Goal: Transaction & Acquisition: Purchase product/service

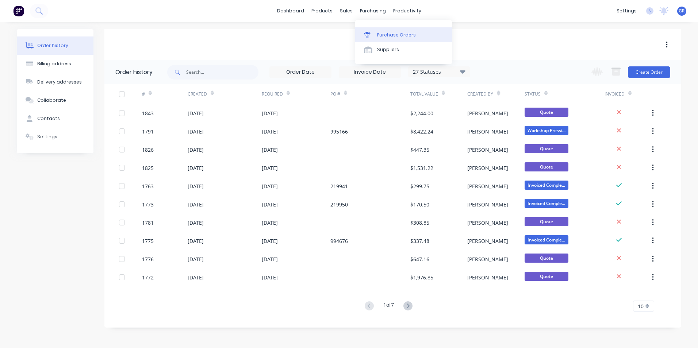
click at [400, 34] on div "Purchase Orders" at bounding box center [396, 35] width 39 height 7
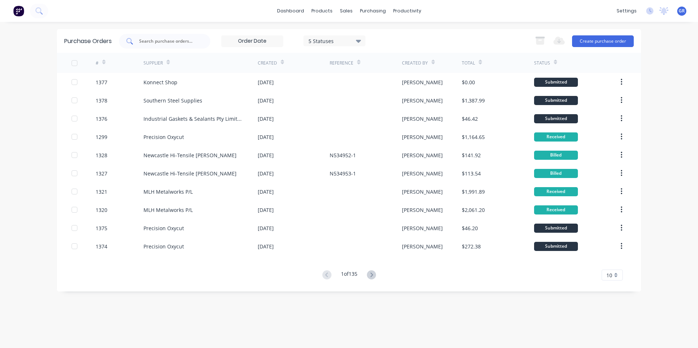
click at [156, 42] on input "text" at bounding box center [168, 41] width 61 height 7
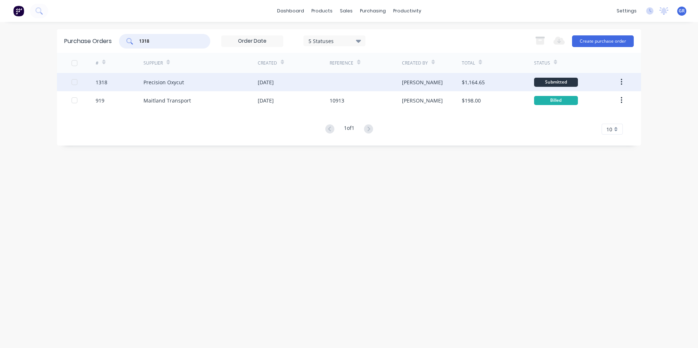
type input "1318"
click at [104, 83] on div "1318" at bounding box center [102, 83] width 12 height 8
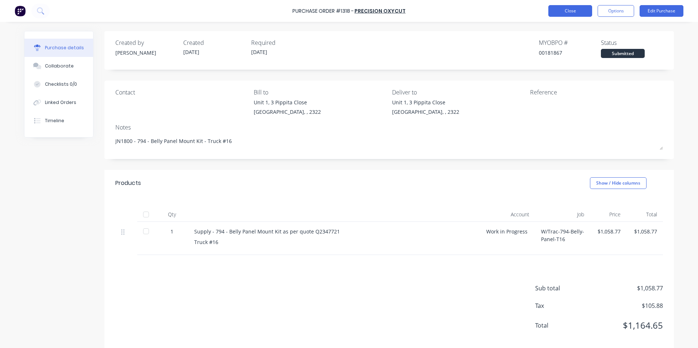
click at [572, 12] on button "Close" at bounding box center [571, 11] width 44 height 12
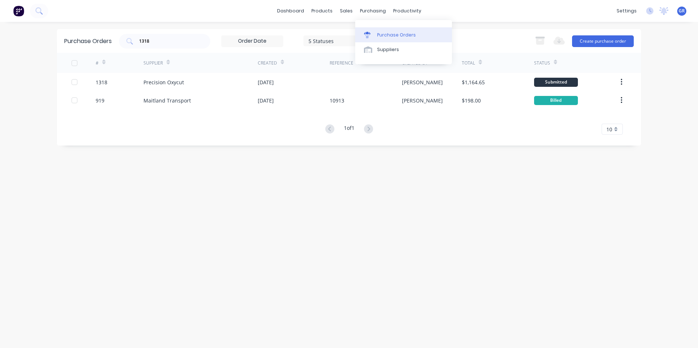
click at [398, 35] on div "Purchase Orders" at bounding box center [396, 35] width 39 height 7
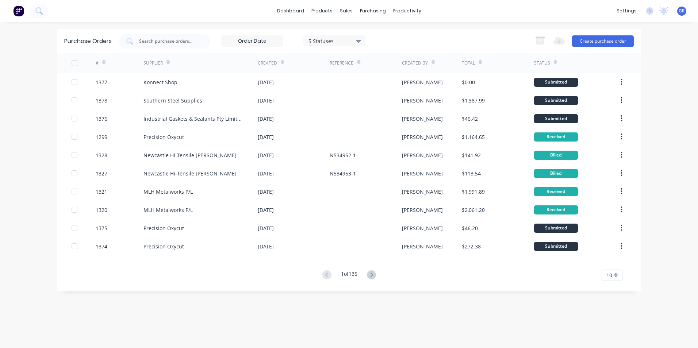
click at [588, 40] on button "Create purchase order" at bounding box center [603, 41] width 62 height 12
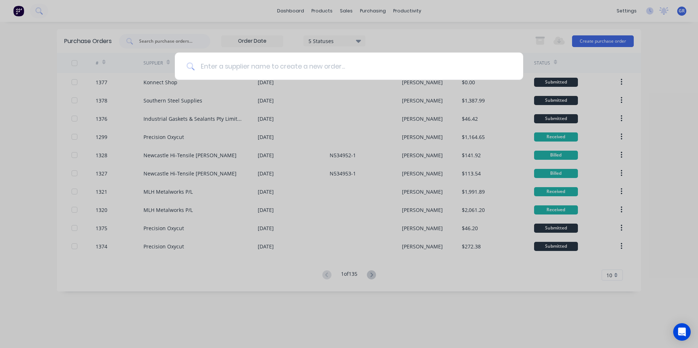
click at [248, 65] on input at bounding box center [353, 66] width 317 height 27
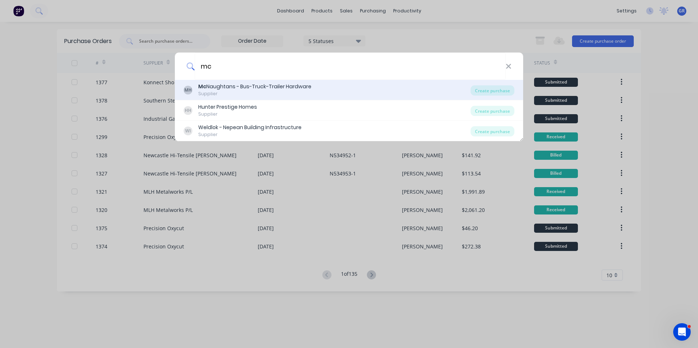
type input "mc"
click at [247, 86] on div "Mc Naughtans - Bus-Truck-Trailer Hardware" at bounding box center [254, 87] width 113 height 8
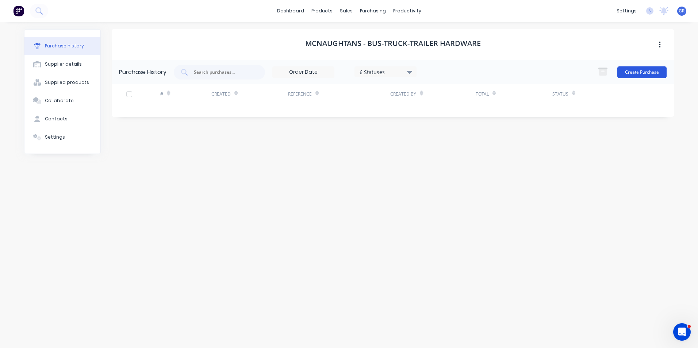
click at [654, 72] on button "Create Purchase" at bounding box center [642, 72] width 49 height 12
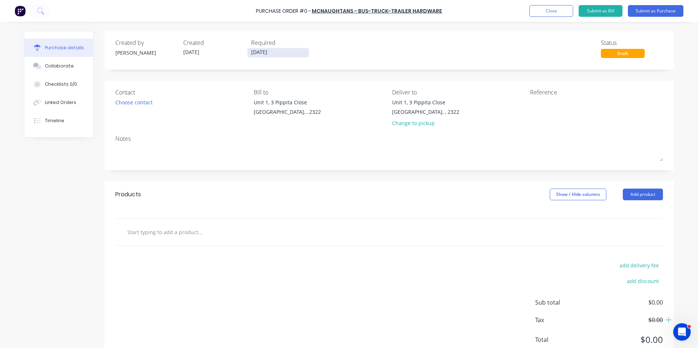
click at [258, 50] on input "[DATE]" at bounding box center [278, 52] width 61 height 9
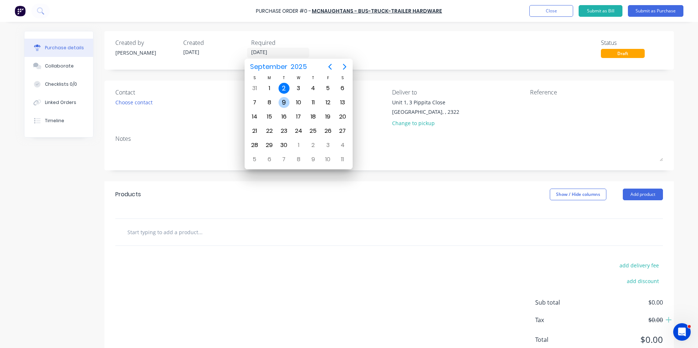
click at [286, 101] on div "9" at bounding box center [284, 102] width 11 height 11
type input "09/09/25"
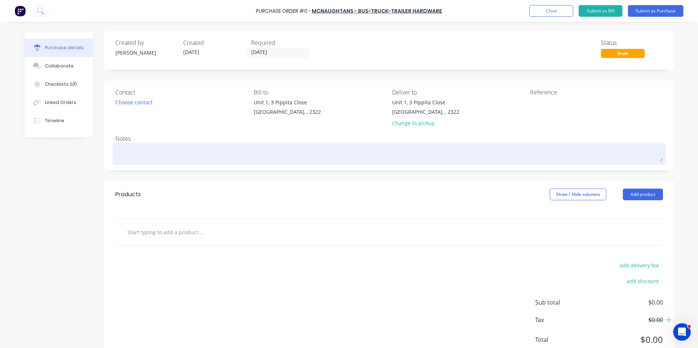
click at [133, 154] on textarea at bounding box center [389, 153] width 548 height 16
type textarea "x"
type textarea "7"
type textarea "x"
type textarea "79"
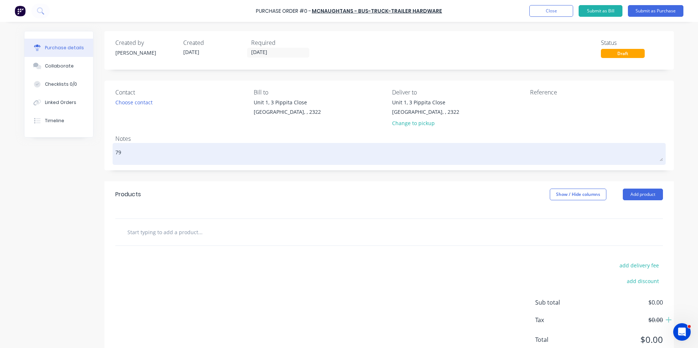
type textarea "x"
type textarea "794"
type textarea "x"
type textarea "794"
type textarea "x"
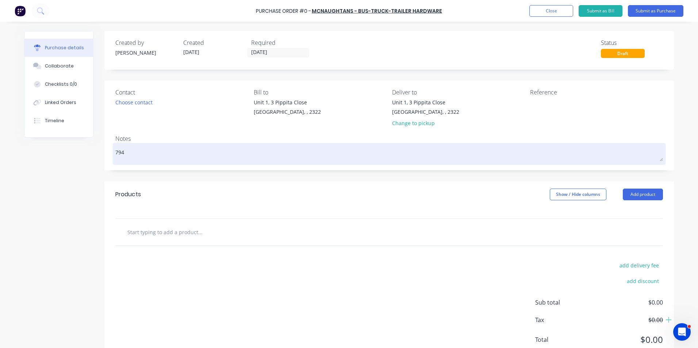
type textarea "794 S"
type textarea "x"
type textarea "794 Si"
type textarea "x"
type textarea "794 Sid"
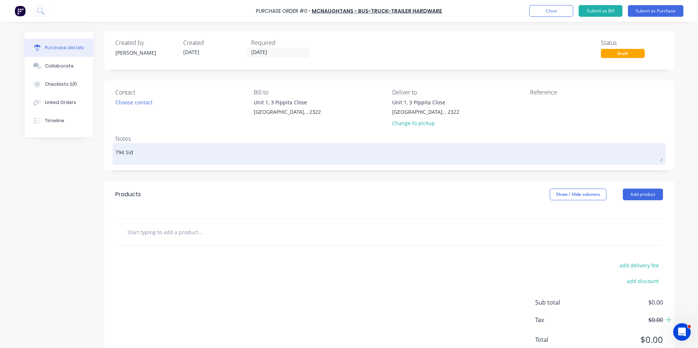
type textarea "x"
type textarea "794 Side"
type textarea "x"
type textarea "794 Side"
type textarea "x"
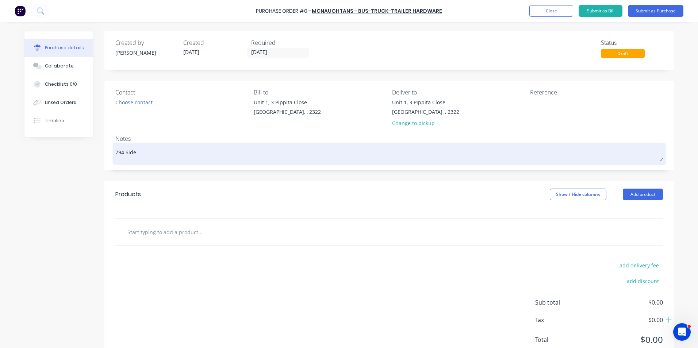
type textarea "794 Side &"
type textarea "x"
type textarea "794 Side &"
type textarea "x"
type textarea "794 Side & B"
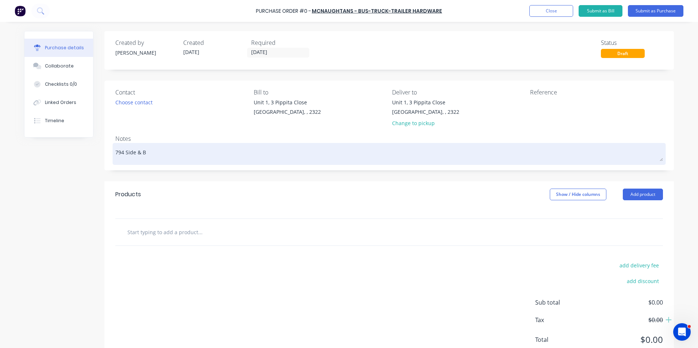
type textarea "x"
type textarea "794 Side & Be"
type textarea "x"
type textarea "794 Side & Bel"
type textarea "x"
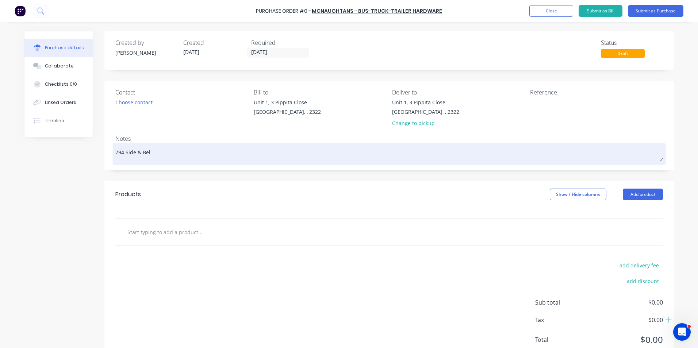
type textarea "794 Side & Bell"
type textarea "x"
type textarea "794 Side & Belly"
type textarea "x"
type textarea "794 Side & Belly"
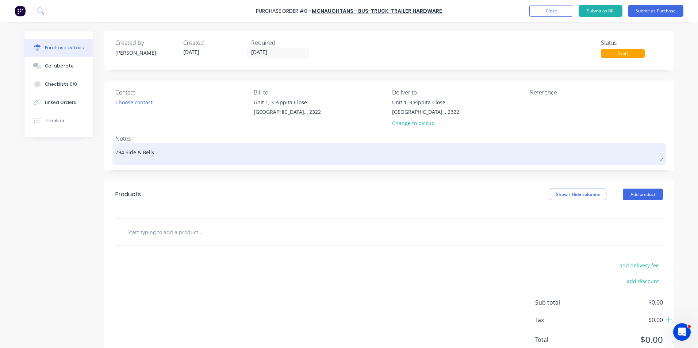
type textarea "x"
type textarea "794 Side & Belly p"
type textarea "x"
type textarea "794 Side & Belly pa"
type textarea "x"
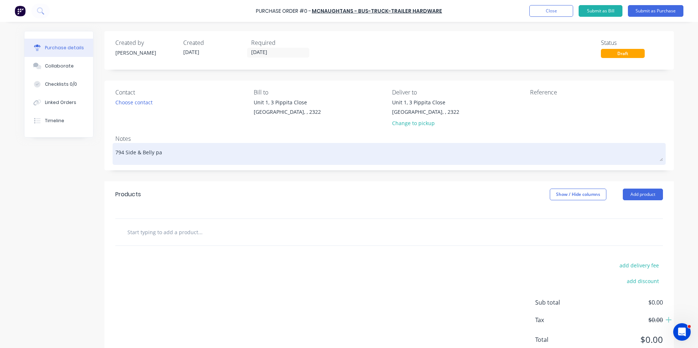
type textarea "794 Side & Belly pan"
type textarea "x"
type textarea "794 Side & Belly pane"
type textarea "x"
type textarea "794 Side & Belly panel"
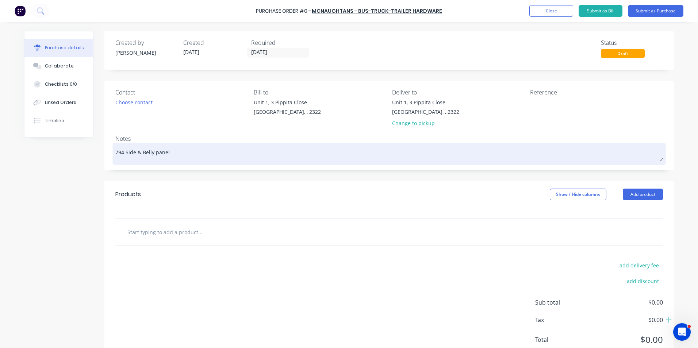
type textarea "x"
type textarea "794 Side & Belly panel"
type textarea "x"
type textarea "794 Side & Belly panel h"
type textarea "x"
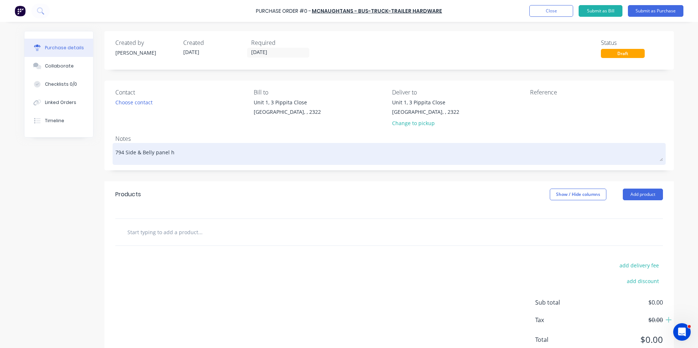
type textarea "794 Side & Belly panel hi"
type textarea "x"
type textarea "794 Side & Belly panel hin"
type textarea "x"
type textarea "794 Side & Belly panel hing"
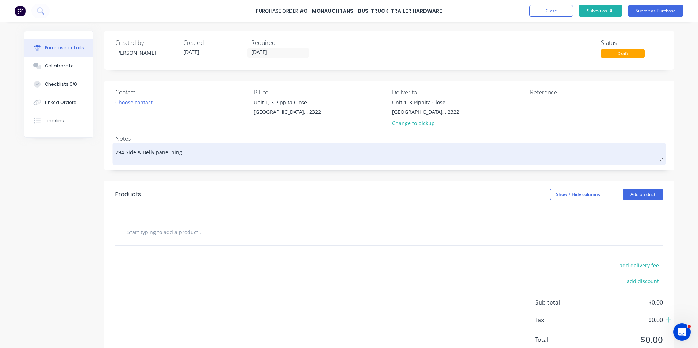
type textarea "x"
type textarea "794 Side & Belly panel hinge"
type textarea "x"
type textarea "794 Side & Belly panel hinges"
type textarea "x"
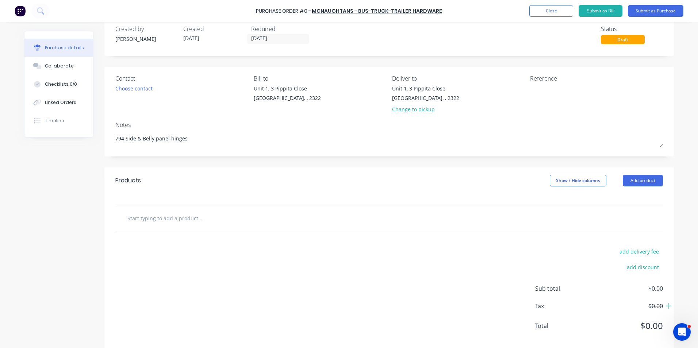
scroll to position [25, 0]
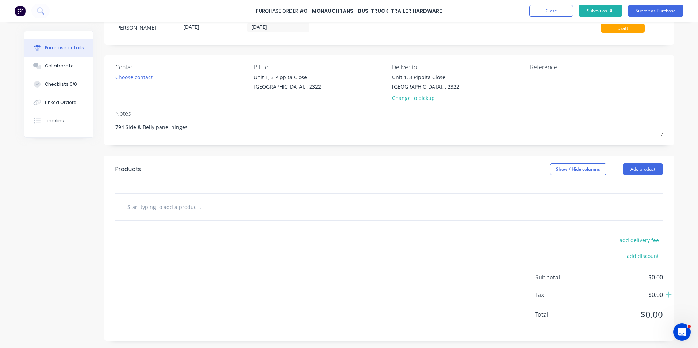
type textarea "794 Side & Belly panel hinges"
type textarea "x"
type textarea "794 Side & Belly panel hinges"
click at [168, 209] on input "text" at bounding box center [200, 207] width 146 height 15
type textarea "x"
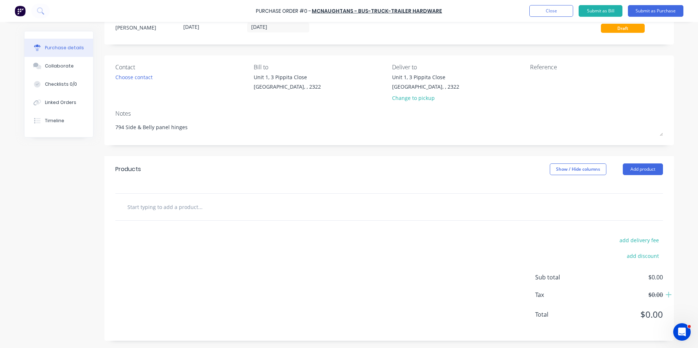
type input "S"
type textarea "x"
type input "Su"
type textarea "x"
type input "Sup"
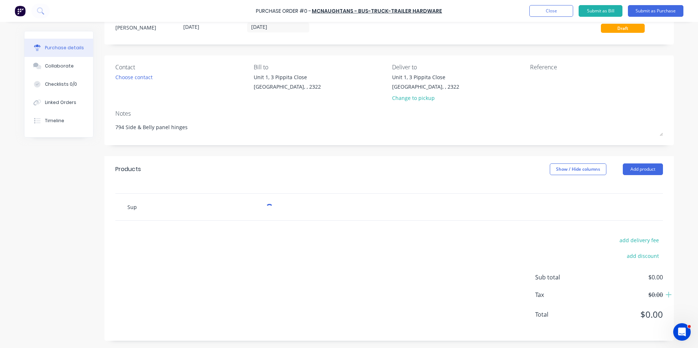
type textarea "x"
type input "Supp"
type textarea "x"
type input "Suppl"
type textarea "x"
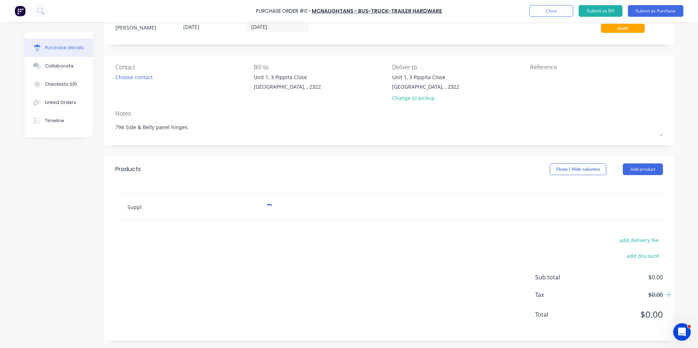
type input "Supply"
type textarea "x"
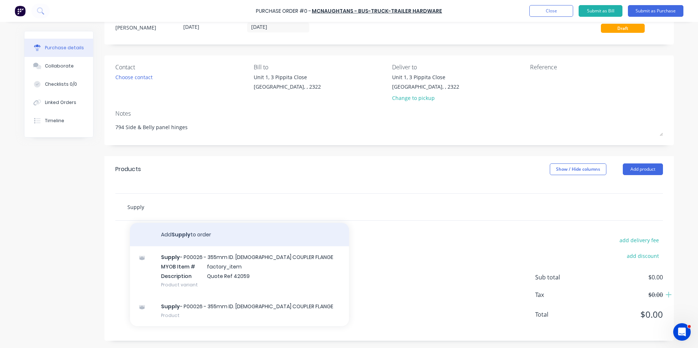
type input "Supply"
click at [180, 236] on button "Add Supply to order" at bounding box center [239, 234] width 219 height 23
type textarea "x"
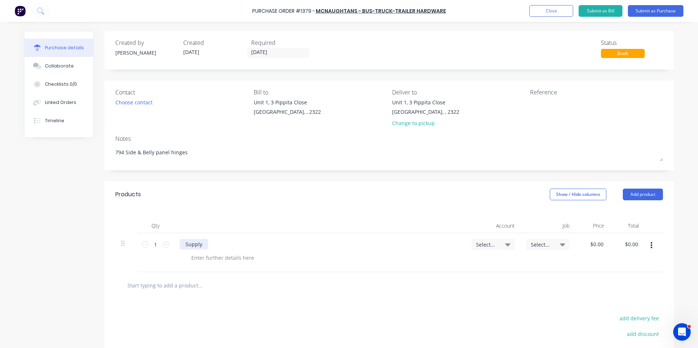
type textarea "x"
click at [202, 243] on div "Supply" at bounding box center [194, 244] width 28 height 11
click at [227, 260] on div at bounding box center [223, 258] width 75 height 11
type textarea "x"
paste div
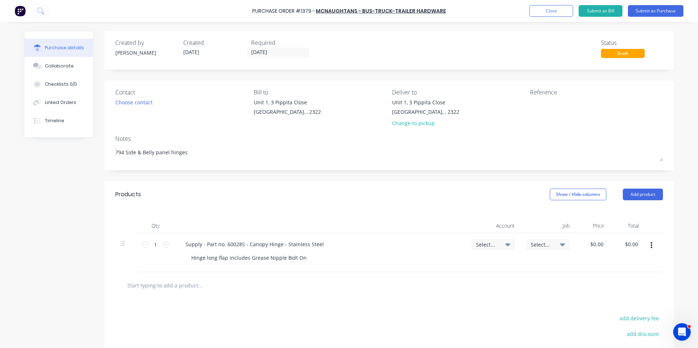
click at [481, 244] on span "Select..." at bounding box center [487, 245] width 22 height 8
type textarea "x"
click at [455, 264] on input at bounding box center [469, 266] width 75 height 15
type input "1-14"
click at [460, 320] on div "1-1400 / Work in Progress - Materials" at bounding box center [464, 318] width 102 height 15
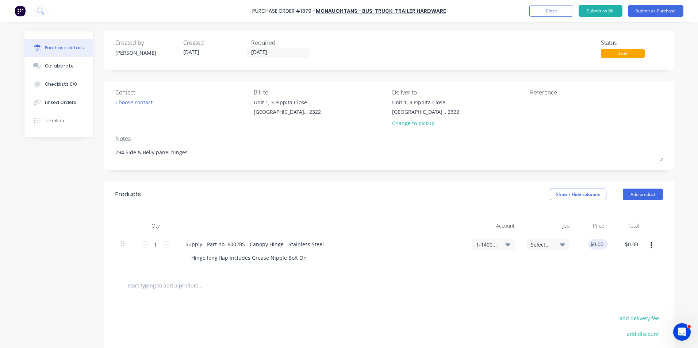
type textarea "x"
type input "0.0000"
click at [590, 244] on input "0.0000" at bounding box center [595, 244] width 20 height 11
click at [589, 245] on input "0.0000" at bounding box center [595, 244] width 20 height 11
click at [589, 244] on input "0.0000" at bounding box center [595, 244] width 20 height 11
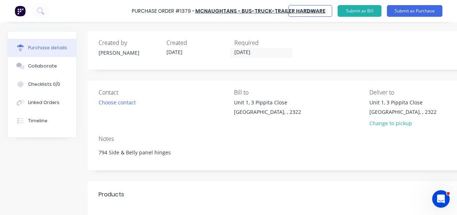
type textarea "x"
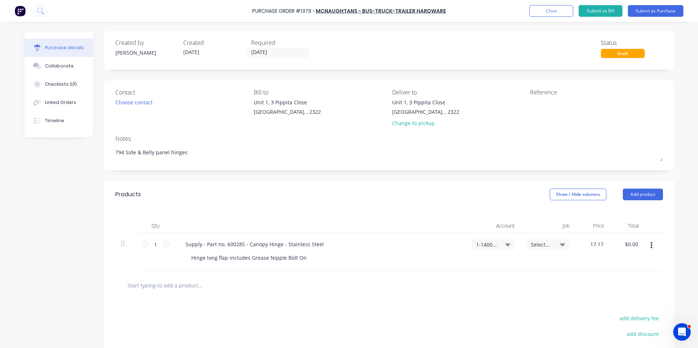
type input "17.17"
type textarea "x"
type input "$17.17"
click at [582, 256] on div "$17.17 17.17" at bounding box center [593, 252] width 35 height 39
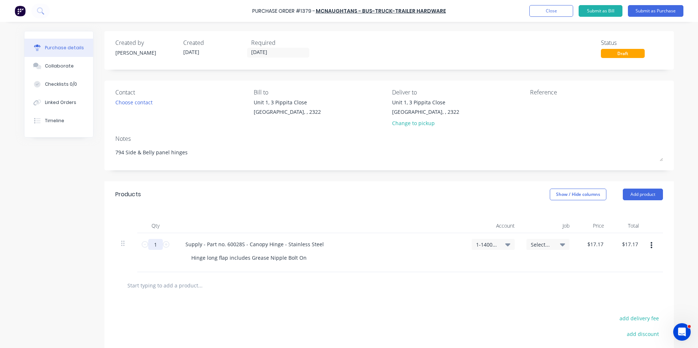
click at [152, 247] on input "1" at bounding box center [155, 244] width 15 height 11
type textarea "x"
type input "2"
type input "$34.34"
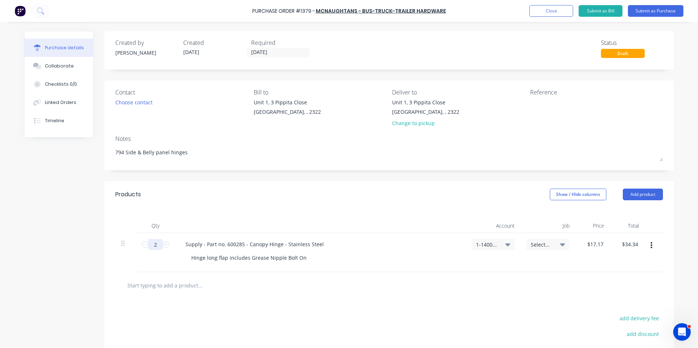
type textarea "x"
type input "20"
type input "$343.40"
type textarea "x"
type input "200"
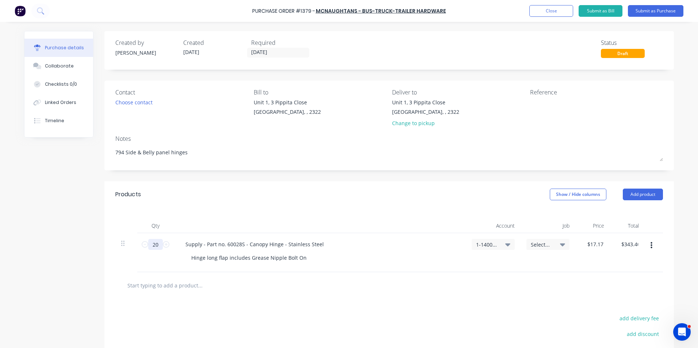
type input "$3,434.00"
type textarea "x"
type input "200"
click at [268, 196] on div "Products Show / Hide columns Add product" at bounding box center [389, 195] width 570 height 26
click at [639, 193] on button "Add product" at bounding box center [643, 195] width 40 height 12
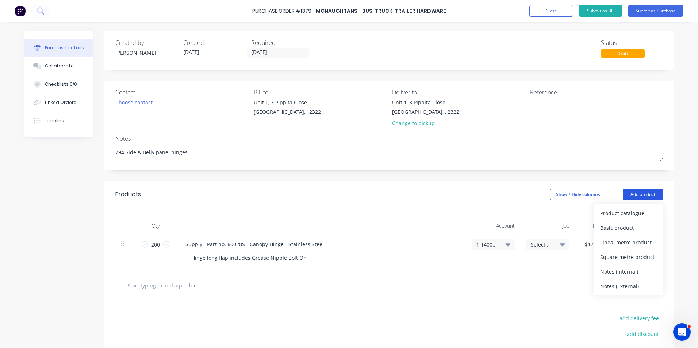
click at [639, 193] on button "Add product" at bounding box center [643, 195] width 40 height 12
click at [651, 249] on icon "button" at bounding box center [652, 246] width 2 height 8
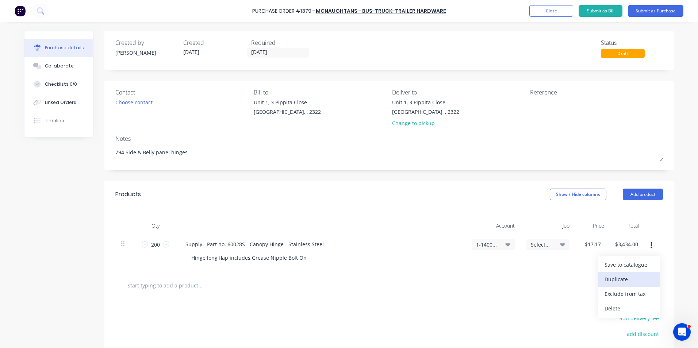
click at [614, 278] on button "Duplicate" at bounding box center [629, 279] width 62 height 15
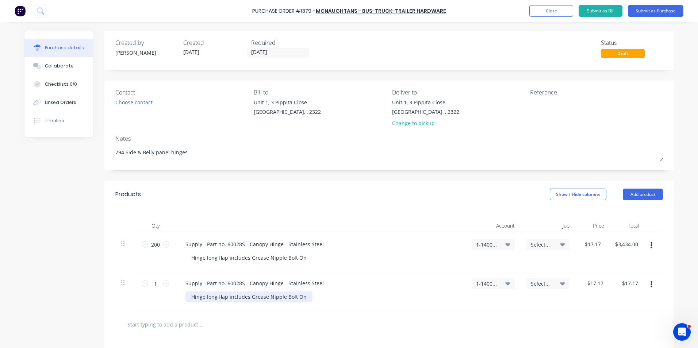
type textarea "x"
drag, startPoint x: 305, startPoint y: 298, endPoint x: 166, endPoint y: 298, distance: 138.8
click at [166, 298] on div "1 1 Supply - Part no. 60028S - Canopy Hinge - Stainless Steel Hinge long flap i…" at bounding box center [389, 291] width 548 height 39
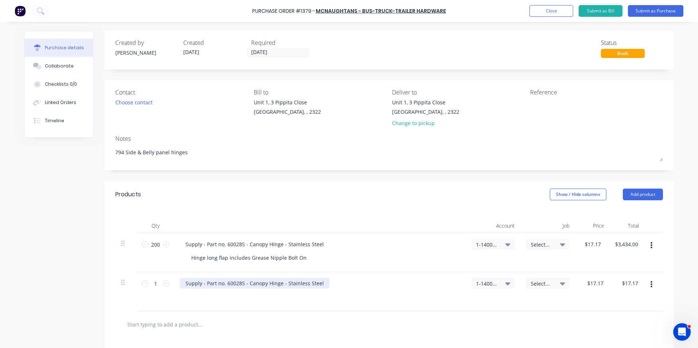
type textarea "x"
drag, startPoint x: 320, startPoint y: 282, endPoint x: 177, endPoint y: 285, distance: 142.5
click at [180, 285] on div "Supply - Part no. 60028S - Canopy Hinge - Stainless Steel" at bounding box center [255, 283] width 150 height 11
click at [638, 192] on button "Add product" at bounding box center [643, 195] width 40 height 12
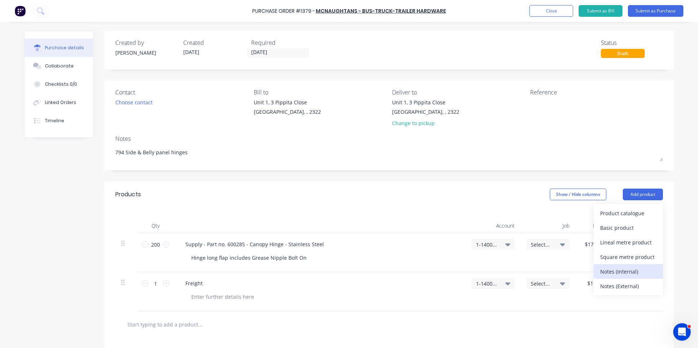
click at [621, 271] on div "Notes (Internal)" at bounding box center [628, 272] width 56 height 11
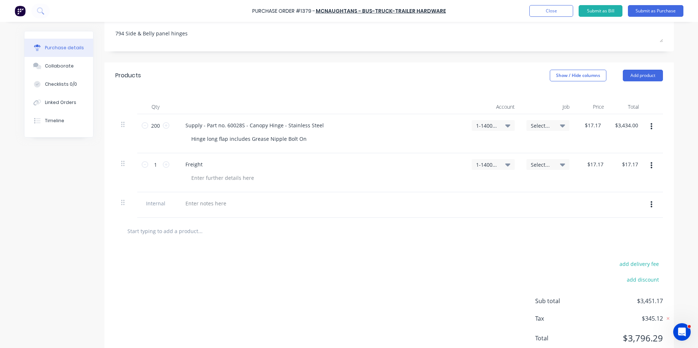
scroll to position [106, 0]
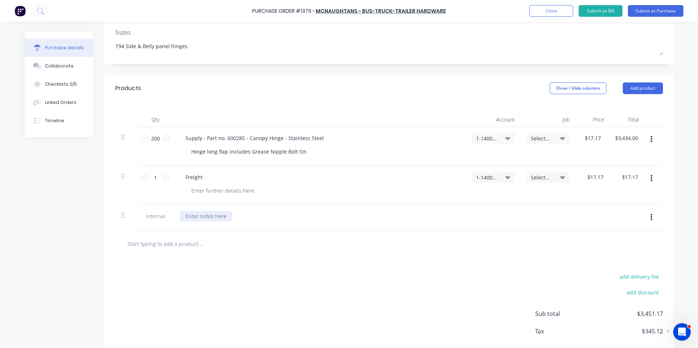
type textarea "x"
click at [199, 214] on div at bounding box center [206, 216] width 53 height 11
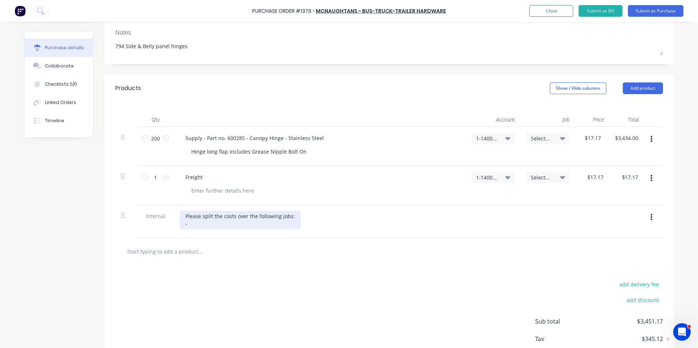
click at [189, 222] on div "Please split the costs over the following jobs: -" at bounding box center [240, 220] width 121 height 18
drag, startPoint x: 188, startPoint y: 225, endPoint x: 233, endPoint y: 225, distance: 44.6
click at [188, 225] on div "Please split the costs over the following jobs: -" at bounding box center [240, 220] width 121 height 18
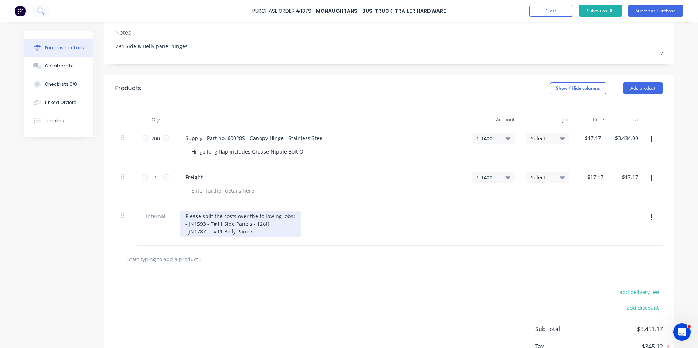
click at [254, 232] on div "Please split the costs over the following jobs: - JN1593 - T#11 Side Panels - 1…" at bounding box center [240, 224] width 121 height 26
click at [185, 241] on div "Please split the costs over the following jobs: - JN1593 - T#11 Side Panels - 1…" at bounding box center [320, 225] width 292 height 41
drag, startPoint x: 189, startPoint y: 250, endPoint x: 245, endPoint y: 238, distance: 57.8
click at [189, 251] on div at bounding box center [389, 259] width 548 height 27
click at [271, 234] on div "Please split the costs over the following jobs: - JN1593 - T#11 Side Panels - 1…" at bounding box center [240, 224] width 121 height 26
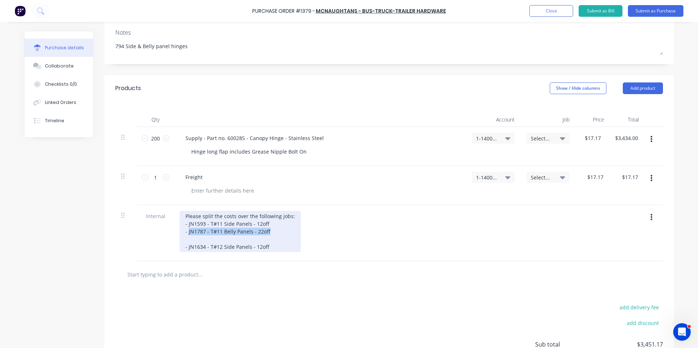
drag, startPoint x: 267, startPoint y: 231, endPoint x: 185, endPoint y: 233, distance: 81.8
click at [185, 233] on div "Please split the costs over the following jobs: - JN1593 - T#11 Side Panels - 1…" at bounding box center [240, 231] width 121 height 41
click at [267, 232] on div "Please split the costs over the following jobs: - JN1593 - T#11 Side Panels - 1…" at bounding box center [240, 231] width 121 height 41
drag, startPoint x: 270, startPoint y: 231, endPoint x: 175, endPoint y: 234, distance: 94.6
click at [175, 234] on div "Please split the costs over the following jobs: - JN1593 - T#11 Side Panels - 1…" at bounding box center [320, 233] width 292 height 56
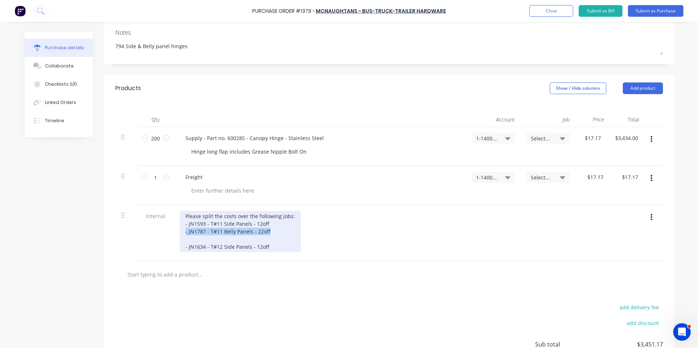
copy div "- JN1787 - T#11 Belly Panels - 22off"
drag, startPoint x: 264, startPoint y: 247, endPoint x: 279, endPoint y: 247, distance: 14.6
click at [265, 247] on div "Please split the costs over the following jobs: - JN1593 - T#11 Side Panels - 1…" at bounding box center [240, 231] width 121 height 41
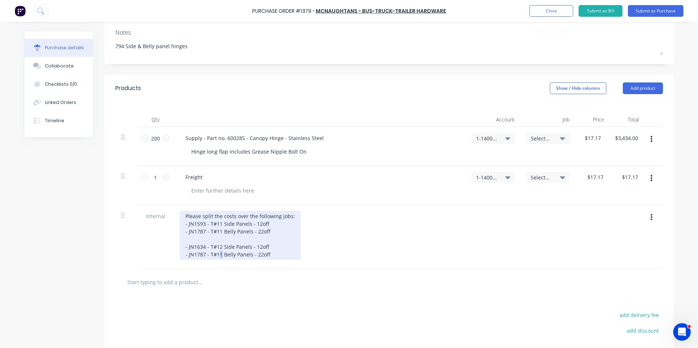
click at [217, 256] on div "Please split the costs over the following jobs: - JN1593 - T#11 Side Panels - 1…" at bounding box center [240, 235] width 121 height 49
drag, startPoint x: 202, startPoint y: 255, endPoint x: 198, endPoint y: 256, distance: 3.8
click at [198, 256] on div "Please split the costs over the following jobs: - JN1593 - T#11 Side Panels - 1…" at bounding box center [240, 235] width 121 height 49
click at [198, 255] on div "Please split the costs over the following jobs: - JN1593 - T#11 Side Panels - 1…" at bounding box center [240, 235] width 121 height 49
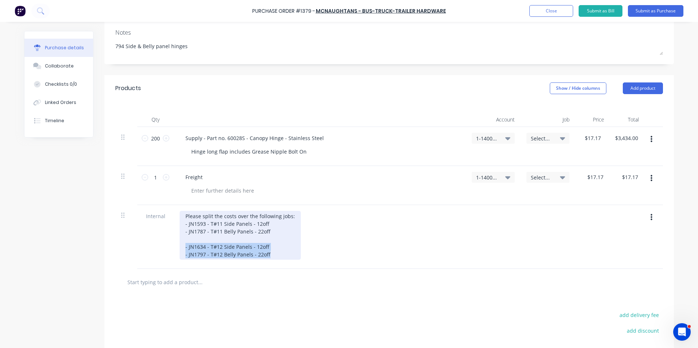
drag, startPoint x: 267, startPoint y: 255, endPoint x: 167, endPoint y: 247, distance: 100.1
click at [167, 247] on div "Internal Please split the costs over the following jobs: - JN1593 - T#11 Side P…" at bounding box center [389, 237] width 548 height 64
copy div "- JN1634 - T#12 Side Panels - 12off - JN1797 - T#12 Belly Panels - 22off"
click at [268, 254] on div "Please split the costs over the following jobs: - JN1593 - T#11 Side Panels - 1…" at bounding box center [240, 235] width 121 height 49
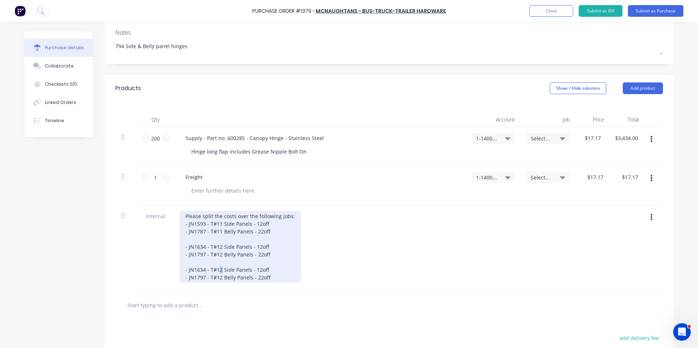
click at [217, 270] on div "Please split the costs over the following jobs: - JN1593 - T#11 Side Panels - 1…" at bounding box center [240, 247] width 121 height 72
click at [217, 278] on div "Please split the costs over the following jobs: - JN1593 - T#11 Side Panels - 1…" at bounding box center [240, 247] width 121 height 72
click at [198, 270] on div "Please split the costs over the following jobs: - JN1593 - T#11 Side Panels - 1…" at bounding box center [240, 247] width 121 height 72
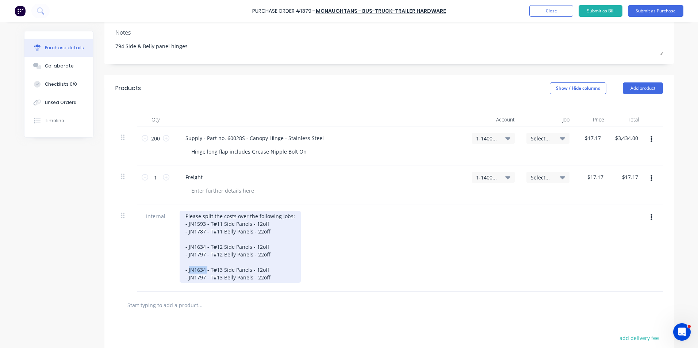
click at [198, 270] on div "Please split the costs over the following jobs: - JN1593 - T#11 Side Panels - 1…" at bounding box center [240, 247] width 121 height 72
click at [198, 271] on div "Please split the costs over the following jobs: - JN1593 - T#11 Side Panels - 1…" at bounding box center [240, 247] width 121 height 72
click at [200, 280] on div "Please split the costs over the following jobs: - JN1593 - T#11 Side Panels - 1…" at bounding box center [240, 247] width 121 height 72
drag, startPoint x: 268, startPoint y: 279, endPoint x: 275, endPoint y: 279, distance: 6.9
click at [269, 279] on div "Please split the costs over the following jobs: - JN1593 - T#11 Side Panels - 1…" at bounding box center [240, 247] width 121 height 72
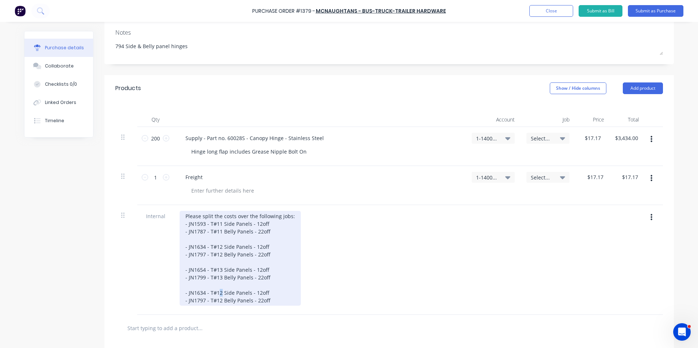
click at [217, 293] on div "Please split the costs over the following jobs: - JN1593 - T#11 Side Panels - 1…" at bounding box center [240, 258] width 121 height 95
click at [216, 304] on div "Please split the costs over the following jobs: - JN1593 - T#11 Side Panels - 1…" at bounding box center [240, 258] width 121 height 95
drag, startPoint x: 203, startPoint y: 293, endPoint x: 196, endPoint y: 293, distance: 6.6
click at [196, 293] on div "Please split the costs over the following jobs: - JN1593 - T#11 Side Panels - 1…" at bounding box center [240, 258] width 121 height 95
drag, startPoint x: 202, startPoint y: 301, endPoint x: 194, endPoint y: 301, distance: 8.8
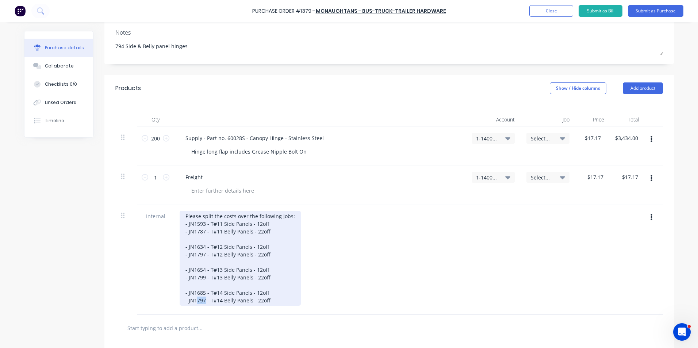
click at [194, 301] on div "Please split the costs over the following jobs: - JN1593 - T#11 Side Panels - 1…" at bounding box center [240, 258] width 121 height 95
click at [281, 301] on div "Please split the costs over the following jobs: - JN1593 - T#11 Side Panels - 1…" at bounding box center [240, 258] width 121 height 95
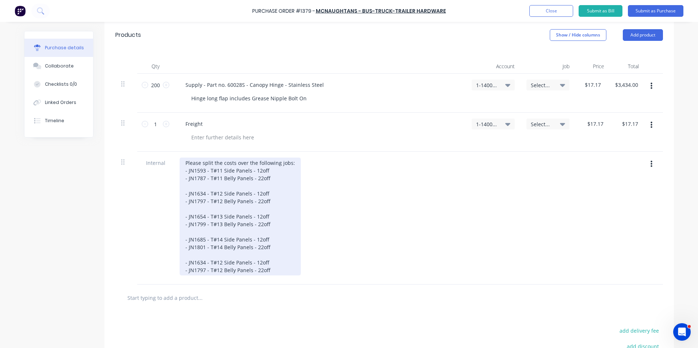
scroll to position [179, 0]
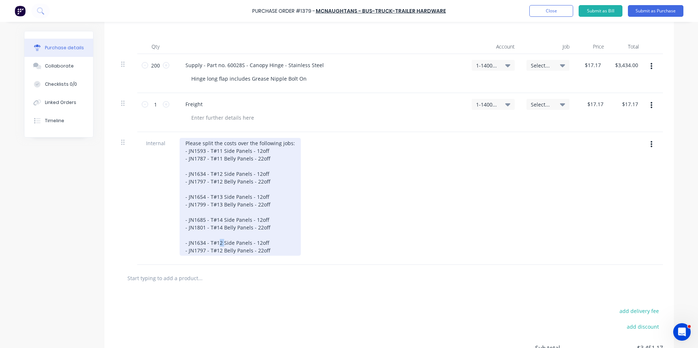
click at [217, 244] on div "Please split the costs over the following jobs: - JN1593 - T#11 Side Panels - 1…" at bounding box center [240, 197] width 121 height 118
click at [217, 243] on div "Please split the costs over the following jobs: - JN1593 - T#11 Side Panels - 1…" at bounding box center [240, 197] width 121 height 118
click at [216, 251] on div "Please split the costs over the following jobs: - JN1593 - T#11 Side Panels - 1…" at bounding box center [240, 197] width 121 height 118
drag, startPoint x: 202, startPoint y: 243, endPoint x: 195, endPoint y: 243, distance: 7.3
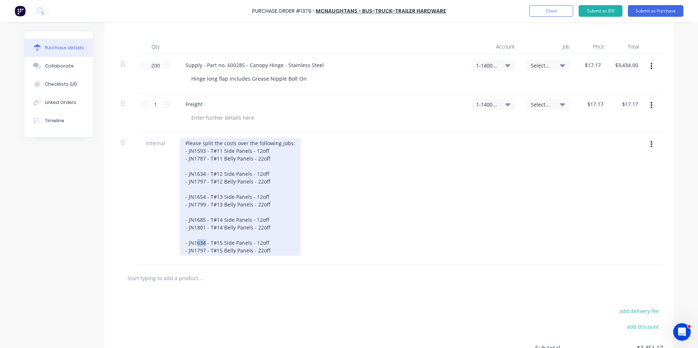
click at [195, 243] on div "Please split the costs over the following jobs: - JN1593 - T#11 Side Panels - 1…" at bounding box center [240, 197] width 121 height 118
drag, startPoint x: 202, startPoint y: 251, endPoint x: 194, endPoint y: 252, distance: 8.1
click at [194, 252] on div "Please split the costs over the following jobs: - JN1593 - T#11 Side Panels - 1…" at bounding box center [240, 197] width 121 height 118
click at [218, 167] on div "Please split the costs over the following jobs: - JN1593 - T#11 Side Panels - 1…" at bounding box center [240, 197] width 121 height 118
drag, startPoint x: 187, startPoint y: 167, endPoint x: 182, endPoint y: 153, distance: 15.6
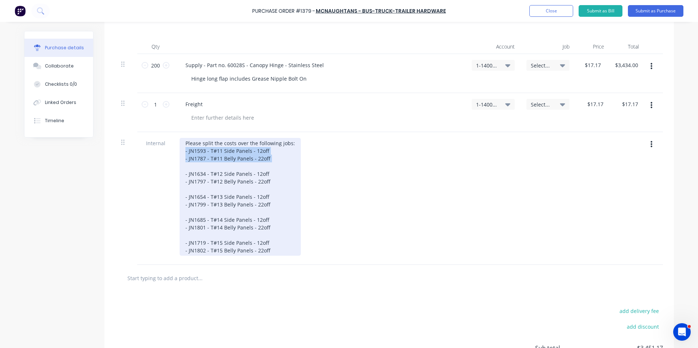
click at [182, 153] on div "Please split the costs over the following jobs: - JN1593 - T#11 Side Panels - 1…" at bounding box center [240, 197] width 121 height 118
click at [200, 169] on div "Please split the costs over the following jobs: - JN1593 - T#11 Side Panels - 1…" at bounding box center [240, 197] width 121 height 118
drag, startPoint x: 267, startPoint y: 149, endPoint x: 180, endPoint y: 153, distance: 87.0
click at [180, 153] on div "Please split the costs over the following jobs: - JN1593 - T#11 Side Panels - 1…" at bounding box center [240, 197] width 121 height 118
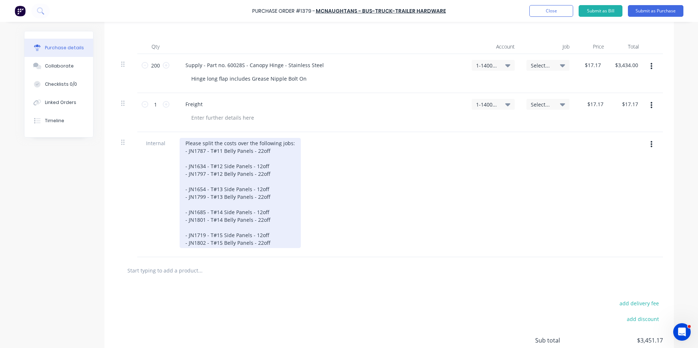
click at [270, 243] on div "Please split the costs over the following jobs: - JN1787 - T#11 Belly Panels - …" at bounding box center [240, 193] width 121 height 110
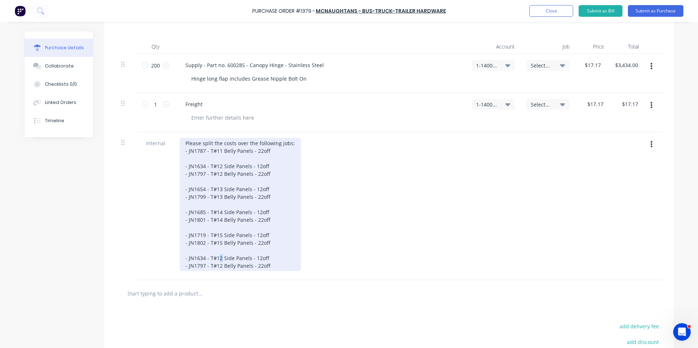
click at [217, 259] on div "Please split the costs over the following jobs: - JN1787 - T#11 Belly Panels - …" at bounding box center [240, 204] width 121 height 133
click at [217, 266] on div "Please split the costs over the following jobs: - JN1787 - T#11 Belly Panels - …" at bounding box center [240, 204] width 121 height 133
click at [217, 267] on div "Please split the costs over the following jobs: - JN1787 - T#11 Belly Panels - …" at bounding box center [240, 204] width 121 height 133
drag, startPoint x: 203, startPoint y: 259, endPoint x: 194, endPoint y: 260, distance: 9.1
click at [194, 260] on div "Please split the costs over the following jobs: - JN1787 - T#11 Belly Panels - …" at bounding box center [240, 204] width 121 height 133
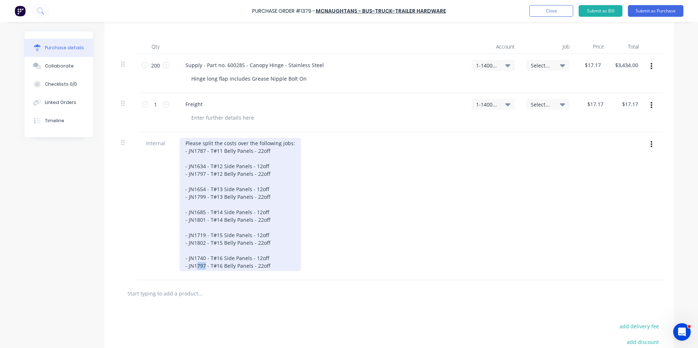
drag, startPoint x: 202, startPoint y: 266, endPoint x: 195, endPoint y: 267, distance: 6.9
click at [195, 267] on div "Please split the costs over the following jobs: - JN1787 - T#11 Belly Panels - …" at bounding box center [240, 204] width 121 height 133
click at [276, 268] on div "Please split the costs over the following jobs: - JN1787 - T#11 Belly Panels - …" at bounding box center [240, 204] width 121 height 133
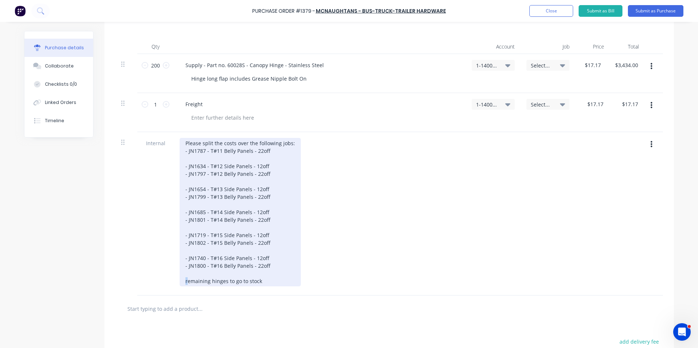
click at [183, 283] on div "Please split the costs over the following jobs: - JN1787 - T#11 Belly Panels - …" at bounding box center [240, 212] width 121 height 149
click at [264, 281] on div "Please split the costs over the following jobs: - JN1787 - T#11 Belly Panels - …" at bounding box center [240, 212] width 121 height 149
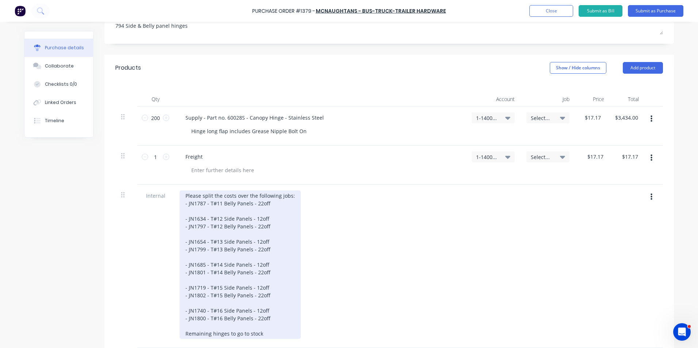
scroll to position [106, 0]
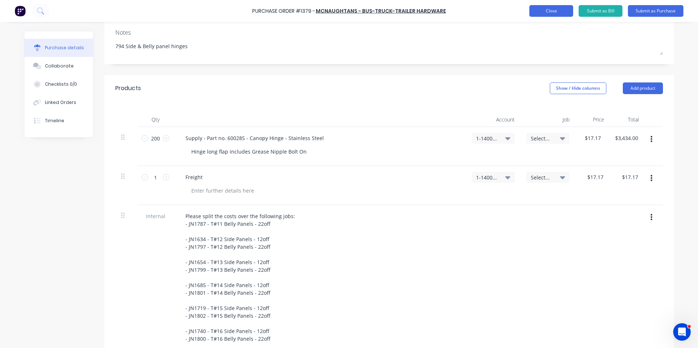
click at [554, 12] on button "Close" at bounding box center [552, 11] width 44 height 12
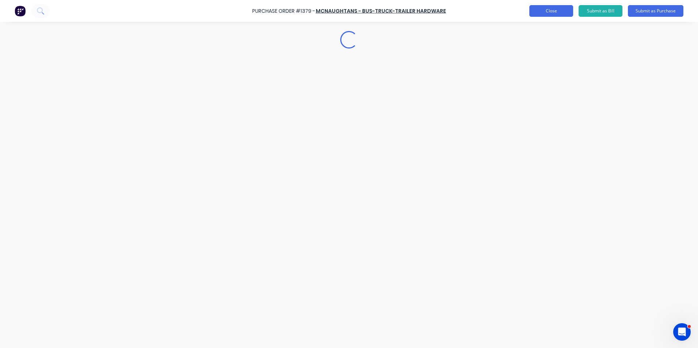
type textarea "x"
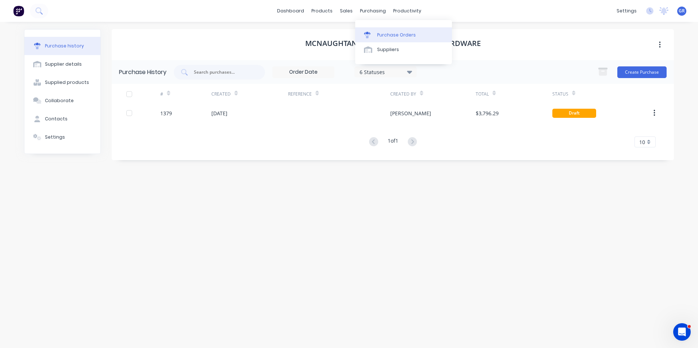
click at [387, 33] on div "Purchase Orders" at bounding box center [396, 35] width 39 height 7
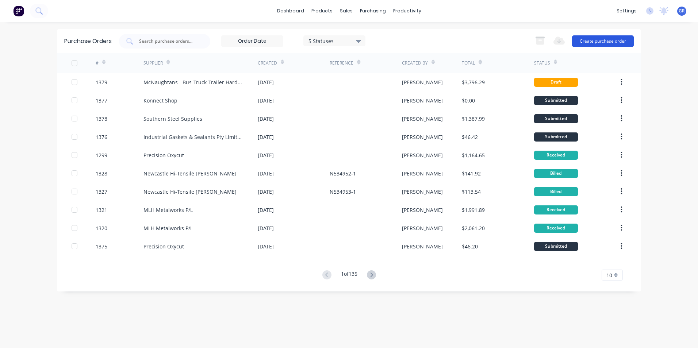
click at [604, 39] on button "Create purchase order" at bounding box center [603, 41] width 62 height 12
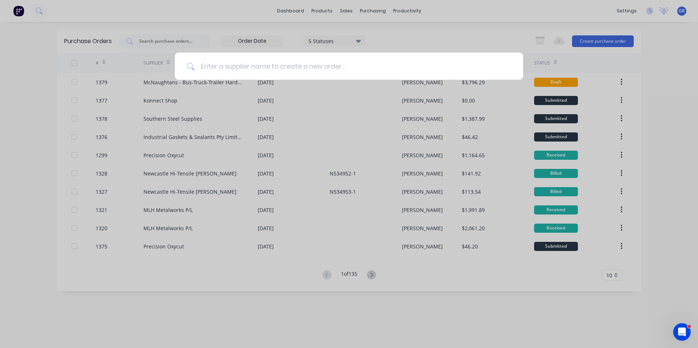
click at [233, 67] on input at bounding box center [353, 66] width 317 height 27
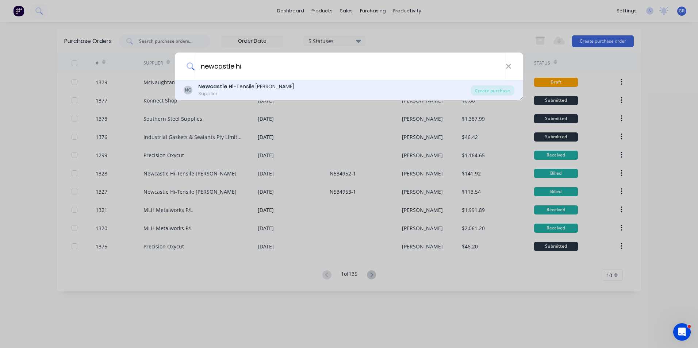
type input "newcastle hi"
click at [214, 85] on b "Newcastle Hi" at bounding box center [215, 86] width 35 height 7
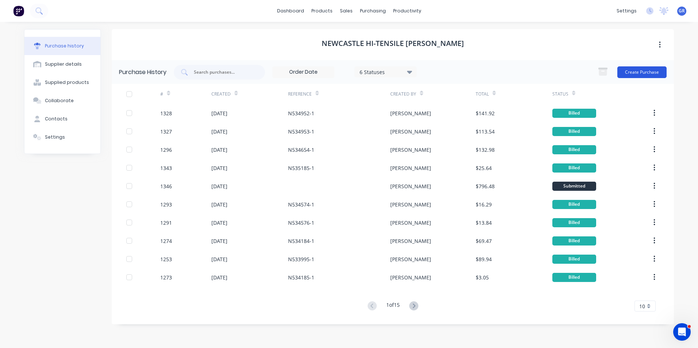
click at [644, 72] on button "Create Purchase" at bounding box center [642, 72] width 49 height 12
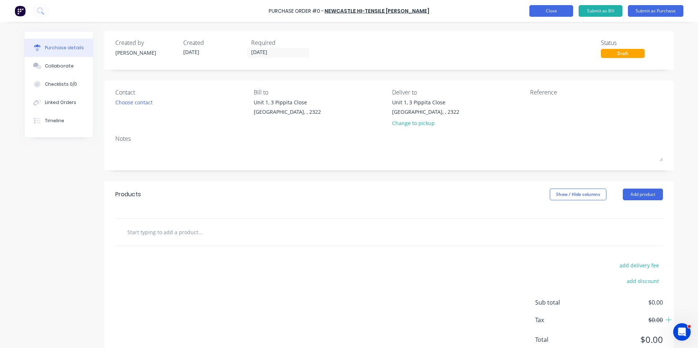
click at [549, 11] on button "Close" at bounding box center [552, 11] width 44 height 12
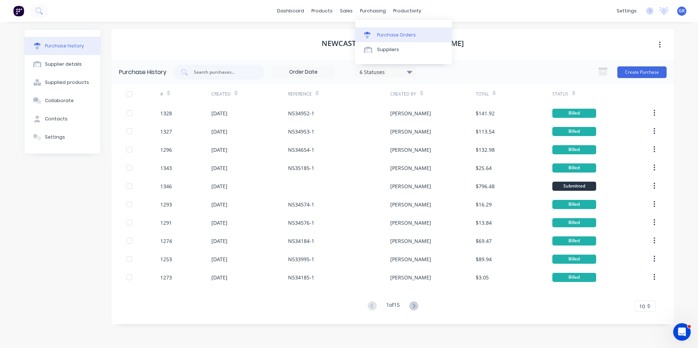
click at [393, 34] on div "Purchase Orders" at bounding box center [396, 35] width 39 height 7
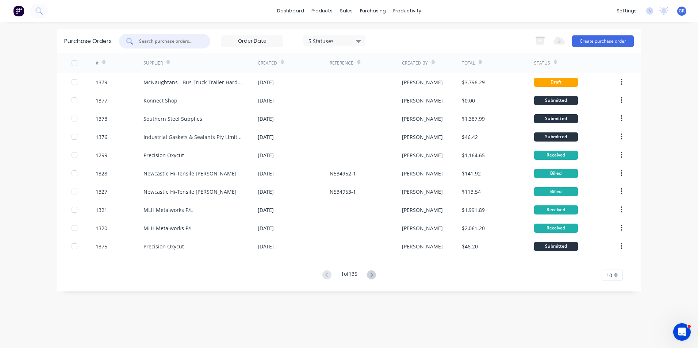
click at [157, 43] on input "text" at bounding box center [168, 41] width 61 height 7
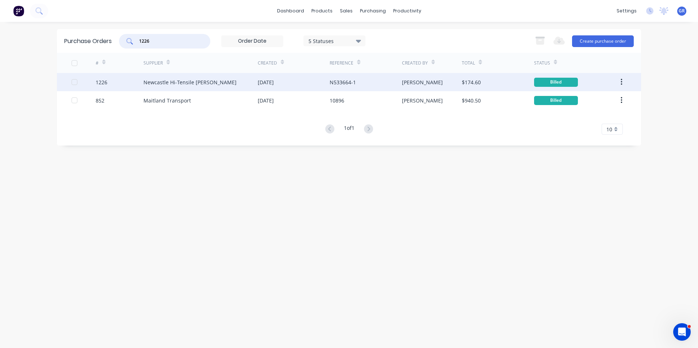
type input "1226"
click at [102, 83] on div "1226" at bounding box center [102, 83] width 12 height 8
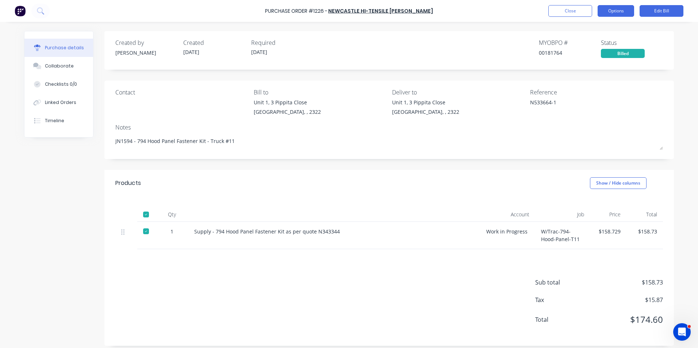
click at [618, 12] on button "Options" at bounding box center [616, 11] width 37 height 12
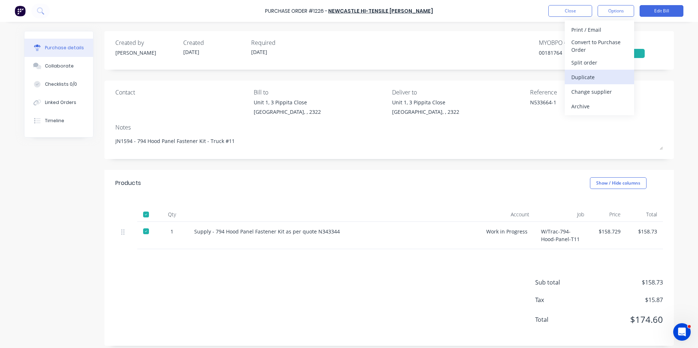
click at [588, 77] on div "Duplicate" at bounding box center [600, 77] width 56 height 11
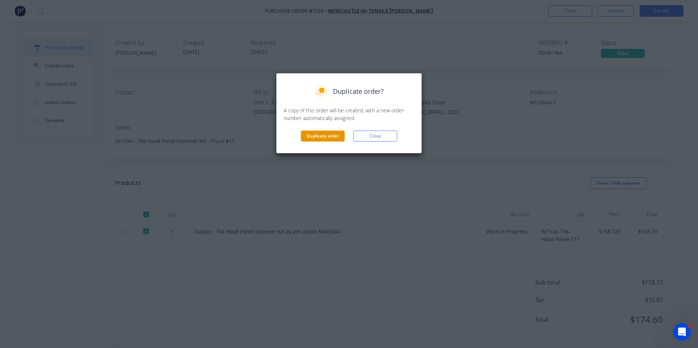
click at [329, 134] on button "Duplicate order" at bounding box center [323, 136] width 44 height 11
type textarea "x"
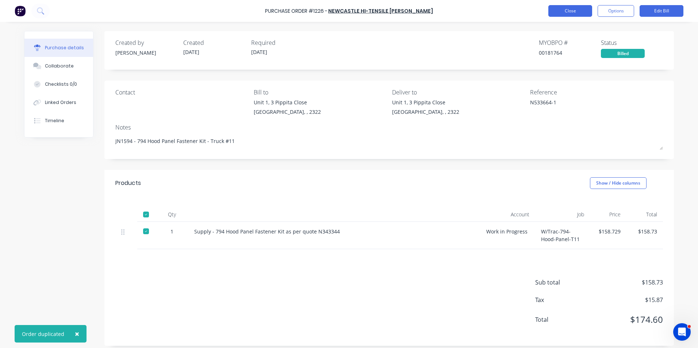
click at [576, 11] on button "Close" at bounding box center [571, 11] width 44 height 12
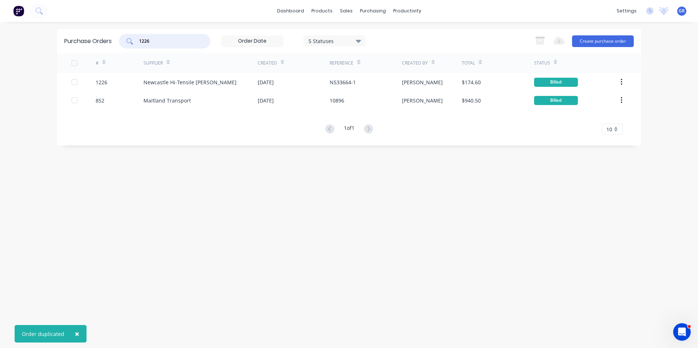
drag, startPoint x: 160, startPoint y: 43, endPoint x: 122, endPoint y: 43, distance: 38.4
click at [122, 43] on div "1226" at bounding box center [164, 41] width 91 height 15
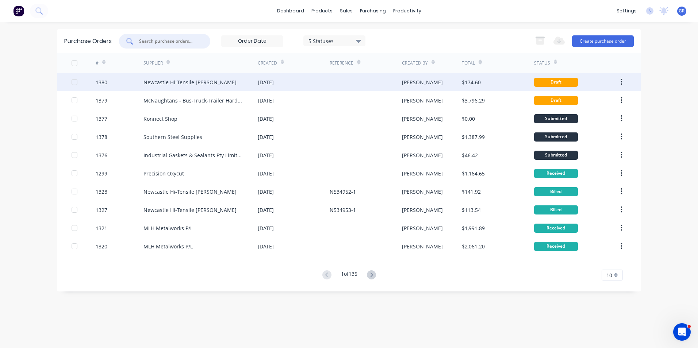
click at [105, 82] on div "1380" at bounding box center [102, 83] width 12 height 8
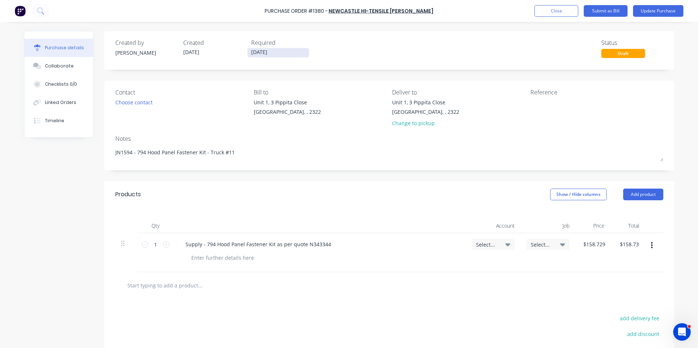
click at [263, 54] on input "[DATE]" at bounding box center [278, 52] width 61 height 9
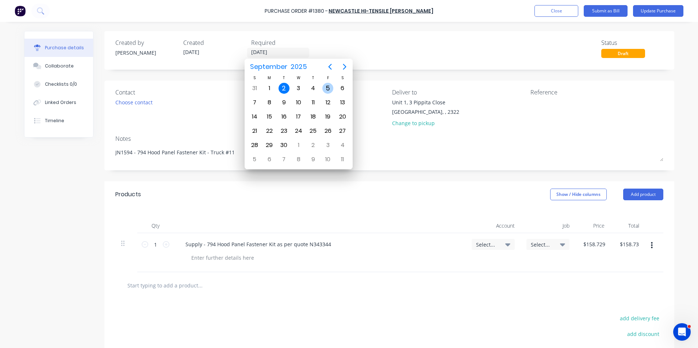
click at [329, 87] on div "5" at bounding box center [328, 88] width 11 height 11
type textarea "x"
type input "05/09/25"
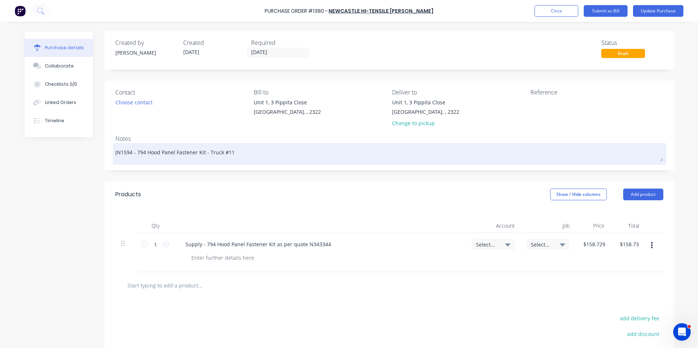
click at [227, 154] on textarea "JN1594 - 794 Hood Panel Fastener Kit - Truck #11" at bounding box center [389, 153] width 548 height 16
type textarea "x"
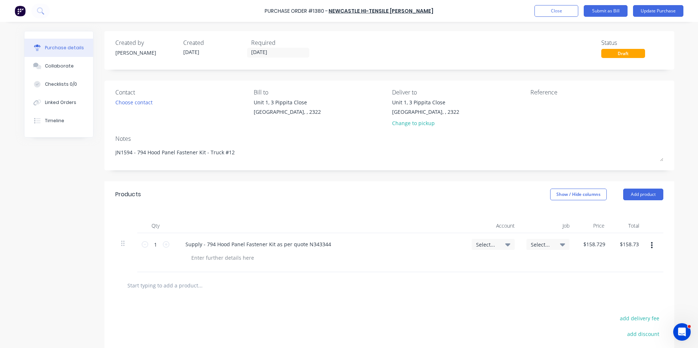
type textarea "JN1594 - 794 Hood Panel Fastener Kit - Truck #12"
type textarea "x"
type textarea "JN1594 - 794 Hood Panel Fastener Kit - Truck #12"
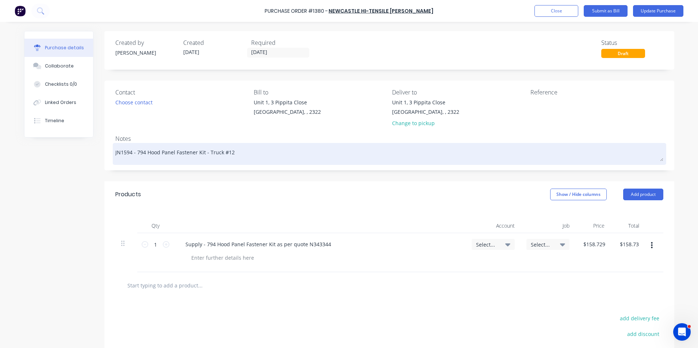
drag, startPoint x: 130, startPoint y: 152, endPoint x: 122, endPoint y: 153, distance: 8.0
click at [122, 153] on textarea "JN1594 - 794 Hood Panel Fastener Kit - Truck #12" at bounding box center [389, 153] width 548 height 16
type textarea "x"
type textarea "JN16 - 794 Hood Panel Fastener Kit - Truck #12"
type textarea "x"
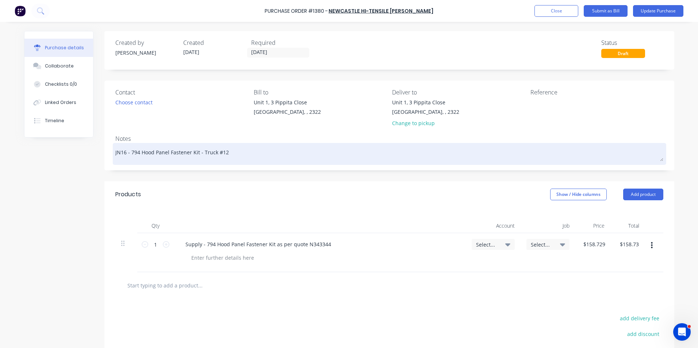
type textarea "JN163 - 794 Hood Panel Fastener Kit - Truck #12"
type textarea "x"
type textarea "JN1634 - 794 Hood Panel Fastener Kit - Truck #12"
type textarea "x"
type textarea "JN163 - 794 Hood Panel Fastener Kit - Truck #12"
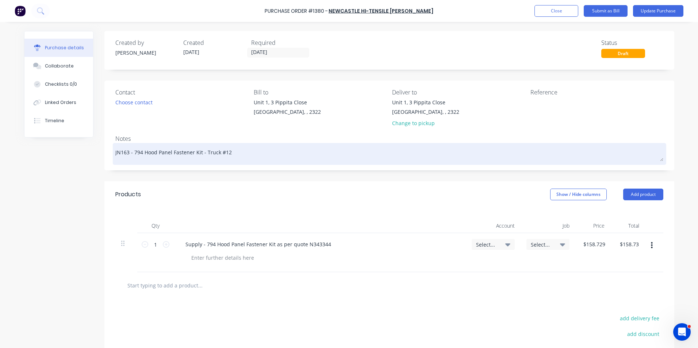
type textarea "x"
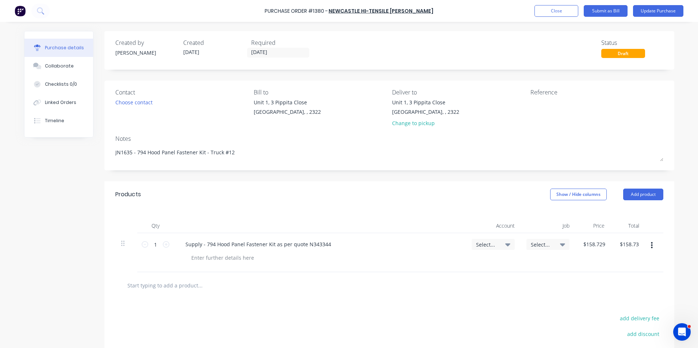
type textarea "JN1635 - 794 Hood Panel Fastener Kit - Truck #12"
type textarea "x"
type textarea "JN1635 - 794 Hood Panel Fastener Kit - Truck #12"
click at [488, 244] on span "Select..." at bounding box center [487, 245] width 22 height 8
type textarea "x"
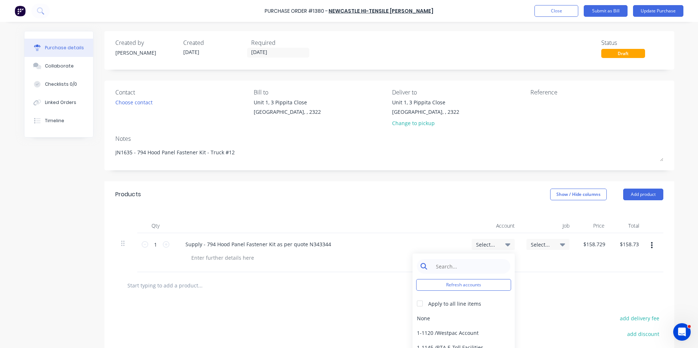
click at [443, 266] on input at bounding box center [469, 266] width 75 height 15
type input "1-14"
click at [461, 316] on div "1-1400 / Work in Progress - Materials" at bounding box center [464, 318] width 102 height 15
click at [542, 245] on span "Select..." at bounding box center [542, 245] width 22 height 8
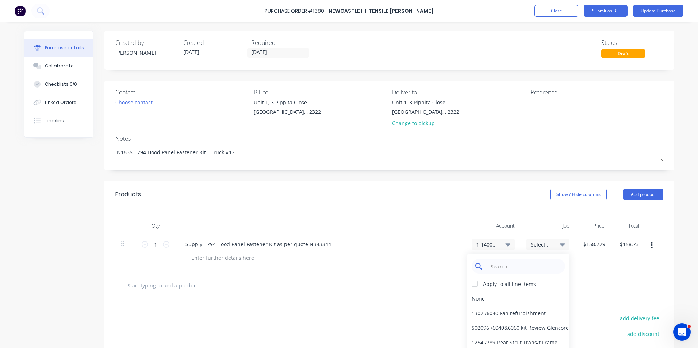
type textarea "x"
click at [502, 268] on input at bounding box center [524, 266] width 75 height 15
type input "1635"
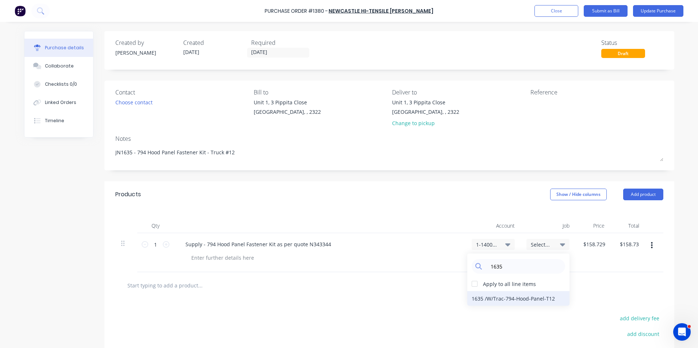
click at [486, 298] on div "1635 / W/Trac-794-Hood-Panel-T12" at bounding box center [518, 298] width 102 height 15
click at [656, 10] on button "Update Purchase" at bounding box center [658, 11] width 50 height 12
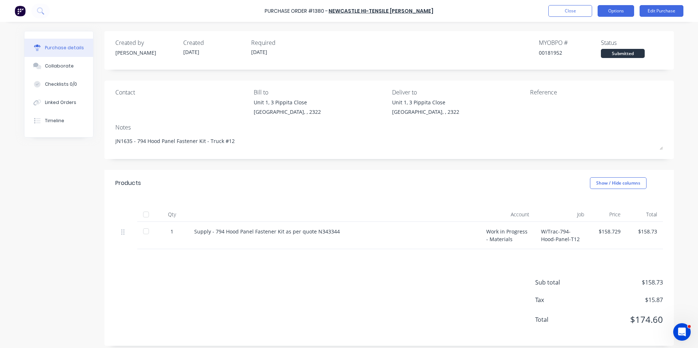
click at [622, 7] on button "Options" at bounding box center [616, 11] width 37 height 12
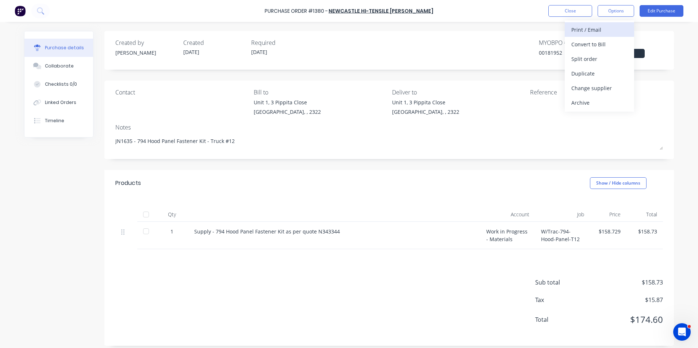
click at [602, 29] on div "Print / Email" at bounding box center [600, 29] width 56 height 11
click at [594, 42] on div "With pricing" at bounding box center [600, 44] width 56 height 11
type textarea "x"
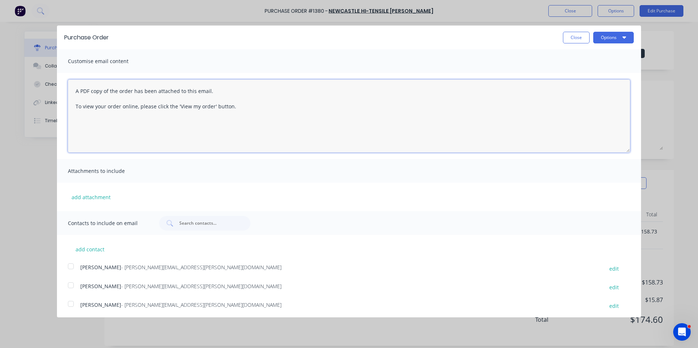
drag, startPoint x: 238, startPoint y: 107, endPoint x: 60, endPoint y: 80, distance: 180.2
click at [60, 80] on div "A PDF copy of the order has been attached to this email. To view your order onl…" at bounding box center [349, 116] width 584 height 86
type textarea "Hi Sales, PO attached in ref to your quote, please proceed any issues, let m"
type textarea "x"
type textarea "Hi Sales, PO attached in ref to your quote, please proceed any issues, let me k…"
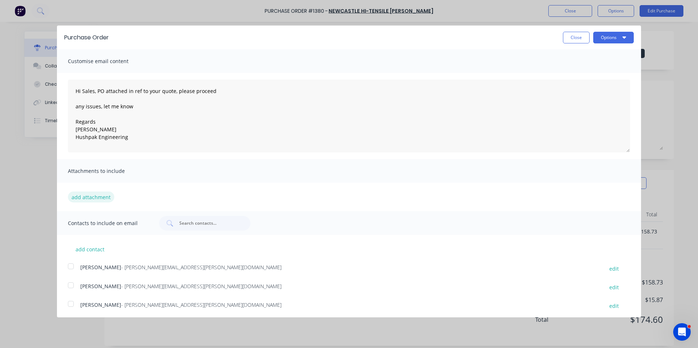
click at [98, 196] on button "add attachment" at bounding box center [91, 197] width 46 height 11
drag, startPoint x: 136, startPoint y: 140, endPoint x: 25, endPoint y: 59, distance: 137.3
click at [25, 59] on div "Purchase Order Close Options Customise email content Hi Sales, PO attached in r…" at bounding box center [349, 174] width 698 height 348
click at [575, 41] on button "Close" at bounding box center [576, 38] width 27 height 12
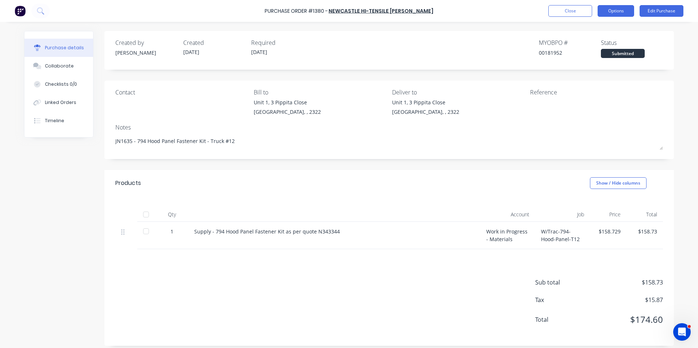
click at [612, 11] on button "Options" at bounding box center [616, 11] width 37 height 12
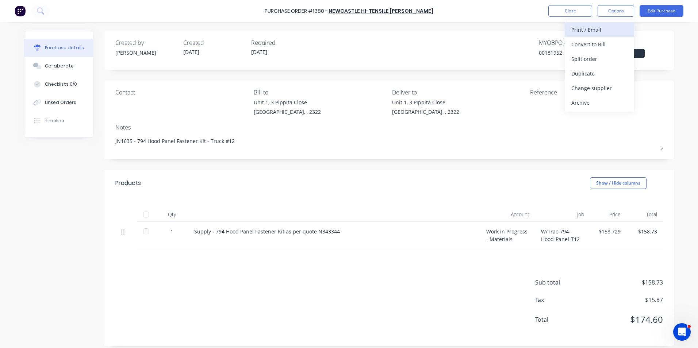
click at [596, 28] on div "Print / Email" at bounding box center [600, 29] width 56 height 11
click at [590, 44] on div "With pricing" at bounding box center [600, 44] width 56 height 11
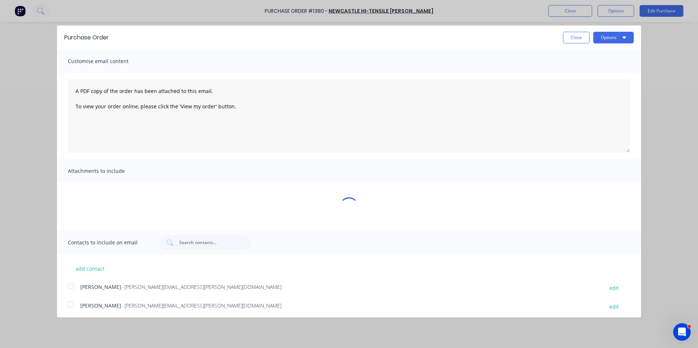
type textarea "x"
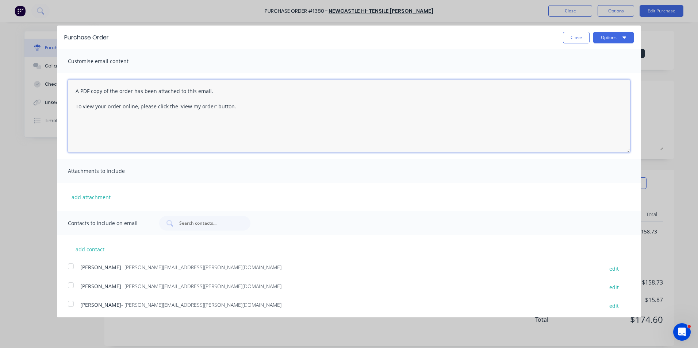
drag, startPoint x: 240, startPoint y: 108, endPoint x: 40, endPoint y: 83, distance: 201.0
click at [40, 83] on div "Purchase Order Close Options Customise email content A PDF copy of the order ha…" at bounding box center [349, 174] width 698 height 348
paste textarea
type textarea "Hi Sales, PO attached as quoted, please proceed any issues, let me know Regards…"
click at [108, 197] on button "add attachment" at bounding box center [91, 197] width 46 height 11
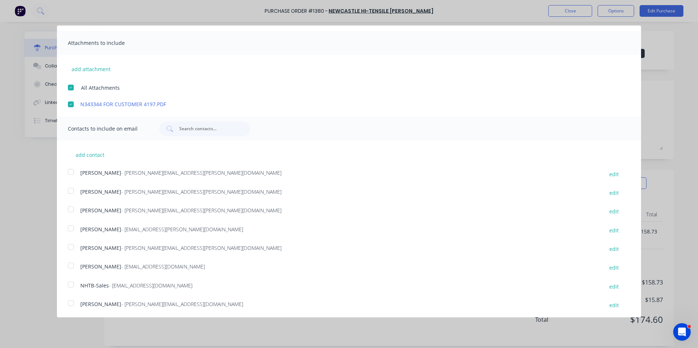
scroll to position [130, 0]
click at [71, 208] on div at bounding box center [71, 208] width 15 height 15
click at [69, 281] on div at bounding box center [71, 283] width 15 height 15
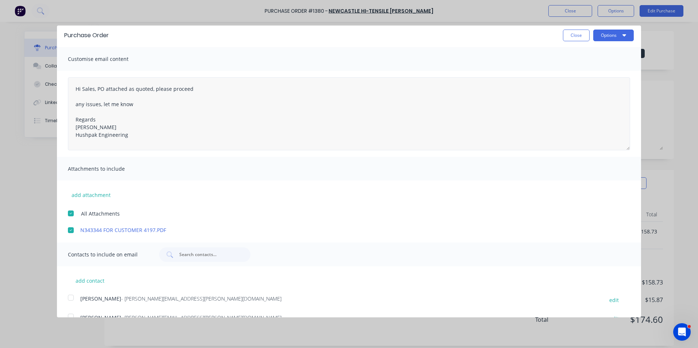
scroll to position [0, 0]
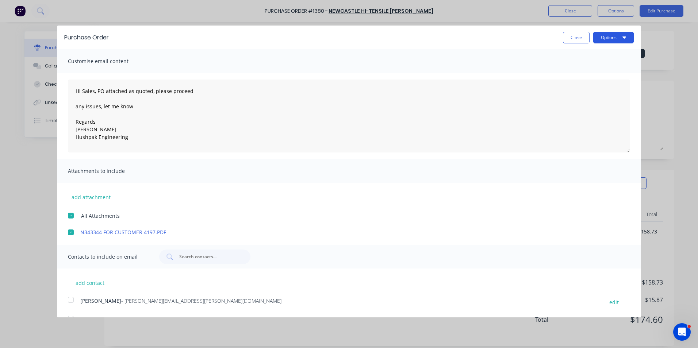
click at [607, 37] on button "Options" at bounding box center [614, 38] width 41 height 12
click at [574, 69] on div "Email" at bounding box center [599, 70] width 56 height 11
type textarea "x"
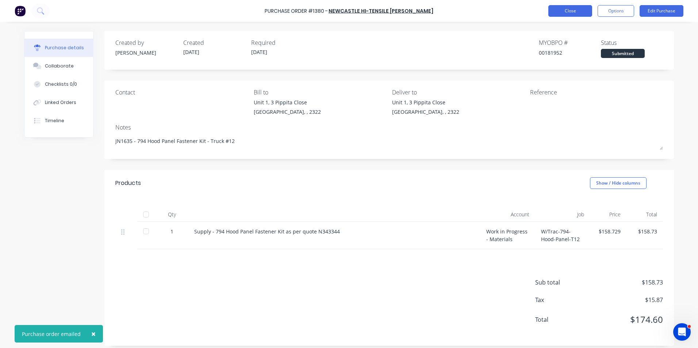
click at [573, 11] on button "Close" at bounding box center [571, 11] width 44 height 12
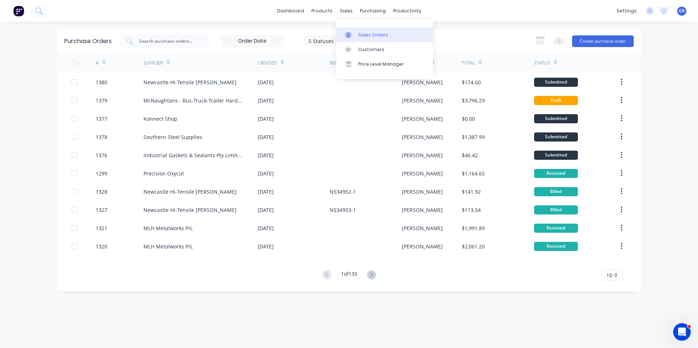
click at [376, 33] on div "Sales Orders" at bounding box center [373, 35] width 30 height 7
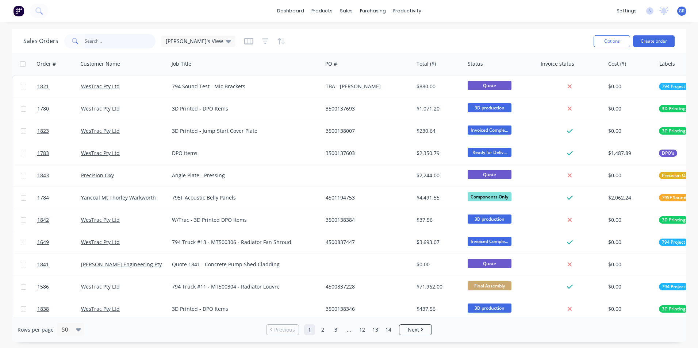
click at [93, 39] on input "text" at bounding box center [120, 41] width 71 height 15
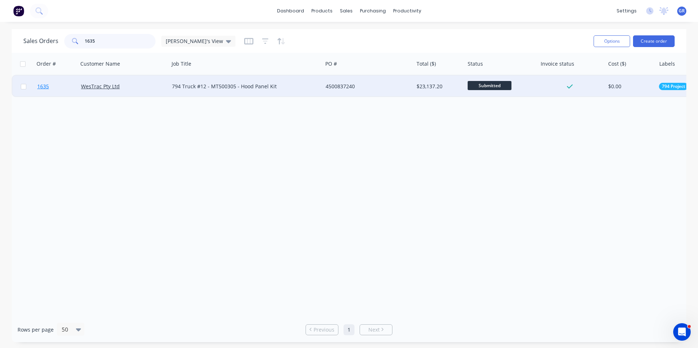
type input "1635"
click at [44, 87] on span "1635" at bounding box center [43, 86] width 12 height 7
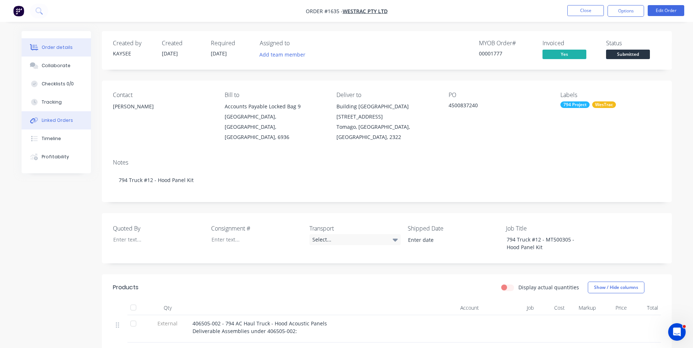
click at [60, 121] on div "Linked Orders" at bounding box center [57, 120] width 31 height 7
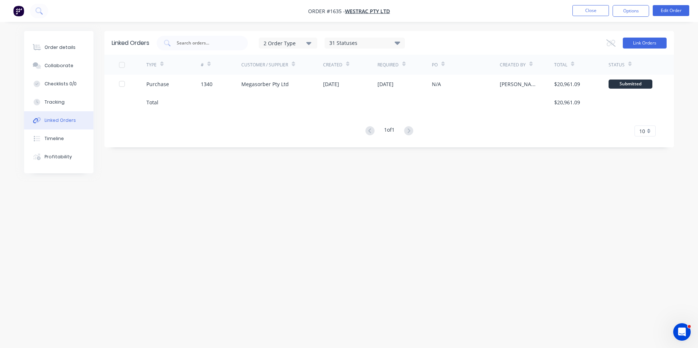
click at [646, 43] on button "Link Orders" at bounding box center [645, 43] width 44 height 11
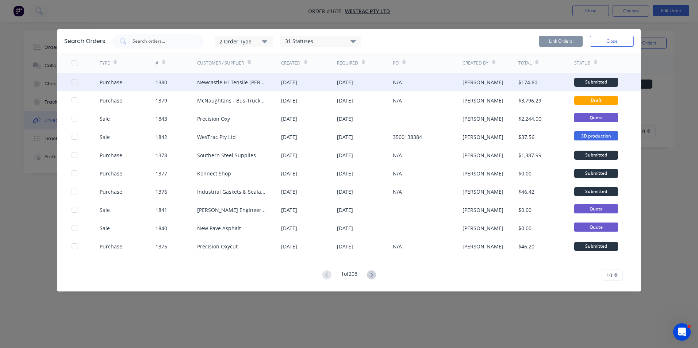
click at [73, 81] on div at bounding box center [74, 82] width 15 height 15
click at [555, 41] on button "Link Orders" at bounding box center [561, 41] width 44 height 11
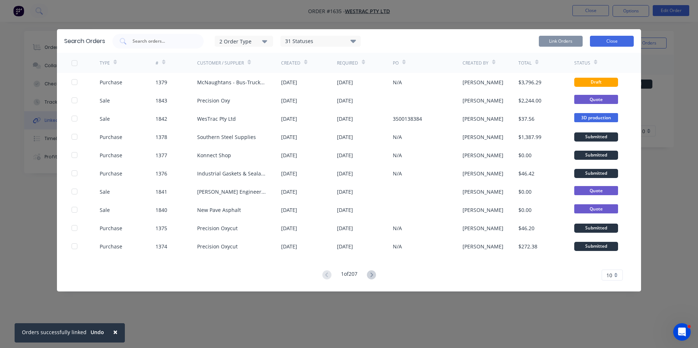
click at [612, 41] on button "Close" at bounding box center [612, 41] width 44 height 11
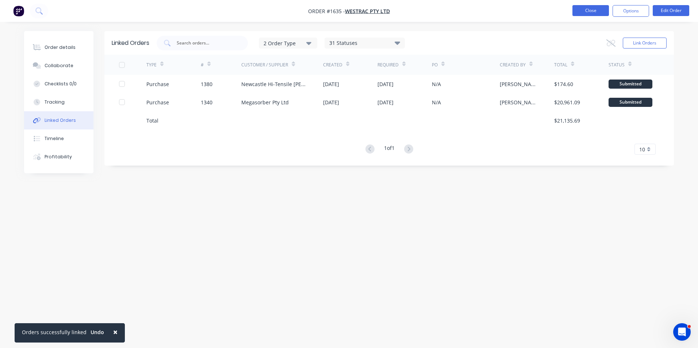
click at [595, 11] on button "Close" at bounding box center [591, 10] width 37 height 11
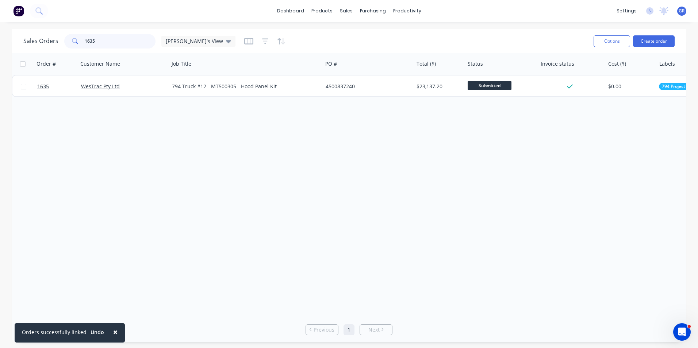
drag, startPoint x: 98, startPoint y: 41, endPoint x: 75, endPoint y: 38, distance: 22.8
click at [72, 41] on div "1635" at bounding box center [109, 41] width 91 height 15
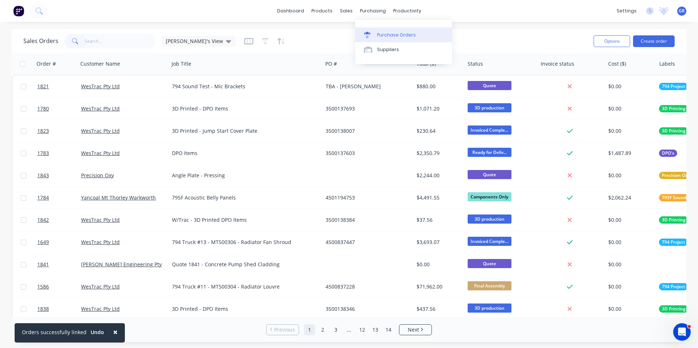
click at [390, 34] on div "Purchase Orders" at bounding box center [396, 35] width 39 height 7
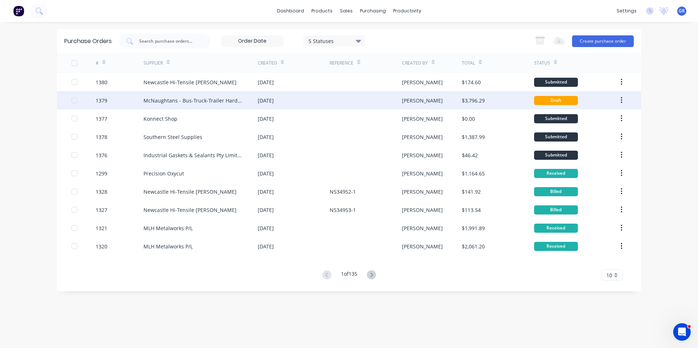
click at [104, 100] on div "1379" at bounding box center [102, 101] width 12 height 8
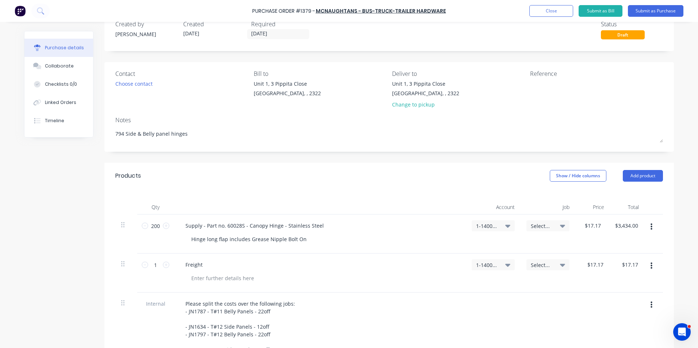
scroll to position [73, 0]
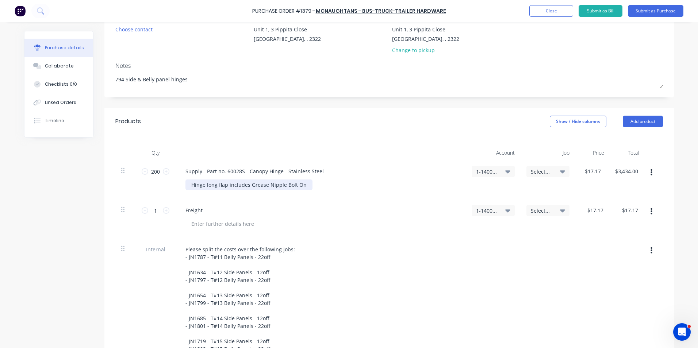
type textarea "x"
click at [300, 186] on div "Hinge long flap includes Grease Nipple Bolt On" at bounding box center [249, 185] width 127 height 11
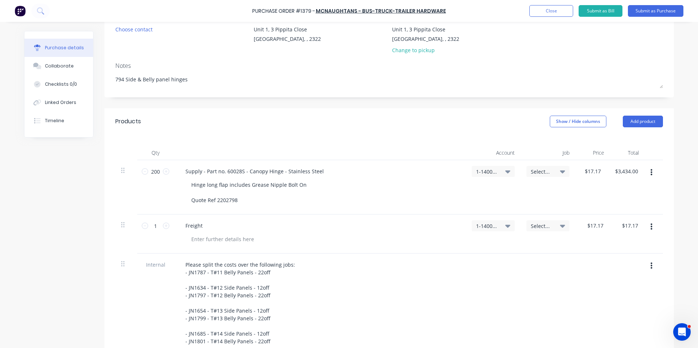
drag, startPoint x: 603, startPoint y: 225, endPoint x: 575, endPoint y: 227, distance: 27.8
click at [576, 227] on div "$17.17 $17.17" at bounding box center [593, 234] width 35 height 39
type textarea "x"
type input "17.1700"
click at [599, 223] on input "17.1700" at bounding box center [595, 226] width 20 height 11
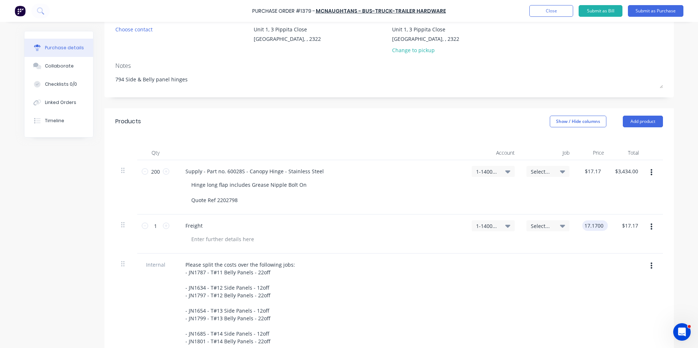
click at [593, 225] on input "17.1700" at bounding box center [594, 226] width 23 height 11
type textarea "x"
click at [593, 225] on input "17.1700" at bounding box center [594, 226] width 23 height 11
type input "40"
type textarea "x"
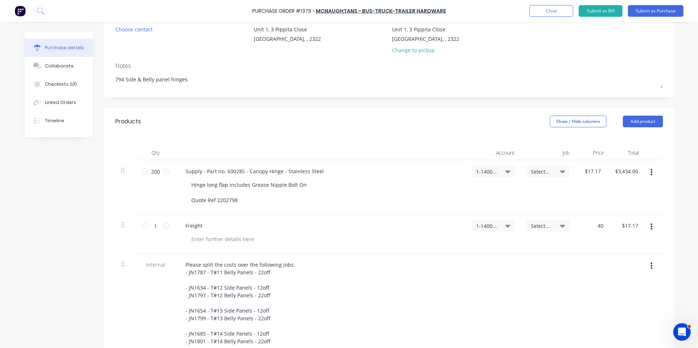
type input "$40.00"
click at [585, 247] on div "$40.00 40" at bounding box center [593, 234] width 35 height 39
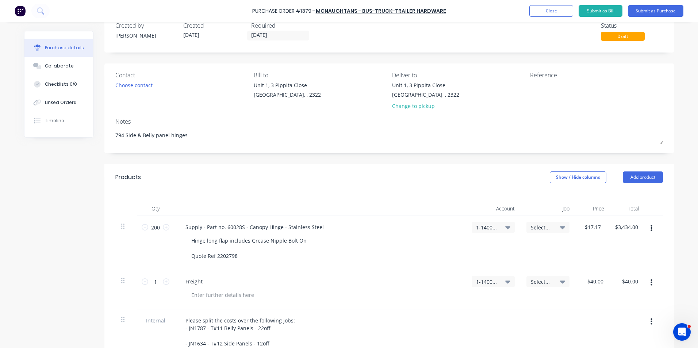
scroll to position [0, 0]
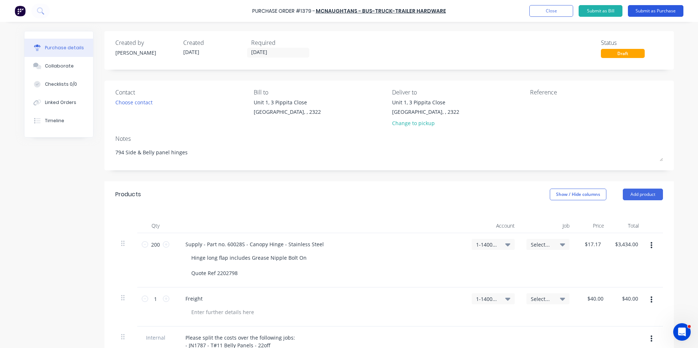
click at [654, 11] on button "Submit as Purchase" at bounding box center [656, 11] width 56 height 12
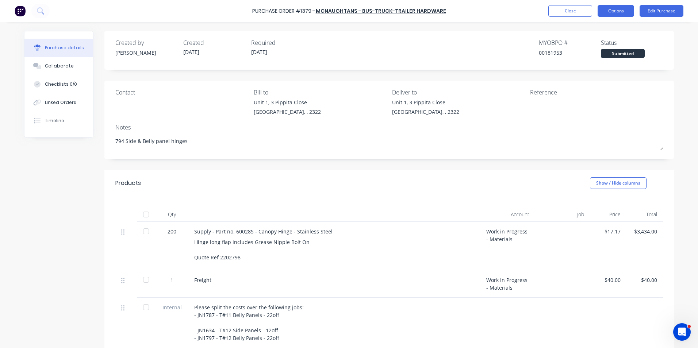
click at [616, 11] on button "Options" at bounding box center [616, 11] width 37 height 12
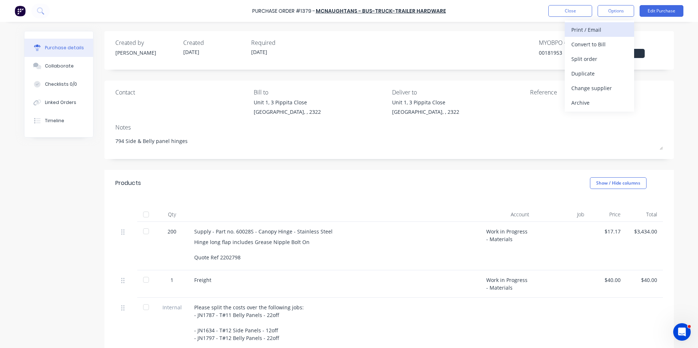
click at [589, 30] on div "Print / Email" at bounding box center [600, 29] width 56 height 11
click at [590, 45] on div "With pricing" at bounding box center [600, 44] width 56 height 11
type textarea "x"
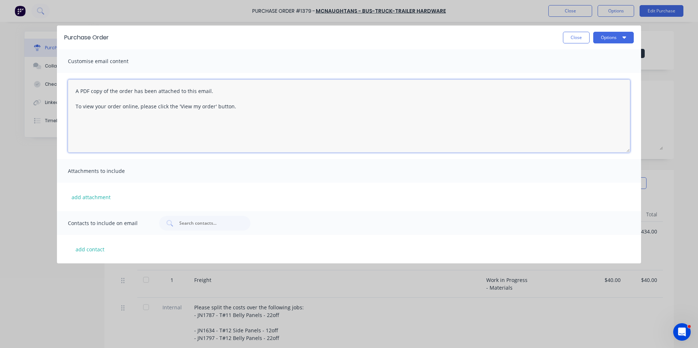
drag, startPoint x: 238, startPoint y: 105, endPoint x: 77, endPoint y: 86, distance: 161.9
click at [77, 86] on textarea "A PDF copy of the order has been attached to this email. To view your order onl…" at bounding box center [349, 116] width 562 height 73
type textarea "Hi Sales, PO attached in ref to your quote, please proceed any issues, let me k…"
click at [100, 196] on button "add attachment" at bounding box center [91, 197] width 46 height 11
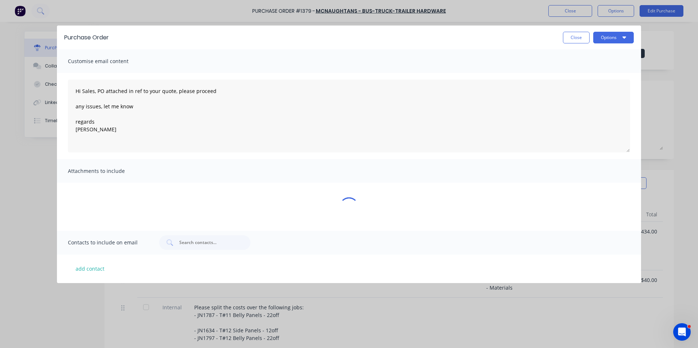
type textarea "x"
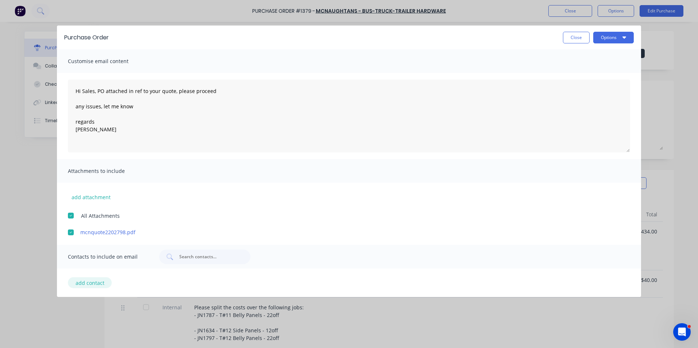
click at [89, 282] on button "add contact" at bounding box center [90, 283] width 44 height 11
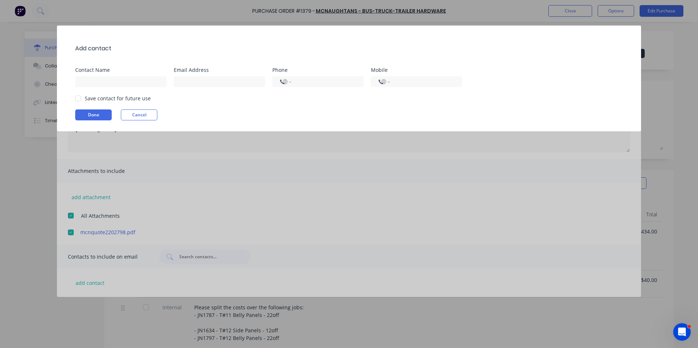
click at [92, 76] on div at bounding box center [124, 81] width 99 height 13
click at [89, 82] on input at bounding box center [120, 81] width 91 height 11
type input "[PERSON_NAME]"
click at [191, 80] on input at bounding box center [219, 81] width 91 height 11
type input "greg.rawe@hushpak.com.au"
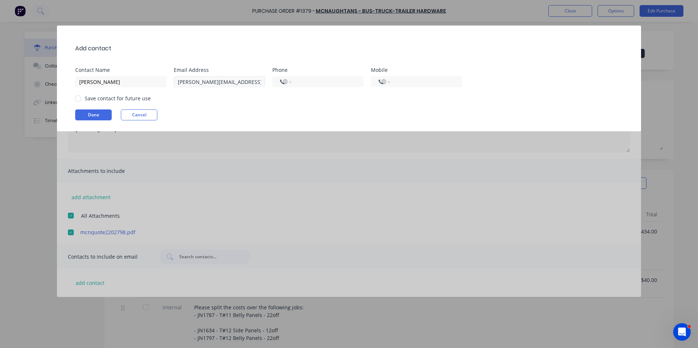
type input "0450 900 223"
select select "AU"
type input "albert@oxycut.com.au"
drag, startPoint x: 237, startPoint y: 81, endPoint x: 167, endPoint y: 81, distance: 70.1
click at [167, 81] on div "Contact Name Greg Rawe Email Address albert@oxycut.com.au Phone International A…" at bounding box center [352, 78] width 555 height 20
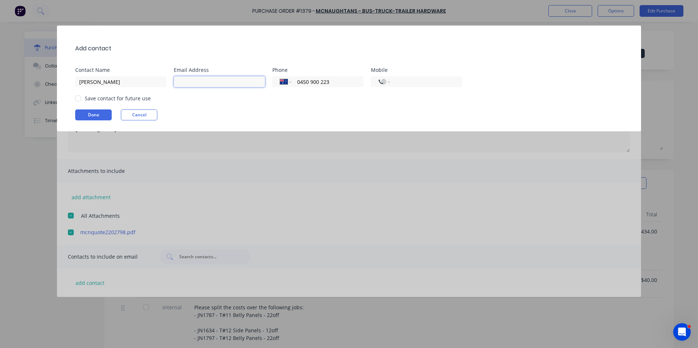
click at [189, 81] on input at bounding box center [219, 81] width 91 height 11
type input "greg.rawe@hushpak.com.au"
click at [80, 98] on div at bounding box center [78, 98] width 15 height 15
click at [97, 113] on button "Done" at bounding box center [93, 115] width 37 height 11
type textarea "x"
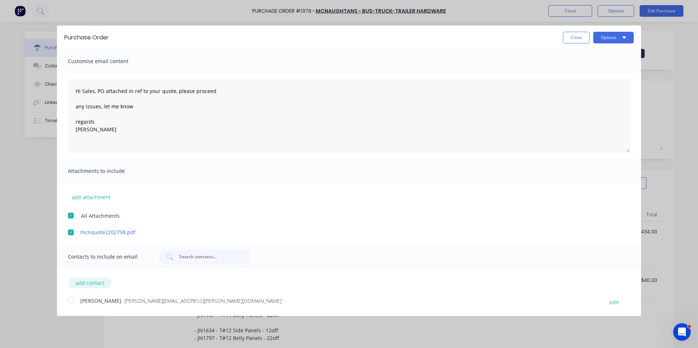
click at [81, 283] on button "add contact" at bounding box center [90, 283] width 44 height 11
select select "AU"
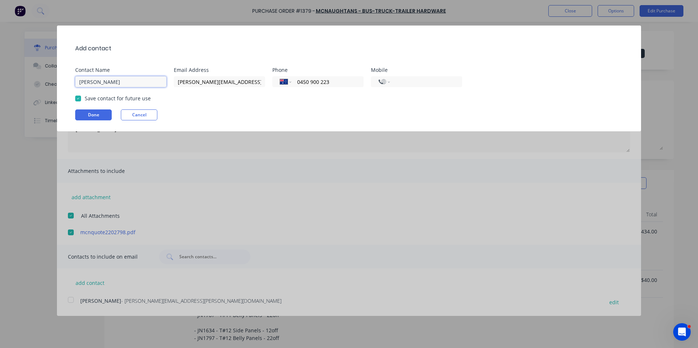
drag, startPoint x: 107, startPoint y: 81, endPoint x: 74, endPoint y: 83, distance: 32.9
click at [74, 83] on div "Add contact Contact Name Greg Rawe Email Address greg.rawe@hushpak.com.au Phone…" at bounding box center [349, 79] width 584 height 106
type input "Sales"
click at [202, 81] on input "greg.rawe@hushpak.com.au" at bounding box center [219, 81] width 91 height 11
drag, startPoint x: 249, startPoint y: 82, endPoint x: 171, endPoint y: 81, distance: 78.2
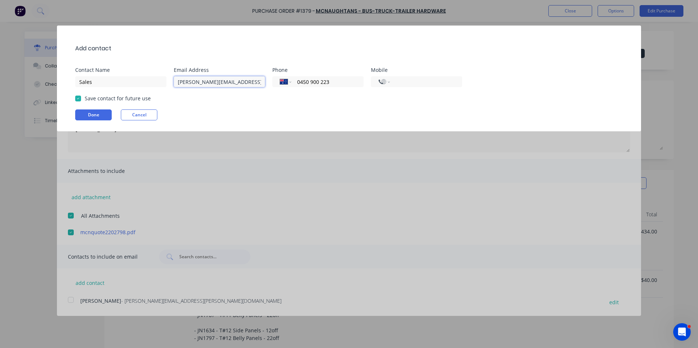
click at [172, 82] on div "Contact Name Sales Email Address greg.rawe@hushpak.com.au Phone International A…" at bounding box center [352, 78] width 555 height 20
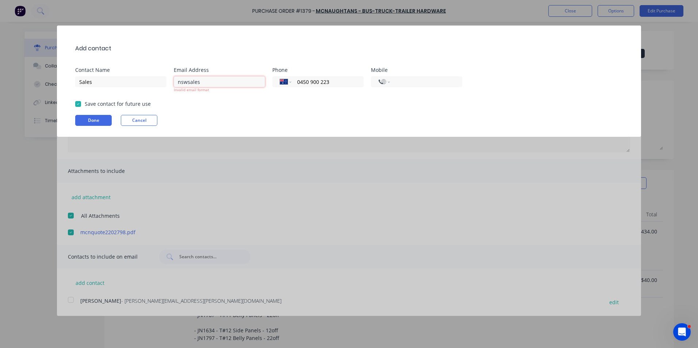
paste input "David Weston <David.Weston@mcnaughtans.com.au>"
drag, startPoint x: 202, startPoint y: 81, endPoint x: 206, endPoint y: 81, distance: 4.0
click at [203, 81] on input "nswsalesDavid Weston <David.Weston@mcnaughtans.com.au>" at bounding box center [219, 81] width 91 height 11
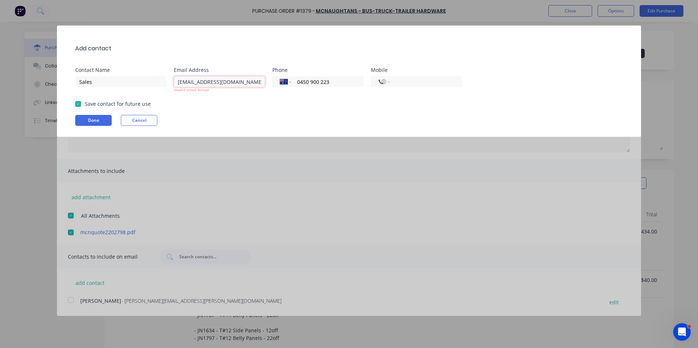
click at [261, 83] on input "nswsales@mcnaughtans.com.au>" at bounding box center [219, 81] width 91 height 11
type input "nswsales@mcnaughtans.com.au"
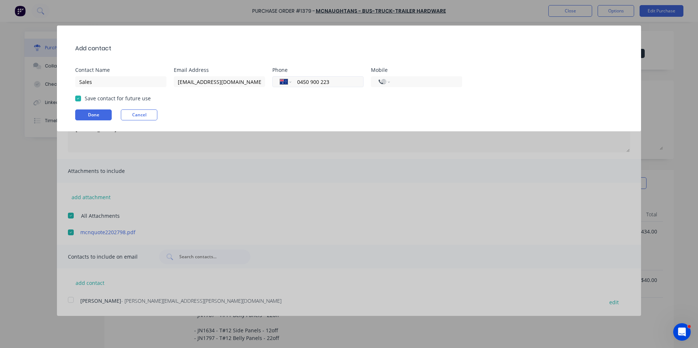
drag, startPoint x: 336, startPoint y: 81, endPoint x: 292, endPoint y: 84, distance: 44.0
click at [292, 84] on div "International Afghanistan Åland Islands Albania Algeria American Samoa Andorra …" at bounding box center [317, 81] width 91 height 11
select select "ZZ"
click at [94, 114] on button "Done" at bounding box center [93, 115] width 37 height 11
type textarea "x"
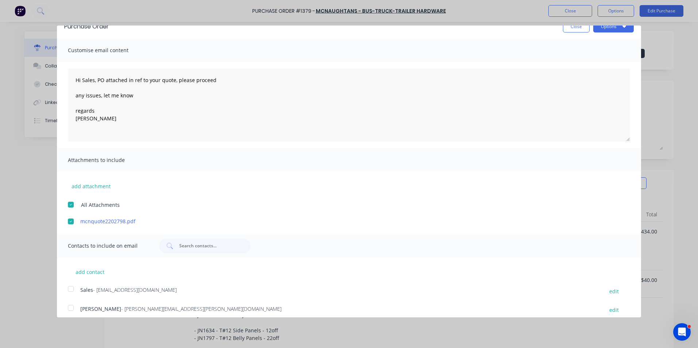
scroll to position [17, 0]
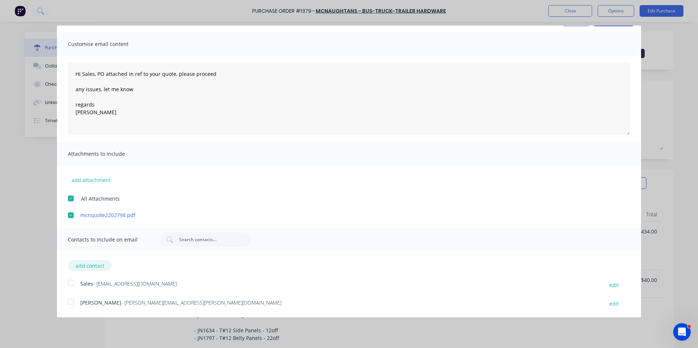
click at [85, 266] on button "add contact" at bounding box center [90, 265] width 44 height 11
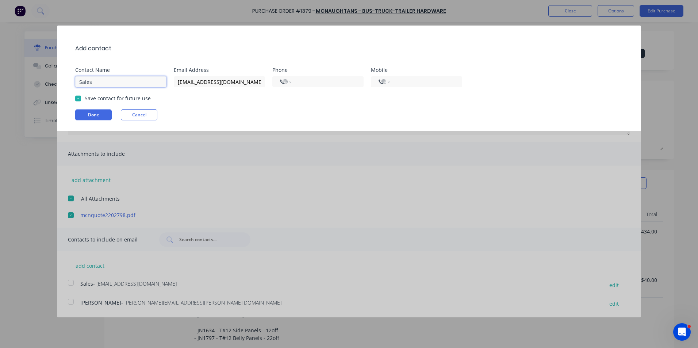
click at [93, 81] on input "Sales" at bounding box center [120, 81] width 91 height 11
drag, startPoint x: 95, startPoint y: 81, endPoint x: 75, endPoint y: 81, distance: 20.8
click at [75, 81] on div "Add contact Contact Name Sales Email Address nswsales@mcnaughtans.com.au Phone …" at bounding box center [349, 79] width 584 height 106
type input "Dayne - Sales Rep"
click at [198, 85] on input "nswsales@mcnaughtans.com.au" at bounding box center [219, 81] width 91 height 11
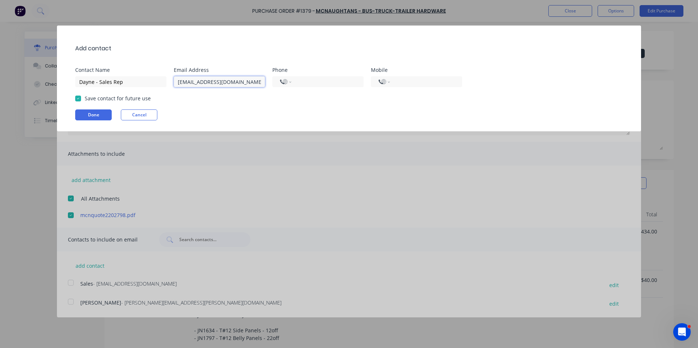
drag, startPoint x: 199, startPoint y: 84, endPoint x: 167, endPoint y: 83, distance: 32.9
click at [167, 83] on div "Contact Name Dayne - Sales Rep Email Address nswsales@mcnaughtans.com.au Phone …" at bounding box center [352, 78] width 555 height 20
type input "dayne@mcnaughtans.com.au"
click at [102, 114] on button "Done" at bounding box center [93, 115] width 37 height 11
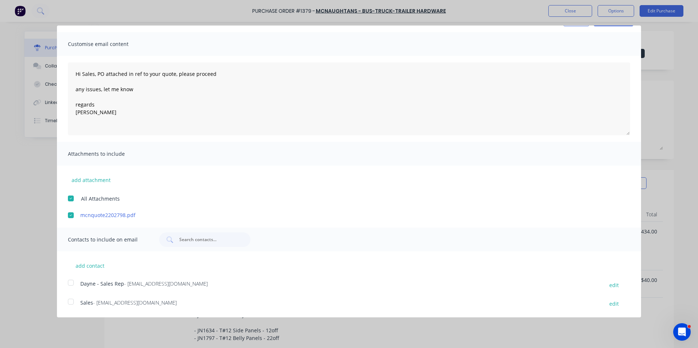
scroll to position [36, 0]
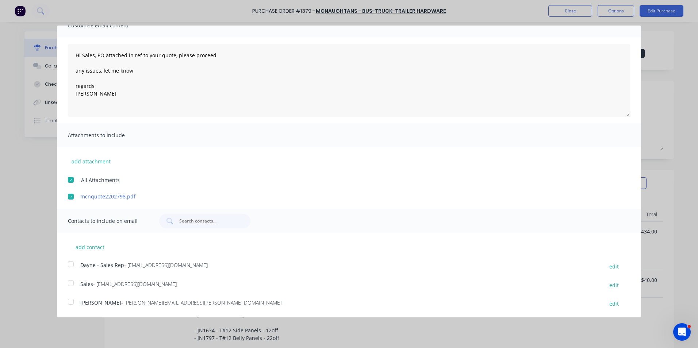
click at [71, 264] on div at bounding box center [71, 264] width 15 height 15
click at [71, 285] on div at bounding box center [71, 283] width 15 height 15
click at [73, 303] on div at bounding box center [71, 302] width 15 height 15
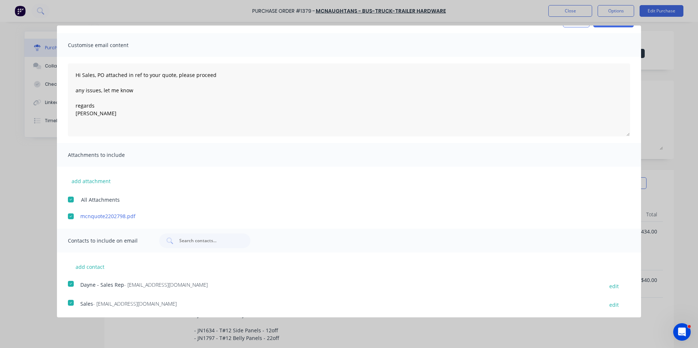
scroll to position [0, 0]
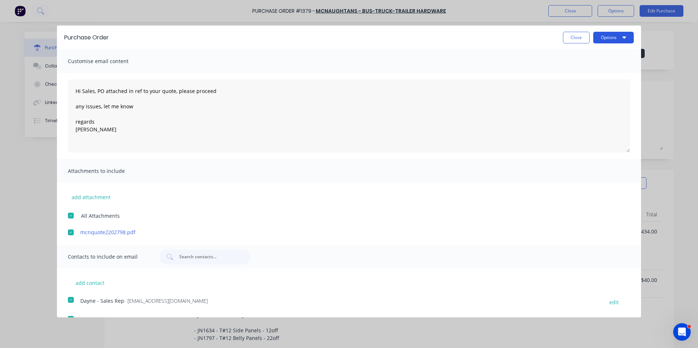
click at [610, 39] on button "Options" at bounding box center [614, 38] width 41 height 12
click at [575, 56] on div "Print" at bounding box center [599, 56] width 56 height 11
type textarea "x"
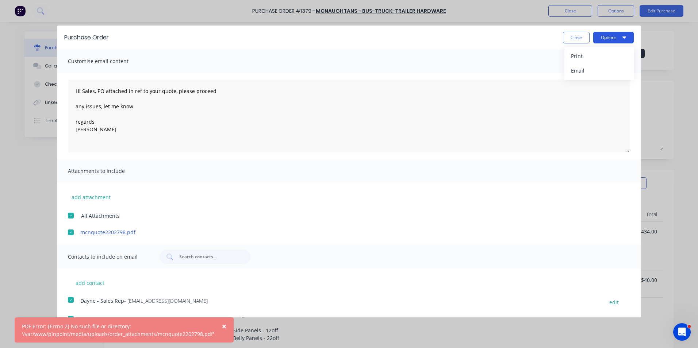
click at [604, 39] on button "Options" at bounding box center [614, 38] width 41 height 12
click at [599, 41] on button "Options" at bounding box center [614, 38] width 41 height 12
click at [577, 70] on div "Email" at bounding box center [599, 70] width 56 height 11
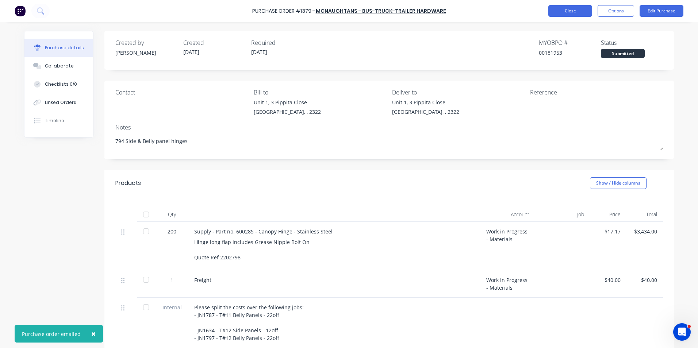
click at [571, 10] on button "Close" at bounding box center [571, 11] width 44 height 12
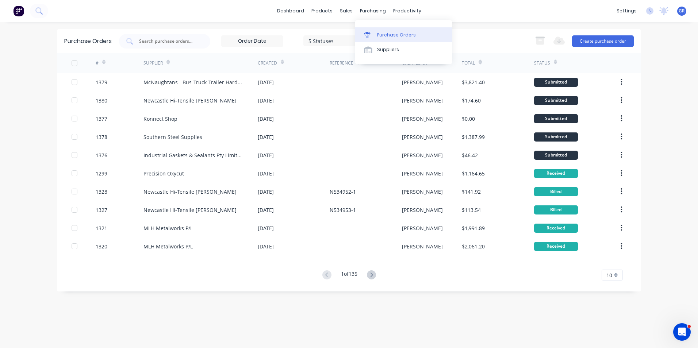
click at [389, 37] on div "Purchase Orders" at bounding box center [396, 35] width 39 height 7
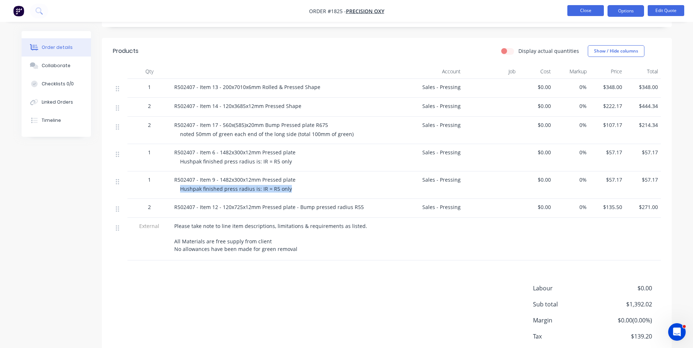
click at [586, 13] on button "Close" at bounding box center [585, 10] width 37 height 11
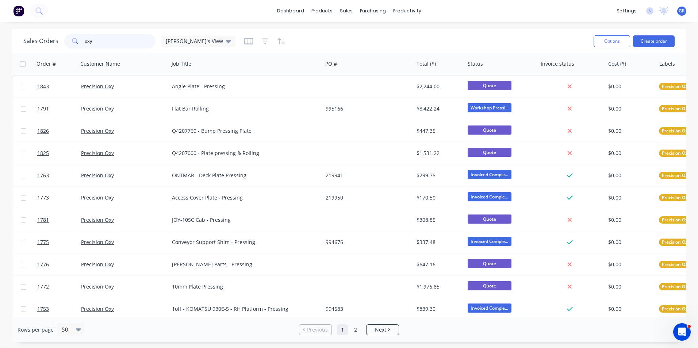
drag, startPoint x: 102, startPoint y: 42, endPoint x: 59, endPoint y: 39, distance: 42.5
click at [59, 39] on div "Sales Orders oxy [PERSON_NAME]'s View" at bounding box center [129, 41] width 212 height 15
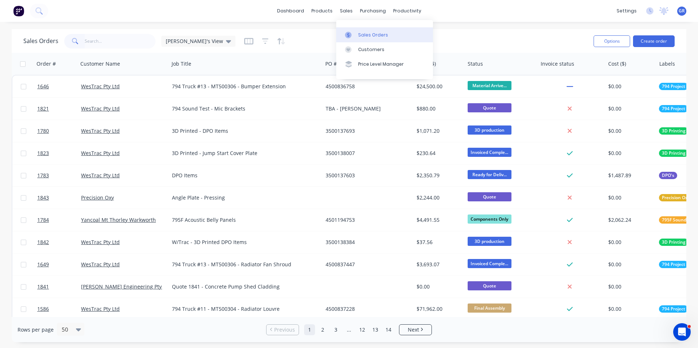
click at [371, 34] on div "Sales Orders" at bounding box center [373, 35] width 30 height 7
click at [97, 38] on input "text" at bounding box center [120, 41] width 71 height 15
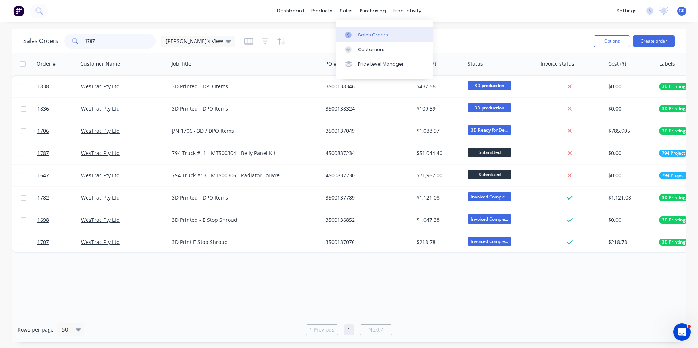
type input "1787"
click at [374, 34] on div "Sales Orders" at bounding box center [373, 35] width 30 height 7
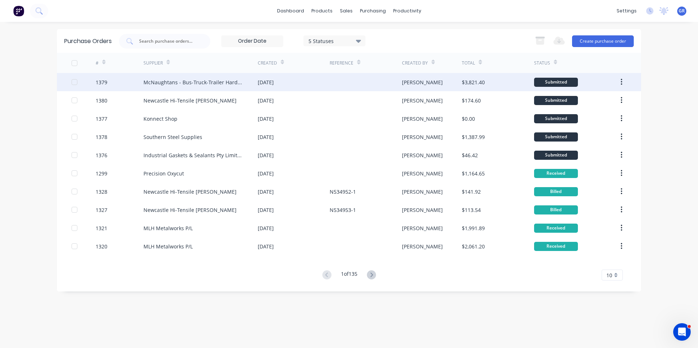
click at [100, 82] on div "1379" at bounding box center [102, 83] width 12 height 8
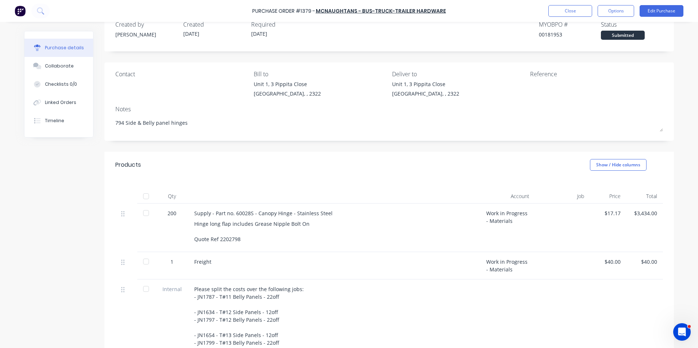
type textarea "x"
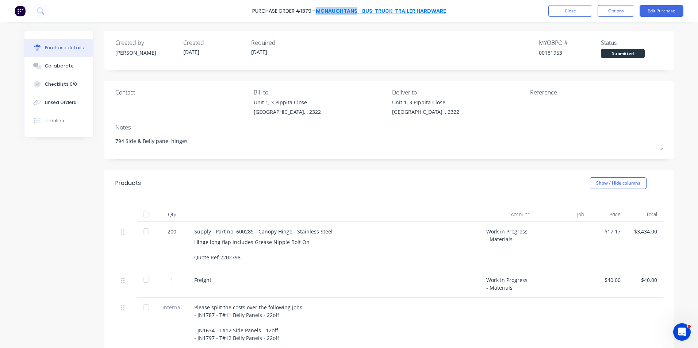
drag, startPoint x: 316, startPoint y: 11, endPoint x: 355, endPoint y: 13, distance: 38.8
click at [355, 13] on div "Purchase Order #1379 - McNaughtans - Bus-Truck-Trailer Hardware" at bounding box center [349, 11] width 194 height 8
drag, startPoint x: 355, startPoint y: 13, endPoint x: 352, endPoint y: 9, distance: 4.9
copy div "[PERSON_NAME]"
click at [568, 7] on button "Close" at bounding box center [571, 11] width 44 height 12
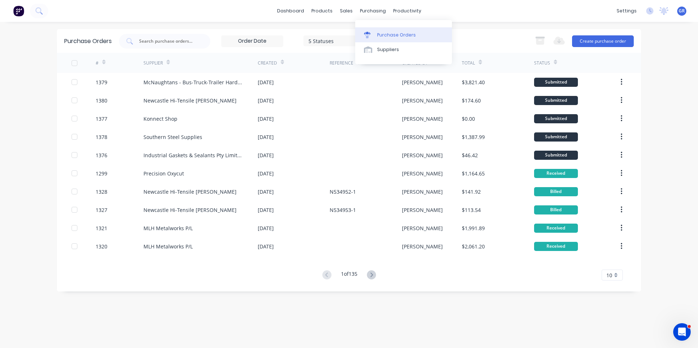
click at [392, 34] on div "Purchase Orders" at bounding box center [396, 35] width 39 height 7
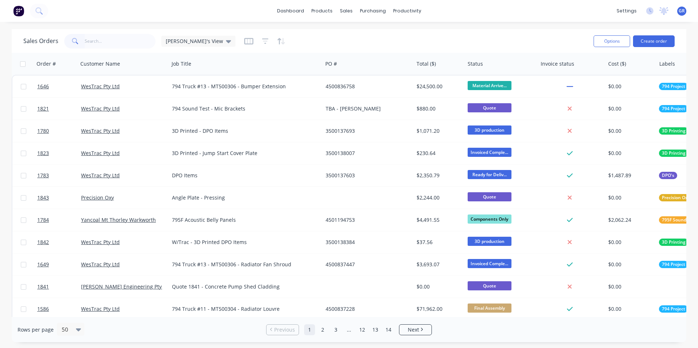
click at [100, 41] on input "text" at bounding box center [120, 41] width 71 height 15
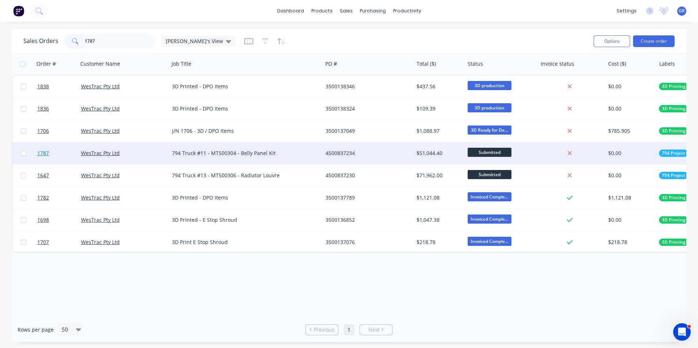
type input "1787"
click at [43, 154] on span "1787" at bounding box center [43, 153] width 12 height 7
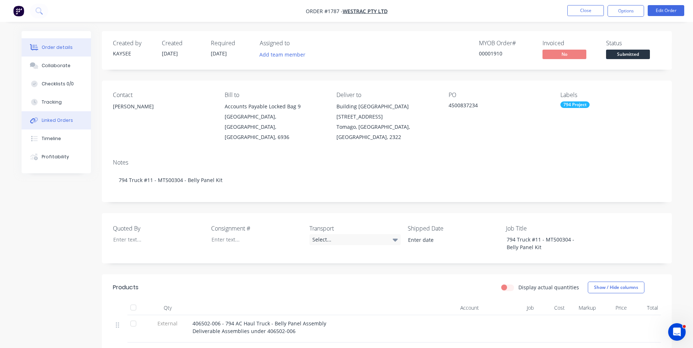
click at [58, 119] on div "Linked Orders" at bounding box center [57, 120] width 31 height 7
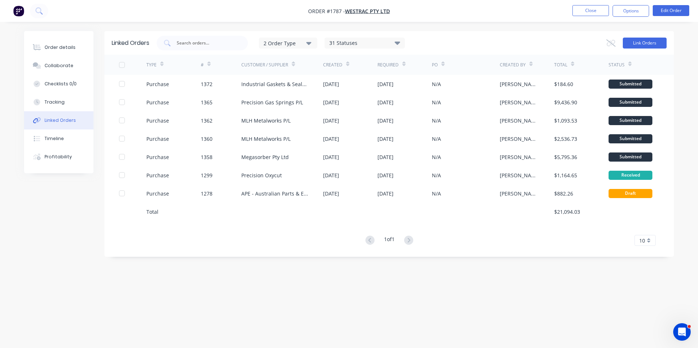
click at [651, 40] on button "Link Orders" at bounding box center [645, 43] width 44 height 11
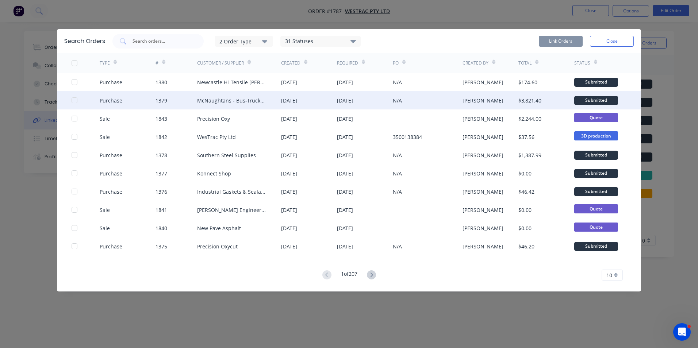
click at [75, 98] on div at bounding box center [74, 100] width 15 height 15
click at [563, 40] on button "Link Orders" at bounding box center [561, 41] width 44 height 11
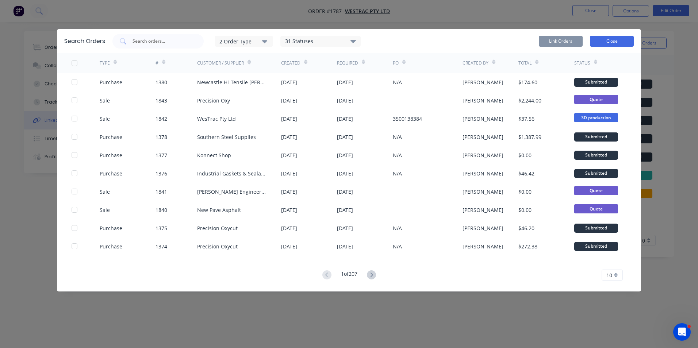
click at [603, 38] on button "Close" at bounding box center [612, 41] width 44 height 11
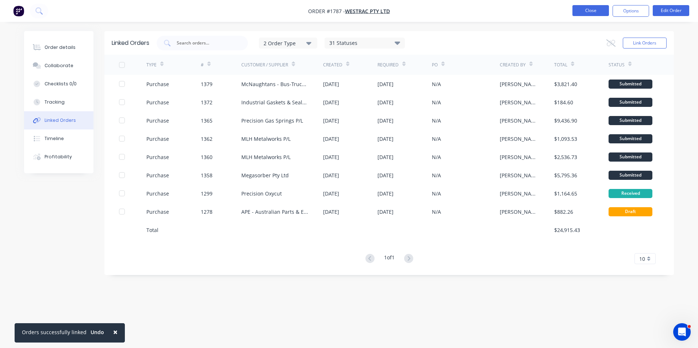
click at [591, 10] on button "Close" at bounding box center [591, 10] width 37 height 11
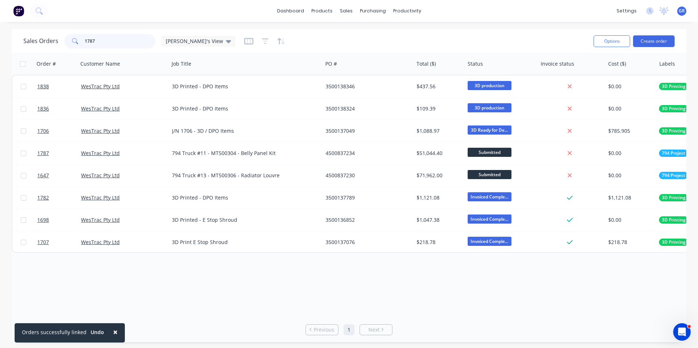
drag, startPoint x: 99, startPoint y: 41, endPoint x: 72, endPoint y: 42, distance: 26.7
click at [72, 42] on div "1787" at bounding box center [109, 41] width 91 height 15
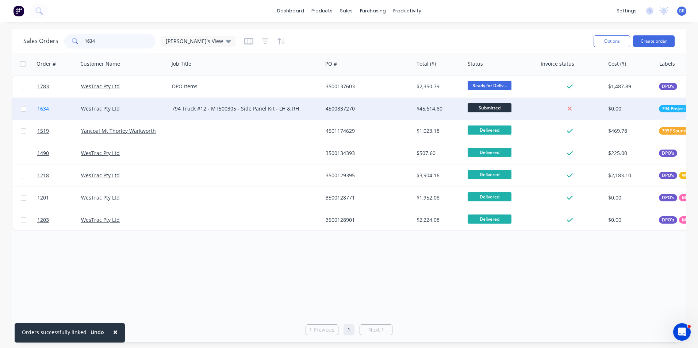
type input "1634"
click at [45, 110] on span "1634" at bounding box center [43, 108] width 12 height 7
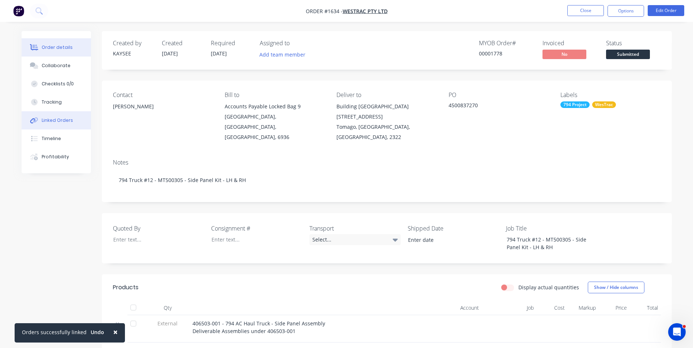
click at [62, 120] on div "Linked Orders" at bounding box center [57, 120] width 31 height 7
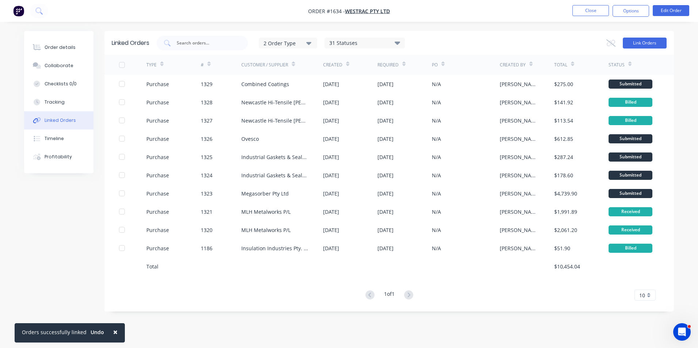
click at [646, 41] on button "Link Orders" at bounding box center [645, 43] width 44 height 11
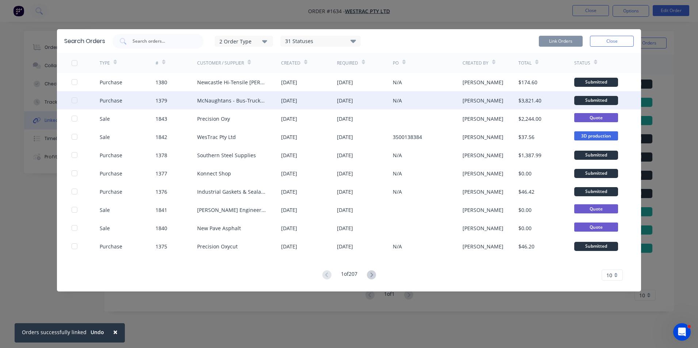
click at [74, 101] on div at bounding box center [74, 100] width 15 height 15
click at [552, 41] on button "Link Orders" at bounding box center [561, 41] width 44 height 11
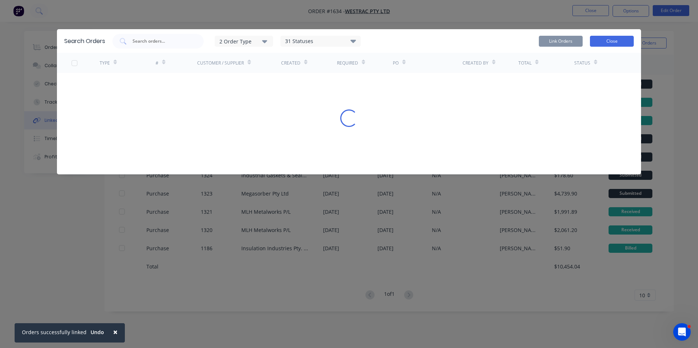
click at [604, 41] on button "Close" at bounding box center [612, 41] width 44 height 11
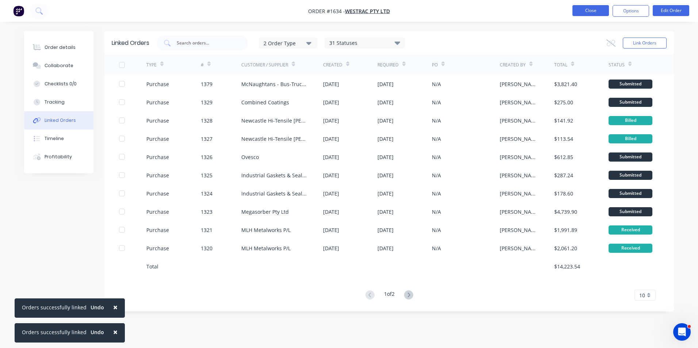
click at [590, 12] on button "Close" at bounding box center [591, 10] width 37 height 11
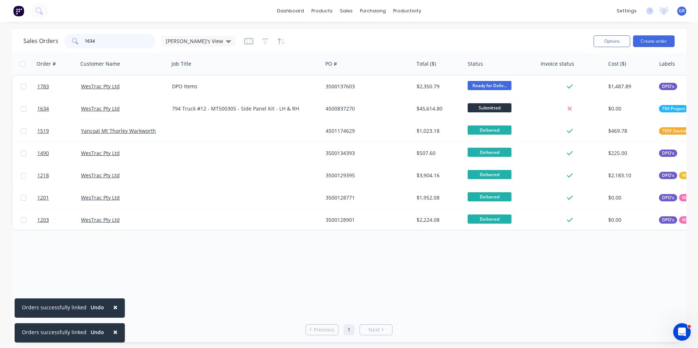
drag, startPoint x: 106, startPoint y: 41, endPoint x: 75, endPoint y: 42, distance: 31.4
click at [75, 42] on div "1634" at bounding box center [109, 41] width 91 height 15
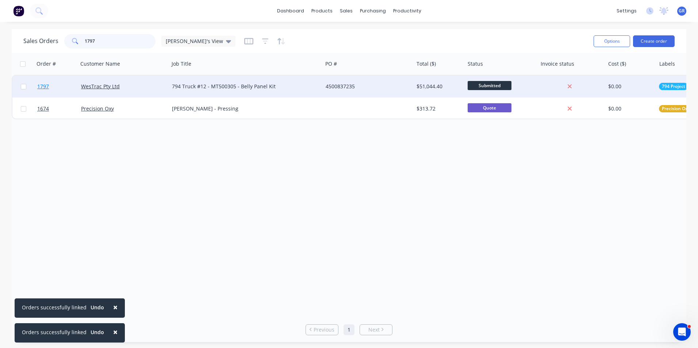
type input "1797"
click at [45, 85] on span "1797" at bounding box center [43, 86] width 12 height 7
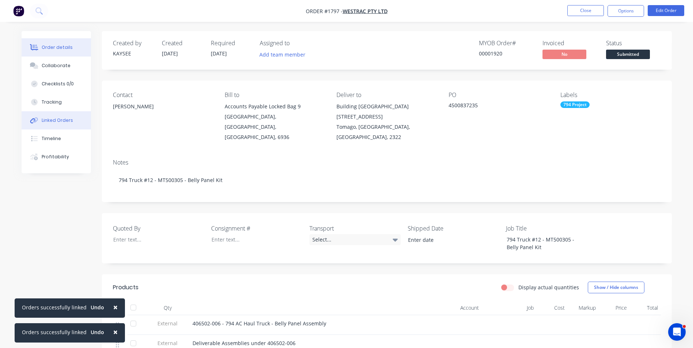
click at [62, 119] on div "Linked Orders" at bounding box center [57, 120] width 31 height 7
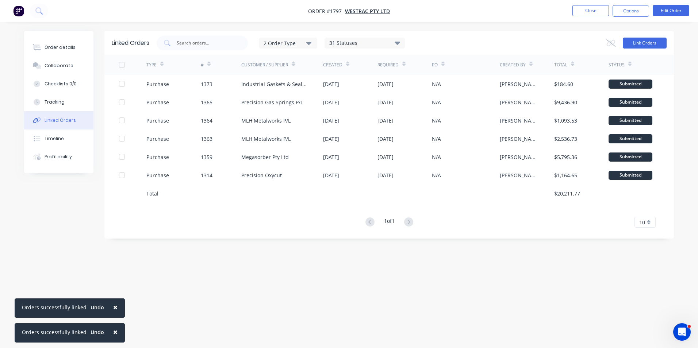
click at [641, 43] on button "Link Orders" at bounding box center [645, 43] width 44 height 11
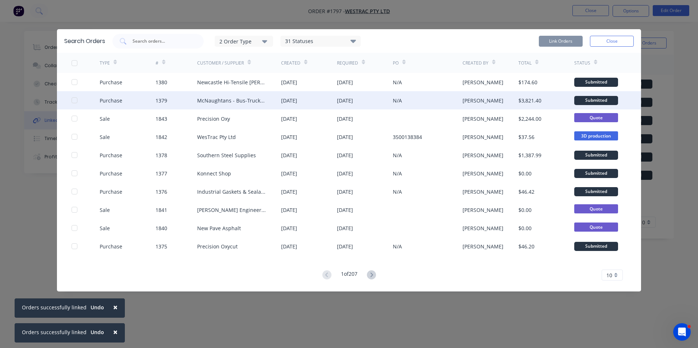
click at [76, 100] on div at bounding box center [74, 100] width 15 height 15
click at [561, 41] on button "Link Orders" at bounding box center [561, 41] width 44 height 11
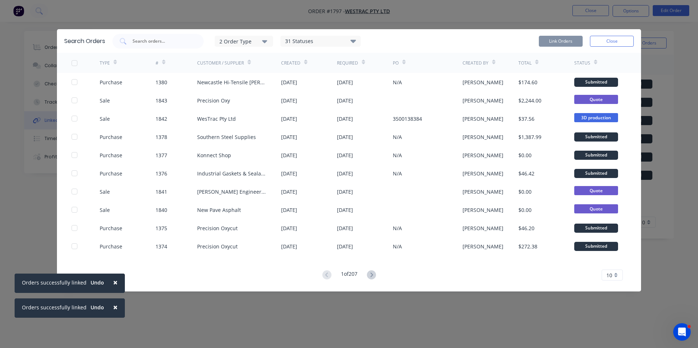
click at [610, 43] on button "Close" at bounding box center [612, 41] width 44 height 11
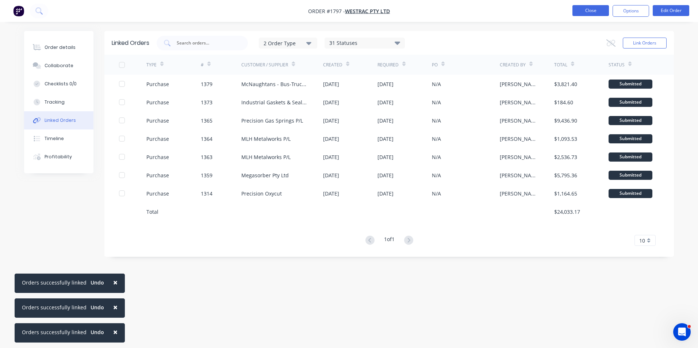
click at [594, 14] on button "Close" at bounding box center [591, 10] width 37 height 11
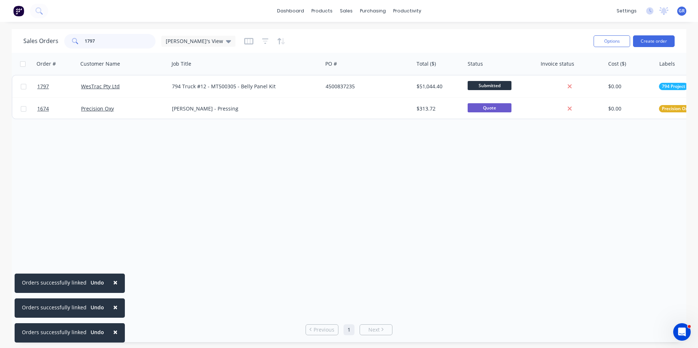
drag, startPoint x: 97, startPoint y: 40, endPoint x: 73, endPoint y: 41, distance: 24.1
click at [73, 41] on div "1797" at bounding box center [109, 41] width 91 height 15
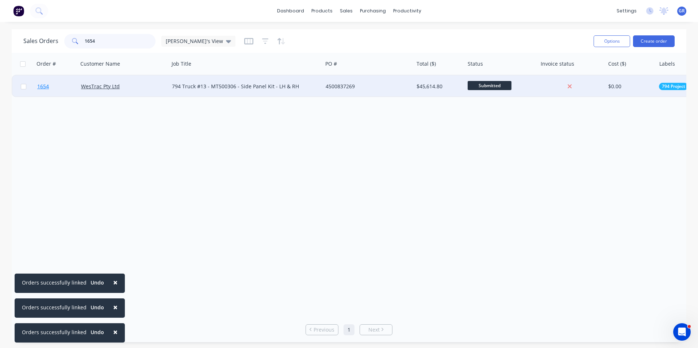
type input "1654"
click at [42, 86] on span "1654" at bounding box center [43, 86] width 12 height 7
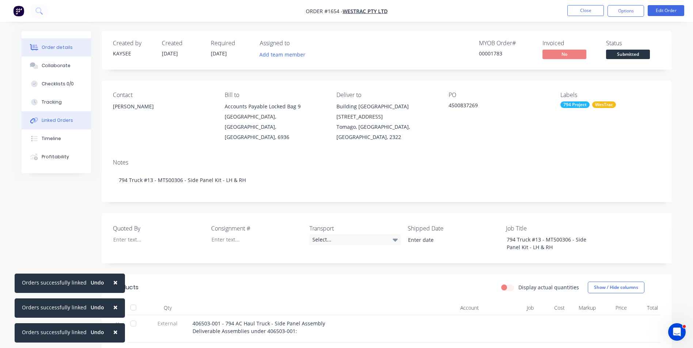
click at [58, 118] on div "Linked Orders" at bounding box center [57, 120] width 31 height 7
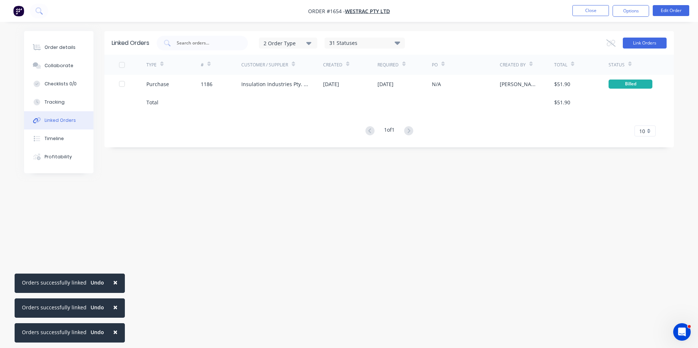
click at [652, 45] on button "Link Orders" at bounding box center [645, 43] width 44 height 11
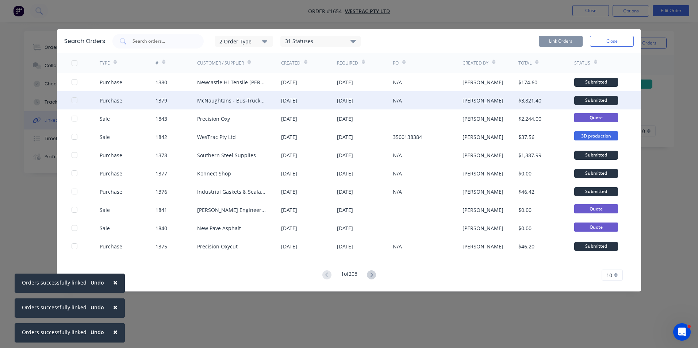
click at [75, 101] on div at bounding box center [74, 100] width 15 height 15
click at [550, 39] on button "Link Orders" at bounding box center [561, 41] width 44 height 11
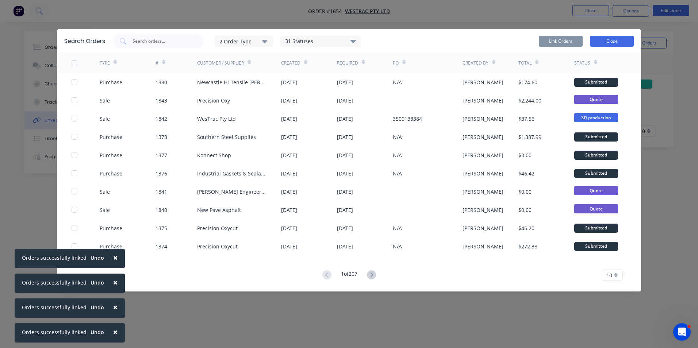
click at [619, 42] on button "Close" at bounding box center [612, 41] width 44 height 11
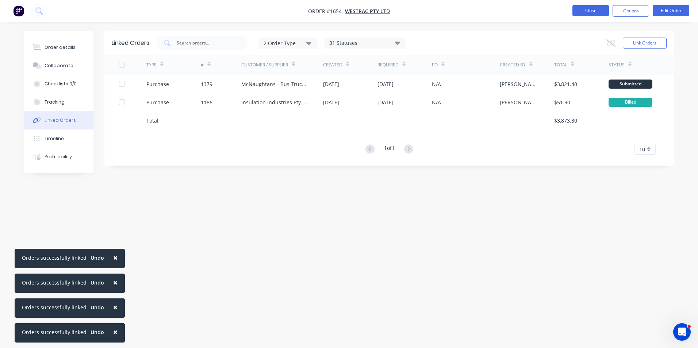
click at [588, 12] on button "Close" at bounding box center [591, 10] width 37 height 11
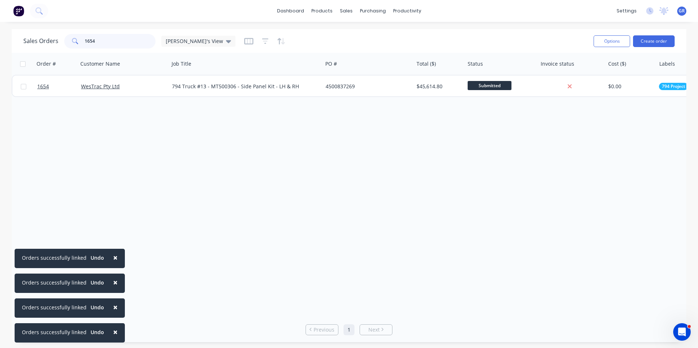
drag, startPoint x: 98, startPoint y: 39, endPoint x: 70, endPoint y: 41, distance: 27.8
click at [70, 41] on div "1654" at bounding box center [109, 41] width 91 height 15
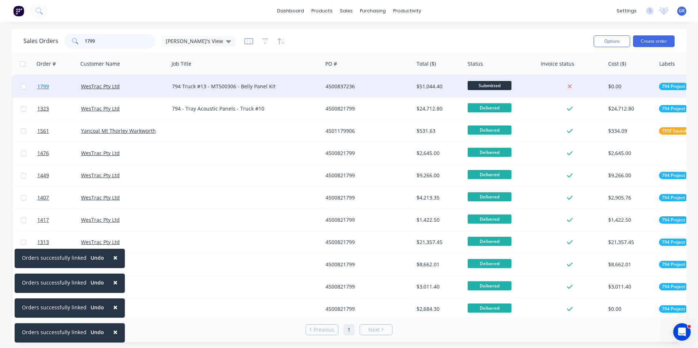
type input "1799"
click at [44, 87] on span "1799" at bounding box center [43, 86] width 12 height 7
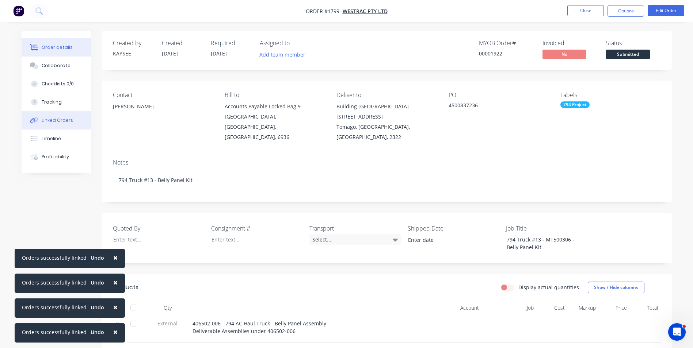
click at [56, 118] on div "Linked Orders" at bounding box center [57, 120] width 31 height 7
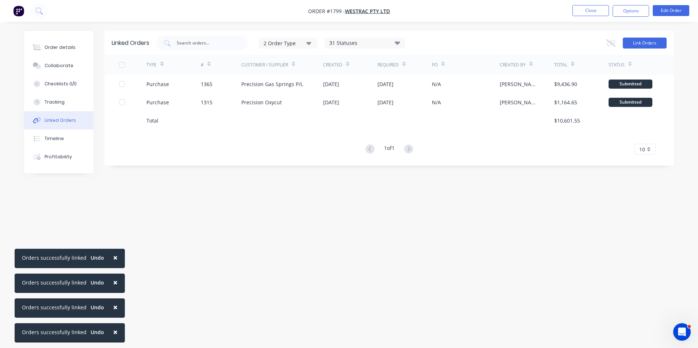
click at [642, 43] on button "Link Orders" at bounding box center [645, 43] width 44 height 11
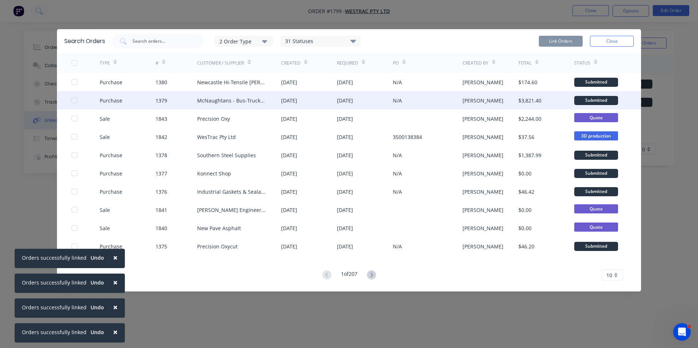
click at [74, 100] on div at bounding box center [74, 100] width 15 height 15
click at [553, 39] on button "Link Orders" at bounding box center [561, 41] width 44 height 11
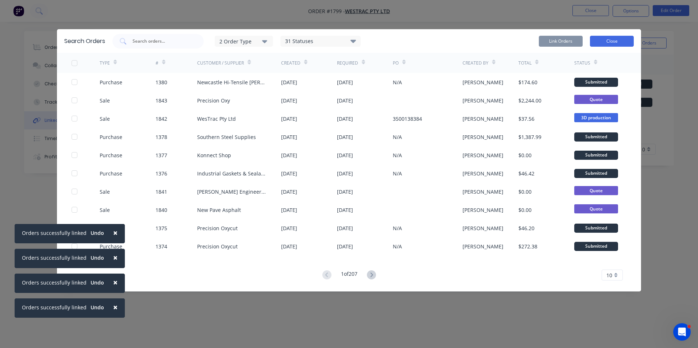
click at [611, 39] on button "Close" at bounding box center [612, 41] width 44 height 11
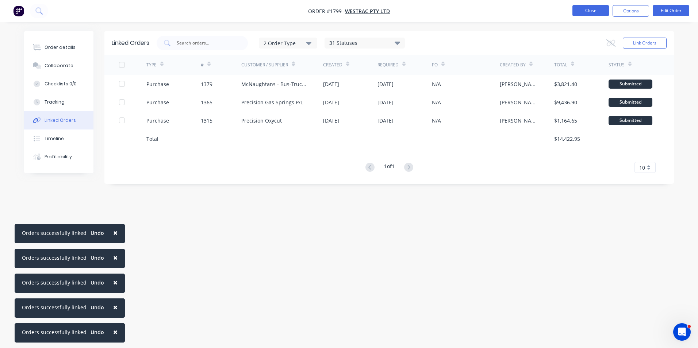
click at [590, 6] on button "Close" at bounding box center [591, 10] width 37 height 11
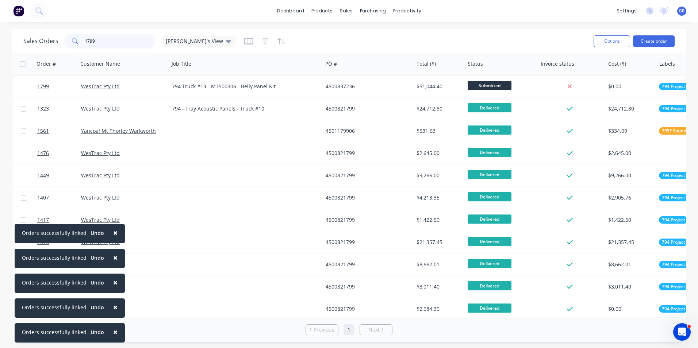
drag, startPoint x: 105, startPoint y: 39, endPoint x: 53, endPoint y: 39, distance: 52.6
click at [53, 39] on div "Sales Orders 1799 Greg's View" at bounding box center [129, 41] width 212 height 15
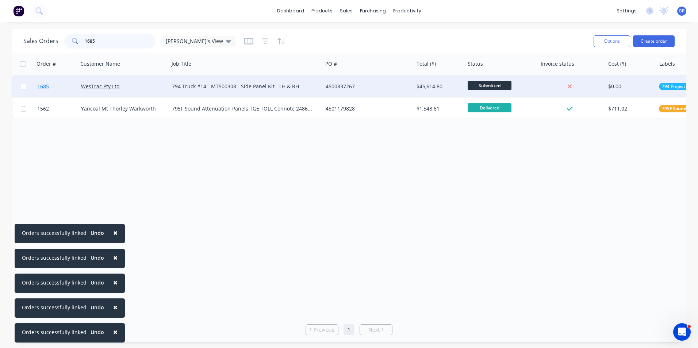
type input "1685"
click at [43, 86] on span "1685" at bounding box center [43, 86] width 12 height 7
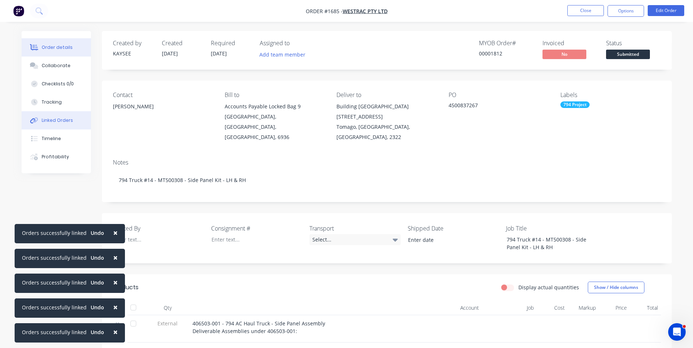
click at [60, 119] on div "Linked Orders" at bounding box center [57, 120] width 31 height 7
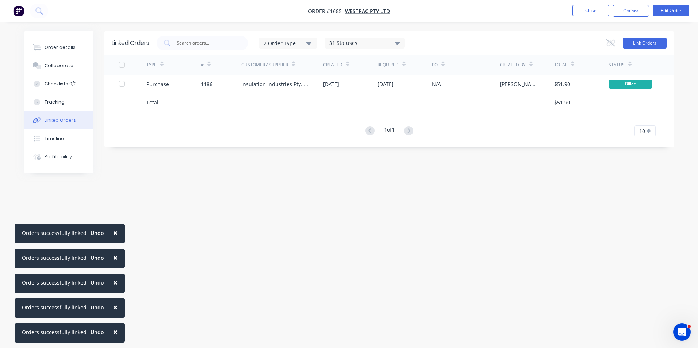
click at [645, 42] on button "Link Orders" at bounding box center [645, 43] width 44 height 11
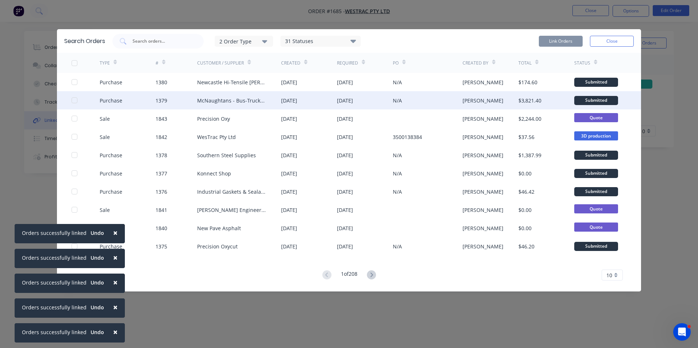
click at [75, 99] on div at bounding box center [74, 100] width 15 height 15
click at [567, 39] on button "Link Orders" at bounding box center [561, 41] width 44 height 11
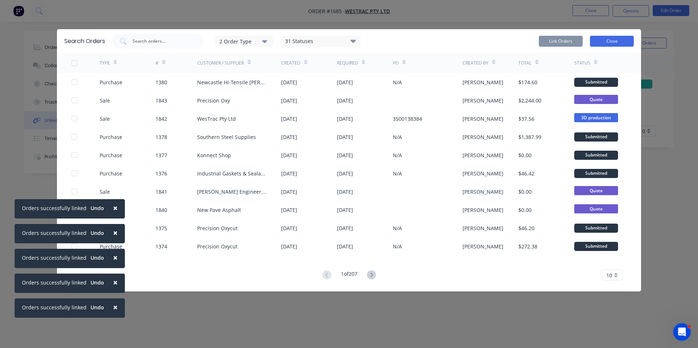
click at [615, 41] on button "Close" at bounding box center [612, 41] width 44 height 11
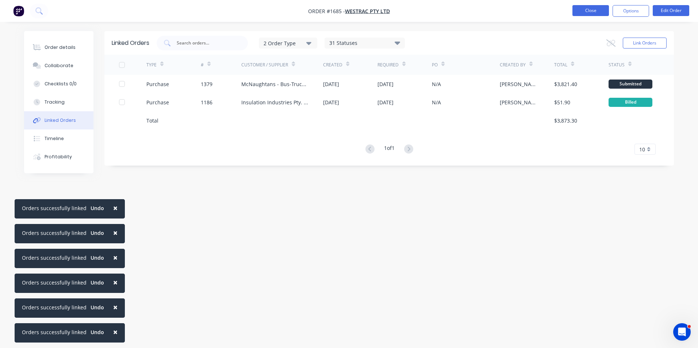
click at [591, 11] on button "Close" at bounding box center [591, 10] width 37 height 11
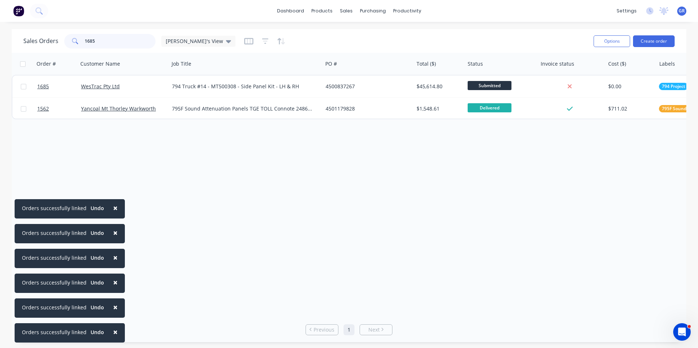
drag, startPoint x: 114, startPoint y: 34, endPoint x: 76, endPoint y: 39, distance: 38.0
click at [76, 39] on div "1685" at bounding box center [109, 41] width 91 height 15
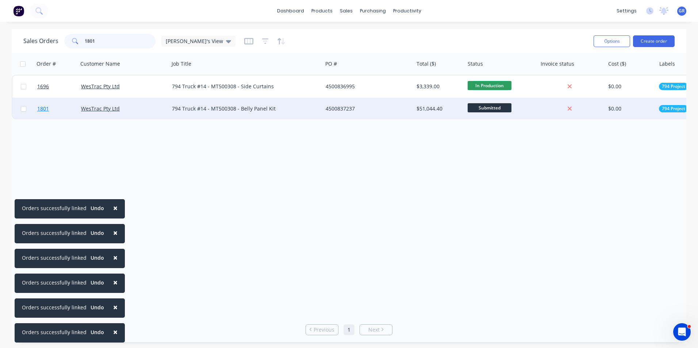
type input "1801"
click at [46, 110] on span "1801" at bounding box center [43, 108] width 12 height 7
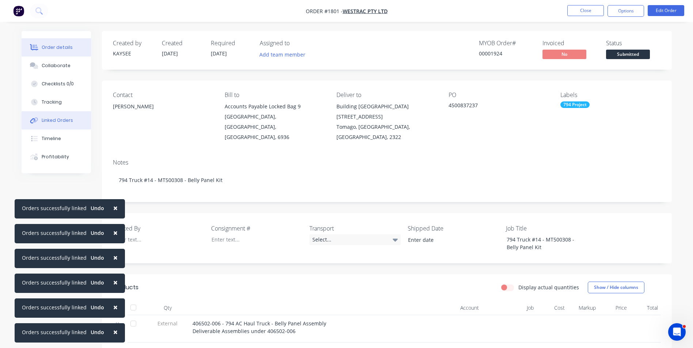
click at [63, 119] on div "Linked Orders" at bounding box center [57, 120] width 31 height 7
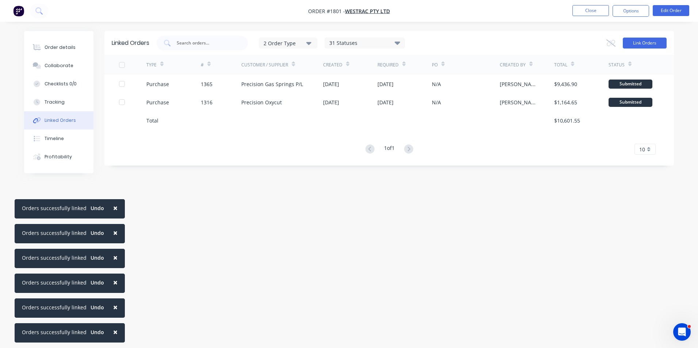
click at [646, 42] on button "Link Orders" at bounding box center [645, 43] width 44 height 11
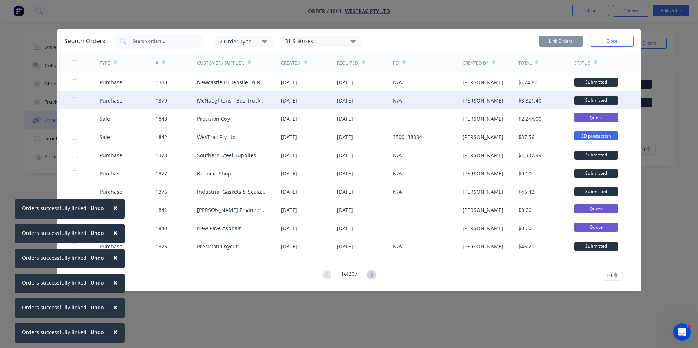
click at [73, 102] on div at bounding box center [74, 100] width 15 height 15
click at [556, 41] on button "Link Orders" at bounding box center [561, 41] width 44 height 11
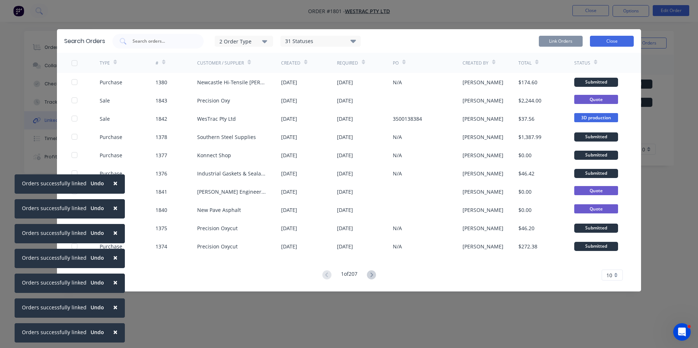
click at [610, 41] on button "Close" at bounding box center [612, 41] width 44 height 11
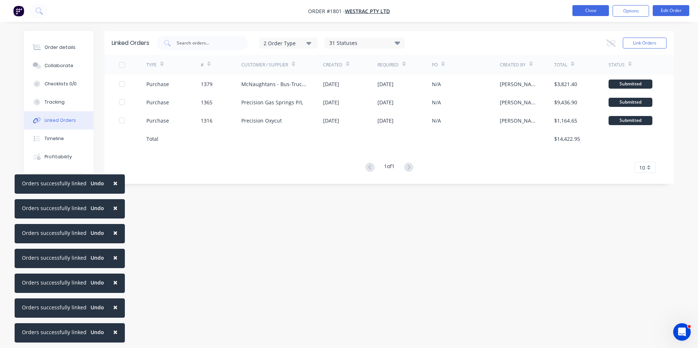
click at [589, 11] on button "Close" at bounding box center [591, 10] width 37 height 11
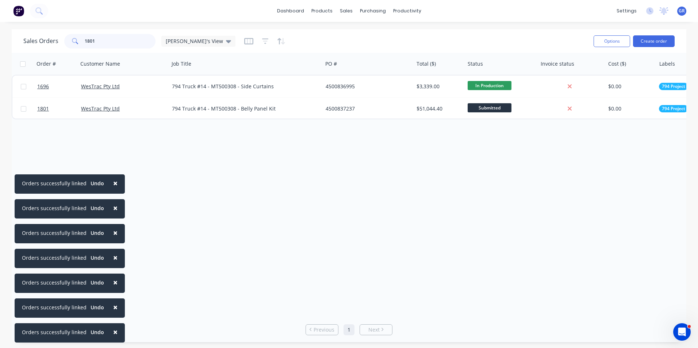
drag, startPoint x: 103, startPoint y: 39, endPoint x: 63, endPoint y: 39, distance: 39.5
click at [63, 39] on div "Sales Orders 1801 Greg's View" at bounding box center [129, 41] width 212 height 15
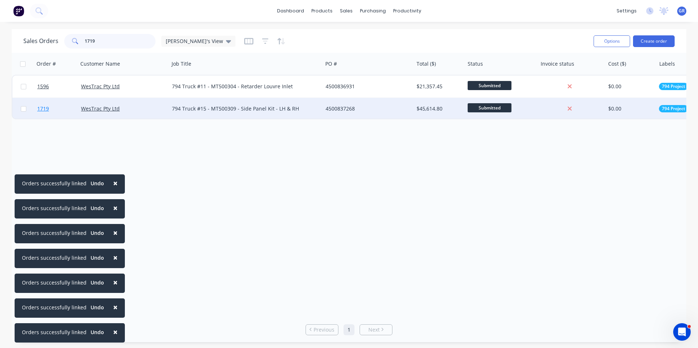
type input "1719"
click at [43, 109] on span "1719" at bounding box center [43, 108] width 12 height 7
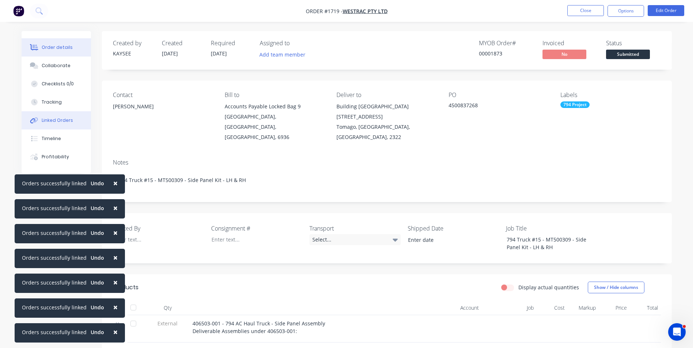
click at [59, 120] on div "Linked Orders" at bounding box center [57, 120] width 31 height 7
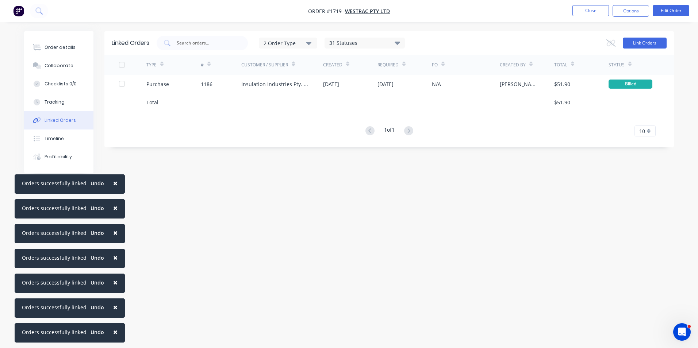
click at [640, 44] on button "Link Orders" at bounding box center [645, 43] width 44 height 11
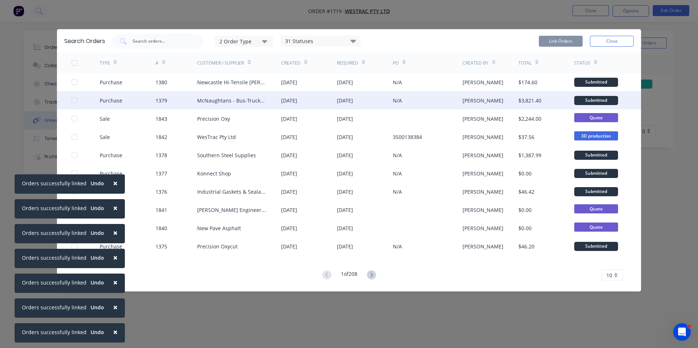
click at [74, 101] on div at bounding box center [74, 100] width 15 height 15
click at [564, 41] on button "Link Orders" at bounding box center [561, 41] width 44 height 11
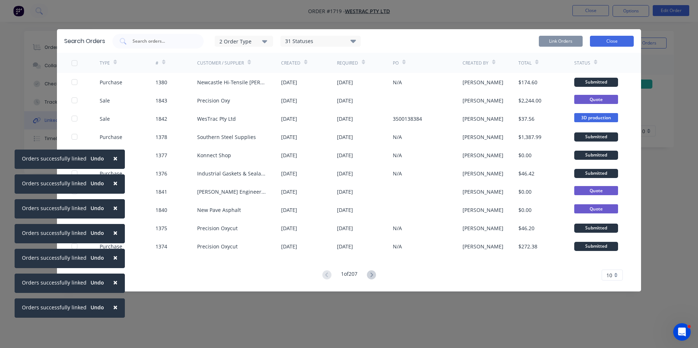
click at [614, 43] on button "Close" at bounding box center [612, 41] width 44 height 11
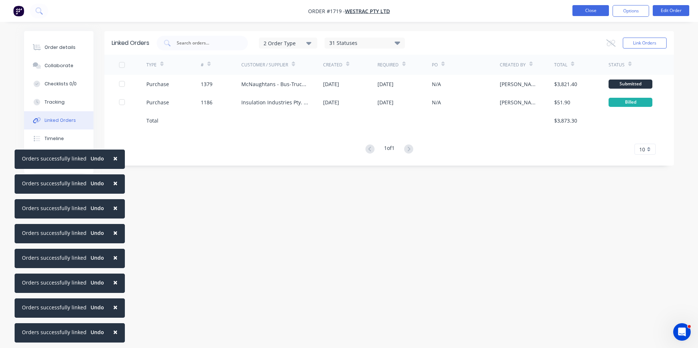
click at [591, 10] on button "Close" at bounding box center [591, 10] width 37 height 11
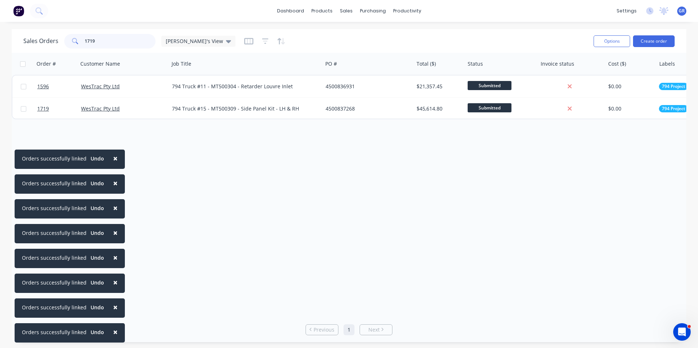
drag, startPoint x: 98, startPoint y: 41, endPoint x: 61, endPoint y: 41, distance: 37.3
click at [61, 41] on div "Sales Orders 1719 Greg's View" at bounding box center [129, 41] width 212 height 15
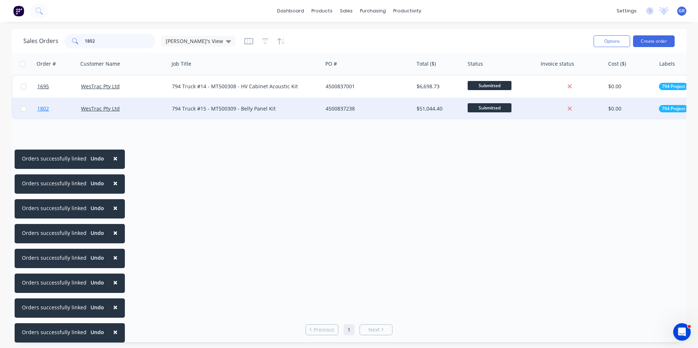
type input "1802"
click at [43, 107] on span "1802" at bounding box center [43, 108] width 12 height 7
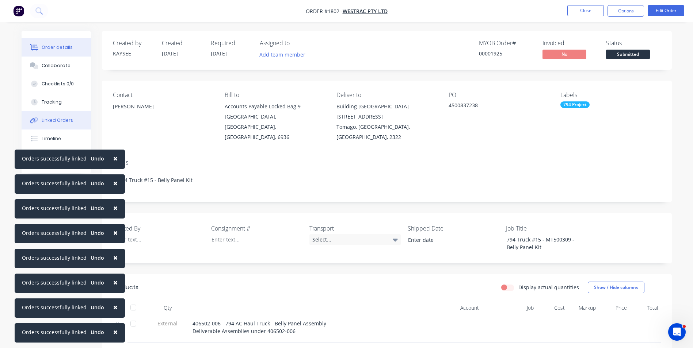
click at [60, 120] on div "Linked Orders" at bounding box center [57, 120] width 31 height 7
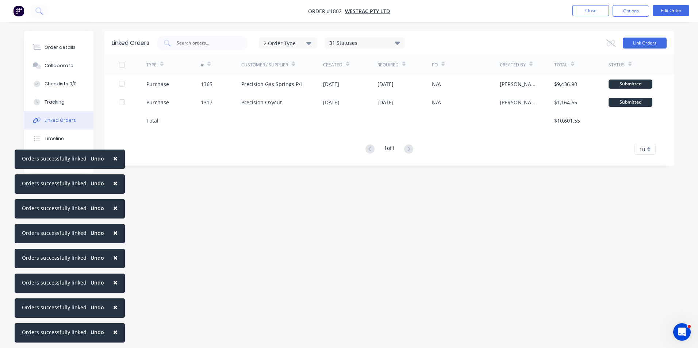
click at [633, 44] on button "Link Orders" at bounding box center [645, 43] width 44 height 11
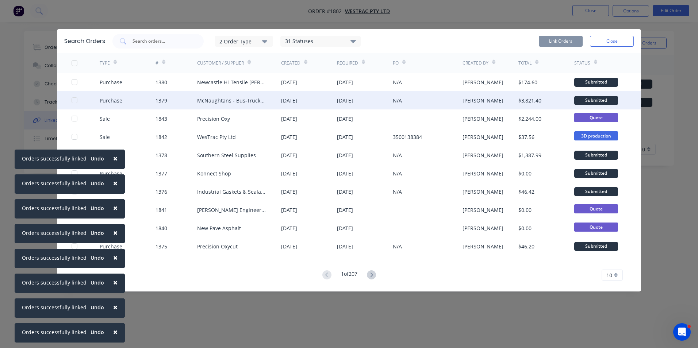
click at [73, 99] on div at bounding box center [74, 100] width 15 height 15
click at [565, 38] on button "Link Orders" at bounding box center [561, 41] width 44 height 11
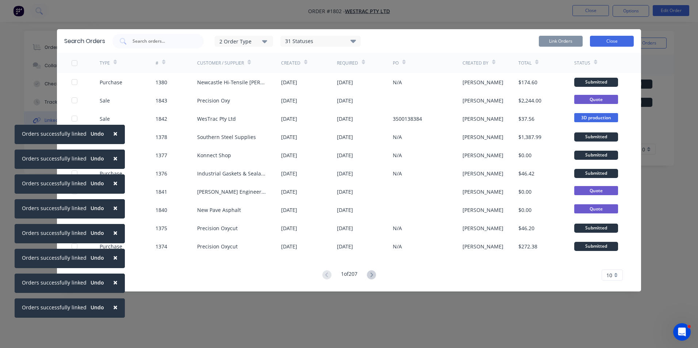
click at [617, 41] on button "Close" at bounding box center [612, 41] width 44 height 11
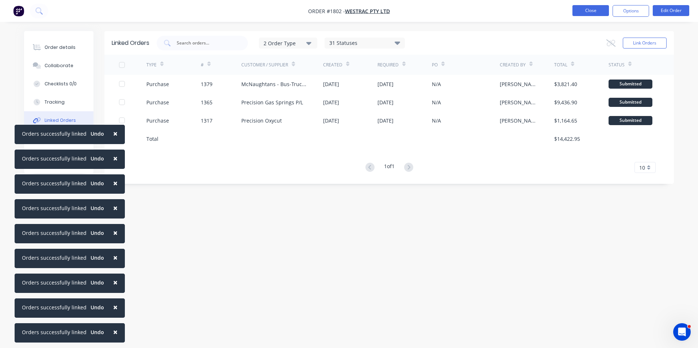
click at [597, 11] on button "Close" at bounding box center [591, 10] width 37 height 11
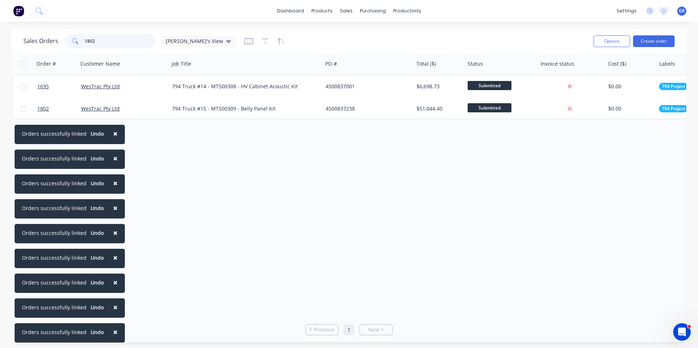
drag, startPoint x: 106, startPoint y: 43, endPoint x: 56, endPoint y: 43, distance: 50.0
click at [56, 43] on div "Sales Orders 1802 Greg's View" at bounding box center [129, 41] width 212 height 15
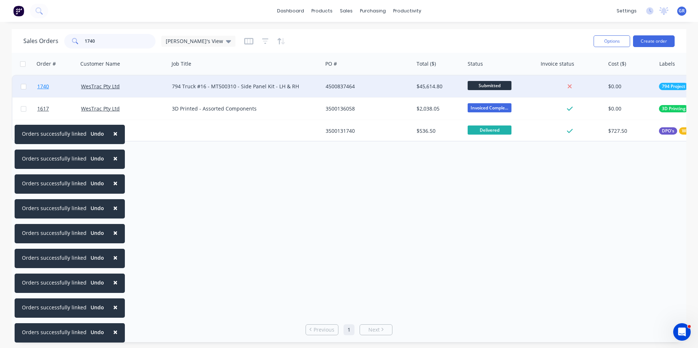
type input "1740"
click at [44, 86] on span "1740" at bounding box center [43, 86] width 12 height 7
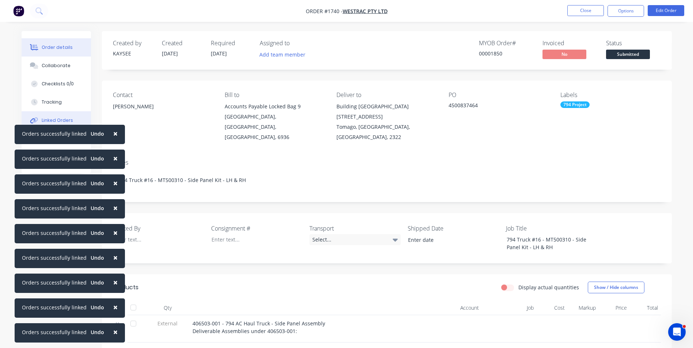
click at [60, 118] on div "Linked Orders" at bounding box center [57, 120] width 31 height 7
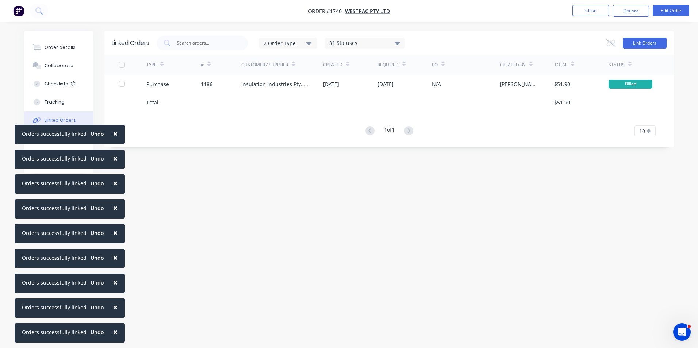
click at [642, 41] on button "Link Orders" at bounding box center [645, 43] width 44 height 11
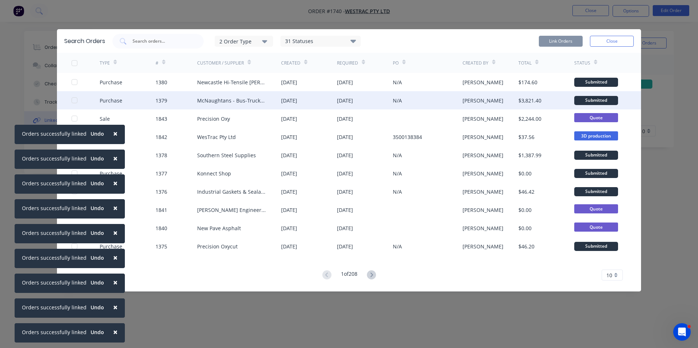
click at [75, 100] on div at bounding box center [74, 100] width 15 height 15
click at [568, 40] on button "Link Orders" at bounding box center [561, 41] width 44 height 11
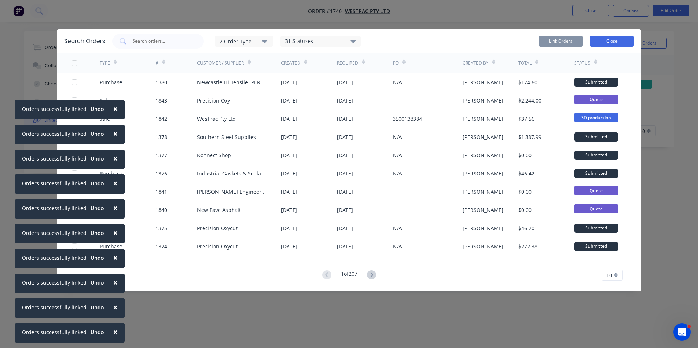
click at [613, 41] on button "Close" at bounding box center [612, 41] width 44 height 11
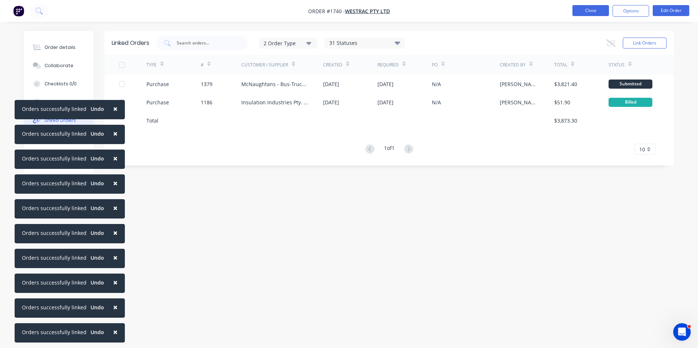
click at [589, 9] on button "Close" at bounding box center [591, 10] width 37 height 11
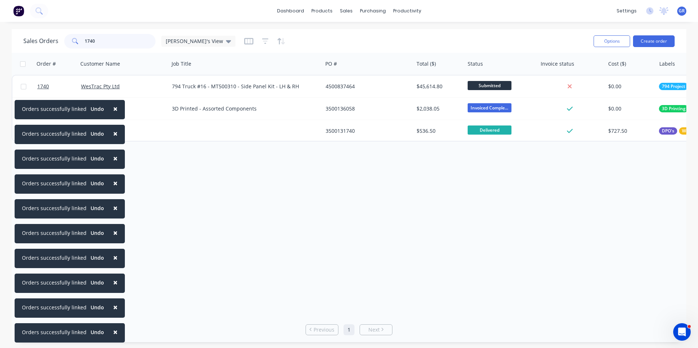
drag, startPoint x: 100, startPoint y: 41, endPoint x: 61, endPoint y: 41, distance: 39.1
click at [61, 41] on div "Sales Orders 1740 Greg's View" at bounding box center [129, 41] width 212 height 15
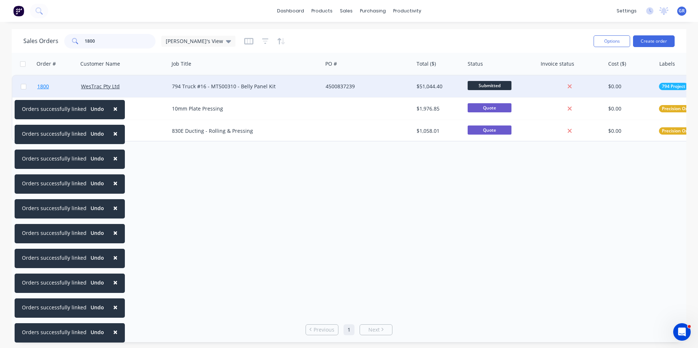
type input "1800"
click at [45, 86] on span "1800" at bounding box center [43, 86] width 12 height 7
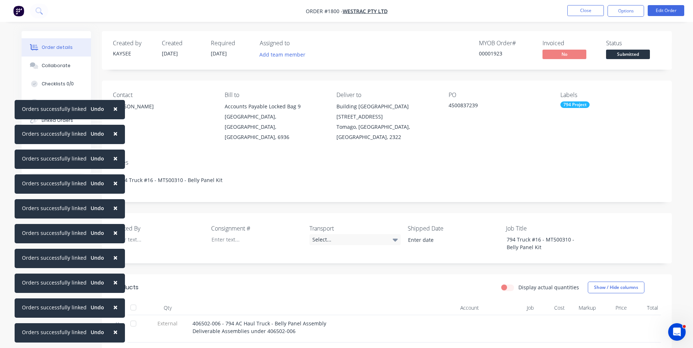
click at [113, 108] on span "×" at bounding box center [115, 109] width 4 height 10
click at [113, 131] on span "×" at bounding box center [115, 134] width 4 height 10
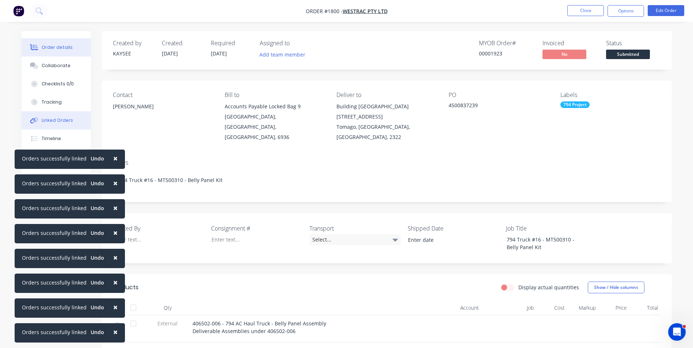
click at [66, 119] on div "Linked Orders" at bounding box center [57, 120] width 31 height 7
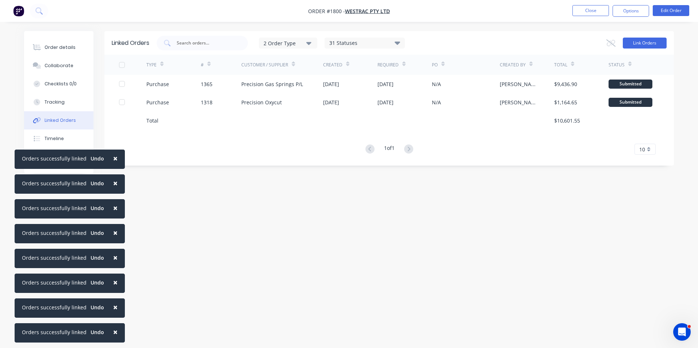
click at [645, 44] on button "Link Orders" at bounding box center [645, 43] width 44 height 11
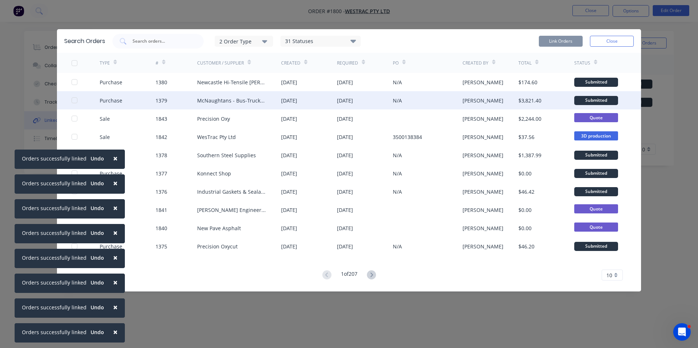
click at [76, 100] on div at bounding box center [74, 100] width 15 height 15
click at [577, 40] on button "Link Orders" at bounding box center [561, 41] width 44 height 11
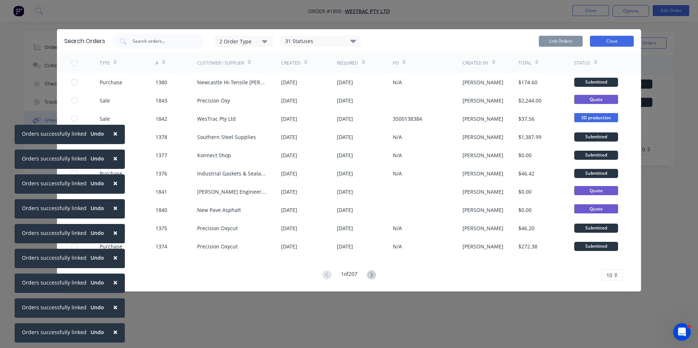
click at [615, 41] on button "Close" at bounding box center [612, 41] width 44 height 11
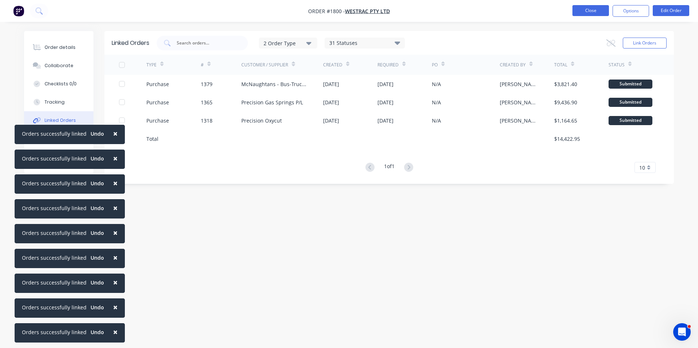
click at [594, 9] on button "Close" at bounding box center [591, 10] width 37 height 11
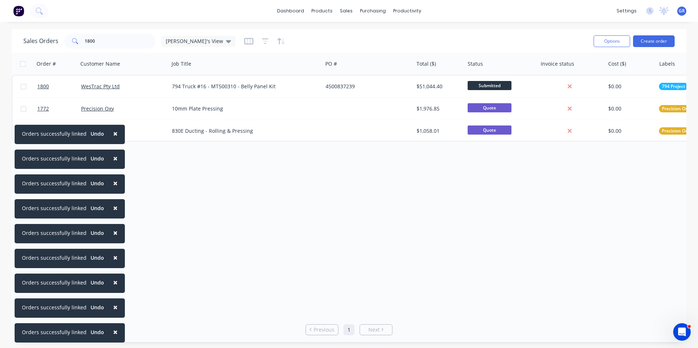
drag, startPoint x: 114, startPoint y: 131, endPoint x: 116, endPoint y: 145, distance: 14.3
click at [114, 131] on span "×" at bounding box center [115, 134] width 4 height 10
click at [114, 157] on span "×" at bounding box center [115, 158] width 4 height 10
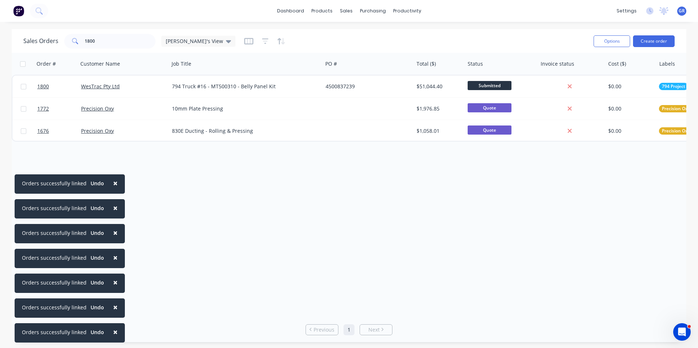
click at [115, 183] on button "×" at bounding box center [115, 184] width 19 height 18
click at [113, 208] on span "×" at bounding box center [115, 208] width 4 height 10
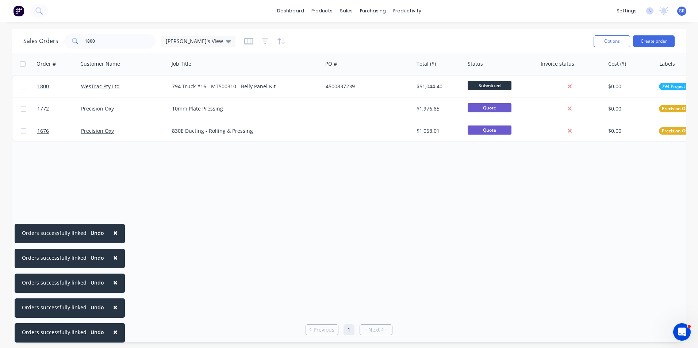
click at [113, 231] on span "×" at bounding box center [115, 233] width 4 height 10
drag, startPoint x: 114, startPoint y: 258, endPoint x: 115, endPoint y: 262, distance: 4.1
click at [114, 259] on span "×" at bounding box center [115, 258] width 4 height 10
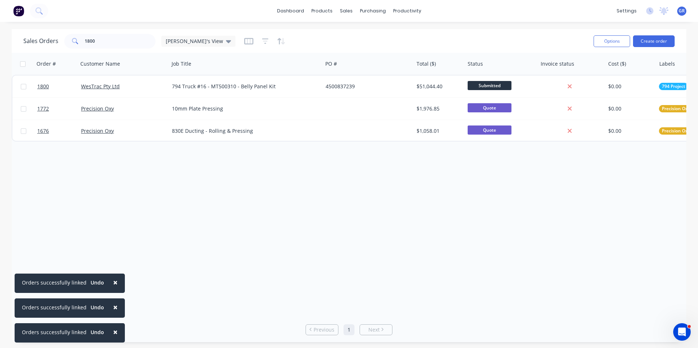
click at [115, 285] on button "×" at bounding box center [115, 283] width 19 height 18
drag, startPoint x: 112, startPoint y: 305, endPoint x: 112, endPoint y: 312, distance: 6.2
click at [113, 306] on span "×" at bounding box center [115, 307] width 4 height 10
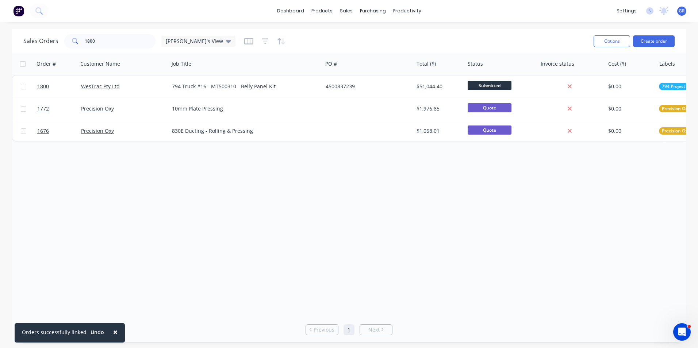
click at [117, 335] on button "×" at bounding box center [115, 333] width 19 height 18
drag, startPoint x: 96, startPoint y: 41, endPoint x: 80, endPoint y: 44, distance: 16.0
click at [80, 44] on div "1800" at bounding box center [109, 41] width 91 height 15
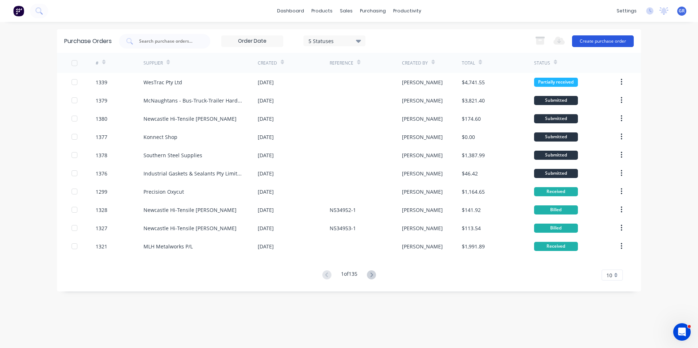
click at [604, 42] on button "Create purchase order" at bounding box center [603, 41] width 62 height 12
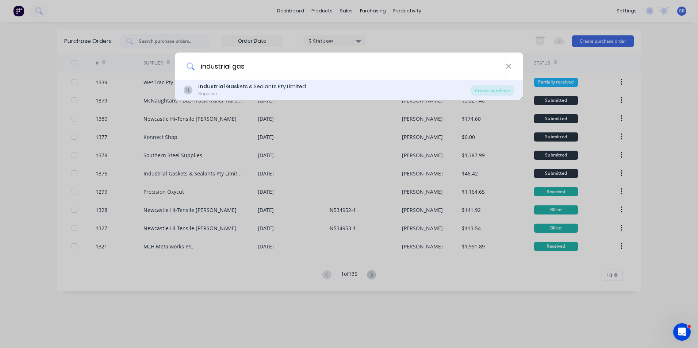
type input "industrial gas"
click at [259, 88] on div "Industrial Gas kets & Sealants Pty Limited" at bounding box center [252, 87] width 108 height 8
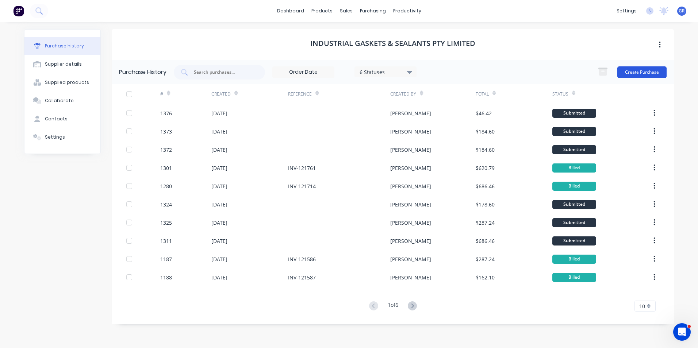
click at [636, 72] on button "Create Purchase" at bounding box center [642, 72] width 49 height 12
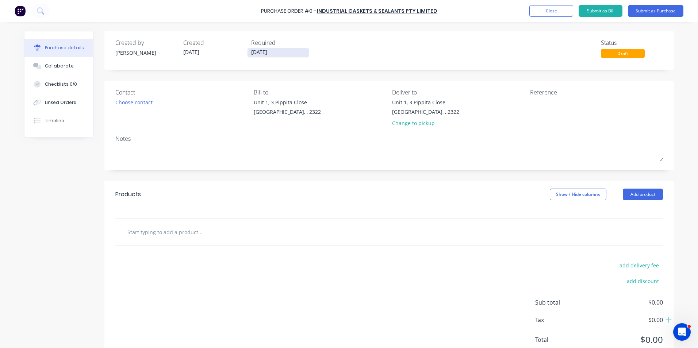
click at [272, 52] on input "[DATE]" at bounding box center [278, 52] width 61 height 9
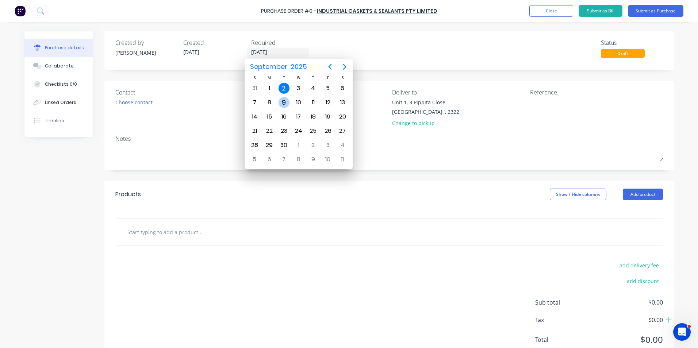
click at [286, 102] on div "9" at bounding box center [284, 102] width 11 height 11
type input "[DATE]"
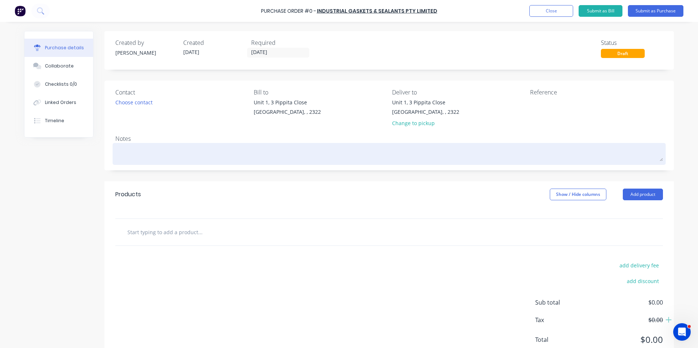
click at [133, 148] on textarea at bounding box center [389, 153] width 548 height 16
type textarea "x"
type textarea "J"
type textarea "x"
type textarea "JN"
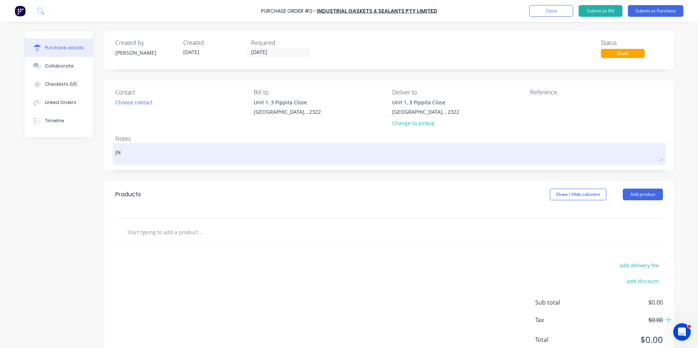
type textarea "x"
type textarea "JN1"
type textarea "x"
type textarea "JN16"
type textarea "x"
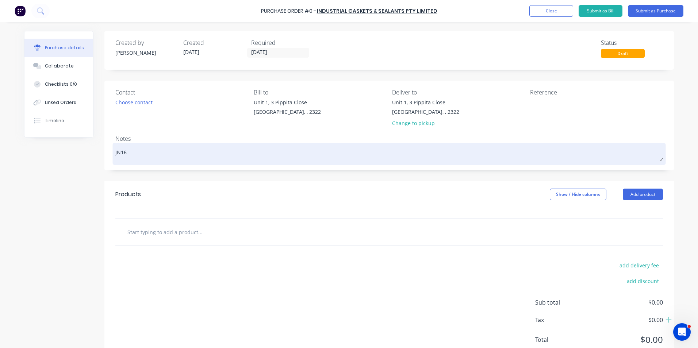
type textarea "JN162"
type textarea "x"
type textarea "JN1627"
type textarea "x"
type textarea "JN1627"
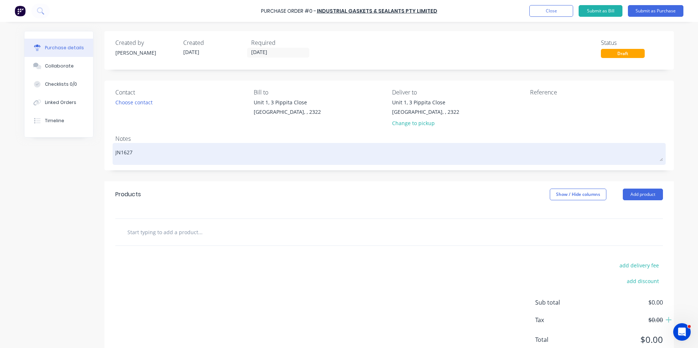
type textarea "x"
type textarea "JN1627 -"
type textarea "x"
type textarea "JN1627 -"
type textarea "x"
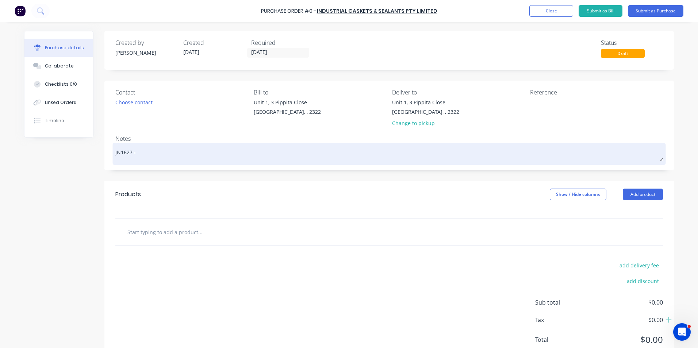
type textarea "JN1627 - 7"
type textarea "x"
type textarea "JN1627 - 79"
type textarea "x"
type textarea "JN1627 - 794"
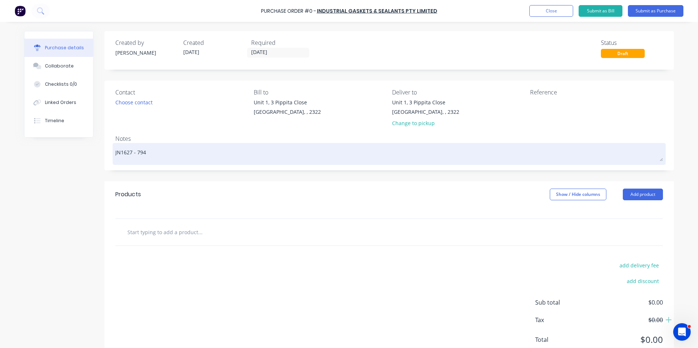
type textarea "x"
type textarea "JN1627 - 794"
type textarea "x"
type textarea "JN1627 - 794 R"
type textarea "x"
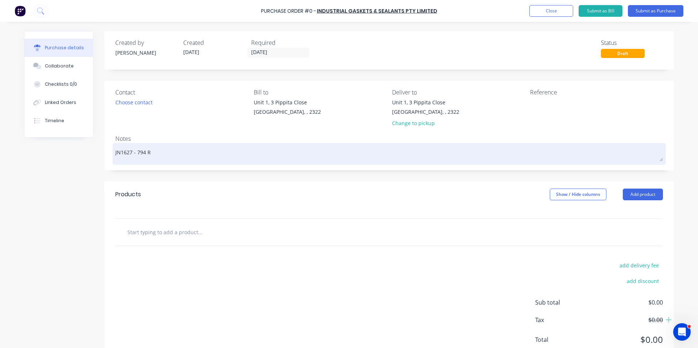
type textarea "JN1627 - 794 Ra"
type textarea "x"
type textarea "JN1627 - 794 Rad"
type textarea "x"
type textarea "JN1627 - 794 Rad"
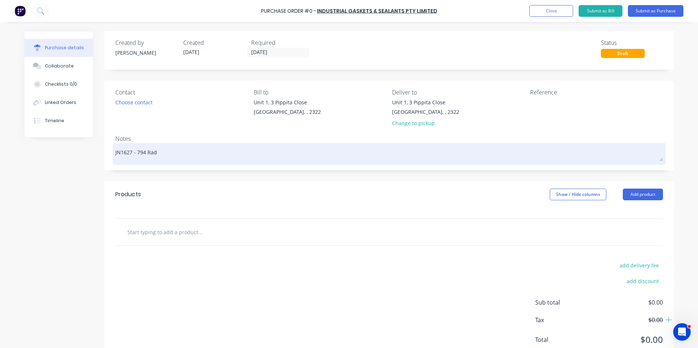
type textarea "x"
type textarea "JN1627 - 794 Rad"
type textarea "x"
type textarea "JN1627 - 794 Radi"
type textarea "x"
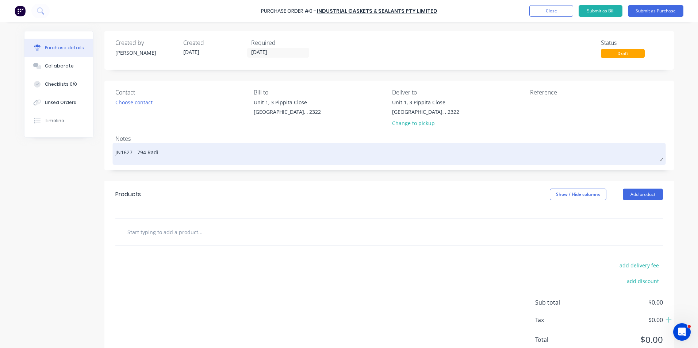
type textarea "JN1627 - 794 Radia"
type textarea "x"
type textarea "JN1627 - 794 Radiat"
type textarea "x"
type textarea "JN1627 - 794 Radiato"
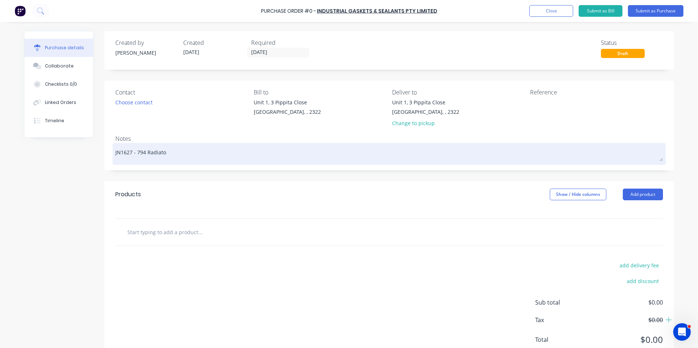
type textarea "x"
type textarea "JN1627 - 794 Radiator"
type textarea "x"
type textarea "JN1627 - 794 Radiator"
type textarea "x"
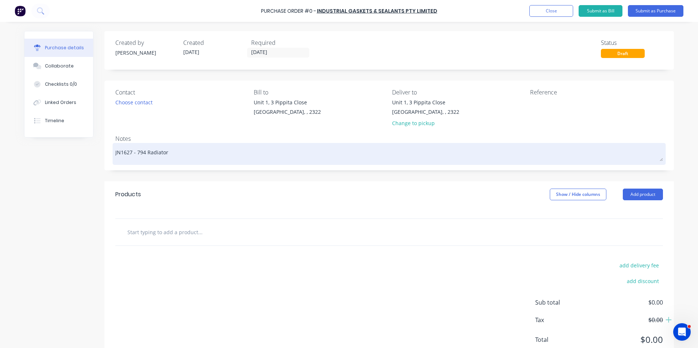
type textarea "JN1627 - 794 Radiator L"
type textarea "x"
type textarea "JN1627 - 794 Radiator Lo"
type textarea "x"
type textarea "JN1627 - 794 Radiator [PERSON_NAME]"
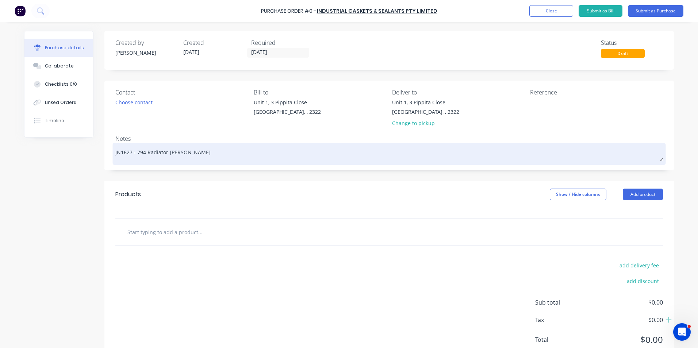
type textarea "x"
type textarea "JN1627 - 794 Radiator Louv"
type textarea "x"
type textarea "JN1627 - 794 Radiator Louvr"
type textarea "x"
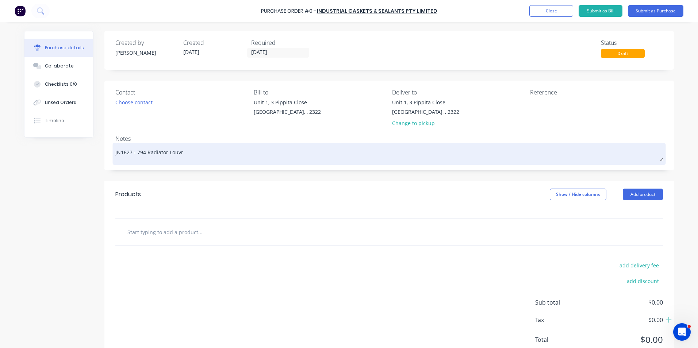
type textarea "JN1627 - 794 Radiator Louvre"
type textarea "x"
type textarea "JN1627 - 794 Radiator Louvre"
type textarea "x"
type textarea "JN1627 - 794 Radiator Louvre -"
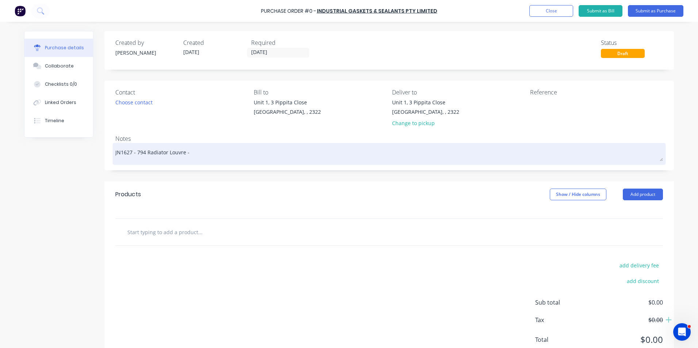
type textarea "x"
type textarea "JN1627 - 794 Radiator Louvre -"
type textarea "x"
type textarea "JN1627 - 794 Radiator Louvre - T"
type textarea "x"
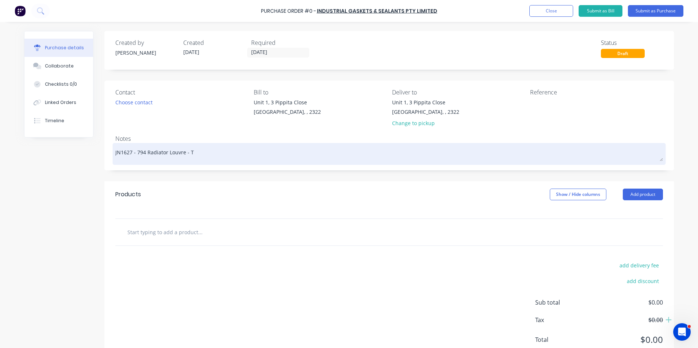
type textarea "JN1627 - 794 Radiator Louvre - Tr"
type textarea "x"
type textarea "JN1627 - 794 Radiator Louvre - Tru"
type textarea "x"
type textarea "JN1627 - 794 Radiator Louvre - Truc"
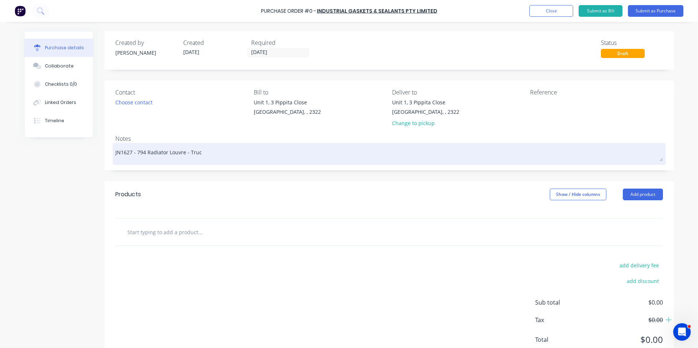
type textarea "x"
type textarea "JN1627 - 794 Radiator Louvre - Truck"
type textarea "x"
type textarea "JN1627 - 794 Radiator Louvre - Truck"
type textarea "x"
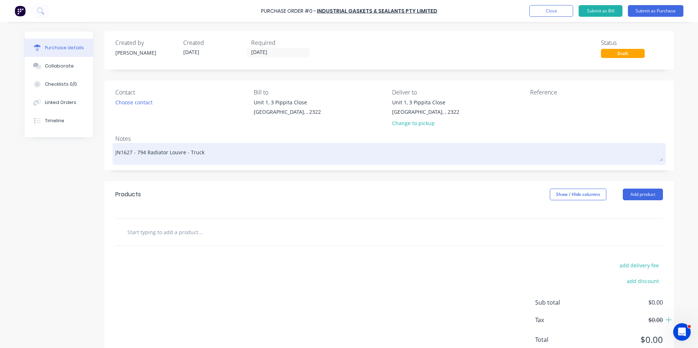
type textarea "JN1627 - 794 Radiator Louvre - Truck #"
type textarea "x"
type textarea "JN1627 - 794 Radiator Louvre - Truck #1"
type textarea "x"
type textarea "JN1627 - 794 Radiator Louvre - Truck #12"
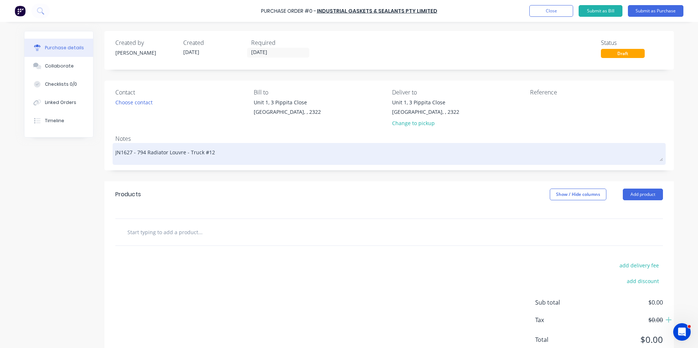
type textarea "x"
type textarea "JN1627 - 794 Radiator Louvre - Truck #12"
type textarea "x"
type textarea "JN1627 - 794 Radiator Louvre - Truck #12 H"
type textarea "x"
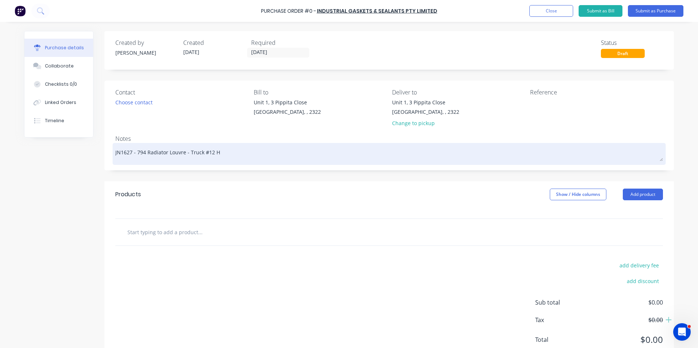
type textarea "JN1627 - 794 Radiator Louvre - Truck #12 HD"
type textarea "x"
type textarea "JN1627 - 794 Radiator Louvre - Truck #12 HDP"
type textarea "x"
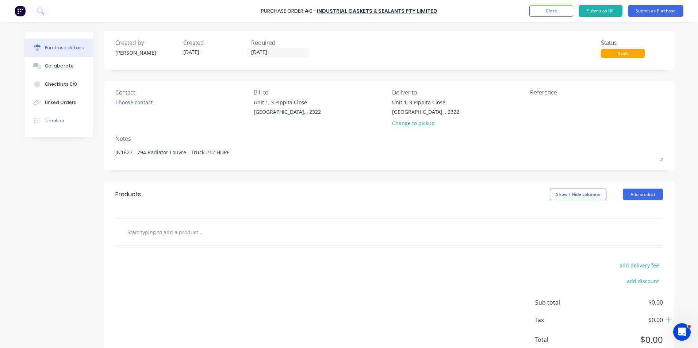
type textarea "JN1627 - 794 Radiator Louvre - Truck #12 HDPE"
type textarea "x"
type textarea "JN1627 - 794 Radiator Louvre - Truck #12 HDPE"
click at [161, 233] on input "text" at bounding box center [200, 232] width 146 height 15
click at [156, 230] on input "text" at bounding box center [200, 232] width 146 height 15
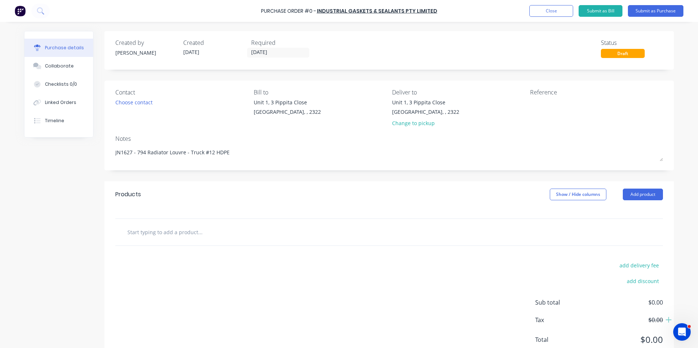
type textarea "x"
type input "S"
type textarea "x"
type input "Su"
type textarea "x"
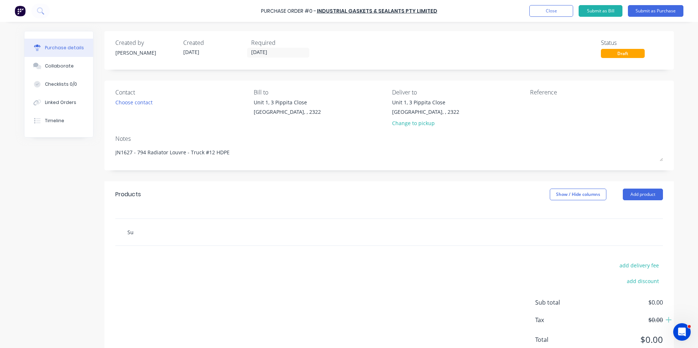
type input "Sup"
type textarea "x"
type input "Supp"
type textarea "x"
type input "Suppl"
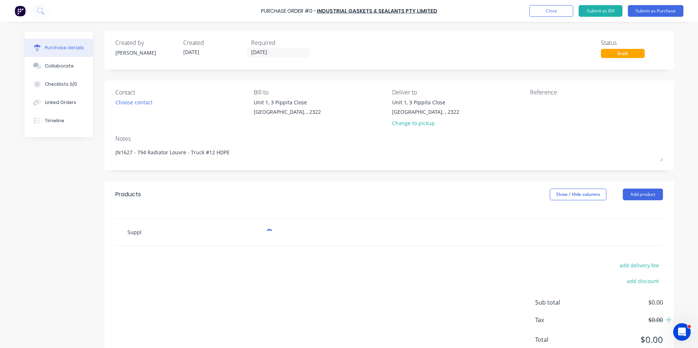
type textarea "x"
type input "Supply"
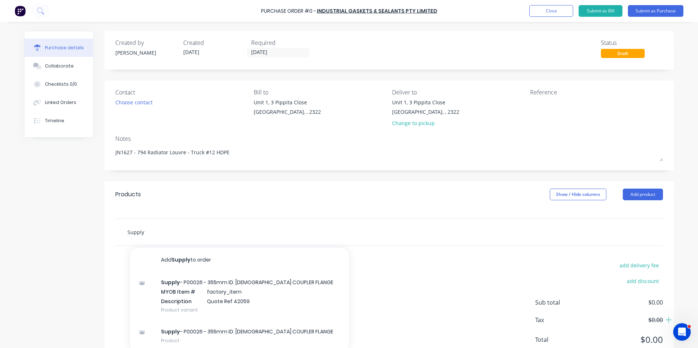
type textarea "x"
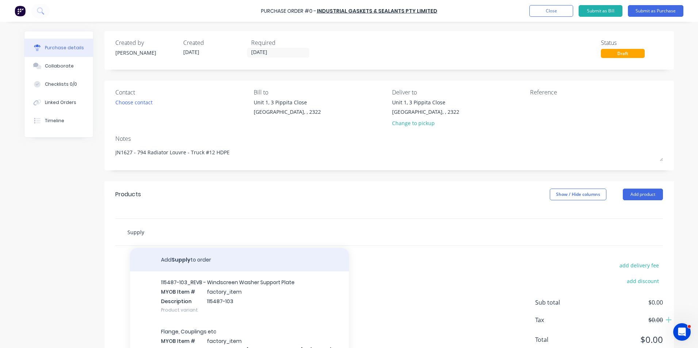
type input "Supply"
click at [188, 257] on button "Add Supply to order" at bounding box center [239, 259] width 219 height 23
type textarea "x"
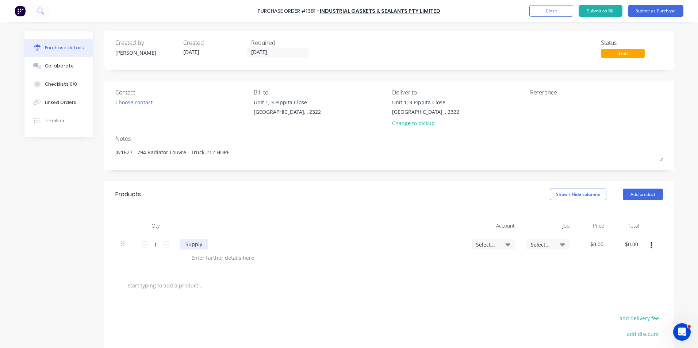
click at [202, 244] on div "Supply" at bounding box center [194, 244] width 28 height 11
type textarea "x"
click at [211, 258] on div at bounding box center [223, 258] width 75 height 11
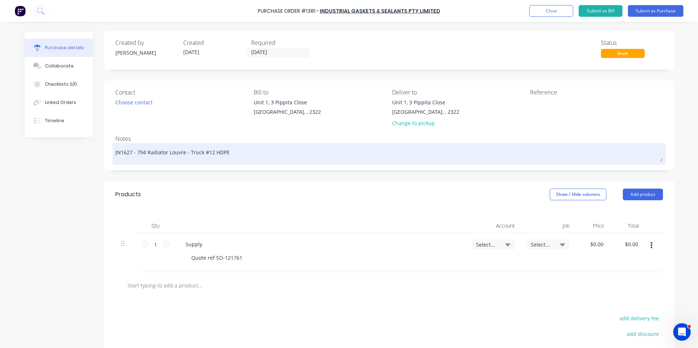
drag, startPoint x: 134, startPoint y: 153, endPoint x: 182, endPoint y: 152, distance: 47.1
click at [182, 152] on textarea "JN1627 - 794 Radiator Louvre - Truck #12 HDPE" at bounding box center [389, 153] width 548 height 16
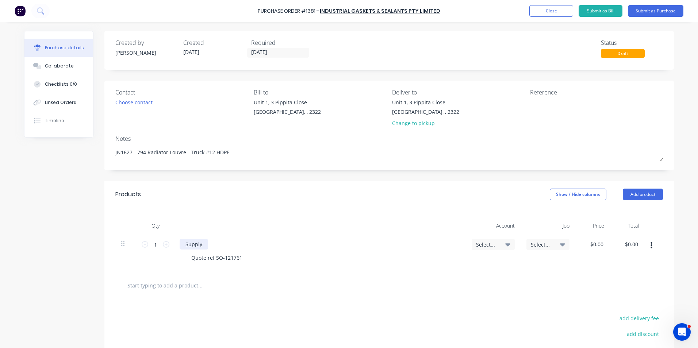
type textarea "x"
click at [201, 244] on div "Supply" at bounding box center [194, 244] width 28 height 11
drag, startPoint x: 189, startPoint y: 259, endPoint x: 194, endPoint y: 258, distance: 4.8
click at [190, 259] on div "Quote ref SO-121761" at bounding box center [217, 258] width 63 height 11
click at [488, 243] on span "Select..." at bounding box center [487, 245] width 22 height 8
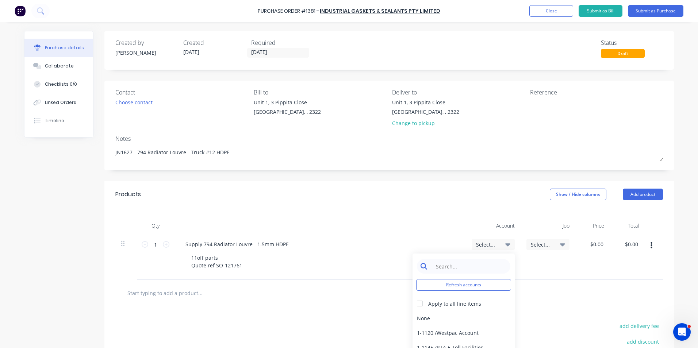
type textarea "x"
click at [449, 267] on input at bounding box center [469, 266] width 75 height 15
type input "1-14"
click at [477, 319] on div "1-1400 / Work in Progress - Materials" at bounding box center [464, 318] width 102 height 15
click at [539, 243] on span "Select..." at bounding box center [542, 245] width 22 height 8
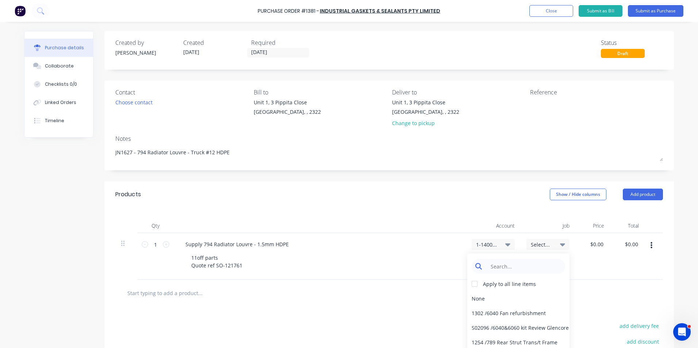
type textarea "x"
click at [503, 267] on input at bounding box center [524, 266] width 75 height 15
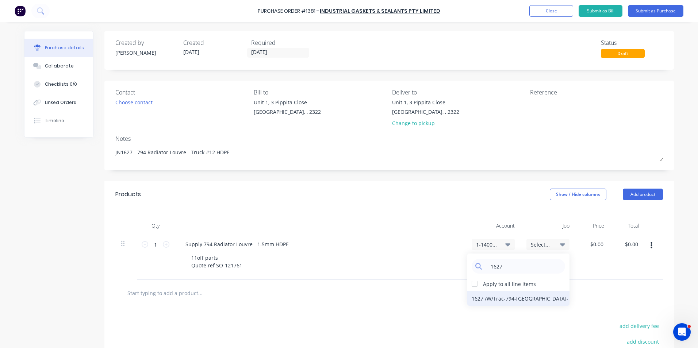
type input "1627"
click at [520, 298] on div "1627 / W/Trac-794-Louvre-T12" at bounding box center [518, 298] width 102 height 15
type textarea "x"
type input "0.0000"
click at [596, 244] on input "0.0000" at bounding box center [596, 244] width 17 height 11
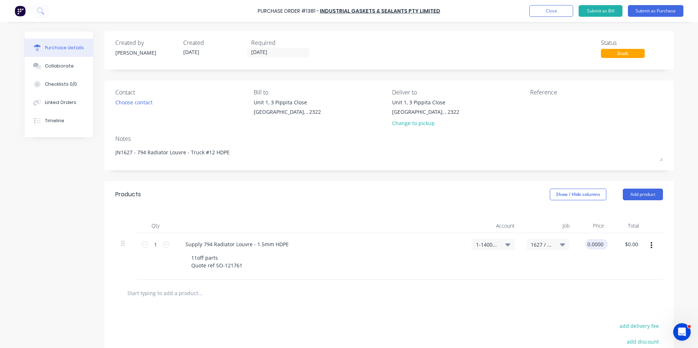
click at [596, 244] on input "0.0000" at bounding box center [595, 244] width 20 height 11
type textarea "x"
click at [596, 244] on input "0.0000" at bounding box center [595, 244] width 20 height 11
type input "564.35"
type textarea "x"
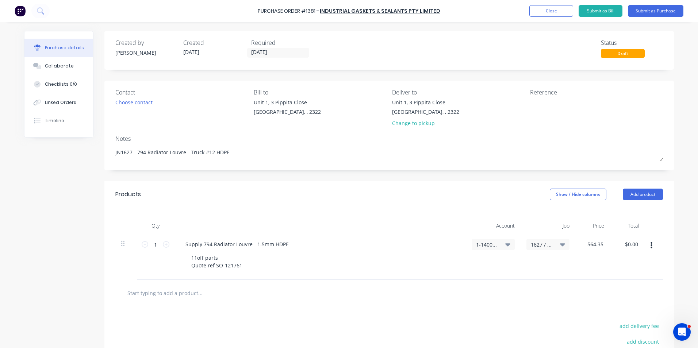
type input "$564.35"
click at [603, 261] on div "$564.35 564.35" at bounding box center [593, 256] width 35 height 47
click at [651, 245] on button "button" at bounding box center [651, 245] width 17 height 13
click at [616, 279] on button "Duplicate" at bounding box center [629, 279] width 62 height 15
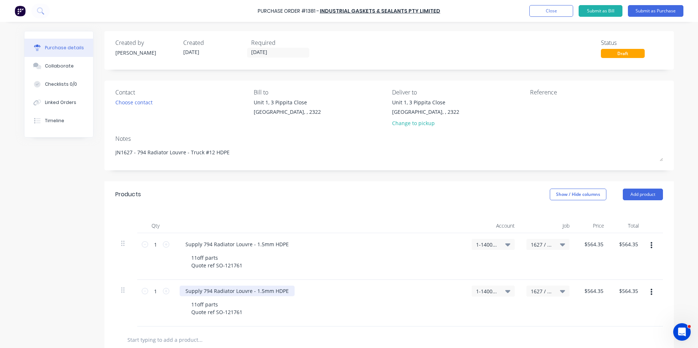
type textarea "x"
click at [257, 291] on div "Supply 794 Radiator Louvre - 1.5mm HDPE" at bounding box center [237, 291] width 115 height 11
type textarea "x"
click at [192, 307] on div "11off parts Quote ref SO-121761" at bounding box center [217, 308] width 63 height 18
drag, startPoint x: 238, startPoint y: 312, endPoint x: 214, endPoint y: 313, distance: 24.9
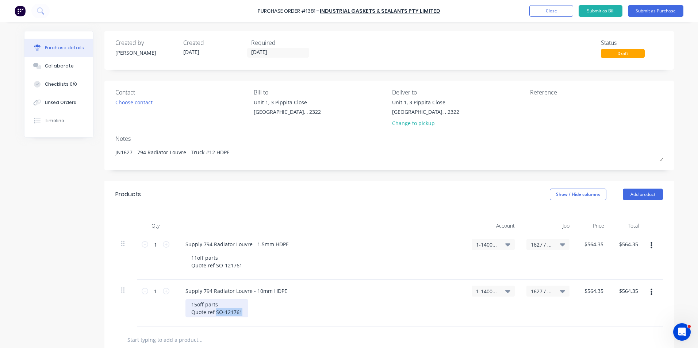
click at [214, 313] on div "15off parts Quote ref SO-121761" at bounding box center [217, 308] width 63 height 18
type textarea "x"
type input "564.35"
click at [587, 289] on input "564.35" at bounding box center [594, 291] width 23 height 11
click at [592, 290] on input "564.35" at bounding box center [595, 291] width 20 height 11
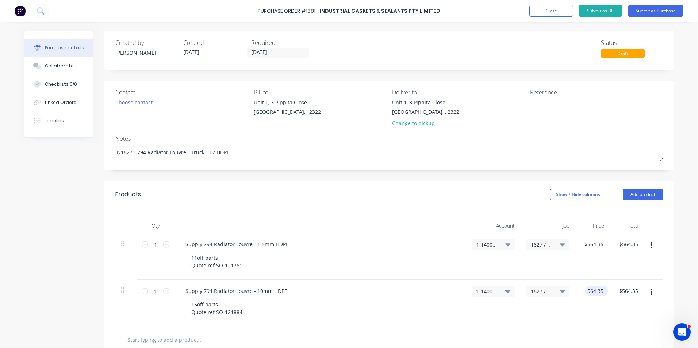
type textarea "x"
click at [592, 290] on input "564.35" at bounding box center [595, 291] width 20 height 11
type input "353.70"
type textarea "x"
type input "$353.70"
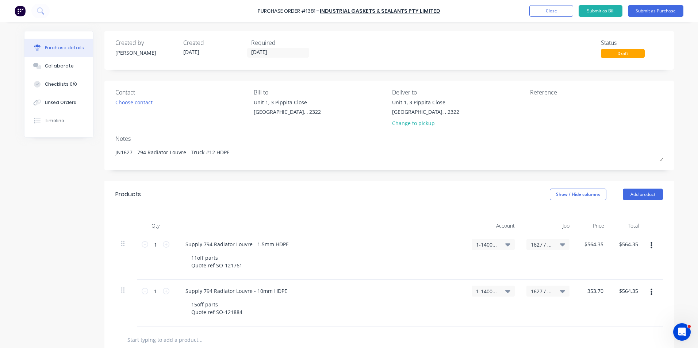
type input "$353.70"
type input "353.7"
type textarea "x"
type input "$353.70"
click at [649, 11] on button "Submit as Purchase" at bounding box center [656, 11] width 56 height 12
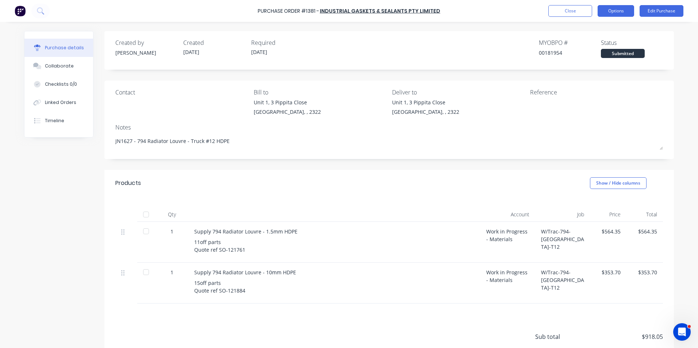
click at [616, 11] on button "Options" at bounding box center [616, 11] width 37 height 12
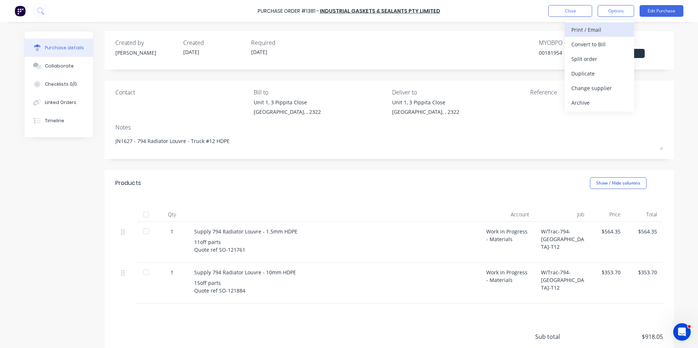
click at [588, 27] on div "Print / Email" at bounding box center [600, 29] width 56 height 11
click at [584, 44] on div "With pricing" at bounding box center [600, 44] width 56 height 11
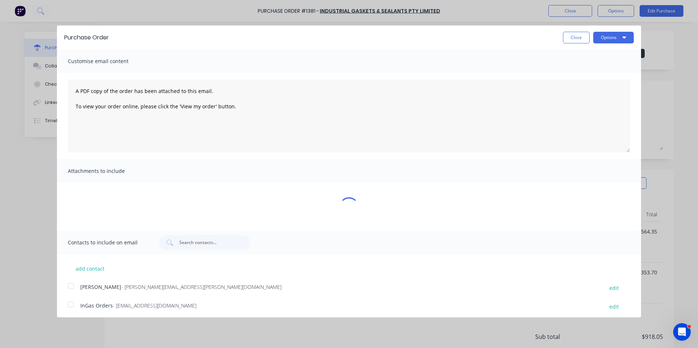
type textarea "x"
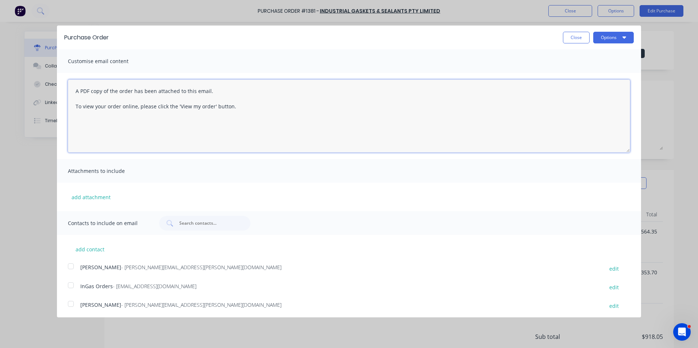
drag, startPoint x: 235, startPoint y: 106, endPoint x: 66, endPoint y: 92, distance: 168.9
click at [66, 92] on div "A PDF copy of the order has been attached to this email. To view your order onl…" at bounding box center [349, 116] width 584 height 86
type textarea "Hi Sales, PO attached in ref to your quotes, please proceed any issues, let me …"
type textarea "x"
type textarea "Hi Sales, PO attached in ref to your quotes, please proceed any issues, let me …"
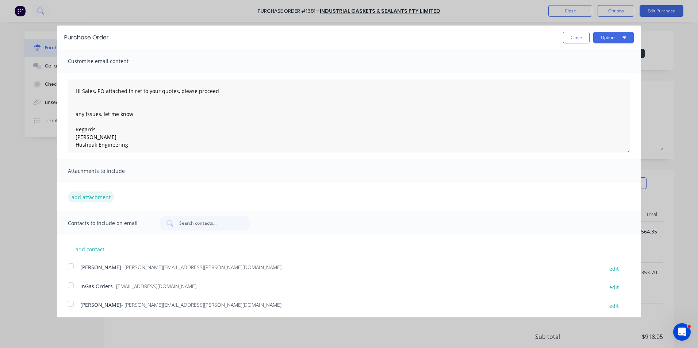
click at [100, 198] on button "add attachment" at bounding box center [91, 197] width 46 height 11
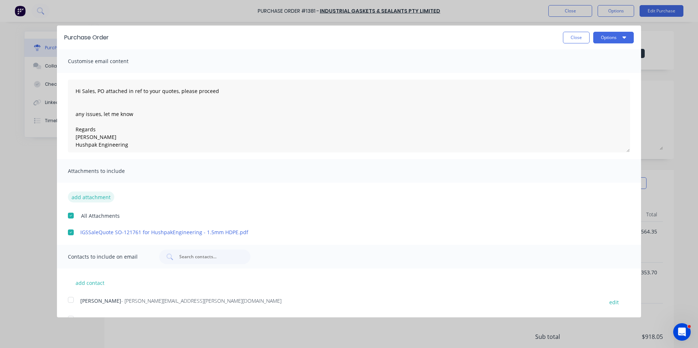
click at [87, 197] on button "add attachment" at bounding box center [91, 197] width 46 height 11
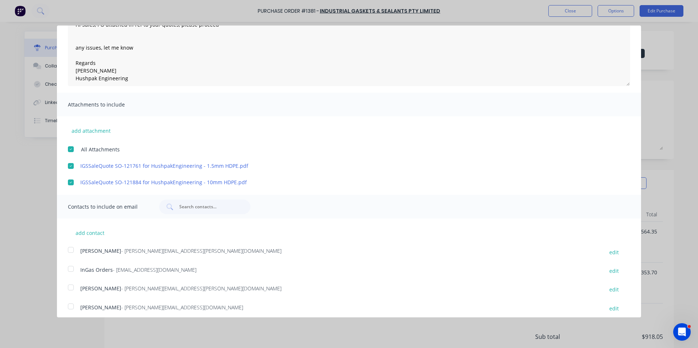
scroll to position [71, 0]
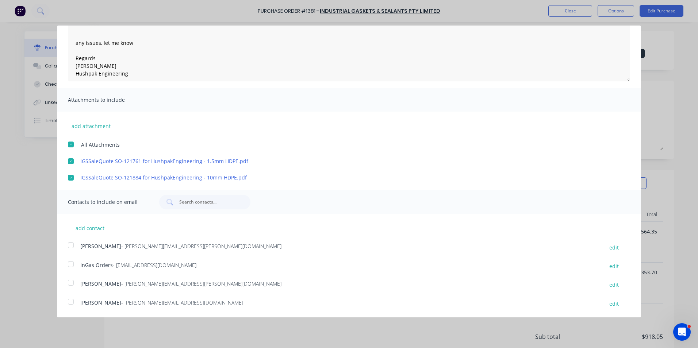
click at [70, 248] on div at bounding box center [71, 245] width 15 height 15
click at [71, 264] on div at bounding box center [71, 264] width 15 height 15
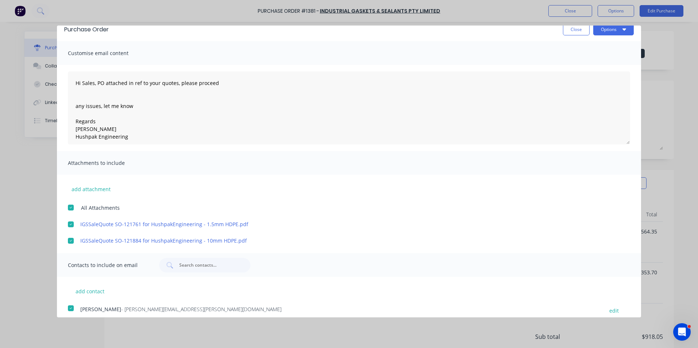
scroll to position [0, 0]
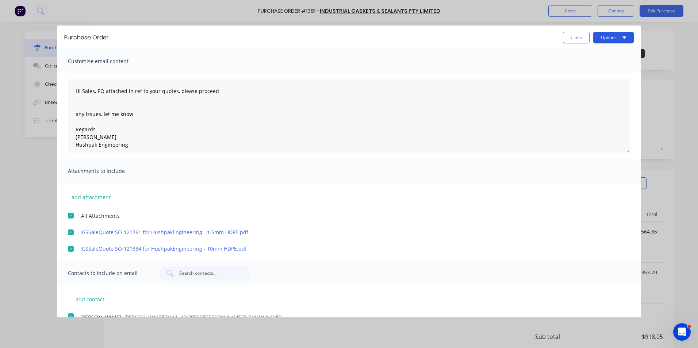
click at [606, 35] on button "Options" at bounding box center [614, 38] width 41 height 12
click at [574, 70] on div "Email" at bounding box center [599, 70] width 56 height 11
type textarea "x"
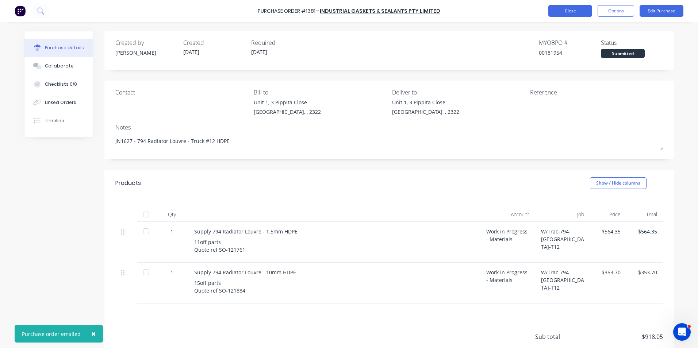
click at [571, 8] on button "Close" at bounding box center [571, 11] width 44 height 12
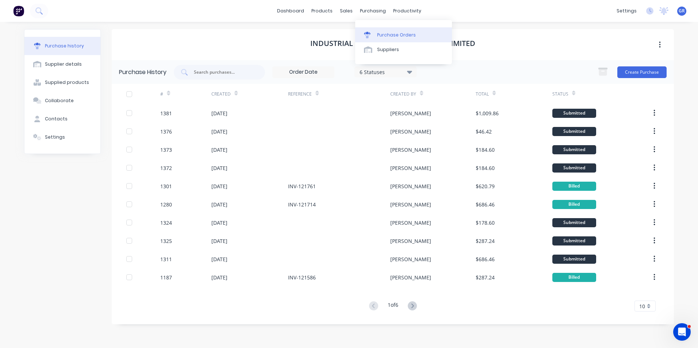
click at [392, 30] on link "Purchase Orders" at bounding box center [403, 34] width 97 height 15
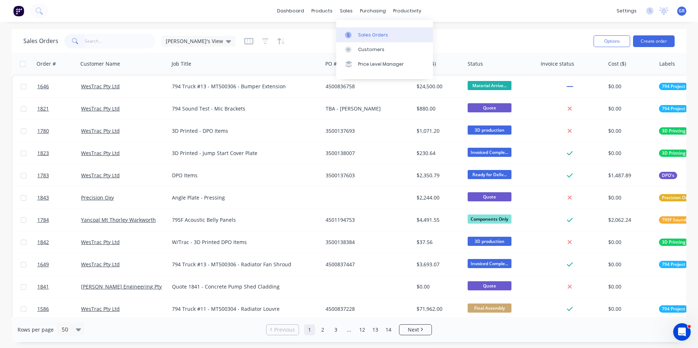
click at [368, 33] on div "Sales Orders" at bounding box center [373, 35] width 30 height 7
click at [96, 39] on input "text" at bounding box center [120, 41] width 71 height 15
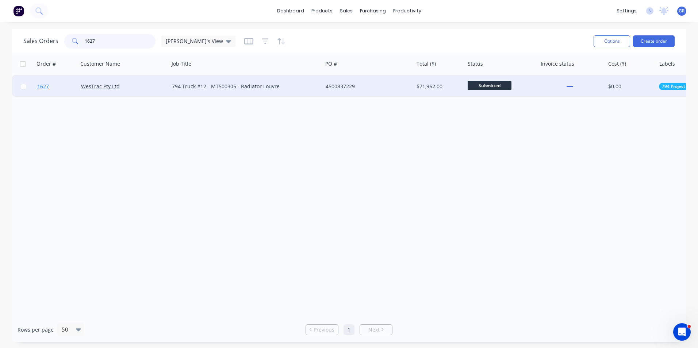
type input "1627"
click at [45, 86] on span "1627" at bounding box center [43, 86] width 12 height 7
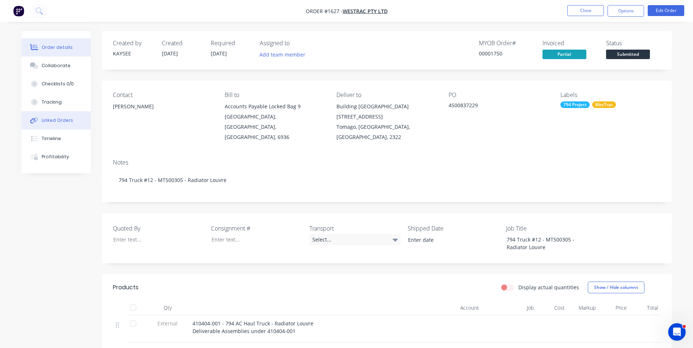
click at [51, 118] on div "Linked Orders" at bounding box center [57, 120] width 31 height 7
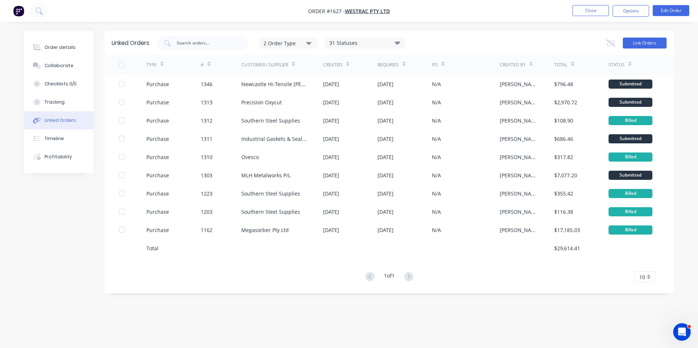
click at [645, 41] on button "Link Orders" at bounding box center [645, 43] width 44 height 11
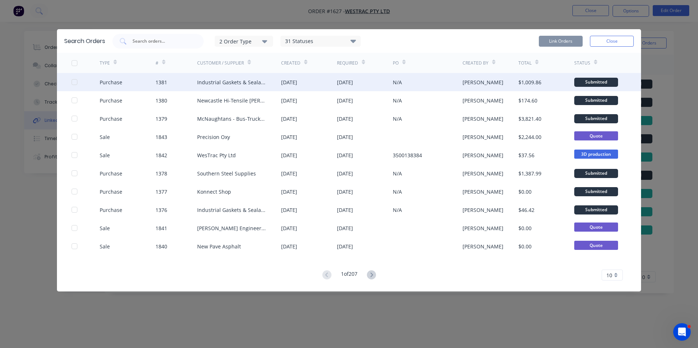
click at [73, 81] on div at bounding box center [74, 82] width 15 height 15
click at [555, 37] on button "Link Orders" at bounding box center [561, 41] width 44 height 11
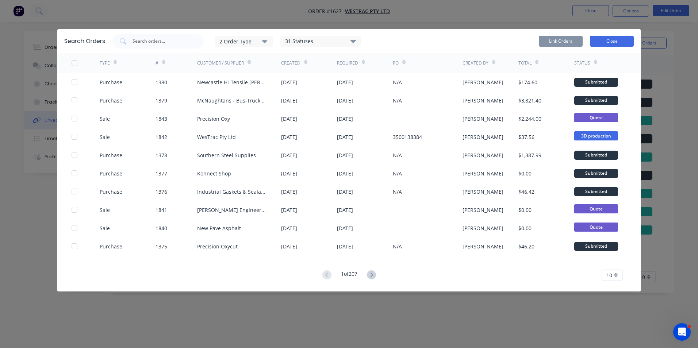
click at [614, 38] on button "Close" at bounding box center [612, 41] width 44 height 11
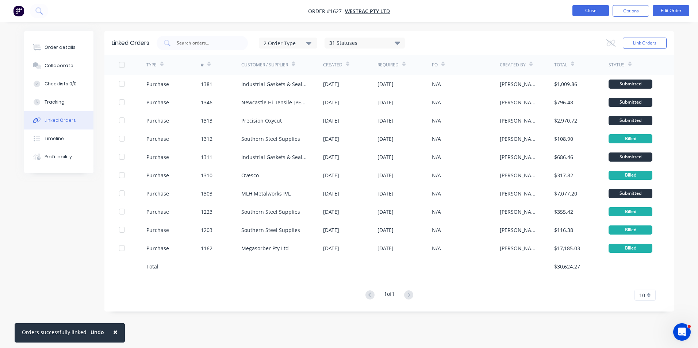
click at [590, 11] on button "Close" at bounding box center [591, 10] width 37 height 11
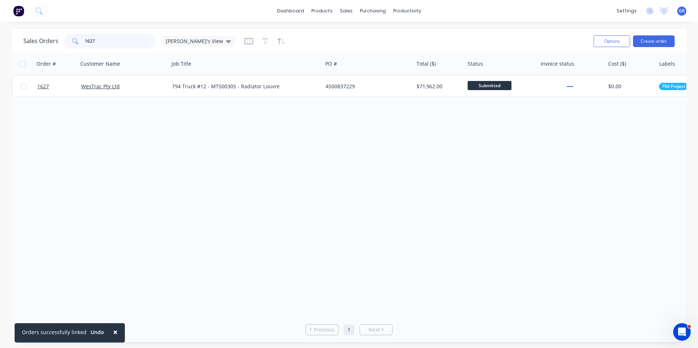
drag, startPoint x: 99, startPoint y: 39, endPoint x: 79, endPoint y: 41, distance: 20.5
click at [79, 41] on div "1627" at bounding box center [109, 41] width 91 height 15
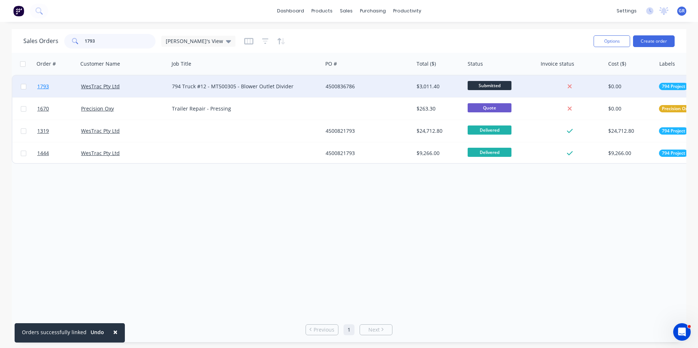
type input "1793"
click at [45, 86] on span "1793" at bounding box center [43, 86] width 12 height 7
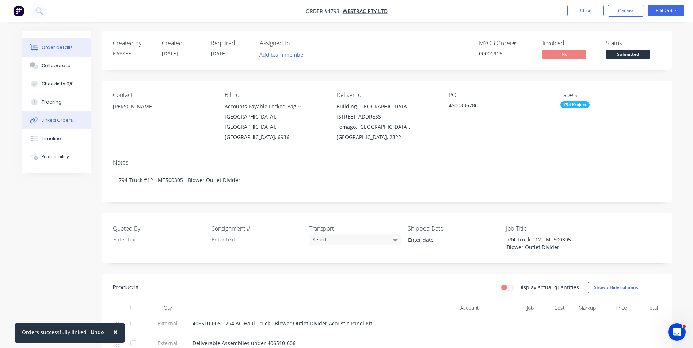
click at [57, 119] on div "Linked Orders" at bounding box center [57, 120] width 31 height 7
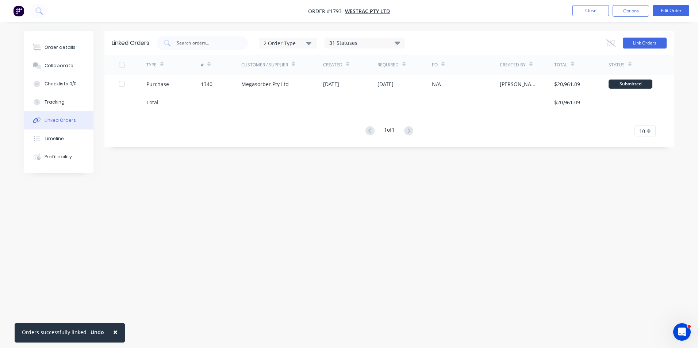
click at [649, 45] on button "Link Orders" at bounding box center [645, 43] width 44 height 11
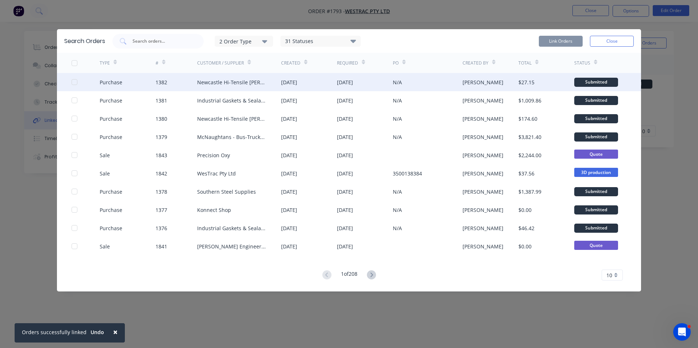
click at [75, 81] on div at bounding box center [74, 82] width 15 height 15
click at [558, 38] on button "Link Orders" at bounding box center [561, 41] width 44 height 11
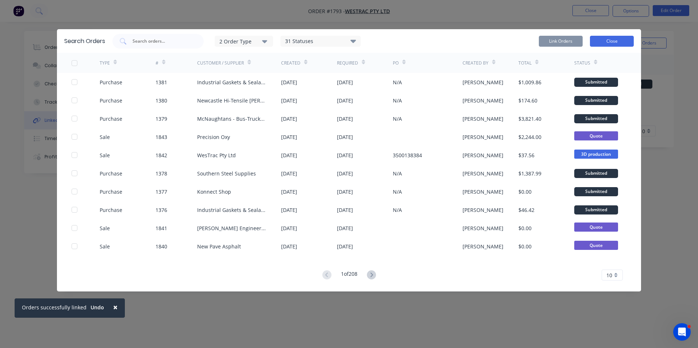
click at [606, 41] on button "Close" at bounding box center [612, 41] width 44 height 11
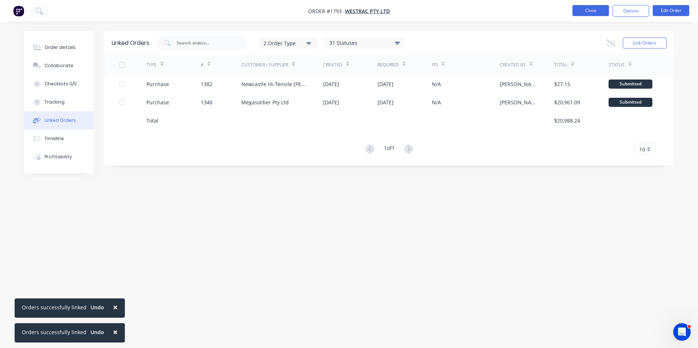
click at [593, 14] on button "Close" at bounding box center [591, 10] width 37 height 11
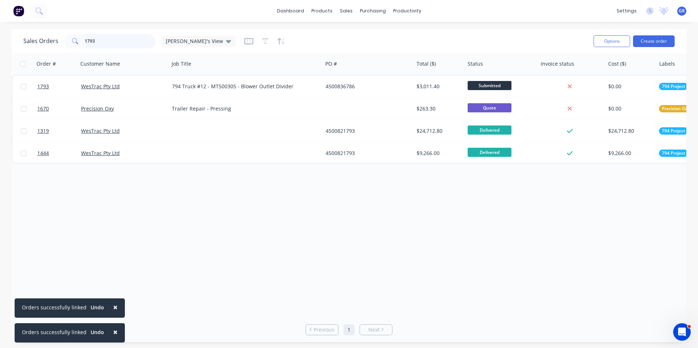
click at [98, 40] on input "1793" at bounding box center [120, 41] width 71 height 15
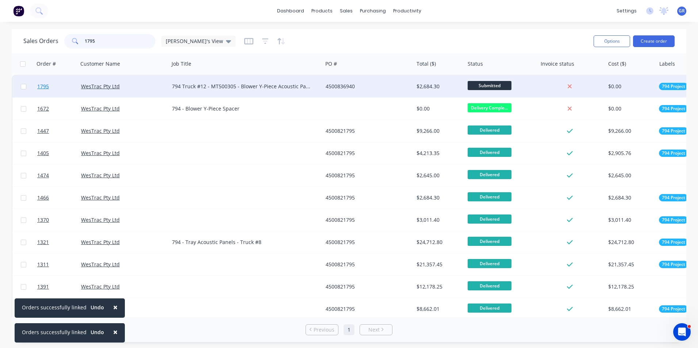
type input "1795"
click at [41, 86] on span "1795" at bounding box center [43, 86] width 12 height 7
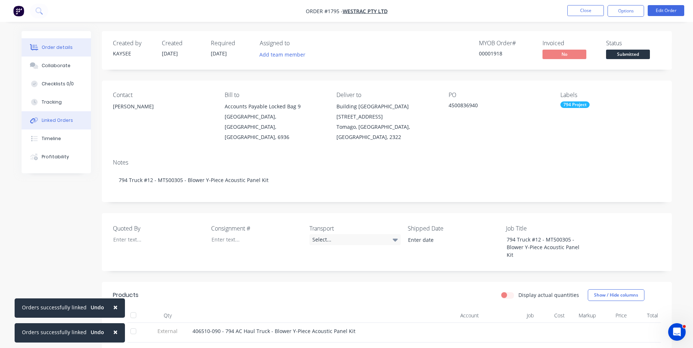
click at [60, 117] on div "Linked Orders" at bounding box center [57, 120] width 31 height 7
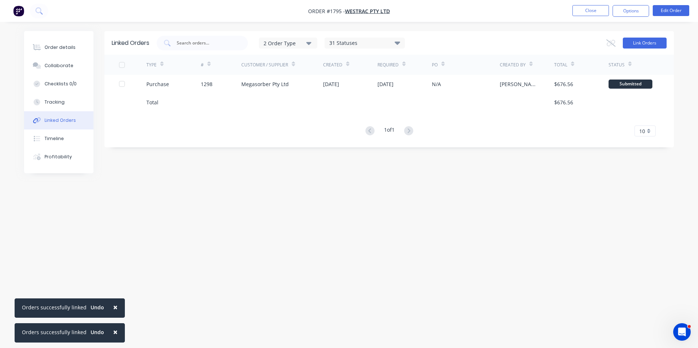
click at [643, 42] on button "Link Orders" at bounding box center [645, 43] width 44 height 11
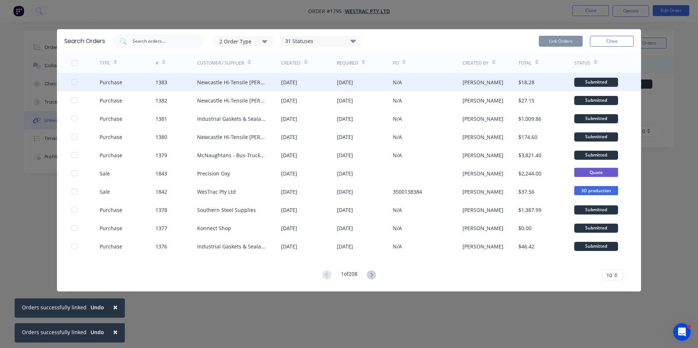
click at [73, 82] on div at bounding box center [74, 82] width 15 height 15
click at [565, 41] on button "Link Orders" at bounding box center [561, 41] width 44 height 11
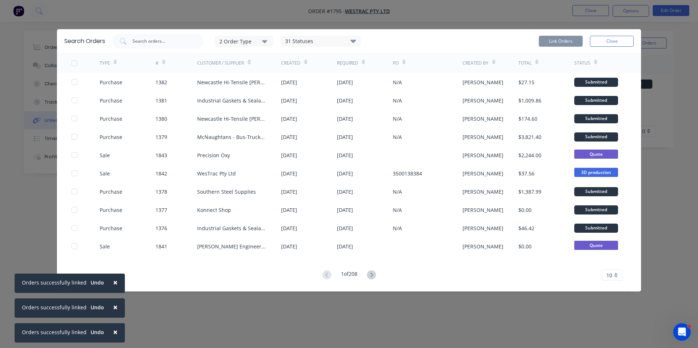
click at [614, 40] on button "Close" at bounding box center [612, 41] width 44 height 11
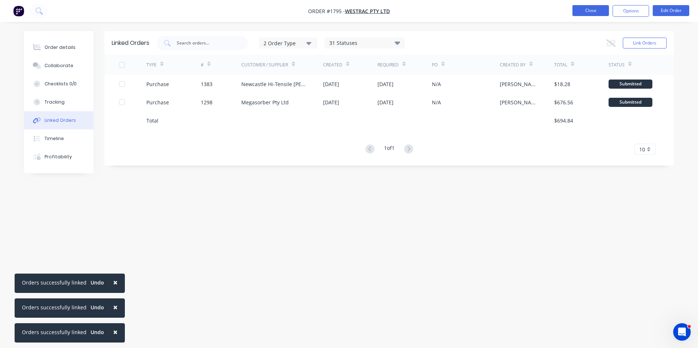
click at [591, 11] on button "Close" at bounding box center [591, 10] width 37 height 11
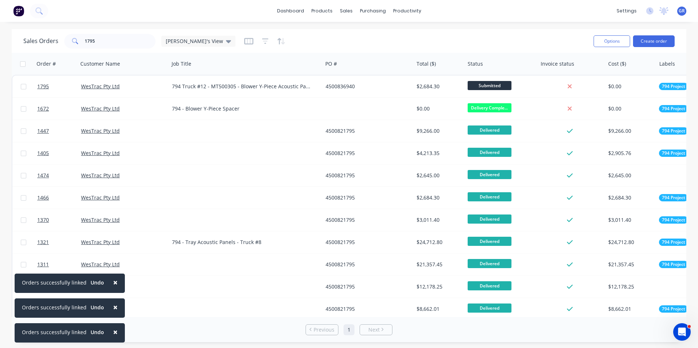
click at [113, 281] on span "×" at bounding box center [115, 283] width 4 height 10
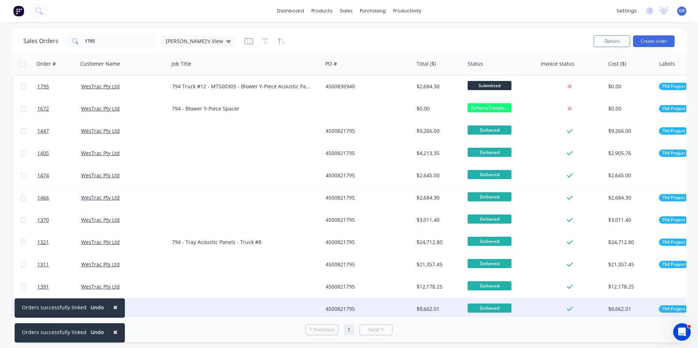
click at [115, 307] on button "×" at bounding box center [115, 308] width 19 height 18
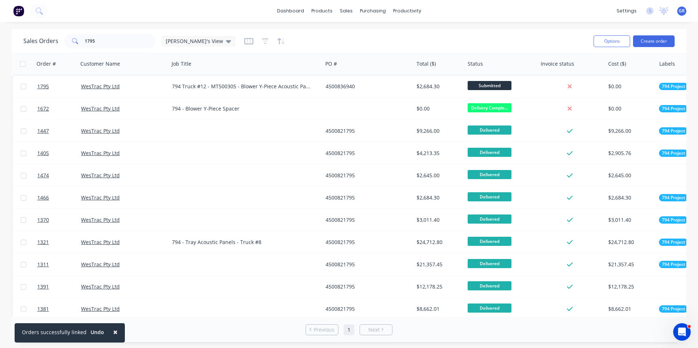
click at [113, 330] on span "×" at bounding box center [115, 332] width 4 height 10
drag, startPoint x: 98, startPoint y: 37, endPoint x: 61, endPoint y: 38, distance: 36.9
click at [61, 38] on div "Sales Orders 1795 Greg's View" at bounding box center [129, 41] width 212 height 15
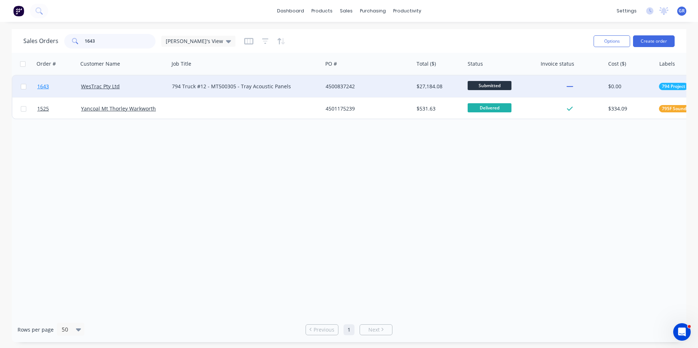
type input "1643"
click at [45, 87] on span "1643" at bounding box center [43, 86] width 12 height 7
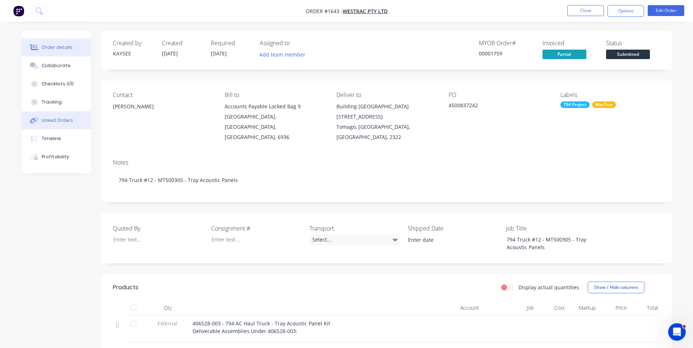
click at [58, 121] on div "Linked Orders" at bounding box center [57, 120] width 31 height 7
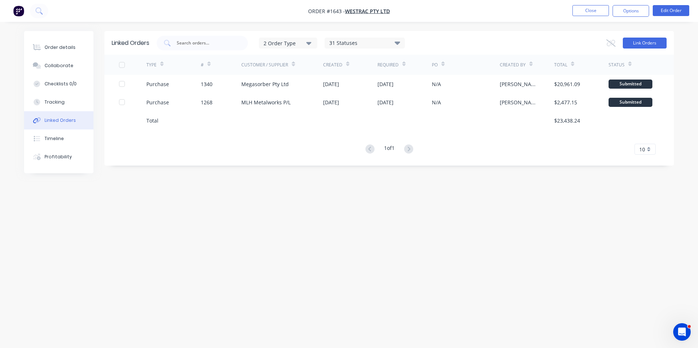
click at [638, 41] on button "Link Orders" at bounding box center [645, 43] width 44 height 11
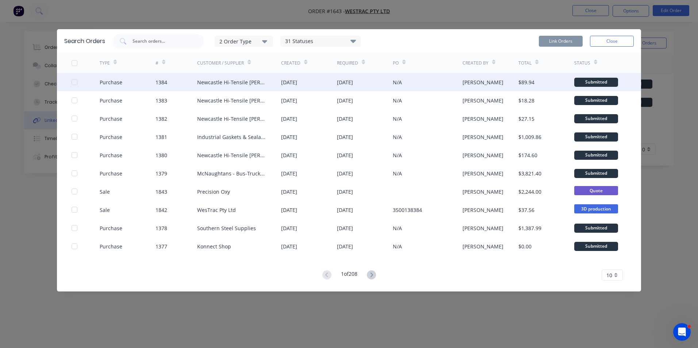
click at [75, 81] on div at bounding box center [74, 82] width 15 height 15
click at [556, 39] on button "Link Orders" at bounding box center [561, 41] width 44 height 11
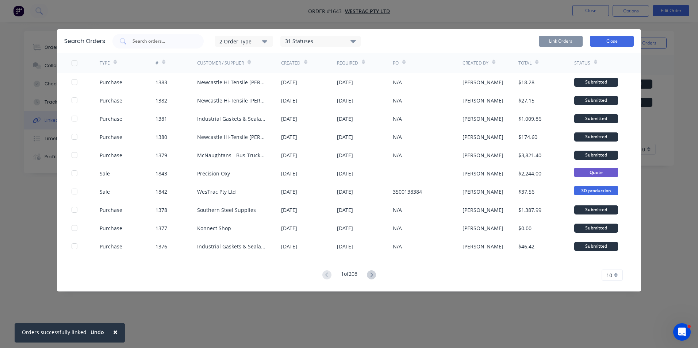
click at [607, 41] on button "Close" at bounding box center [612, 41] width 44 height 11
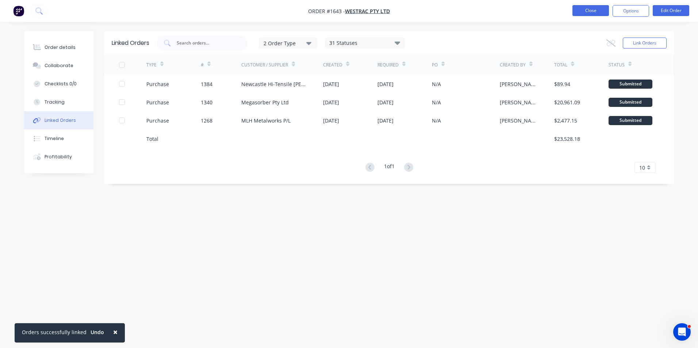
click at [592, 9] on button "Close" at bounding box center [591, 10] width 37 height 11
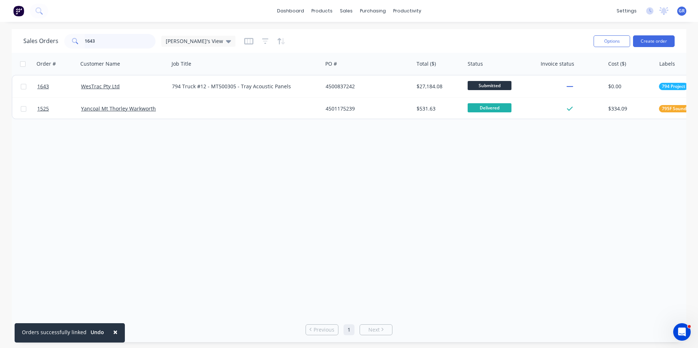
click at [105, 39] on input "1643" at bounding box center [120, 41] width 71 height 15
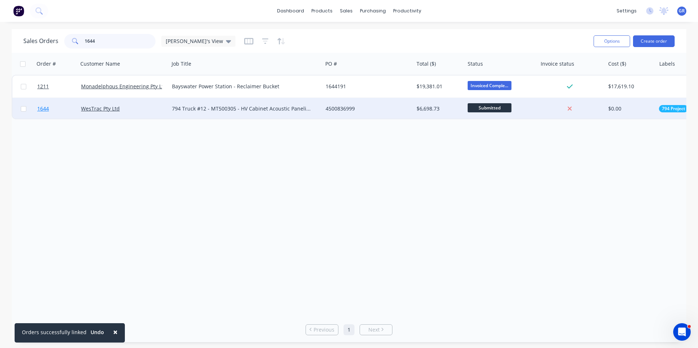
type input "1644"
click at [43, 109] on span "1644" at bounding box center [43, 108] width 12 height 7
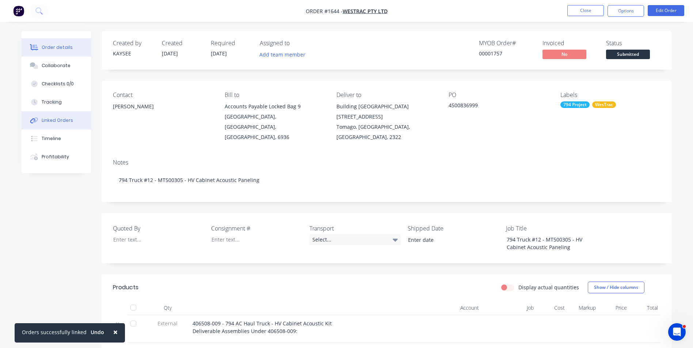
click at [66, 121] on div "Linked Orders" at bounding box center [57, 120] width 31 height 7
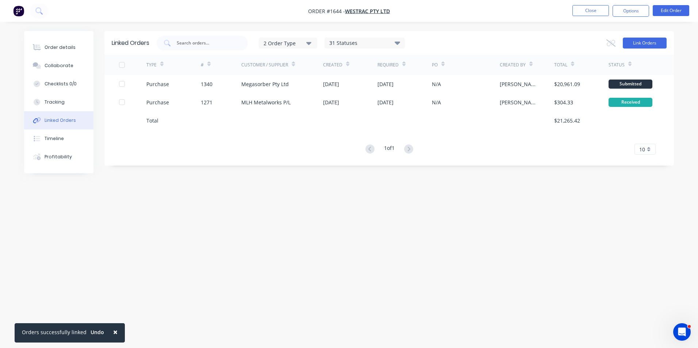
click at [645, 42] on button "Link Orders" at bounding box center [645, 43] width 44 height 11
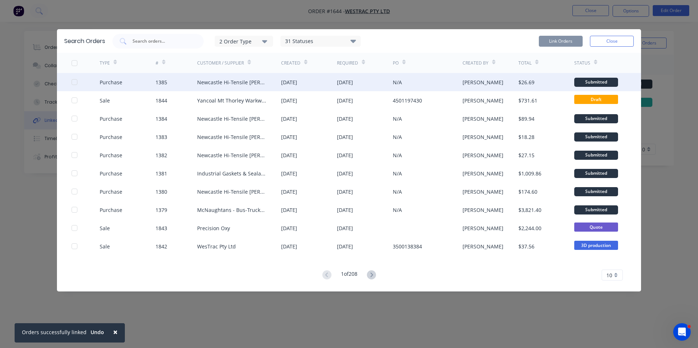
click at [74, 82] on div at bounding box center [74, 82] width 15 height 15
click at [564, 43] on button "Link Orders" at bounding box center [561, 41] width 44 height 11
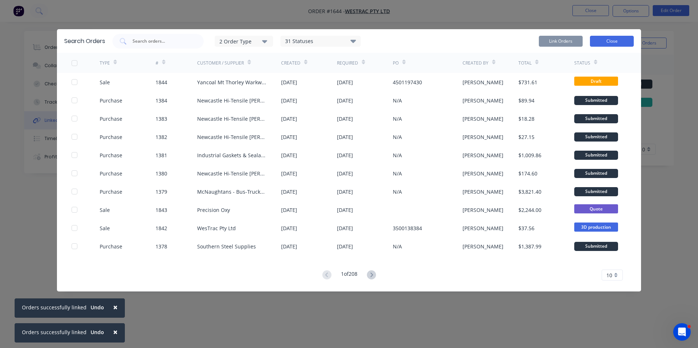
click at [615, 42] on button "Close" at bounding box center [612, 41] width 44 height 11
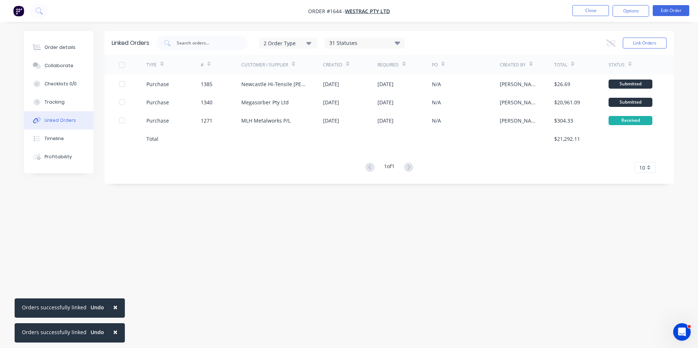
click at [57, 118] on div "Linked Orders" at bounding box center [60, 120] width 31 height 7
click at [589, 12] on button "Close" at bounding box center [591, 10] width 37 height 11
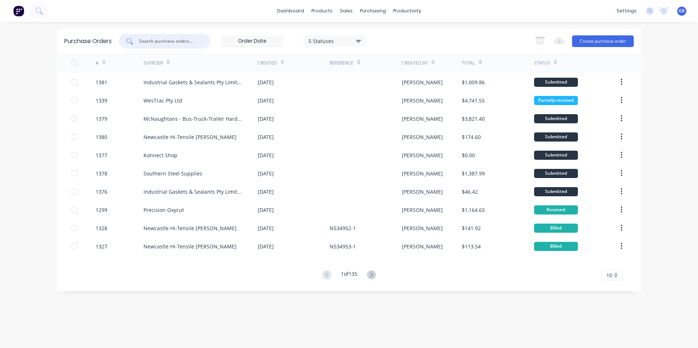
click at [157, 39] on input "text" at bounding box center [168, 41] width 61 height 7
type input "1252"
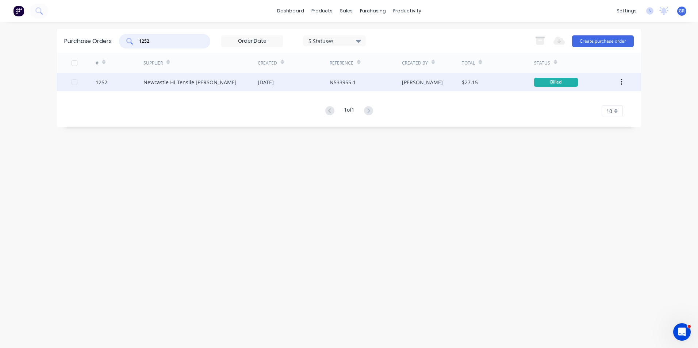
click at [622, 81] on icon "button" at bounding box center [622, 82] width 2 height 8
click at [575, 117] on div "Duplicate" at bounding box center [596, 116] width 56 height 11
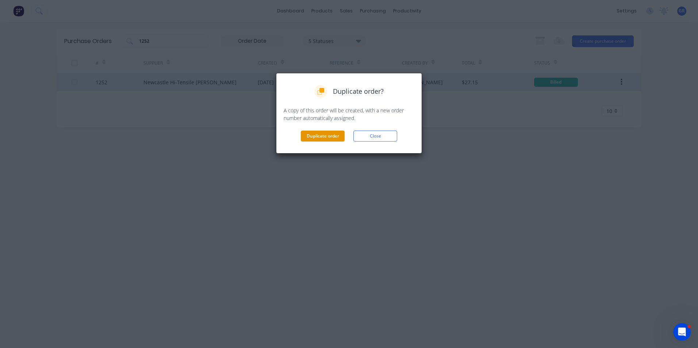
click at [319, 135] on button "Duplicate order" at bounding box center [323, 136] width 44 height 11
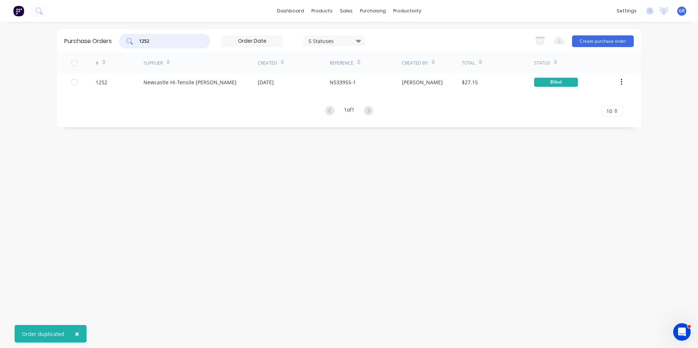
drag, startPoint x: 148, startPoint y: 43, endPoint x: 133, endPoint y: 43, distance: 14.2
click at [133, 43] on div "1252" at bounding box center [164, 41] width 91 height 15
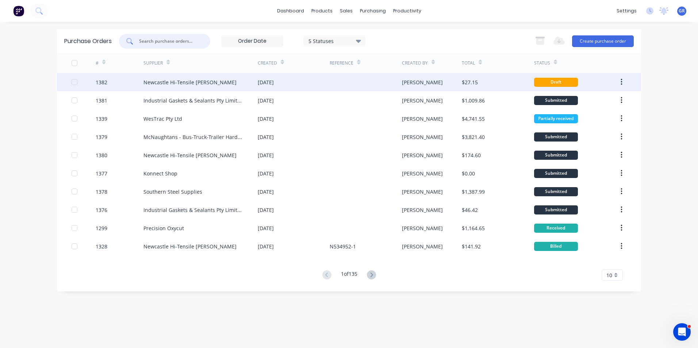
click at [102, 81] on div "1382" at bounding box center [102, 83] width 12 height 8
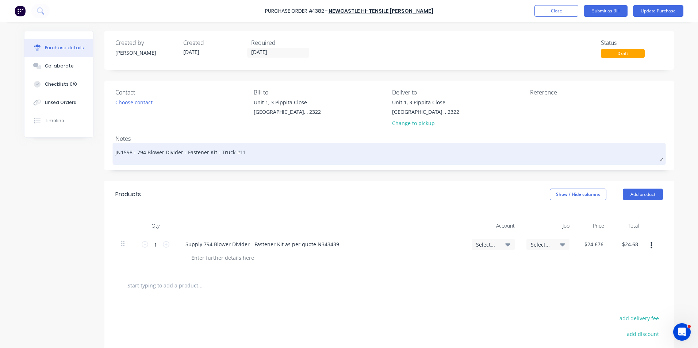
drag, startPoint x: 128, startPoint y: 153, endPoint x: 122, endPoint y: 153, distance: 5.8
click at [122, 153] on textarea "JN1598 - 794 Blower Divider - Fastener Kit - Truck #11" at bounding box center [389, 153] width 548 height 16
drag, startPoint x: 129, startPoint y: 152, endPoint x: 121, endPoint y: 152, distance: 7.7
click at [121, 152] on textarea "JN1598 - 794 Blower Divider - Fastener Kit - Truck #11" at bounding box center [389, 153] width 548 height 16
type textarea "x"
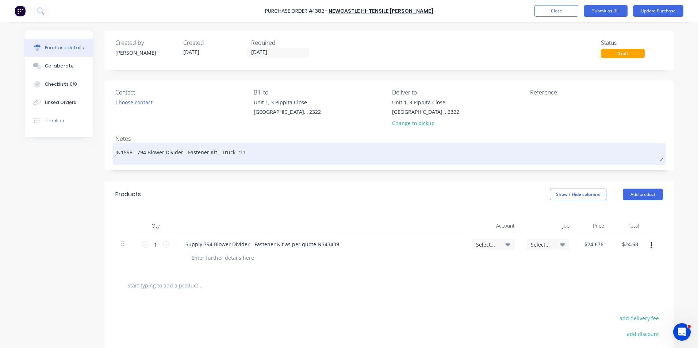
type textarea "JN17 - 794 Blower Divider - Fastener Kit - Truck #11"
type textarea "x"
type textarea "JN179 - 794 Blower Divider - Fastener Kit - Truck #11"
type textarea "x"
type textarea "JN1793 - 794 Blower Divider - Fastener Kit - Truck #11"
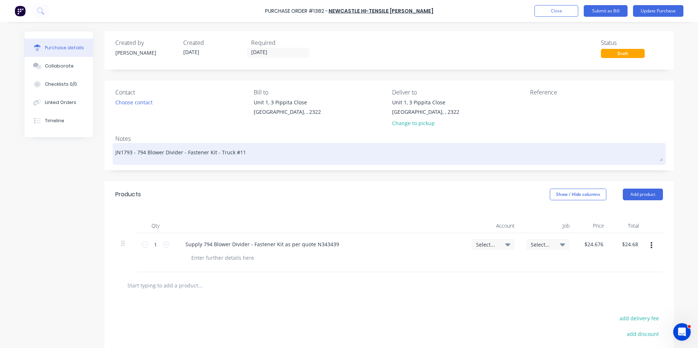
click at [236, 153] on textarea "JN1793 - 794 Blower Divider - Fastener Kit - Truck #11" at bounding box center [389, 153] width 548 height 16
type textarea "x"
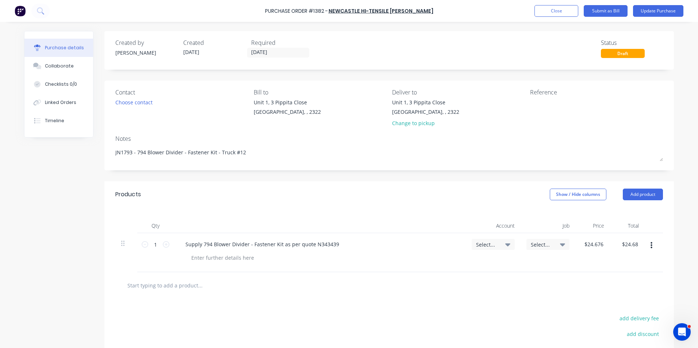
type textarea "JN1793 - 794 Blower Divider - Fastener Kit - Truck #12"
type textarea "x"
type textarea "JN1793 - 794 Blower Divider - Fastener Kit - Truck #12"
click at [483, 241] on span "Select..." at bounding box center [487, 245] width 22 height 8
type textarea "x"
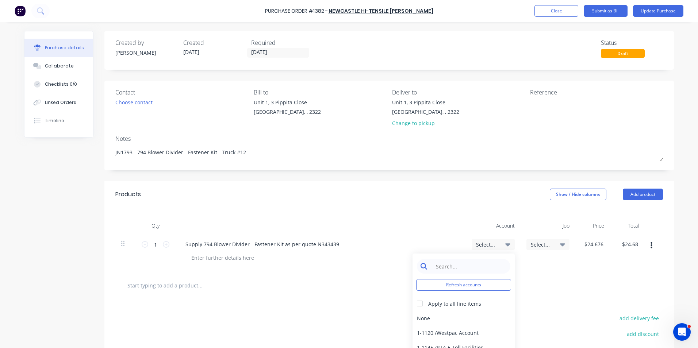
click at [442, 267] on input at bounding box center [469, 266] width 75 height 15
type input "1-14"
click at [463, 318] on div "1-1400 / Work in Progress - Materials" at bounding box center [464, 318] width 102 height 15
click at [545, 244] on span "Select..." at bounding box center [542, 245] width 22 height 8
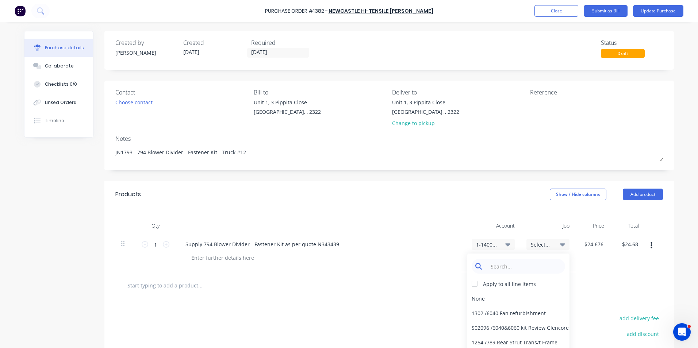
type textarea "x"
click at [507, 265] on input at bounding box center [524, 266] width 75 height 15
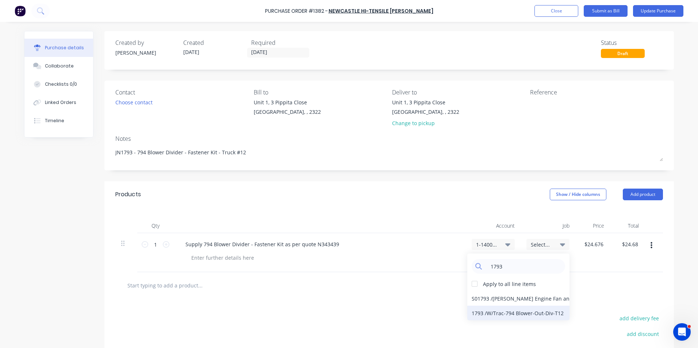
type input "1793"
click at [530, 313] on div "1793 / W/Trac-794 Blower-Out-Div-T12" at bounding box center [518, 313] width 102 height 15
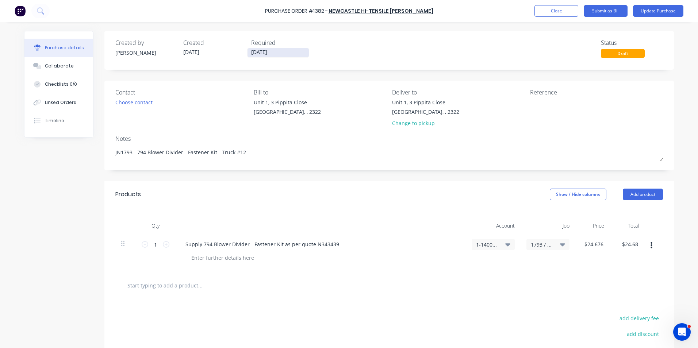
click at [270, 51] on input "[DATE]" at bounding box center [278, 52] width 61 height 9
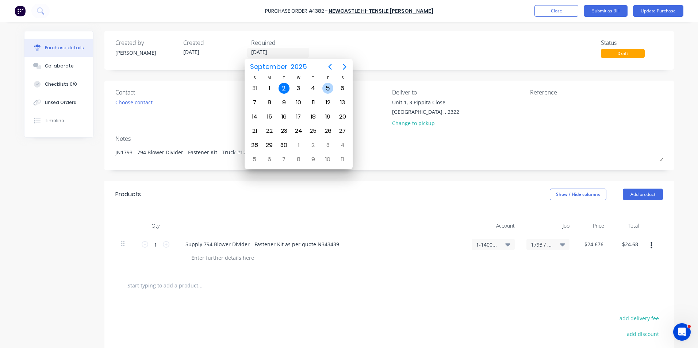
click at [330, 87] on div "5" at bounding box center [328, 88] width 11 height 11
type textarea "x"
type input "[DATE]"
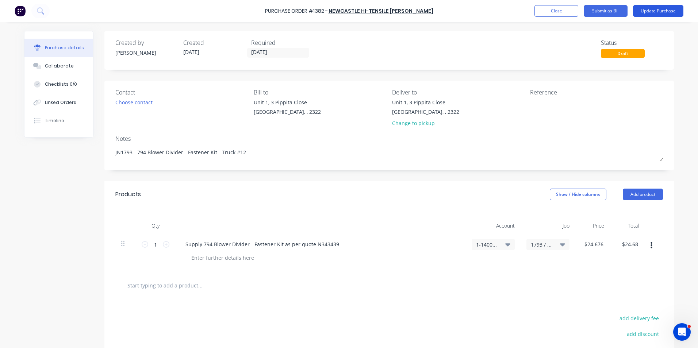
click at [654, 11] on button "Update Purchase" at bounding box center [658, 11] width 50 height 12
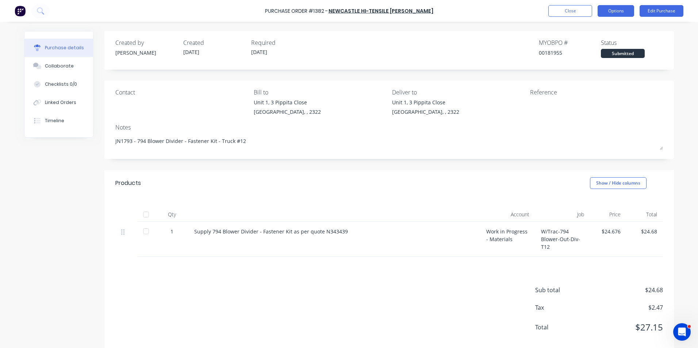
click at [622, 9] on button "Options" at bounding box center [616, 11] width 37 height 12
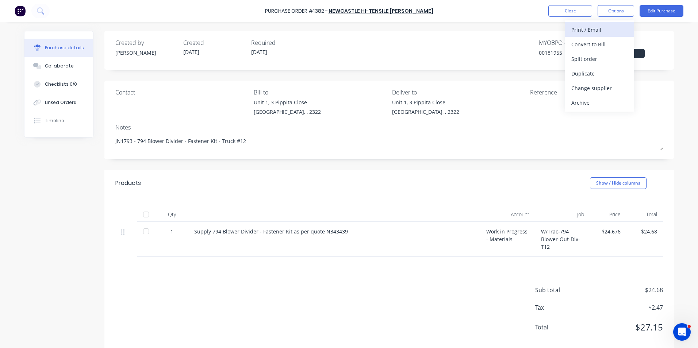
click at [593, 30] on div "Print / Email" at bounding box center [600, 29] width 56 height 11
click at [587, 44] on div "With pricing" at bounding box center [600, 44] width 56 height 11
type textarea "x"
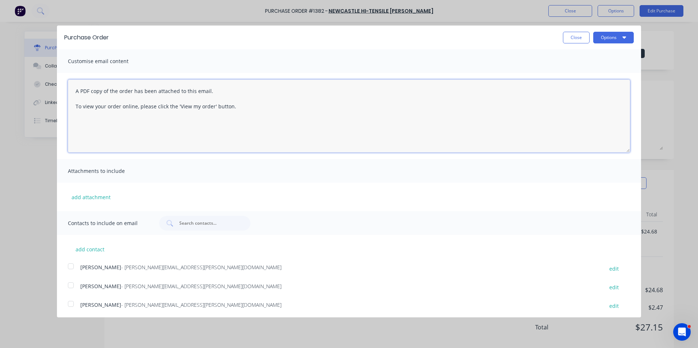
drag, startPoint x: 234, startPoint y: 107, endPoint x: 69, endPoint y: 89, distance: 166.1
click at [69, 89] on textarea "A PDF copy of the order has been attached to this email. To view your order onl…" at bounding box center [349, 116] width 562 height 73
type textarea "Hi Sales, PO attached as per your quote, please pro"
type textarea "x"
type textarea "Hi Sales, PO attached as per your quote, please proceed any issues, let me know…"
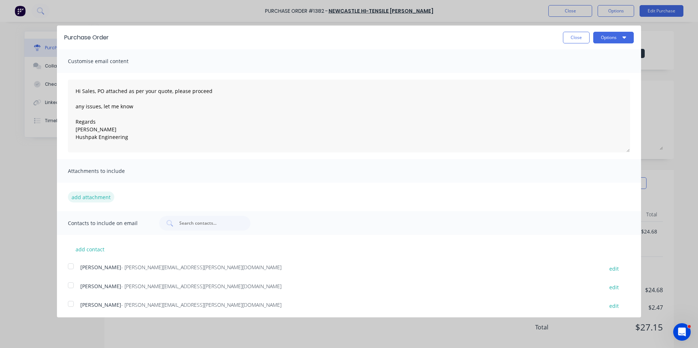
click at [103, 197] on button "add attachment" at bounding box center [91, 197] width 46 height 11
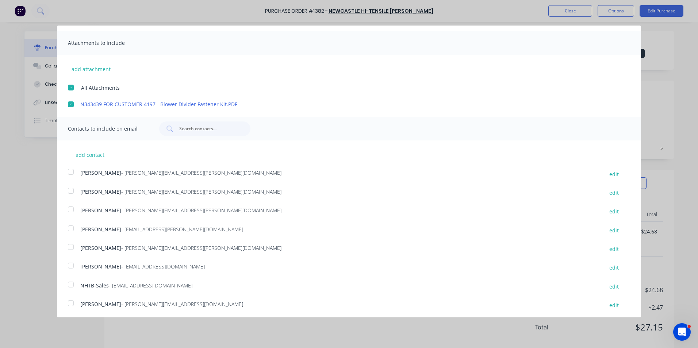
scroll to position [130, 0]
click at [72, 209] on div at bounding box center [71, 208] width 15 height 15
click at [71, 283] on div at bounding box center [71, 283] width 15 height 15
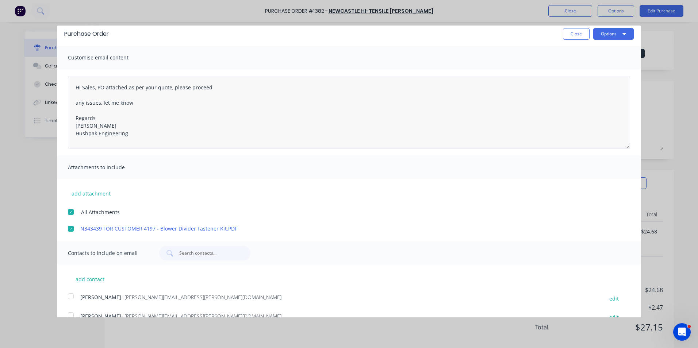
scroll to position [0, 0]
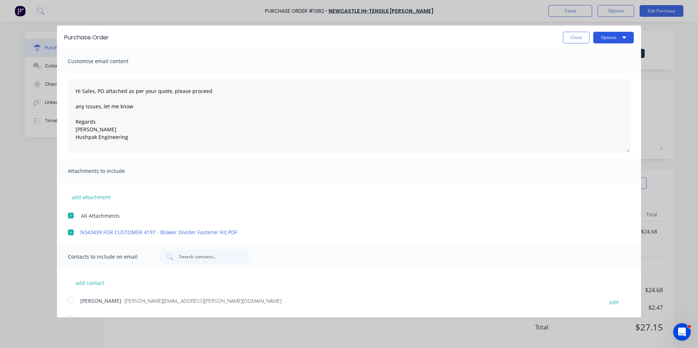
click at [606, 40] on button "Options" at bounding box center [614, 38] width 41 height 12
click at [574, 71] on div "Email" at bounding box center [599, 70] width 56 height 11
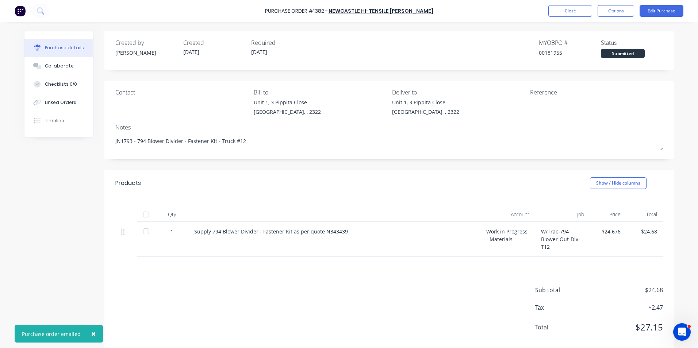
type textarea "x"
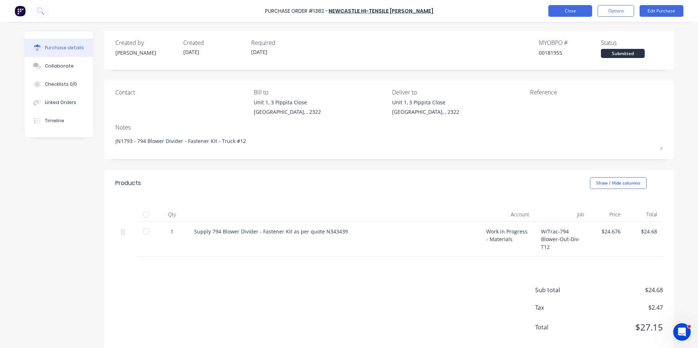
click at [572, 8] on button "Close" at bounding box center [571, 11] width 44 height 12
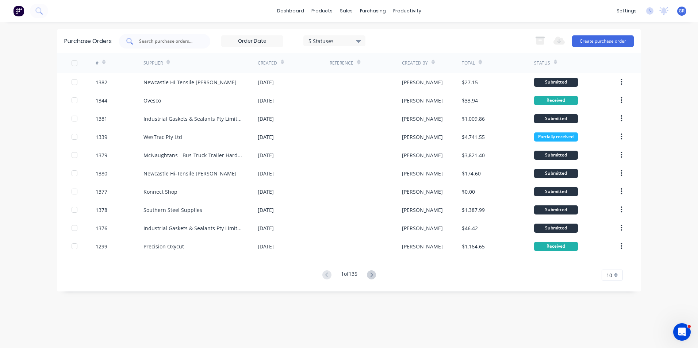
click at [145, 38] on input "text" at bounding box center [168, 41] width 61 height 7
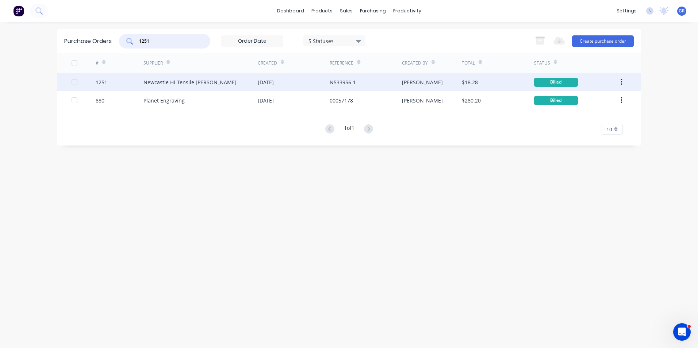
type input "1251"
click at [622, 81] on icon "button" at bounding box center [622, 82] width 2 height 8
click at [577, 116] on div "Duplicate" at bounding box center [596, 116] width 56 height 11
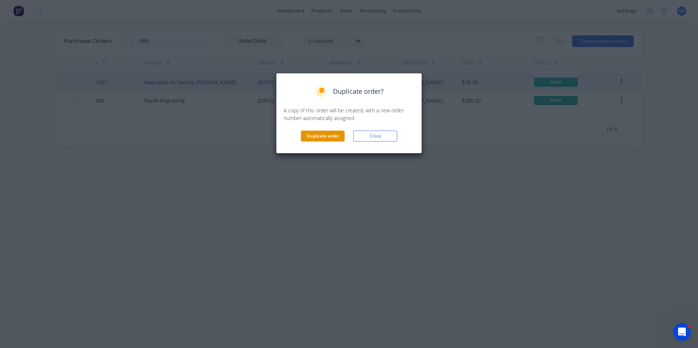
click at [325, 140] on button "Duplicate order" at bounding box center [323, 136] width 44 height 11
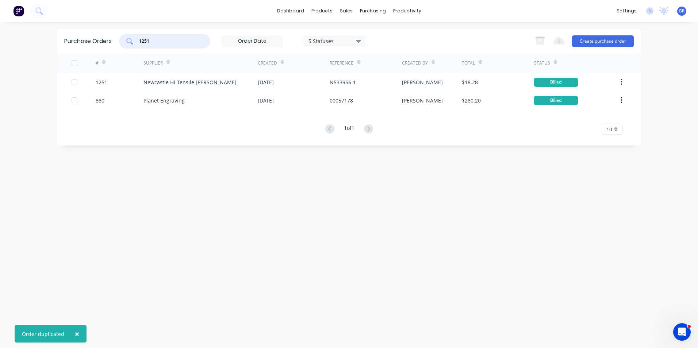
drag, startPoint x: 157, startPoint y: 40, endPoint x: 126, endPoint y: 41, distance: 31.1
click at [126, 41] on div "1251" at bounding box center [164, 41] width 91 height 15
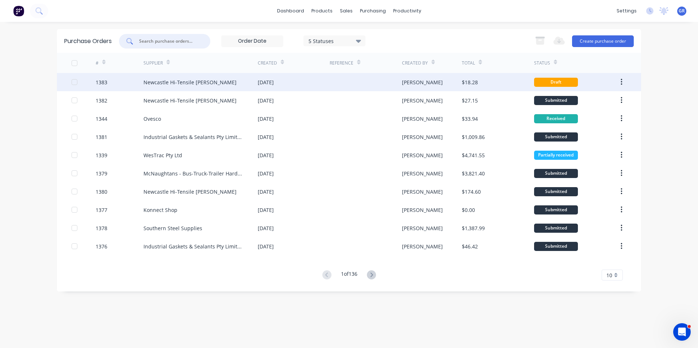
click at [100, 81] on div "1383" at bounding box center [102, 83] width 12 height 8
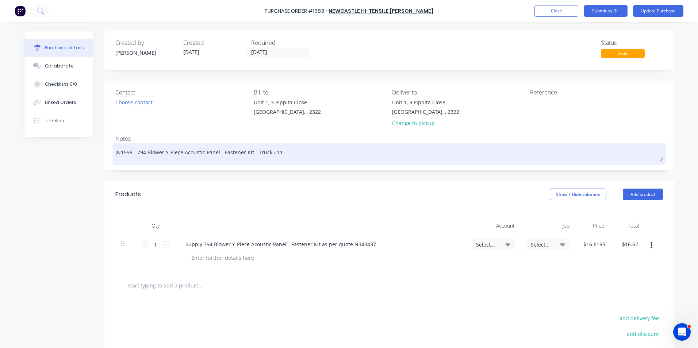
drag, startPoint x: 129, startPoint y: 152, endPoint x: 121, endPoint y: 152, distance: 8.0
click at [121, 152] on textarea "JN1598 - 794 Blower Y-Piece Acoustic Panel - Fastener Kit - Truck #11" at bounding box center [389, 153] width 548 height 16
type textarea "x"
type textarea "JN17 - 794 Blower Y-Piece Acoustic Panel - Fastener Kit - Truck #11"
type textarea "x"
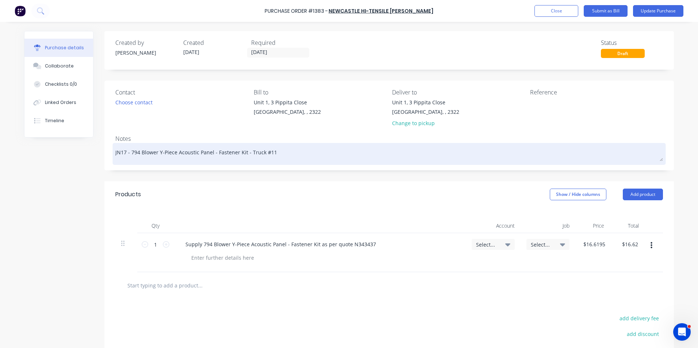
type textarea "JN179 - 794 Blower Y-Piece Acoustic Panel - Fastener Kit - Truck #11"
type textarea "x"
type textarea "JN1795 - 794 Blower Y-Piece Acoustic Panel - Fastener Kit - Truck #11"
click at [272, 154] on textarea "JN1795 - 794 Blower Y-Piece Acoustic Panel - Fastener Kit - Truck #11" at bounding box center [389, 153] width 548 height 16
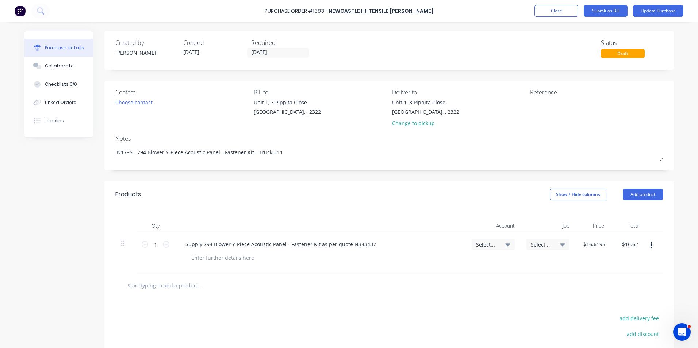
type textarea "x"
type textarea "JN1795 - 794 Blower Y-Piece Acoustic Panel - Fastener Kit - Truck #12"
type textarea "x"
type textarea "JN1795 - 794 Blower Y-Piece Acoustic Panel - Fastener Kit - Truck #12"
click at [270, 51] on input "02/09/25" at bounding box center [278, 52] width 61 height 9
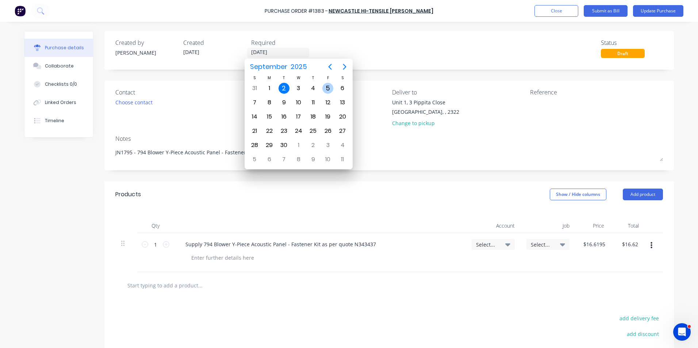
click at [328, 85] on div "5" at bounding box center [328, 88] width 11 height 11
type textarea "x"
type input "05/09/25"
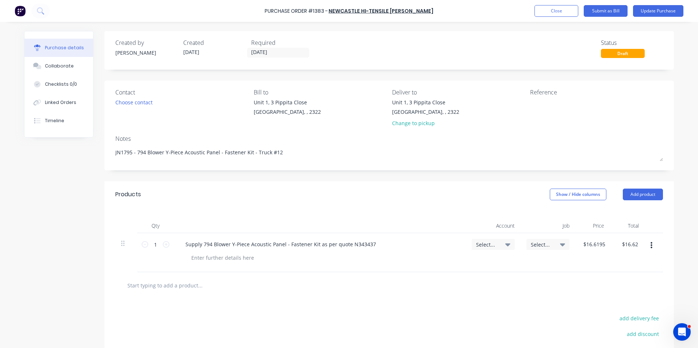
click at [491, 244] on span "Select..." at bounding box center [487, 245] width 22 height 8
type textarea "x"
click at [461, 267] on input at bounding box center [469, 266] width 75 height 15
type input "1-14"
click at [448, 319] on div "1-1400 / Work in Progress - Materials" at bounding box center [464, 318] width 102 height 15
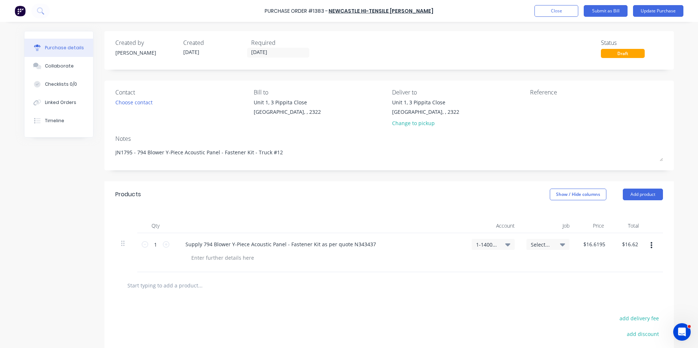
click at [536, 243] on span "Select..." at bounding box center [542, 245] width 22 height 8
type textarea "x"
click at [502, 267] on input at bounding box center [524, 266] width 75 height 15
type input "1795"
click at [482, 313] on div "1795 / W/Trac-794-Blower-Y-Piece-T12" at bounding box center [518, 313] width 102 height 15
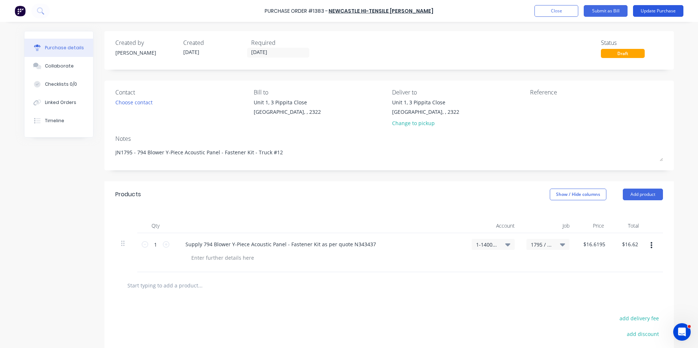
click at [659, 12] on button "Update Purchase" at bounding box center [658, 11] width 50 height 12
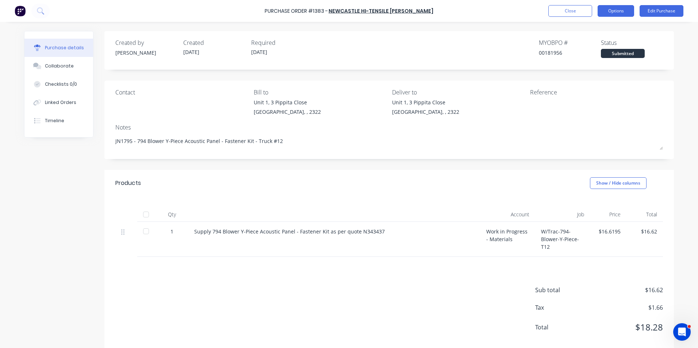
click at [614, 8] on button "Options" at bounding box center [616, 11] width 37 height 12
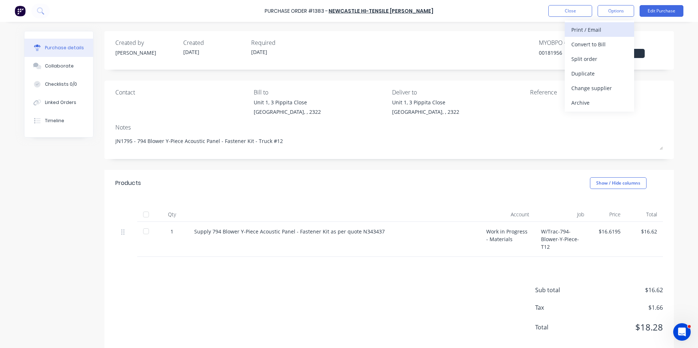
click at [585, 28] on div "Print / Email" at bounding box center [600, 29] width 56 height 11
click at [590, 44] on div "With pricing" at bounding box center [600, 44] width 56 height 11
type textarea "x"
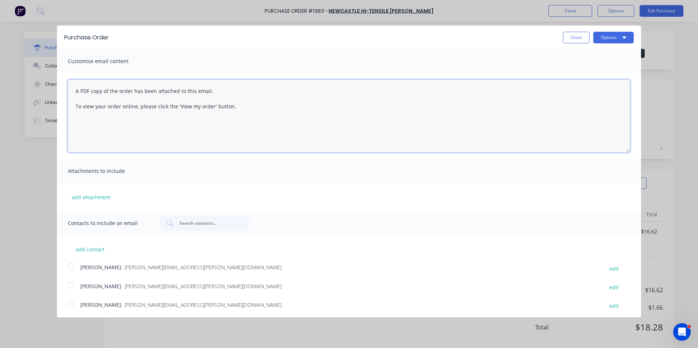
drag, startPoint x: 244, startPoint y: 106, endPoint x: 56, endPoint y: 91, distance: 188.7
click at [56, 91] on div "Purchase Order Close Options Customise email content A PDF copy of the order ha…" at bounding box center [349, 174] width 698 height 348
paste textarea "Hi Sales, PO attached as per your quote, please proceed any issues, let me know…"
type textarea "Hi Sales, PO attached as per your quote, please proceed any issues, let me know…"
click at [85, 197] on button "add attachment" at bounding box center [91, 197] width 46 height 11
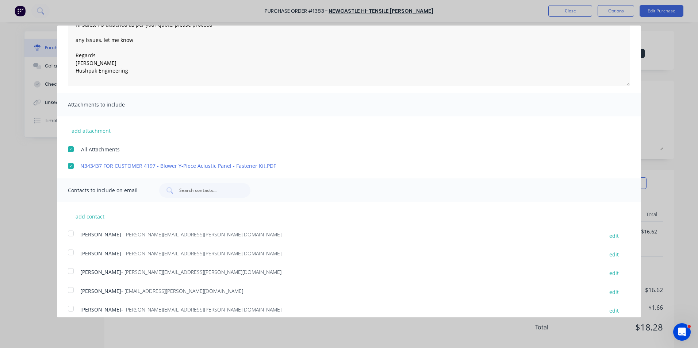
scroll to position [130, 0]
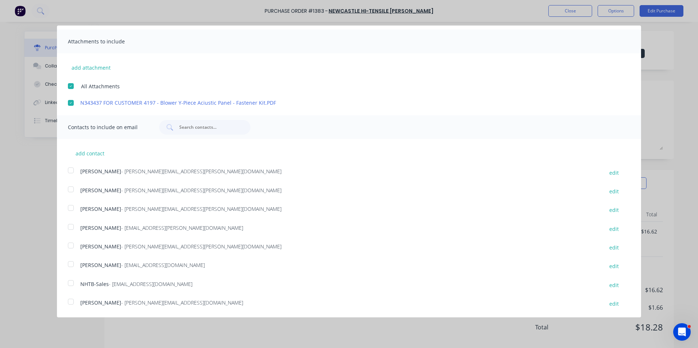
click at [70, 207] on div at bounding box center [71, 208] width 15 height 15
click at [70, 283] on div at bounding box center [71, 283] width 15 height 15
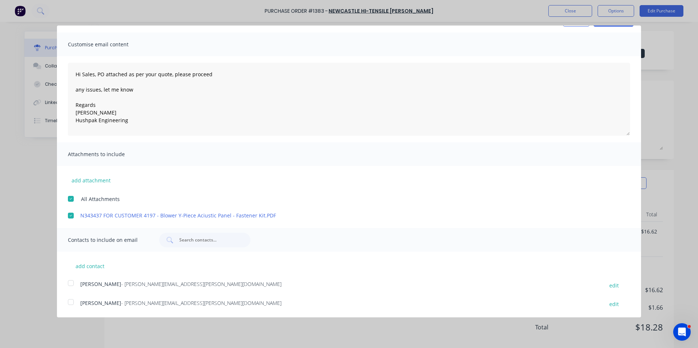
scroll to position [0, 0]
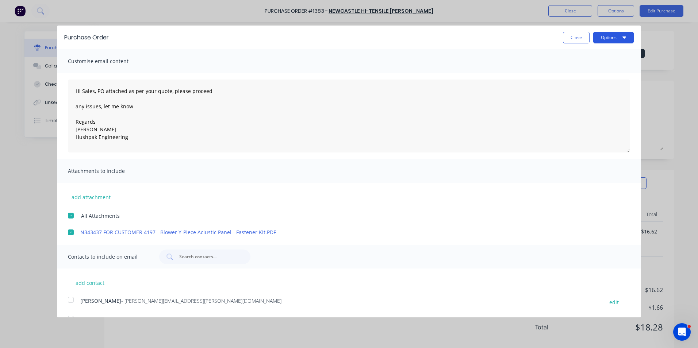
click at [605, 38] on button "Options" at bounding box center [614, 38] width 41 height 12
click at [574, 71] on div "Email" at bounding box center [599, 70] width 56 height 11
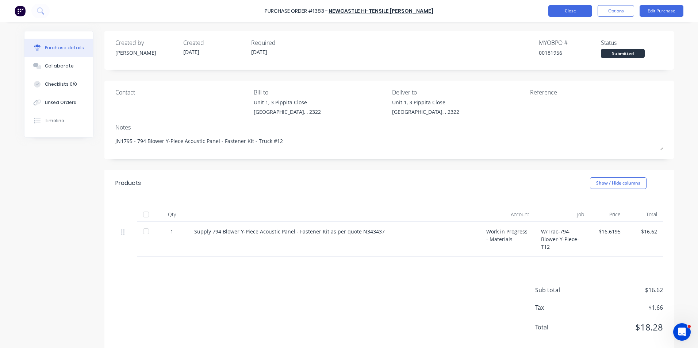
click at [573, 10] on button "Close" at bounding box center [571, 11] width 44 height 12
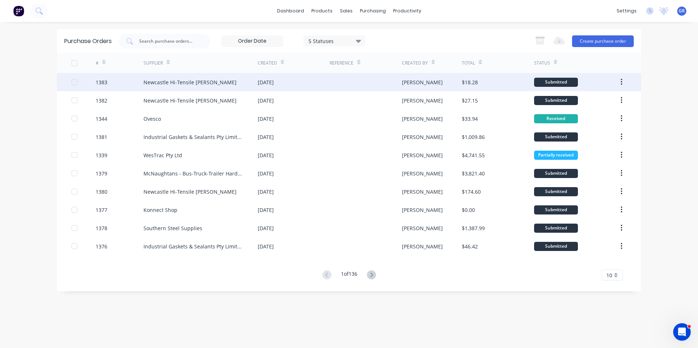
click at [107, 82] on div "1383" at bounding box center [102, 83] width 12 height 8
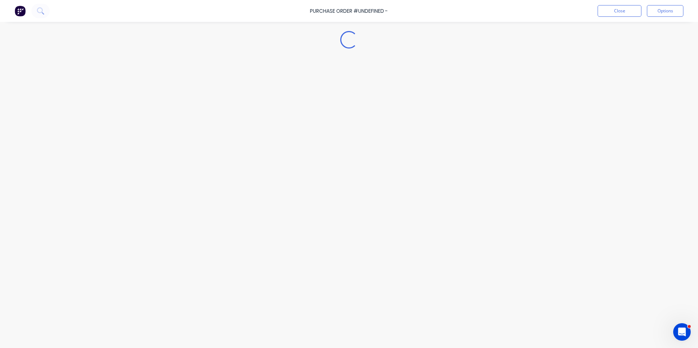
type textarea "x"
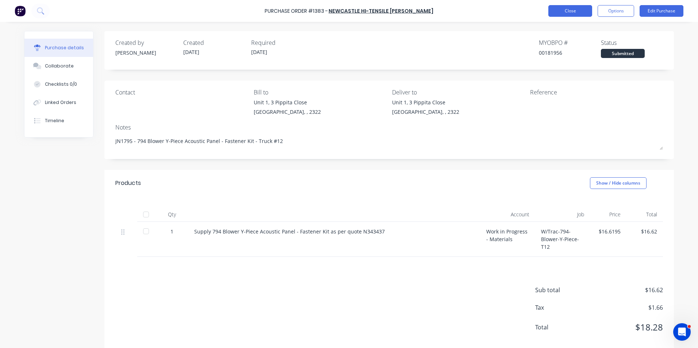
click at [569, 13] on button "Close" at bounding box center [571, 11] width 44 height 12
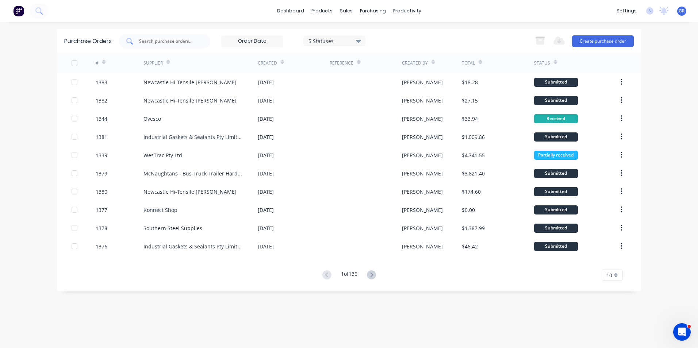
click at [157, 42] on input "text" at bounding box center [168, 41] width 61 height 7
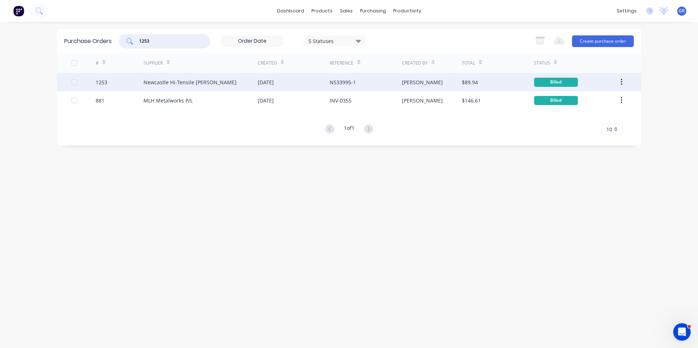
type input "1253"
click at [622, 80] on icon "button" at bounding box center [621, 82] width 1 height 7
click at [582, 115] on div "Duplicate" at bounding box center [596, 116] width 56 height 11
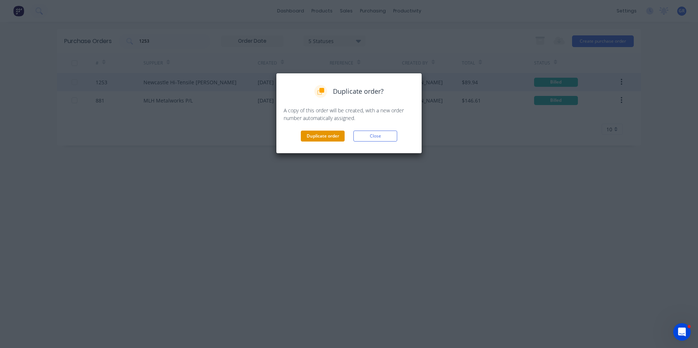
click at [324, 136] on button "Duplicate order" at bounding box center [323, 136] width 44 height 11
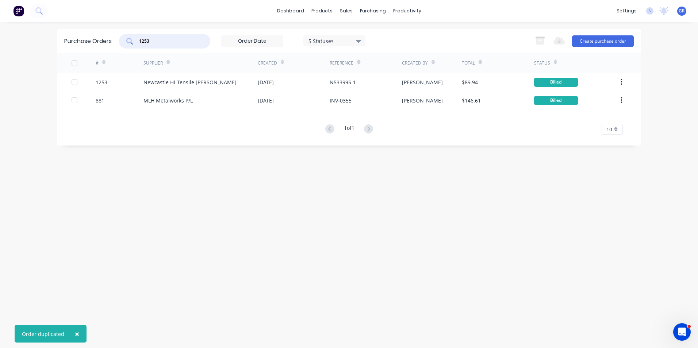
drag, startPoint x: 141, startPoint y: 43, endPoint x: 129, endPoint y: 44, distance: 11.7
click at [129, 44] on div "1253" at bounding box center [164, 41] width 91 height 15
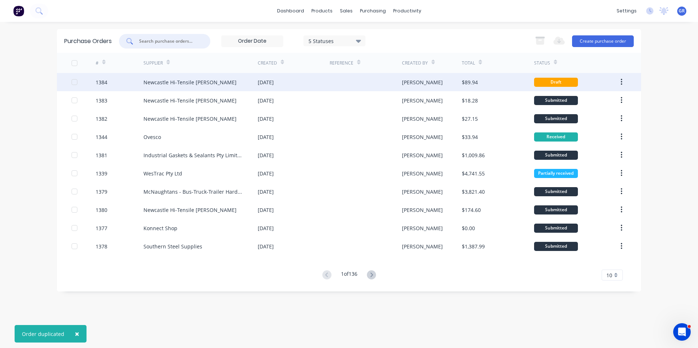
click at [103, 83] on div "1384" at bounding box center [102, 83] width 12 height 8
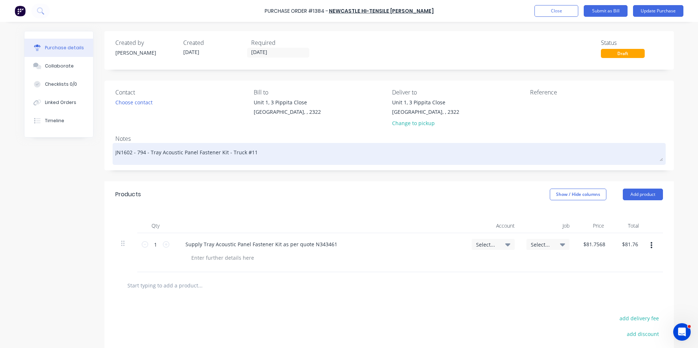
drag, startPoint x: 128, startPoint y: 153, endPoint x: 122, endPoint y: 153, distance: 6.2
click at [122, 153] on textarea "JN1602 - 794 - Tray Acoustic Panel Fastener Kit - Truck #11" at bounding box center [389, 153] width 548 height 16
type textarea "x"
type textarea "JN162 - 794 - Tray Acoustic Panel Fastener Kit - Truck #11"
type textarea "x"
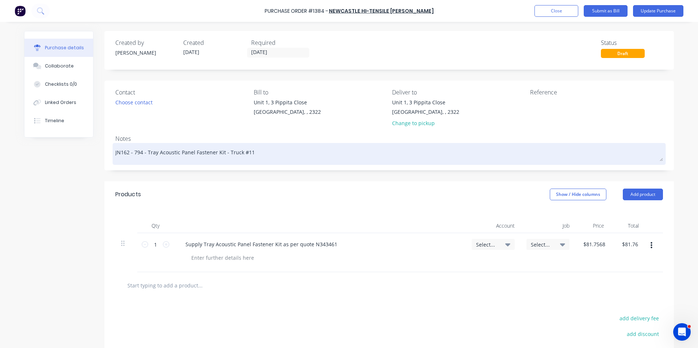
type textarea "JN1642 - 794 - Tray Acoustic Panel Fastener Kit - Truck #11"
type textarea "x"
type textarea "JN16432 - 794 - Tray Acoustic Panel Fastener Kit - Truck #11"
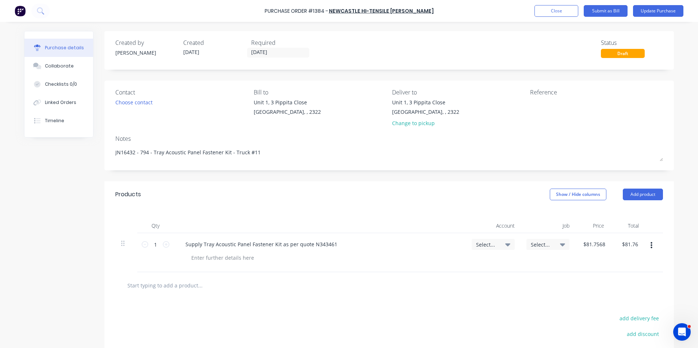
type textarea "x"
type textarea "JN1643 - 794 - Tray Acoustic Panel Fastener Kit - Truck #11"
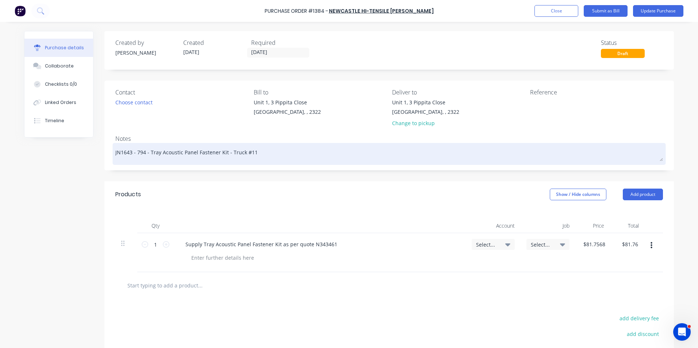
click at [248, 153] on textarea "JN1643 - 794 - Tray Acoustic Panel Fastener Kit - Truck #11" at bounding box center [389, 153] width 548 height 16
type textarea "x"
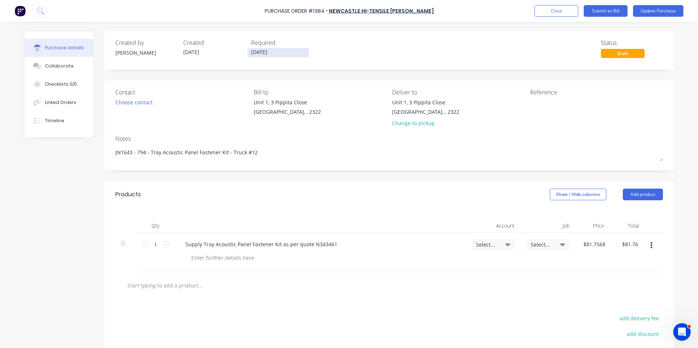
type textarea "JN1643 - 794 - Tray Acoustic Panel Fastener Kit - Truck #12"
type textarea "x"
type textarea "JN1643 - 794 - Tray Acoustic Panel Fastener Kit - Truck #12"
click at [263, 53] on input "[DATE]" at bounding box center [278, 52] width 61 height 9
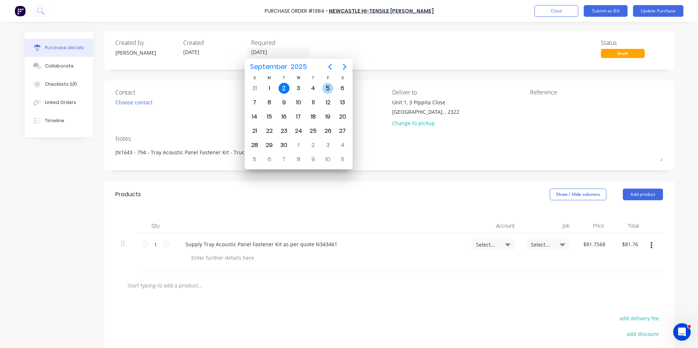
click at [328, 88] on div "5" at bounding box center [328, 88] width 11 height 11
type textarea "x"
type input "05/09/25"
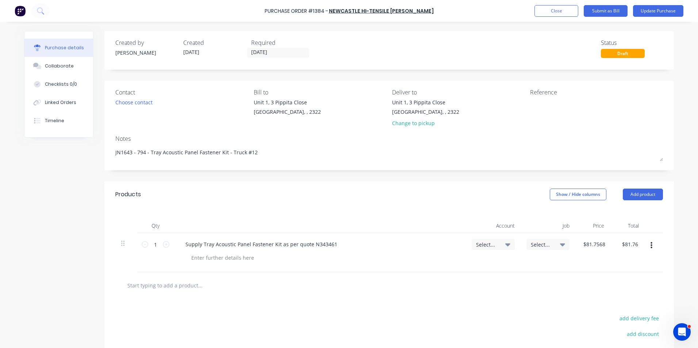
click at [486, 245] on span "Select..." at bounding box center [487, 245] width 22 height 8
type textarea "x"
click at [447, 267] on input at bounding box center [469, 266] width 75 height 15
type input "1-14"
click at [441, 319] on div "1-1400 / Work in Progress - Materials" at bounding box center [464, 318] width 102 height 15
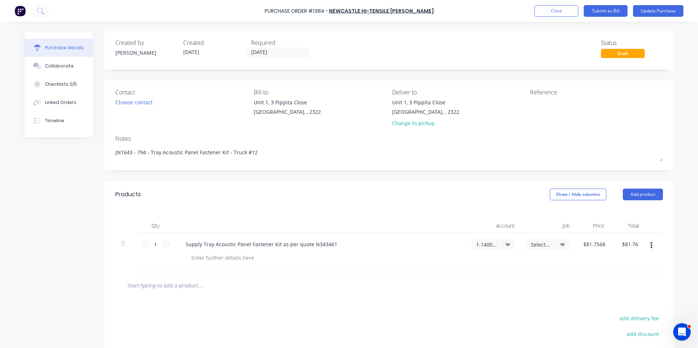
click at [538, 246] on span "Select..." at bounding box center [542, 245] width 22 height 8
type textarea "x"
click at [500, 267] on input at bounding box center [524, 266] width 75 height 15
type input "1643"
click at [516, 299] on div "1643 / W/Trac-794-Tray Actic.Panl-T12" at bounding box center [518, 298] width 102 height 15
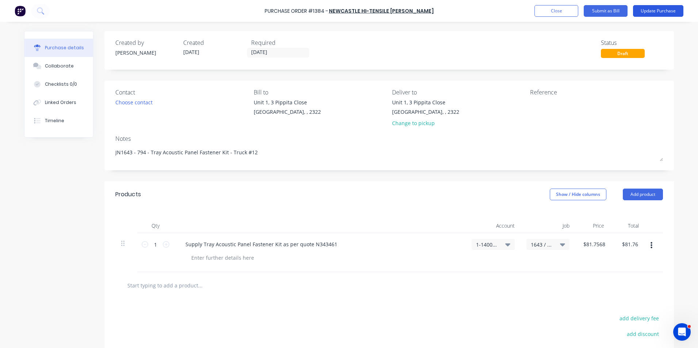
click at [651, 10] on button "Update Purchase" at bounding box center [658, 11] width 50 height 12
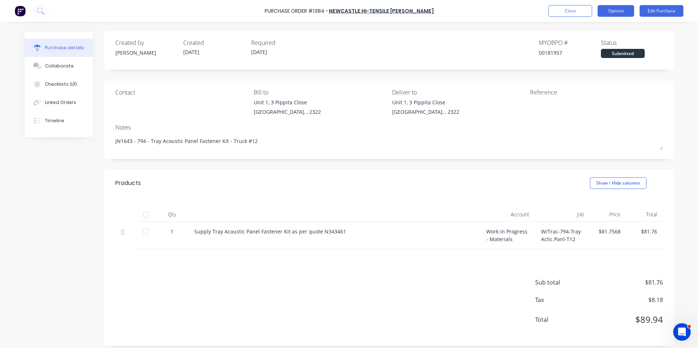
click at [615, 8] on button "Options" at bounding box center [616, 11] width 37 height 12
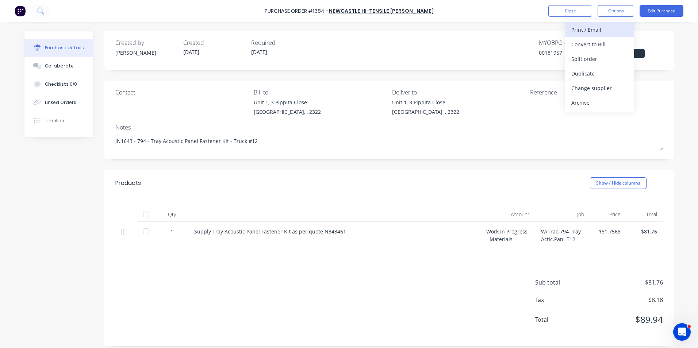
click at [595, 30] on div "Print / Email" at bounding box center [600, 29] width 56 height 11
click at [590, 44] on div "With pricing" at bounding box center [600, 44] width 56 height 11
type textarea "x"
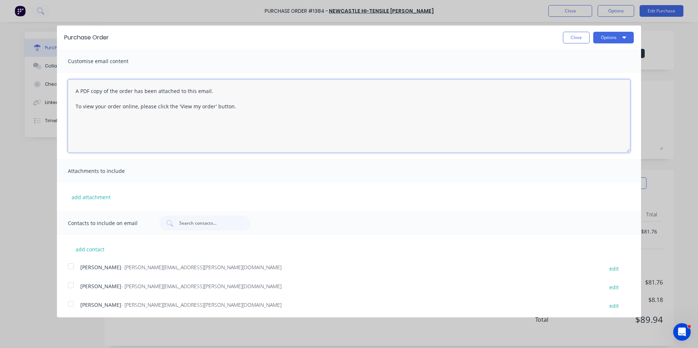
drag, startPoint x: 244, startPoint y: 106, endPoint x: 25, endPoint y: 85, distance: 219.4
click at [25, 85] on div "Purchase Order Close Options Customise email content A PDF copy of the order ha…" at bounding box center [349, 174] width 698 height 348
paste textarea "Hi Sales, PO attached as per your quote, please proceed any issues, let me know…"
type textarea "Hi Sales, PO attached as per your quote, please proceed any issues, let me know…"
drag, startPoint x: 130, startPoint y: 137, endPoint x: 49, endPoint y: 78, distance: 100.1
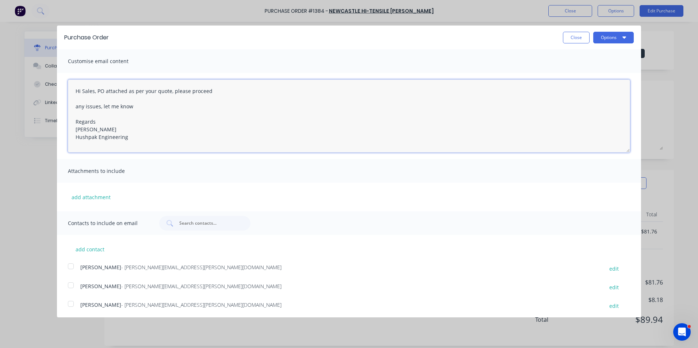
click at [49, 78] on div "Purchase Order Close Options Customise email content Hi Sales, PO attached as p…" at bounding box center [349, 174] width 698 height 348
click at [575, 35] on button "Close" at bounding box center [576, 38] width 27 height 12
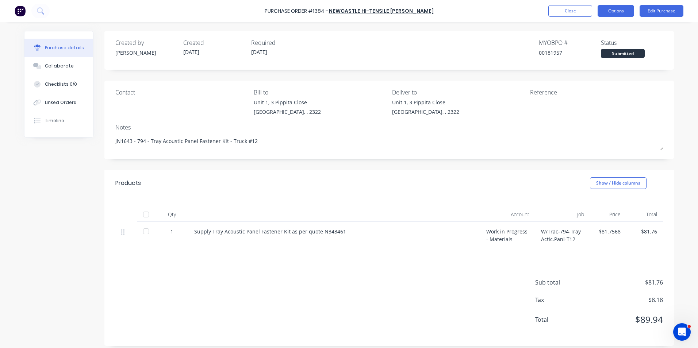
click at [621, 10] on button "Options" at bounding box center [616, 11] width 37 height 12
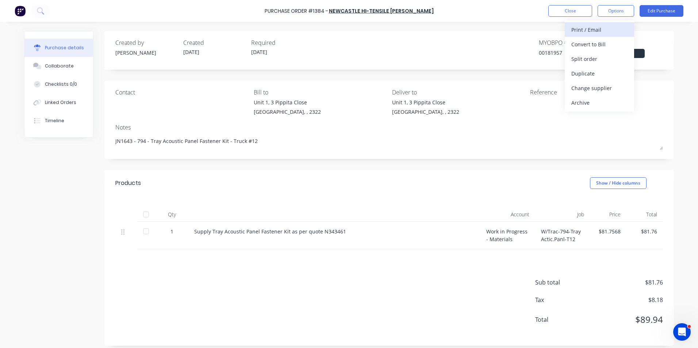
click at [593, 30] on div "Print / Email" at bounding box center [600, 29] width 56 height 11
click at [595, 44] on div "With pricing" at bounding box center [600, 44] width 56 height 11
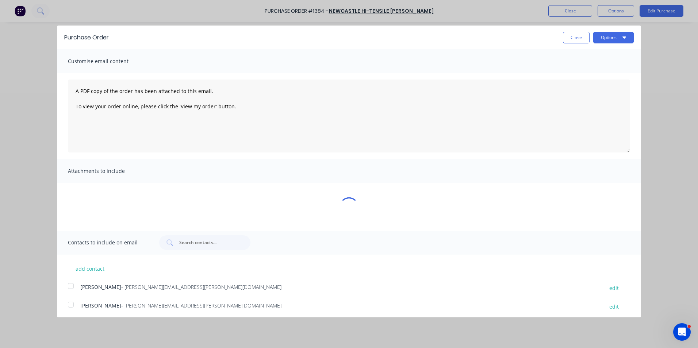
type textarea "x"
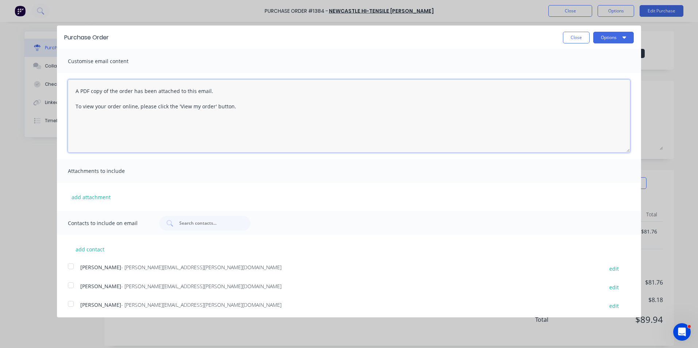
drag, startPoint x: 235, startPoint y: 106, endPoint x: 46, endPoint y: 84, distance: 190.2
click at [46, 84] on div "Purchase Order Close Options Customise email content A PDF copy of the order ha…" at bounding box center [349, 174] width 698 height 348
paste textarea "Hi Sales, PO attached as per your quote, please proceed any issues, let me know…"
type textarea "Hi Sales, PO attached as per your quote, please proceed any issues, let me know…"
click at [84, 201] on button "add attachment" at bounding box center [91, 197] width 46 height 11
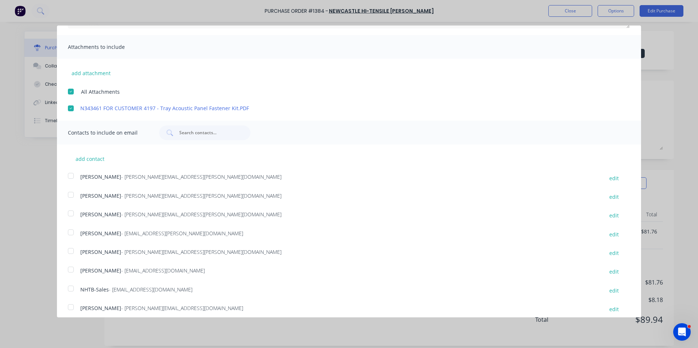
scroll to position [130, 0]
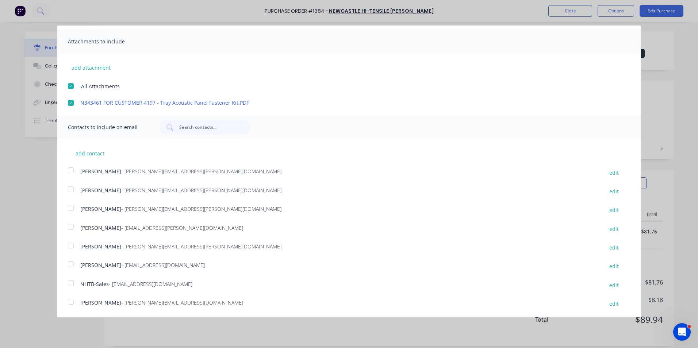
click at [73, 207] on div at bounding box center [71, 208] width 15 height 15
click at [71, 283] on div at bounding box center [71, 283] width 15 height 15
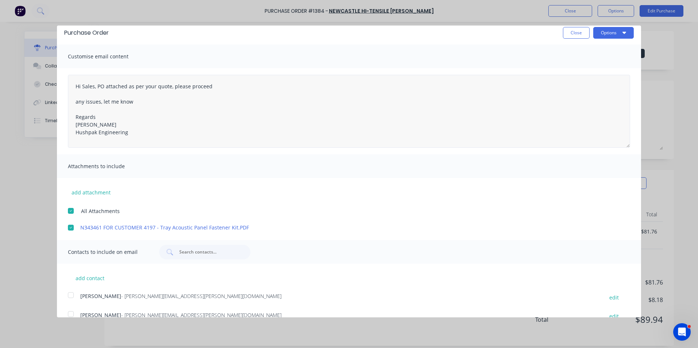
scroll to position [0, 0]
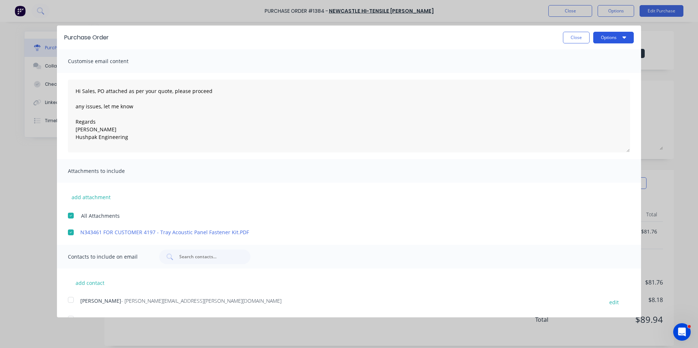
click at [604, 37] on button "Options" at bounding box center [614, 38] width 41 height 12
click at [571, 73] on div "Email" at bounding box center [599, 70] width 56 height 11
type textarea "x"
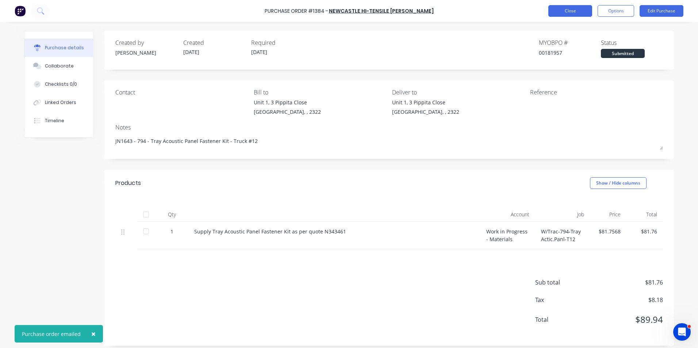
click at [564, 10] on button "Close" at bounding box center [571, 11] width 44 height 12
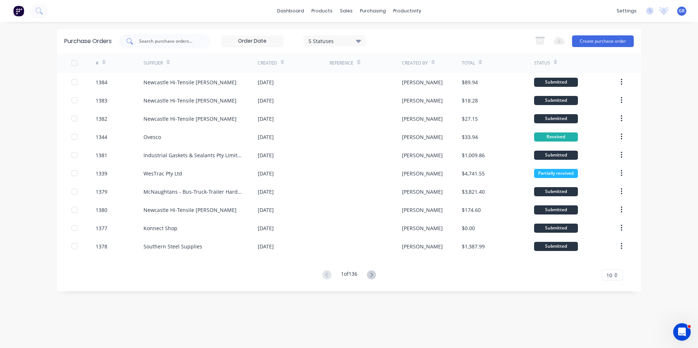
click at [156, 41] on input "text" at bounding box center [168, 41] width 61 height 7
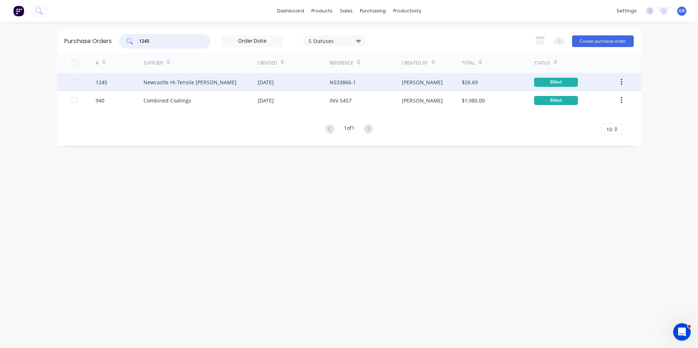
type input "1245"
click at [621, 83] on icon "button" at bounding box center [622, 82] width 2 height 8
click at [579, 116] on div "Duplicate" at bounding box center [596, 116] width 56 height 11
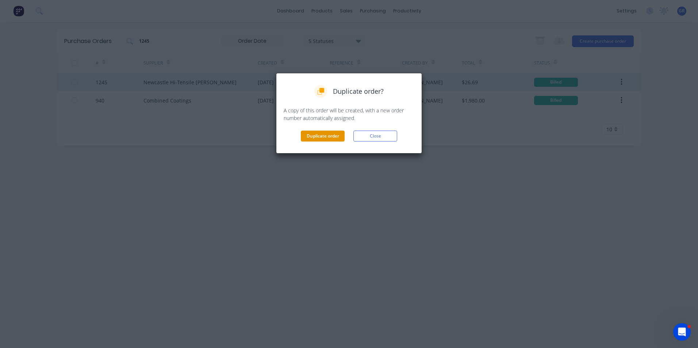
click at [318, 136] on button "Duplicate order" at bounding box center [323, 136] width 44 height 11
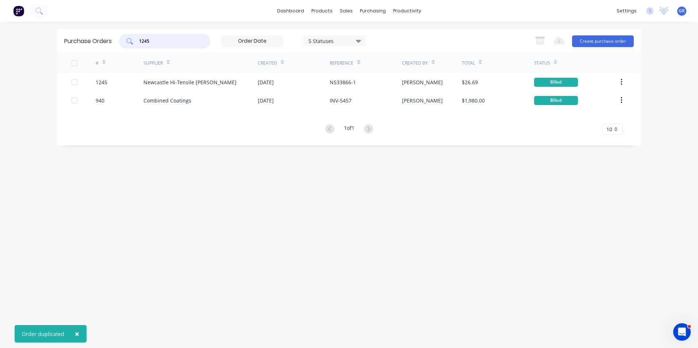
drag, startPoint x: 152, startPoint y: 41, endPoint x: 130, endPoint y: 41, distance: 21.6
click at [130, 41] on div "1245" at bounding box center [164, 41] width 91 height 15
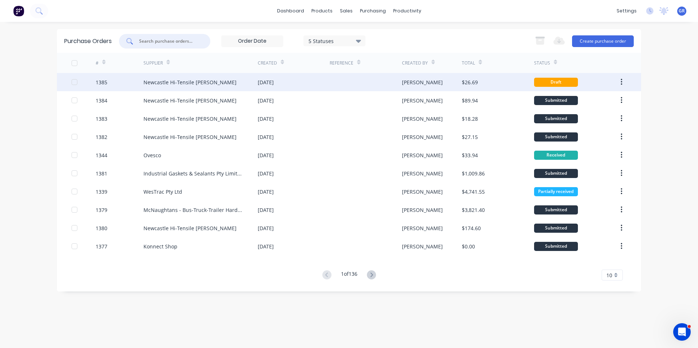
click at [106, 82] on div "1385" at bounding box center [102, 83] width 12 height 8
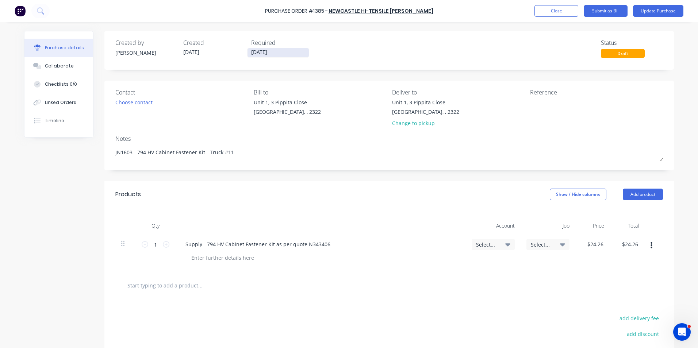
click at [285, 54] on input "[DATE]" at bounding box center [278, 52] width 61 height 9
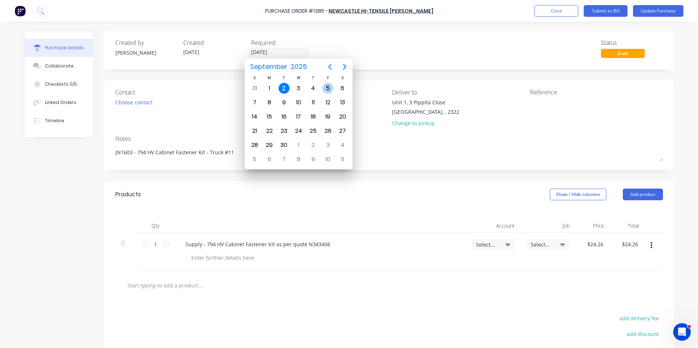
click at [330, 89] on div "5" at bounding box center [328, 88] width 11 height 11
type textarea "x"
type input "05/09/25"
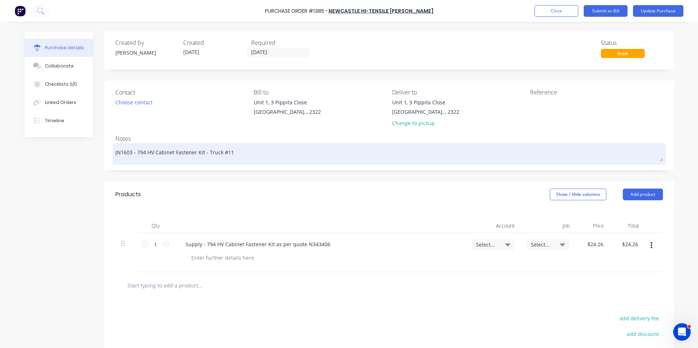
drag, startPoint x: 129, startPoint y: 153, endPoint x: 125, endPoint y: 153, distance: 3.7
click at [125, 153] on textarea "JN1603 - 794 HV Cabinet Fastener Kit - Truck #11" at bounding box center [389, 153] width 548 height 16
type textarea "x"
type textarea "JN164 - 794 HV Cabinet Fastener Kit - Truck #11"
type textarea "x"
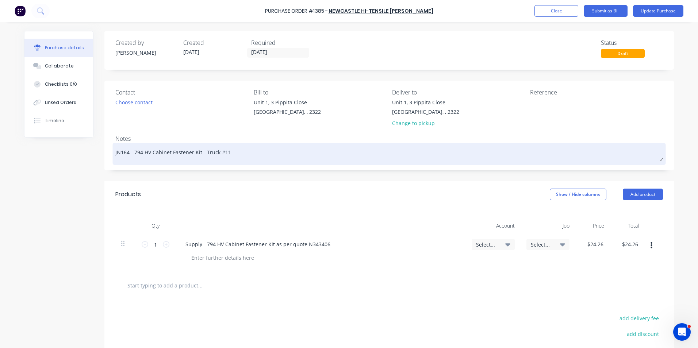
type textarea "JN1644 - 794 HV Cabinet Fastener Kit - Truck #11"
click at [226, 154] on textarea "JN1644 - 794 HV Cabinet Fastener Kit - Truck #11" at bounding box center [389, 153] width 548 height 16
type textarea "x"
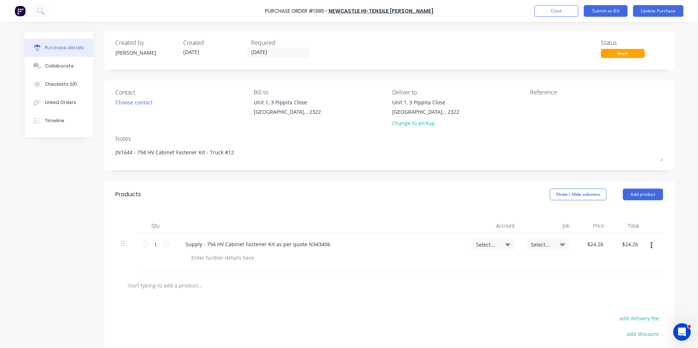
type textarea "JN1644 - 794 HV Cabinet Fastener Kit - Truck #12"
type textarea "x"
type textarea "JN1644 - 794 HV Cabinet Fastener Kit - Truck #12"
click at [486, 246] on span "Select..." at bounding box center [487, 245] width 22 height 8
type textarea "x"
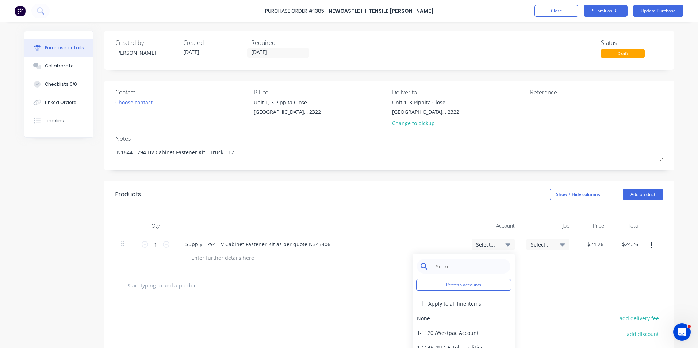
click at [462, 264] on input at bounding box center [469, 266] width 75 height 15
type input "1-14"
click at [464, 319] on div "1-1400 / Work in Progress - Materials" at bounding box center [464, 318] width 102 height 15
click at [544, 243] on span "Select..." at bounding box center [542, 245] width 22 height 8
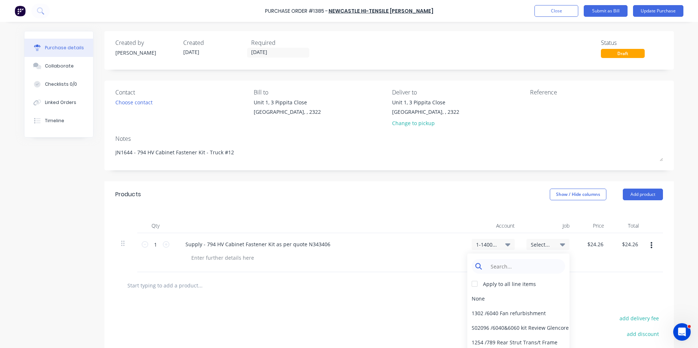
type textarea "x"
click at [507, 263] on input at bounding box center [524, 266] width 75 height 15
type input "1644"
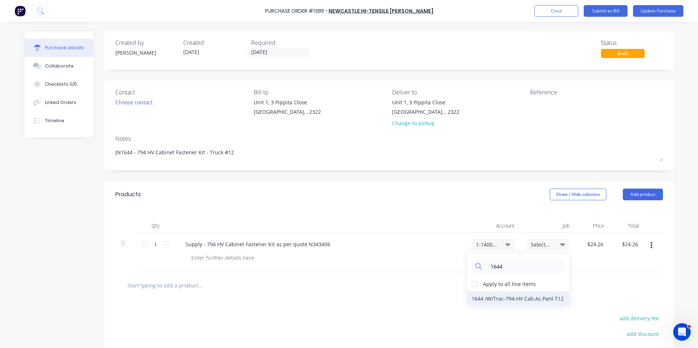
click at [487, 299] on div "1644 / W/Trac-794-HV Cab.Ac.Panl-T12" at bounding box center [518, 298] width 102 height 15
click at [655, 7] on button "Update Purchase" at bounding box center [658, 11] width 50 height 12
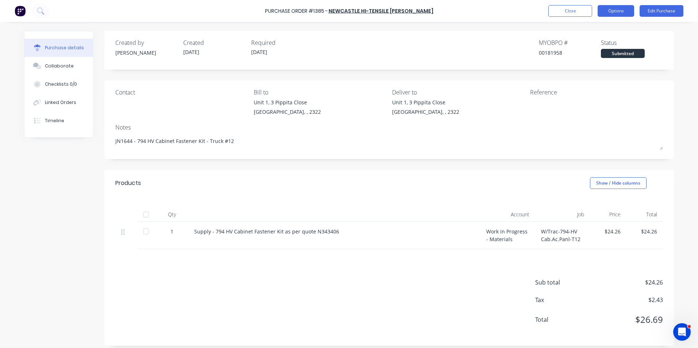
click at [622, 9] on button "Options" at bounding box center [616, 11] width 37 height 12
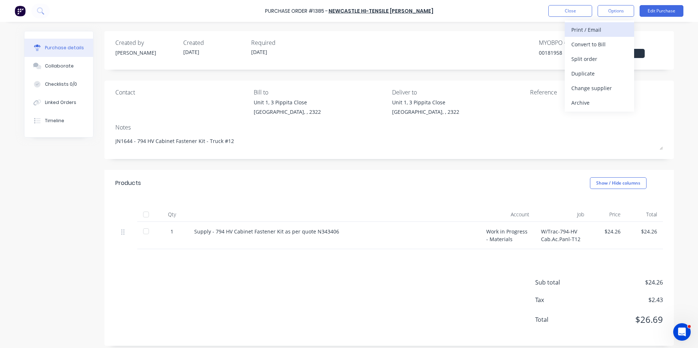
click at [594, 29] on div "Print / Email" at bounding box center [600, 29] width 56 height 11
click at [594, 42] on div "With pricing" at bounding box center [600, 44] width 56 height 11
type textarea "x"
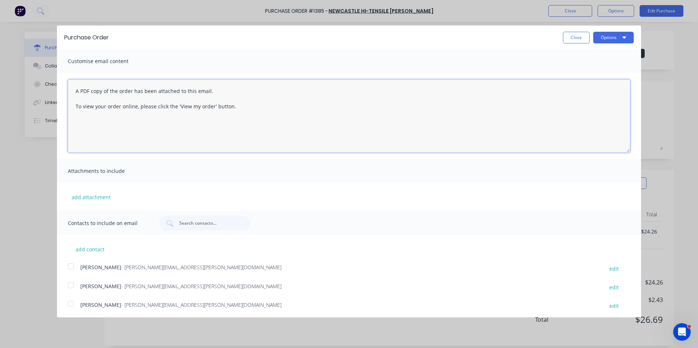
drag, startPoint x: 241, startPoint y: 102, endPoint x: 64, endPoint y: 89, distance: 177.3
click at [64, 89] on div "A PDF copy of the order has been attached to this email. To view your order onl…" at bounding box center [349, 116] width 584 height 86
click at [221, 121] on textarea "A PDF copy of the order has been attached to this email. To view your order onl…" at bounding box center [349, 116] width 562 height 73
drag, startPoint x: 236, startPoint y: 106, endPoint x: 68, endPoint y: 87, distance: 169.9
click at [67, 87] on div "A PDF copy of the order has been attached to this email. To view your order onl…" at bounding box center [349, 116] width 584 height 86
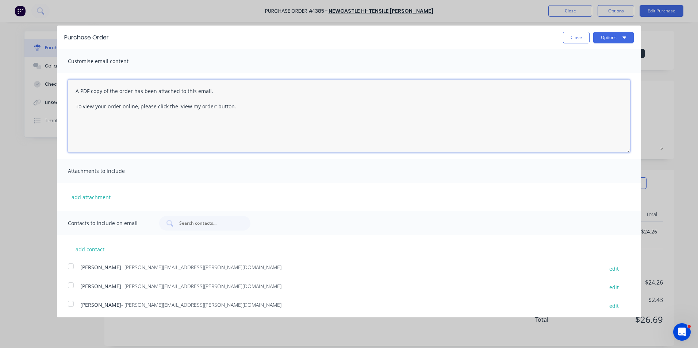
paste textarea "Hi Sales, PO attached as per your quote, please proceed any issues, let me know…"
type textarea "Hi Sales, PO attached as per your quote, please proceed any issues, let me know…"
click at [88, 196] on button "add attachment" at bounding box center [91, 197] width 46 height 11
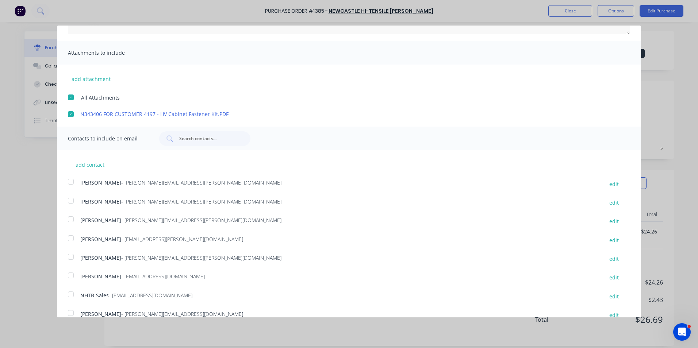
scroll to position [130, 0]
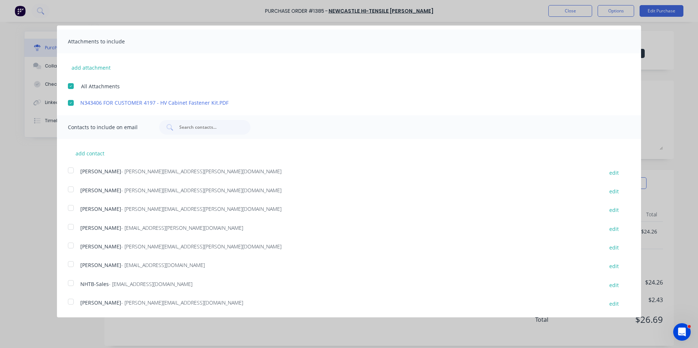
click at [70, 207] on div at bounding box center [71, 208] width 15 height 15
click at [72, 283] on div at bounding box center [71, 283] width 15 height 15
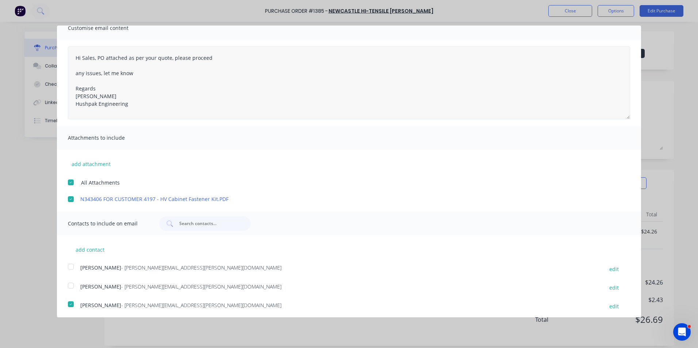
scroll to position [0, 0]
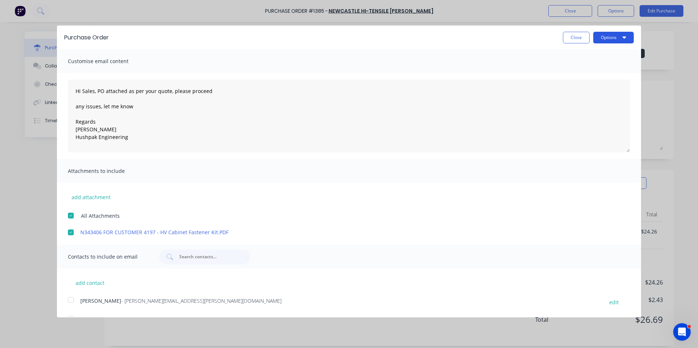
click at [605, 34] on button "Options" at bounding box center [614, 38] width 41 height 12
click at [575, 71] on div "Email" at bounding box center [599, 70] width 56 height 11
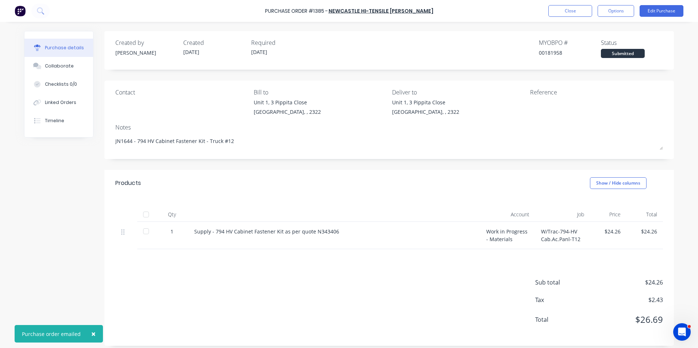
type textarea "x"
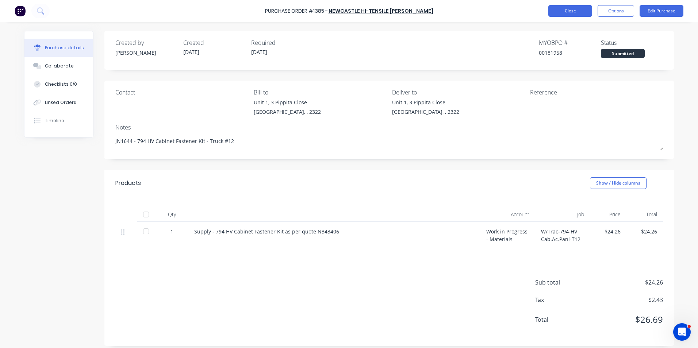
click at [565, 11] on button "Close" at bounding box center [571, 11] width 44 height 12
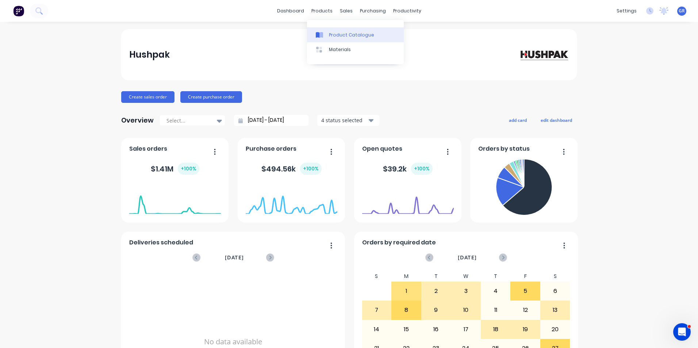
click at [333, 34] on div "Product Catalogue" at bounding box center [351, 35] width 45 height 7
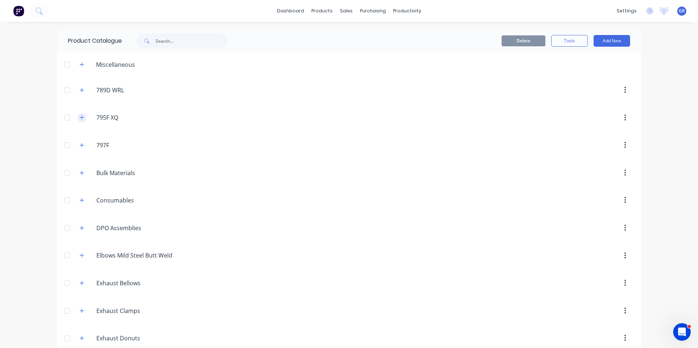
click at [81, 118] on icon "button" at bounding box center [82, 117] width 4 height 5
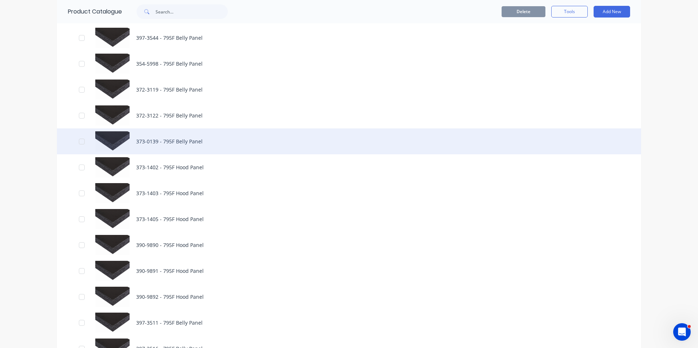
scroll to position [146, 0]
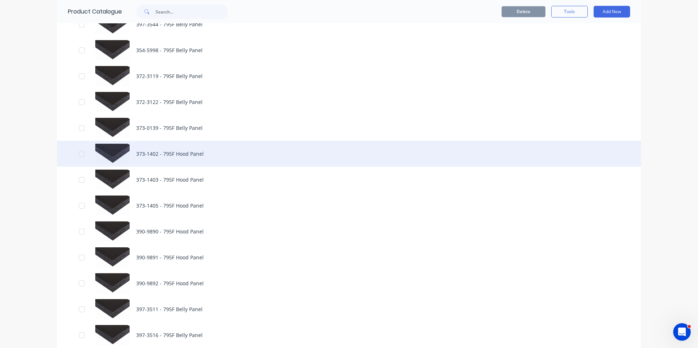
click at [114, 152] on div "373-1402 - 795F Hood Panel" at bounding box center [349, 154] width 584 height 26
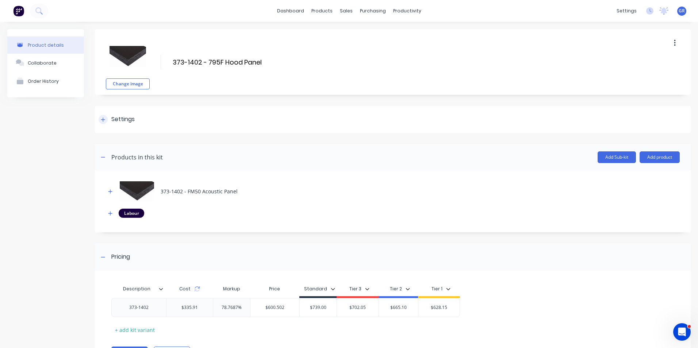
click at [104, 119] on icon at bounding box center [103, 120] width 4 height 4
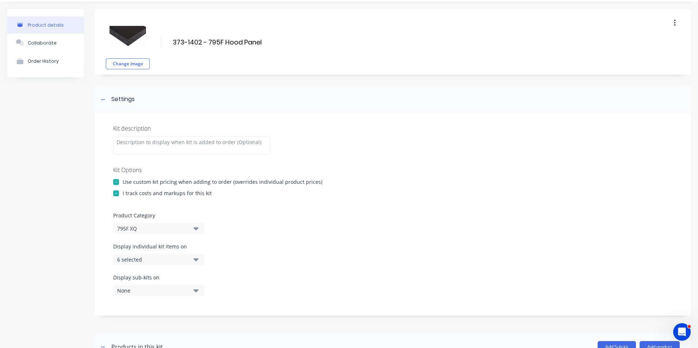
scroll to position [73, 0]
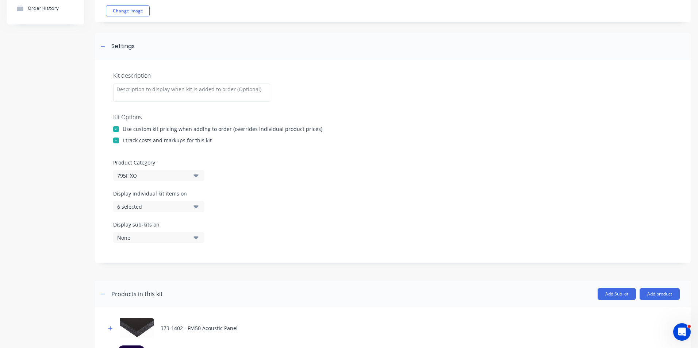
click at [154, 206] on div "6 selected" at bounding box center [152, 207] width 71 height 8
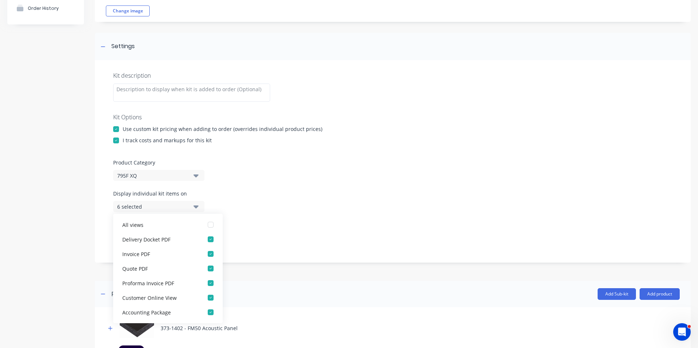
click at [253, 208] on div "Display individual kit items on 6 selected" at bounding box center [393, 205] width 560 height 31
click at [230, 183] on div "Kit description Kit Options Use custom kit pricing when adding to order (overri…" at bounding box center [393, 161] width 596 height 203
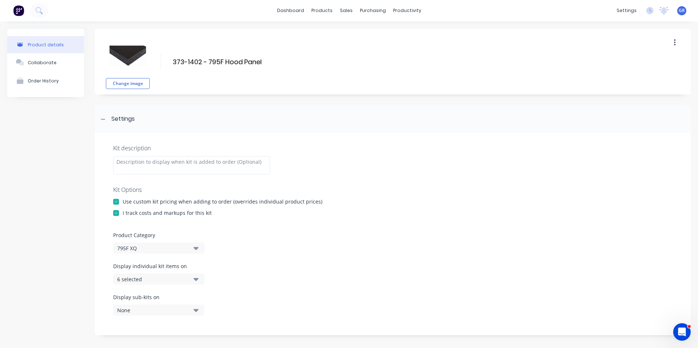
scroll to position [0, 0]
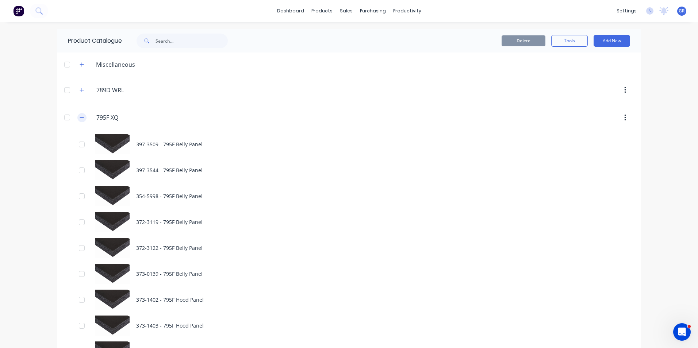
click at [80, 116] on icon "button" at bounding box center [82, 117] width 4 height 5
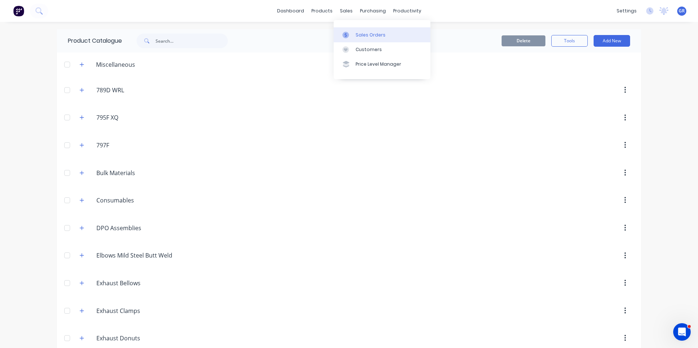
click at [360, 33] on div "Sales Orders" at bounding box center [371, 35] width 30 height 7
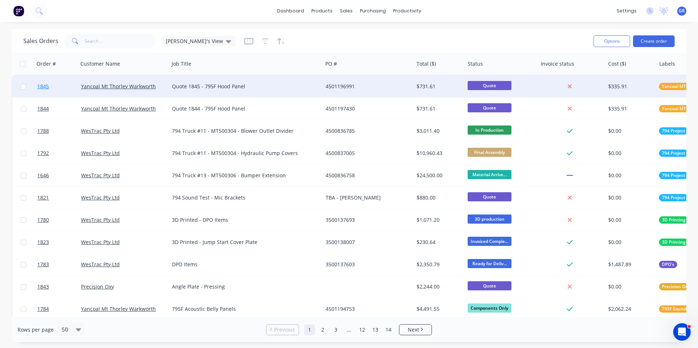
click at [46, 87] on span "1845" at bounding box center [43, 86] width 12 height 7
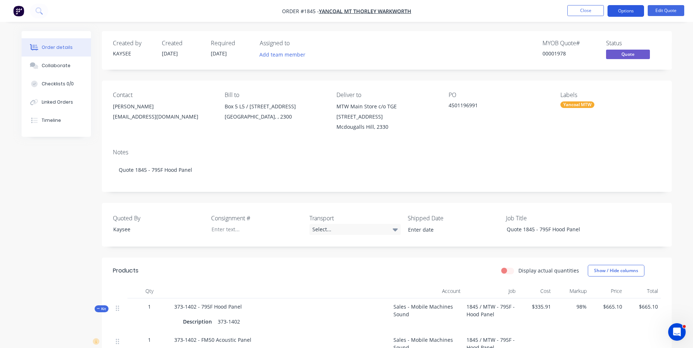
click at [622, 10] on button "Options" at bounding box center [625, 11] width 37 height 12
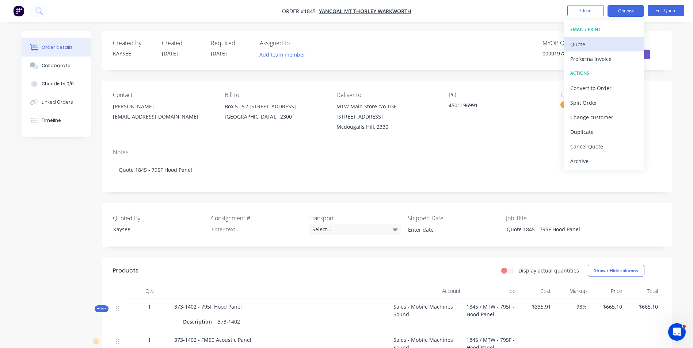
click at [577, 45] on div "Quote" at bounding box center [603, 44] width 67 height 11
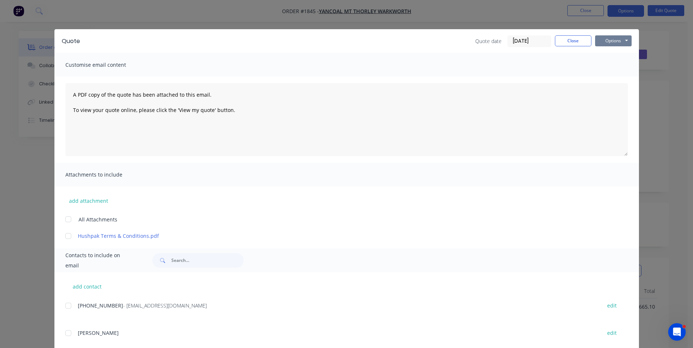
click at [617, 43] on button "Options" at bounding box center [613, 40] width 37 height 11
click at [613, 64] on button "Print" at bounding box center [618, 66] width 47 height 12
click at [569, 41] on button "Close" at bounding box center [573, 40] width 37 height 11
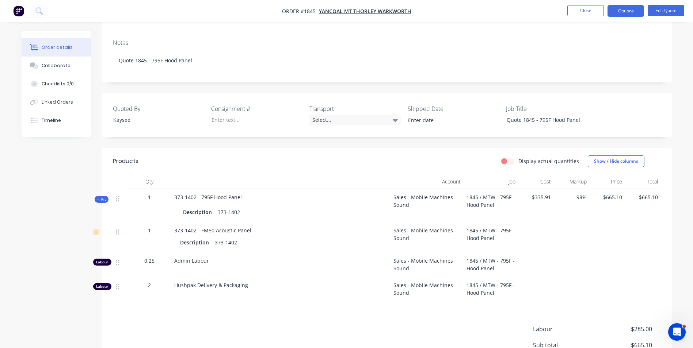
scroll to position [146, 0]
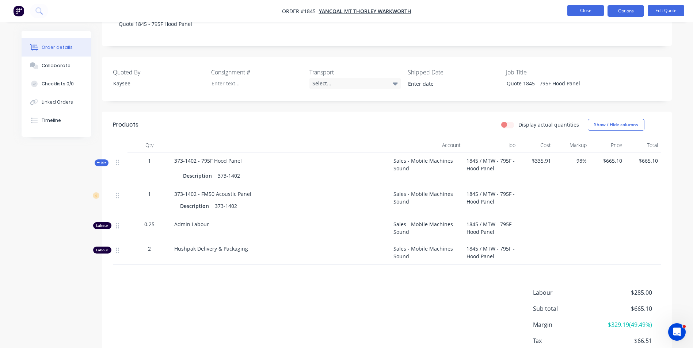
click at [585, 10] on button "Close" at bounding box center [585, 10] width 37 height 11
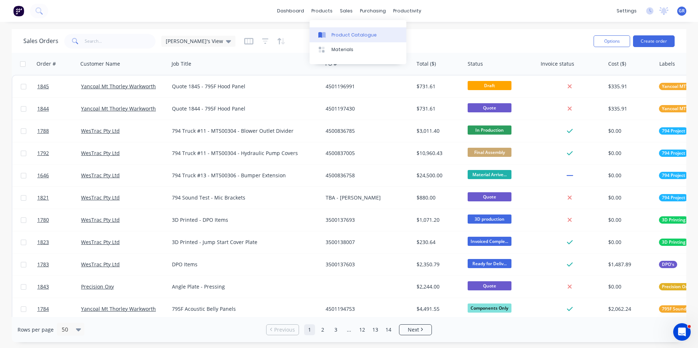
click at [348, 34] on div "Product Catalogue" at bounding box center [354, 35] width 45 height 7
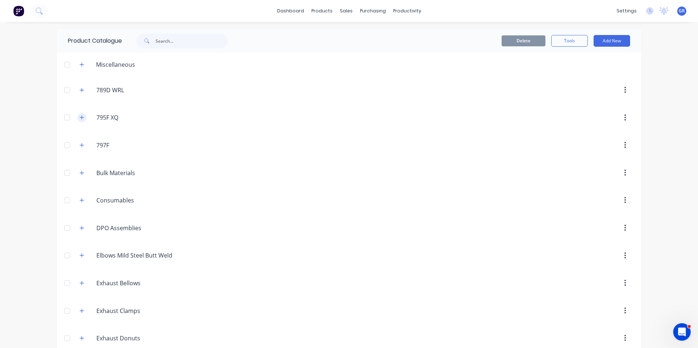
click at [80, 118] on icon "button" at bounding box center [82, 118] width 4 height 4
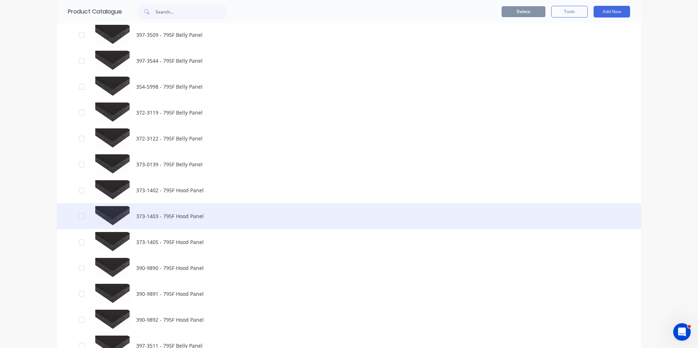
scroll to position [146, 0]
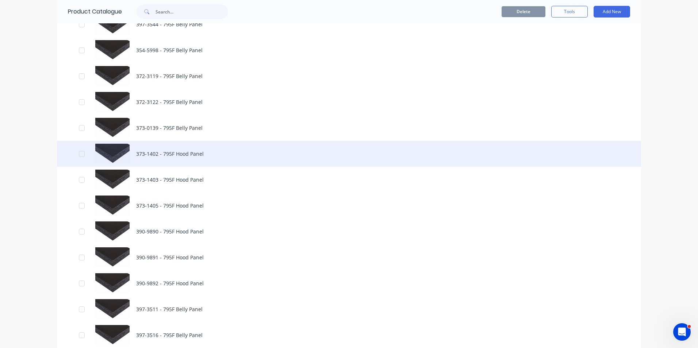
click at [151, 153] on div "373-1402 - 795F Hood Panel" at bounding box center [349, 154] width 584 height 26
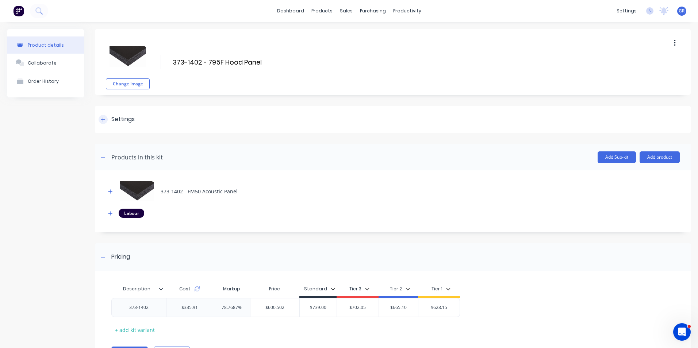
drag, startPoint x: 101, startPoint y: 118, endPoint x: 105, endPoint y: 118, distance: 4.0
click at [102, 118] on icon at bounding box center [103, 119] width 4 height 5
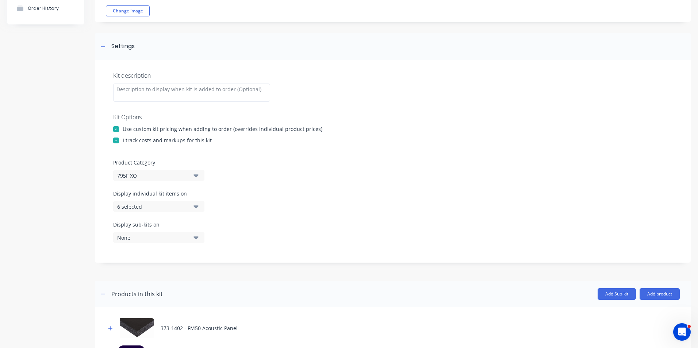
scroll to position [110, 0]
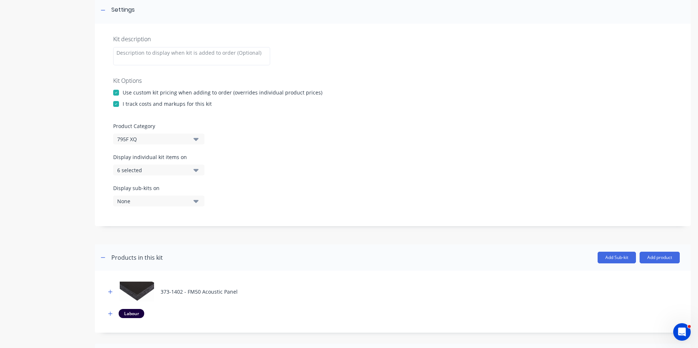
click at [197, 169] on icon "button" at bounding box center [196, 170] width 5 height 8
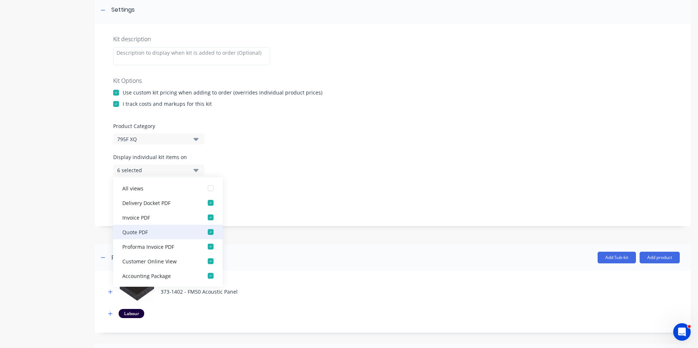
click at [206, 232] on div "button" at bounding box center [210, 232] width 15 height 15
click at [197, 169] on icon "button" at bounding box center [196, 170] width 5 height 3
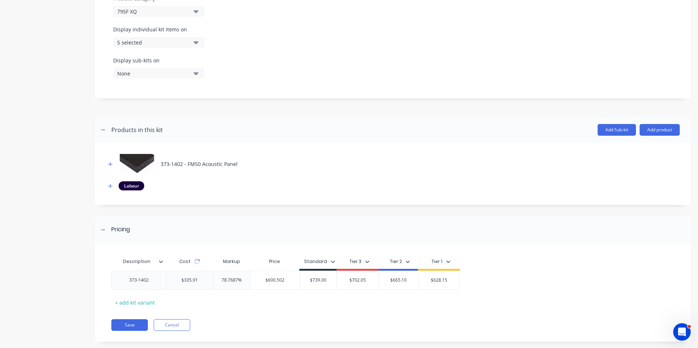
scroll to position [249, 0]
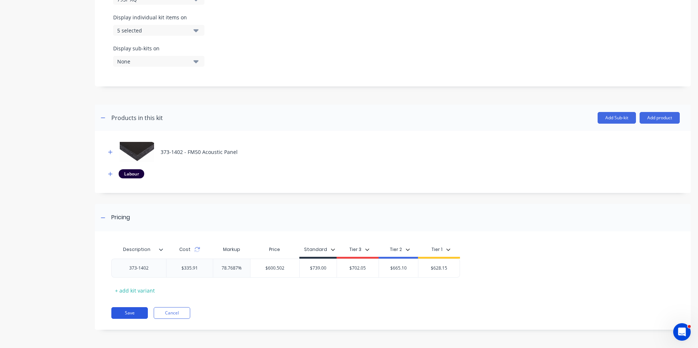
click at [132, 315] on button "Save" at bounding box center [129, 314] width 37 height 12
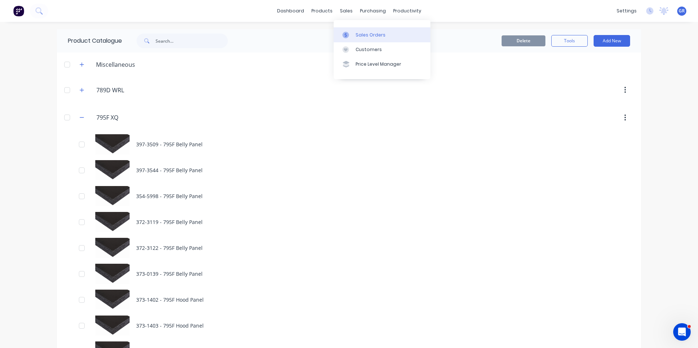
click at [367, 34] on div "Sales Orders" at bounding box center [371, 35] width 30 height 7
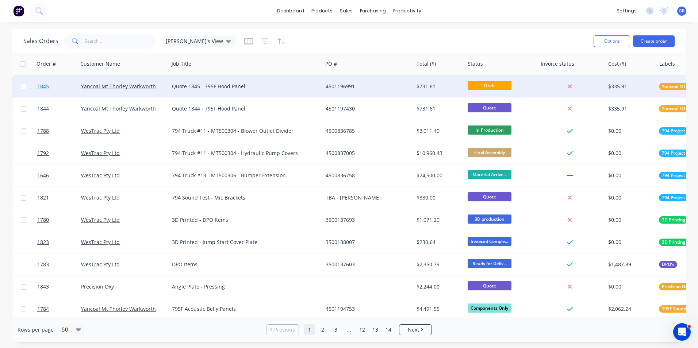
click at [47, 85] on span "1845" at bounding box center [43, 86] width 12 height 7
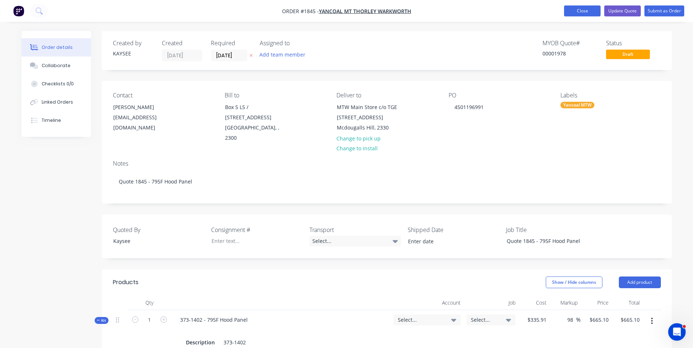
click at [572, 8] on button "Close" at bounding box center [582, 10] width 37 height 11
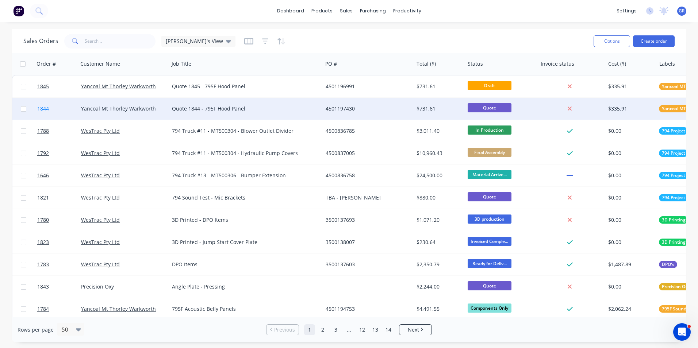
click at [43, 109] on span "1844" at bounding box center [43, 108] width 12 height 7
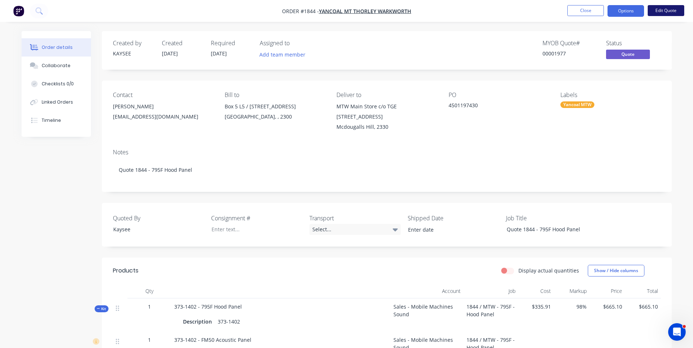
click at [669, 8] on button "Edit Quote" at bounding box center [666, 10] width 37 height 11
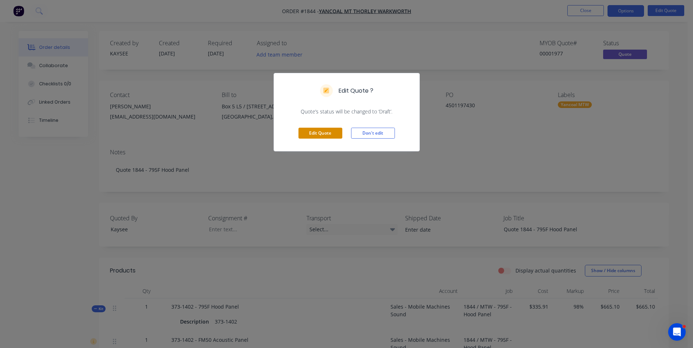
click at [313, 133] on button "Edit Quote" at bounding box center [320, 133] width 44 height 11
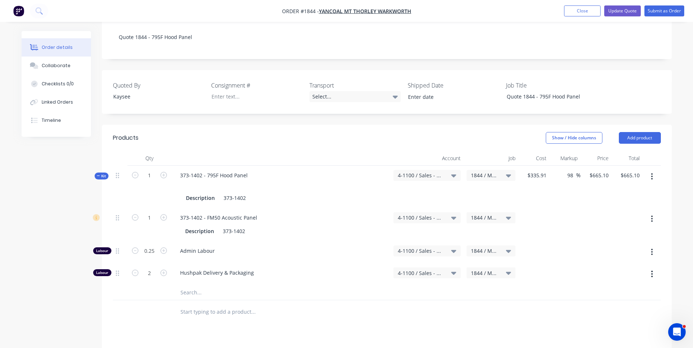
scroll to position [146, 0]
click at [652, 172] on icon "button" at bounding box center [651, 175] width 1 height 7
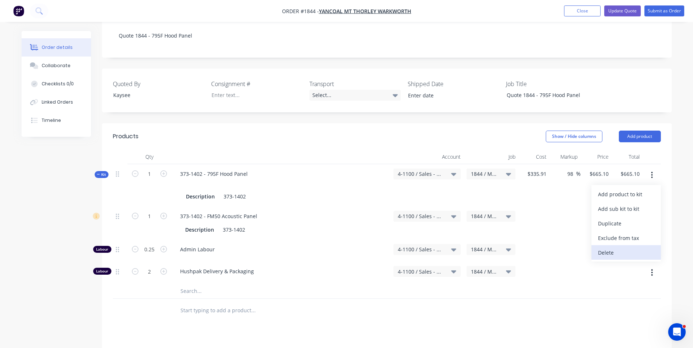
click at [609, 248] on div "Delete" at bounding box center [626, 253] width 56 height 11
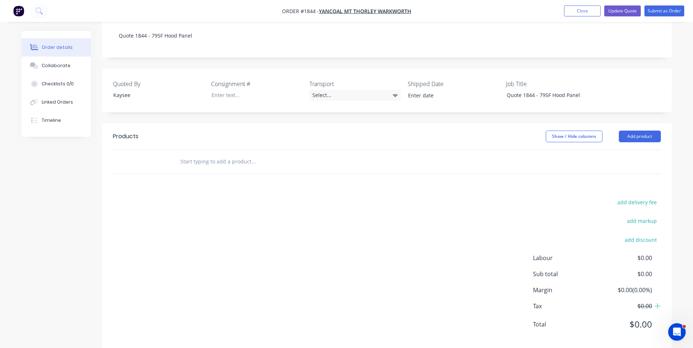
click at [195, 154] on input "text" at bounding box center [253, 161] width 146 height 15
click at [629, 131] on button "Add product" at bounding box center [640, 137] width 42 height 12
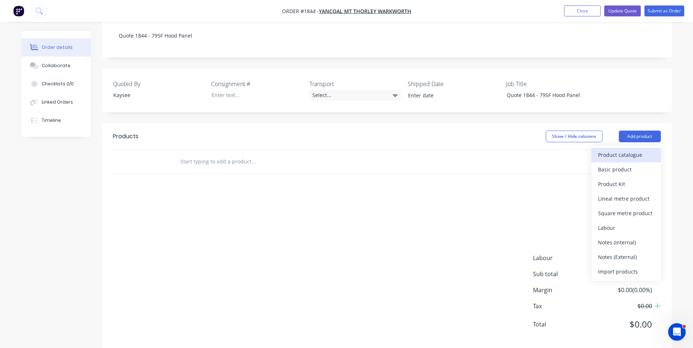
click at [624, 150] on div "Product catalogue" at bounding box center [626, 155] width 56 height 11
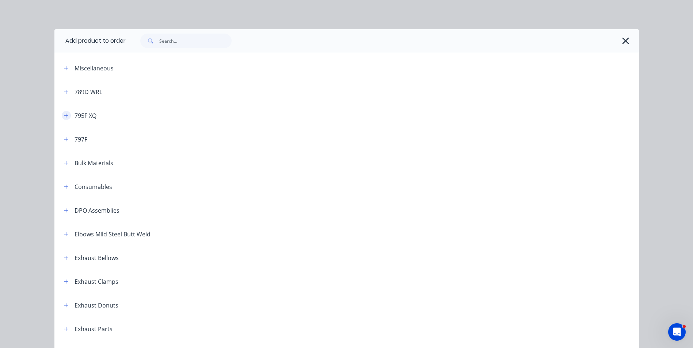
click at [64, 116] on icon "button" at bounding box center [66, 116] width 4 height 4
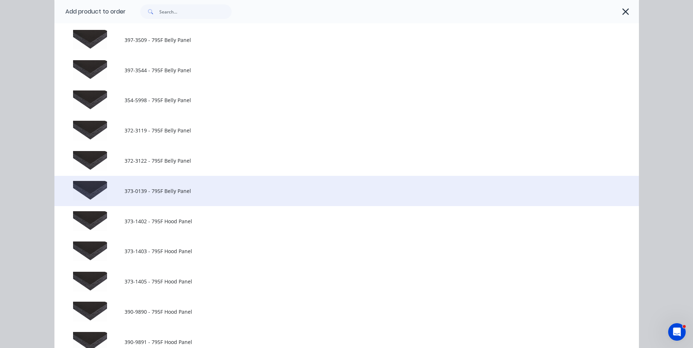
scroll to position [110, 0]
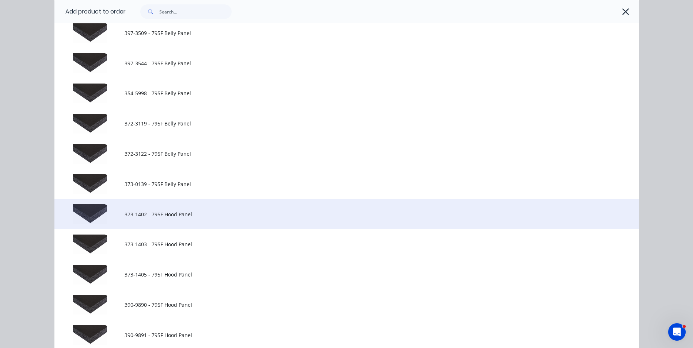
click at [130, 215] on span "373-1402 - 795F Hood Panel" at bounding box center [330, 215] width 411 height 8
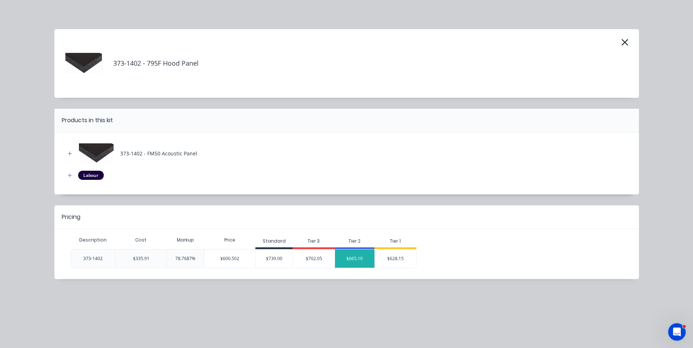
click at [355, 259] on div "$665.10" at bounding box center [354, 259] width 39 height 18
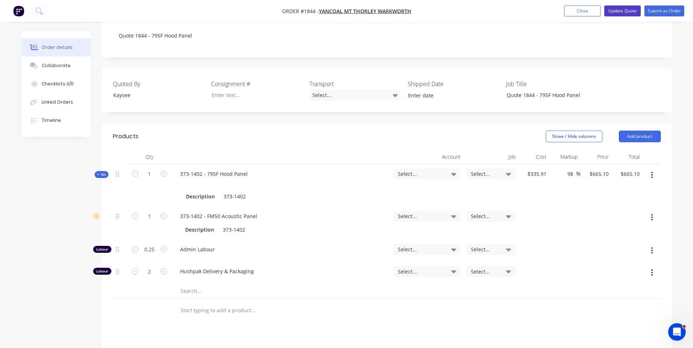
click at [628, 10] on button "Update Quote" at bounding box center [622, 10] width 37 height 11
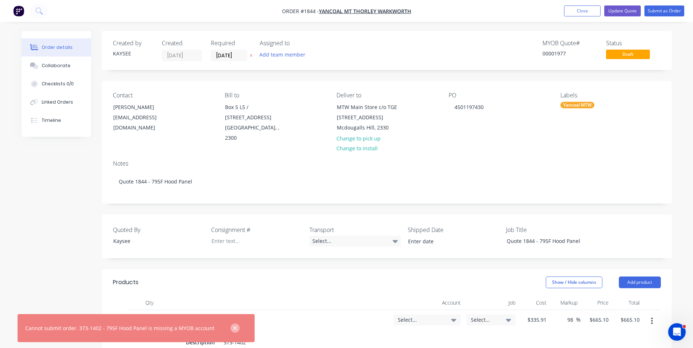
click at [233, 327] on icon "button" at bounding box center [235, 328] width 5 height 7
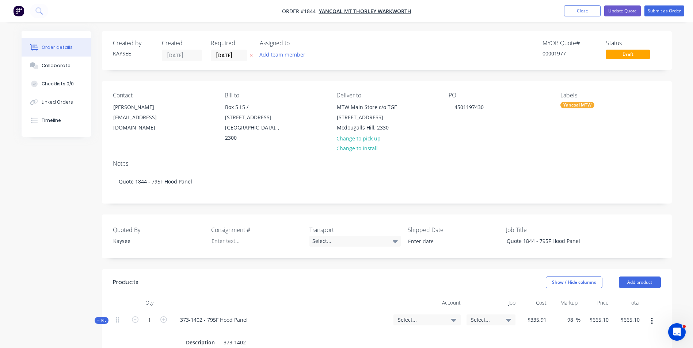
click at [478, 316] on span "Select..." at bounding box center [485, 320] width 28 height 8
click at [456, 319] on icon at bounding box center [453, 320] width 5 height 3
click at [428, 316] on span "Select..." at bounding box center [421, 320] width 46 height 8
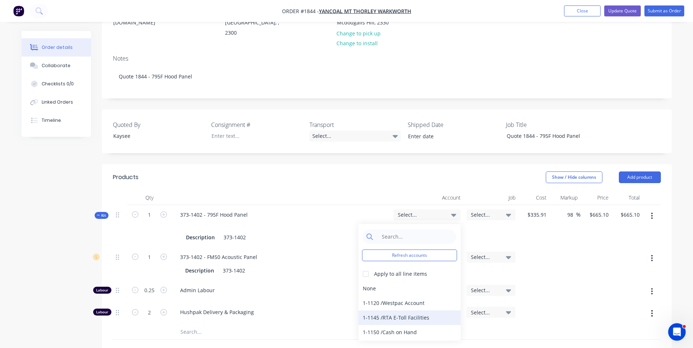
scroll to position [146, 0]
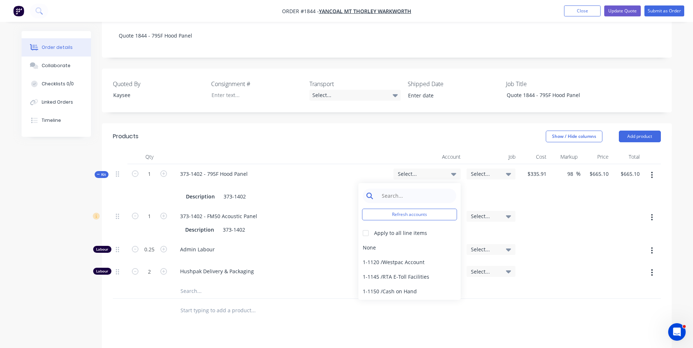
click at [394, 189] on input at bounding box center [415, 196] width 75 height 15
type input "4-11"
click at [425, 241] on div "4-1100 / Sales - Mobile Machines Sound" at bounding box center [409, 248] width 102 height 15
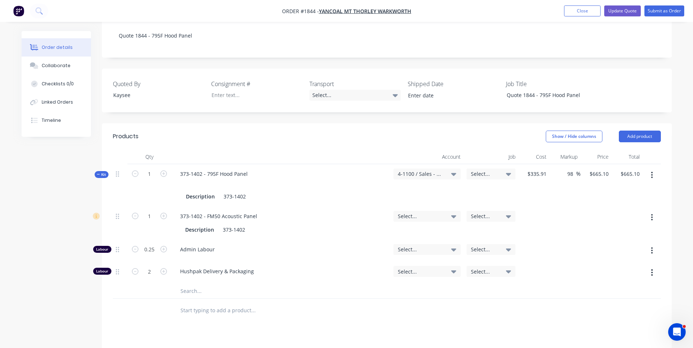
click at [481, 170] on span "Select..." at bounding box center [485, 174] width 28 height 8
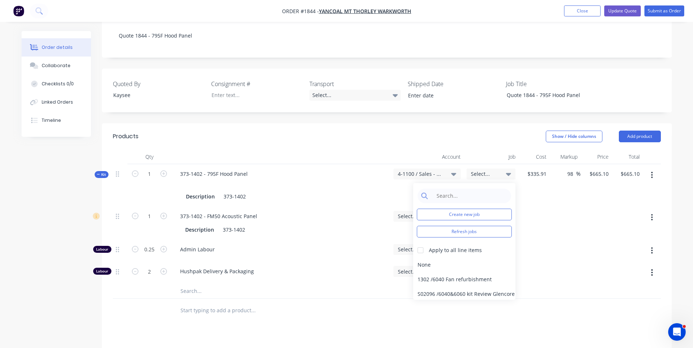
click at [456, 169] on div "4-1100 / Sales - Mobile Machines Sound" at bounding box center [426, 174] width 67 height 11
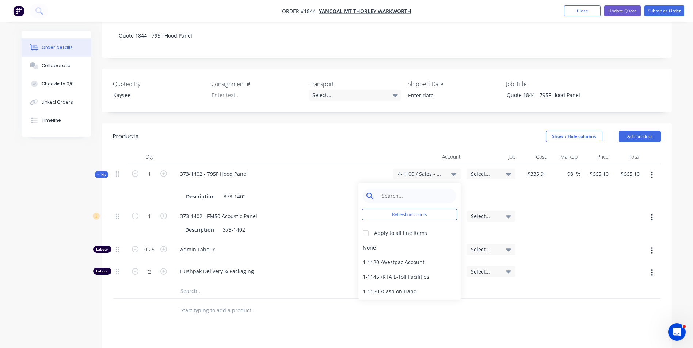
click at [386, 189] on input at bounding box center [415, 196] width 75 height 15
click at [433, 170] on span "4-1100 / Sales - Mobile Machines Sound" at bounding box center [421, 174] width 46 height 8
click at [385, 189] on input at bounding box center [415, 196] width 75 height 15
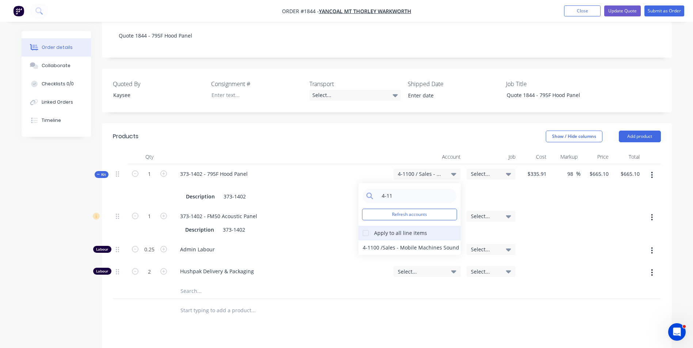
type input "4-11"
click at [366, 226] on div at bounding box center [365, 233] width 15 height 15
click at [372, 241] on div "4-1100 / Sales - Mobile Machines Sound" at bounding box center [409, 248] width 102 height 15
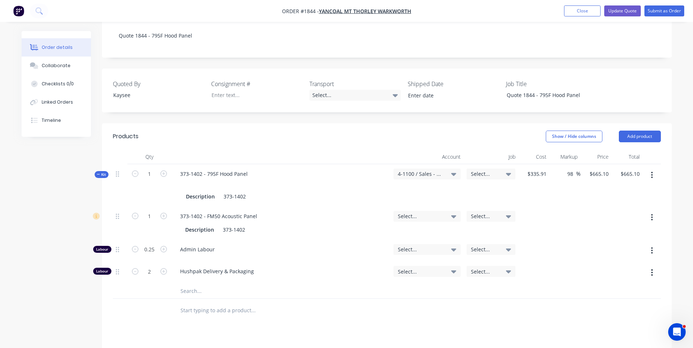
click at [405, 213] on span "Select..." at bounding box center [421, 217] width 46 height 8
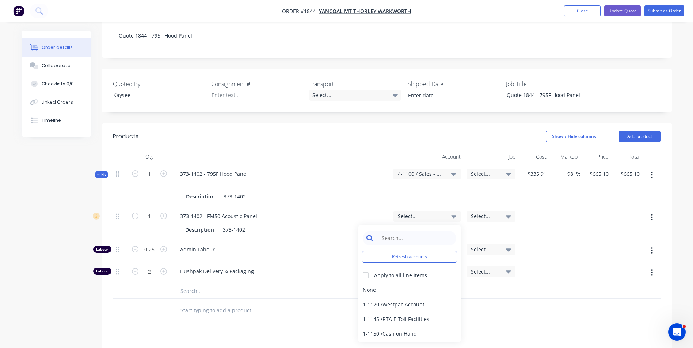
click at [389, 231] on input at bounding box center [415, 238] width 75 height 15
type input "4-11"
click at [375, 283] on div "4-1100 / Sales - Mobile Machines Sound" at bounding box center [409, 290] width 102 height 15
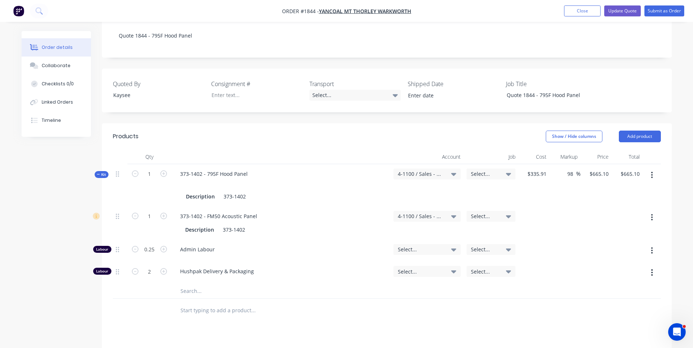
click at [408, 246] on span "Select..." at bounding box center [421, 250] width 46 height 8
click at [387, 266] on input at bounding box center [415, 271] width 75 height 15
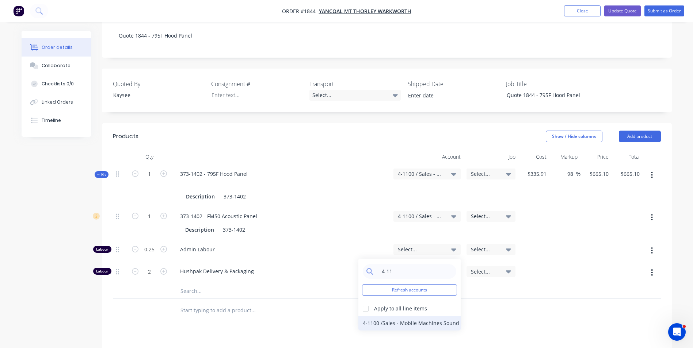
type input "4-11"
click at [375, 316] on div "4-1100 / Sales - Mobile Machines Sound" at bounding box center [409, 323] width 102 height 15
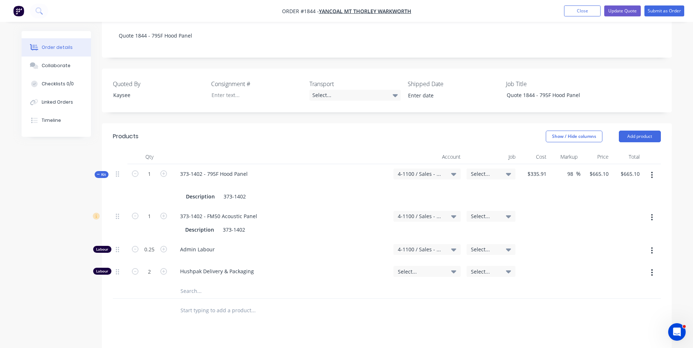
click at [407, 268] on span "Select..." at bounding box center [421, 272] width 46 height 8
click at [386, 286] on input at bounding box center [415, 293] width 75 height 15
type input "4-11"
click at [381, 338] on div "4-1100 / Sales - Mobile Machines Sound" at bounding box center [409, 345] width 102 height 15
click at [479, 170] on span "Select..." at bounding box center [485, 174] width 28 height 8
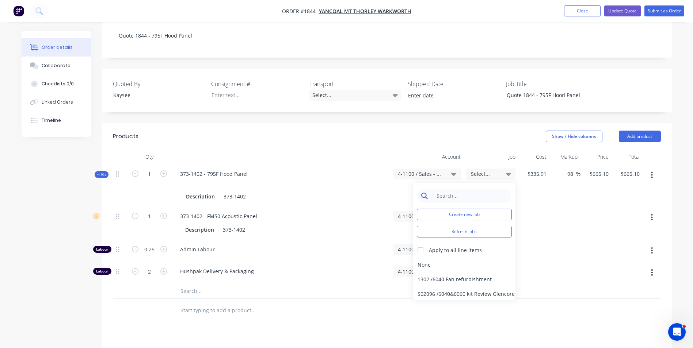
click at [463, 189] on input at bounding box center [469, 196] width 75 height 15
type input "1844"
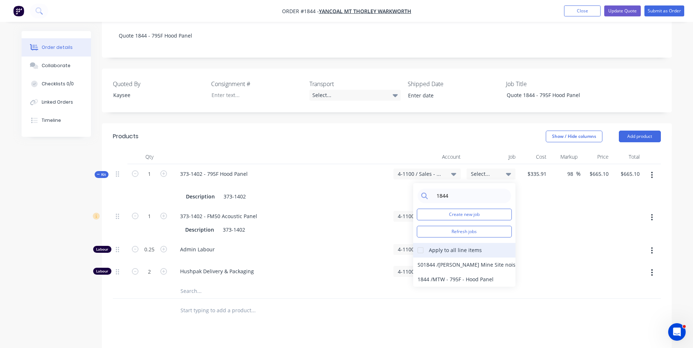
click at [420, 243] on div at bounding box center [420, 250] width 15 height 15
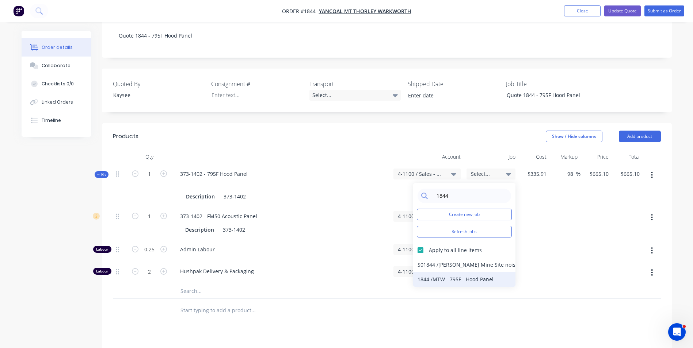
click at [432, 272] on div "1844 / MTW - 795F - Hood Panel" at bounding box center [464, 279] width 102 height 15
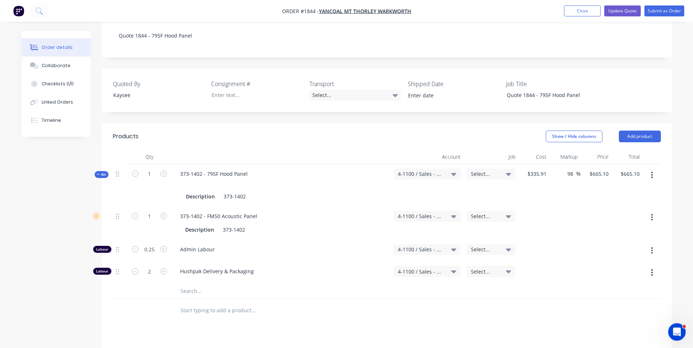
click at [482, 170] on span "Select..." at bounding box center [485, 174] width 28 height 8
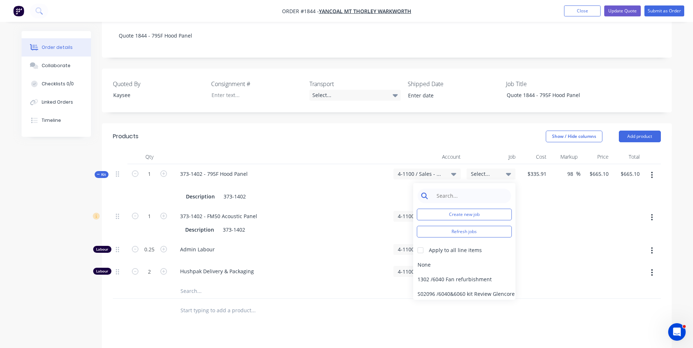
click at [456, 189] on input at bounding box center [469, 196] width 75 height 15
type input "1844"
click at [446, 272] on div "1844 / MTW - 795F - Hood Panel" at bounding box center [464, 279] width 102 height 15
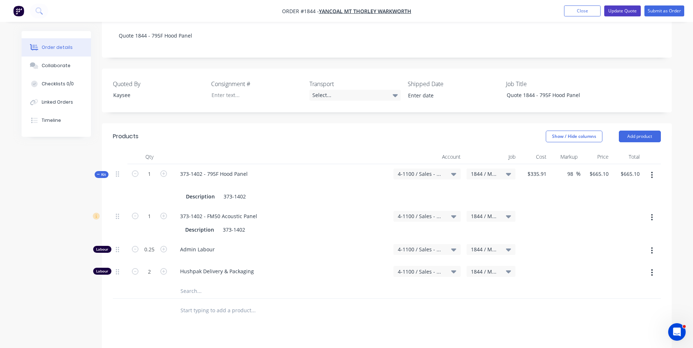
click at [620, 13] on button "Update Quote" at bounding box center [622, 10] width 37 height 11
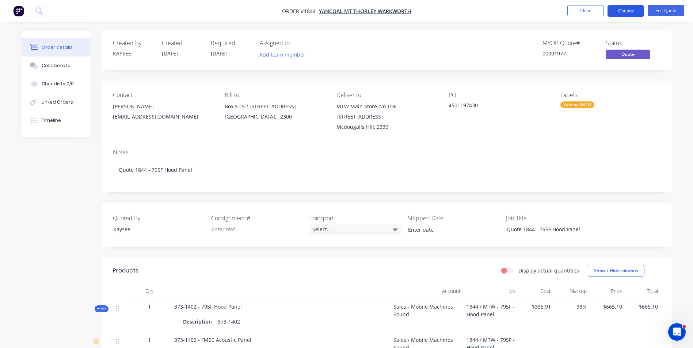
click at [628, 9] on button "Options" at bounding box center [625, 11] width 37 height 12
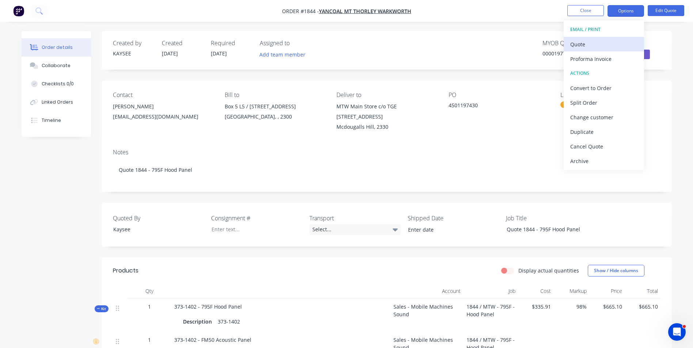
click at [582, 43] on div "Quote" at bounding box center [603, 44] width 67 height 11
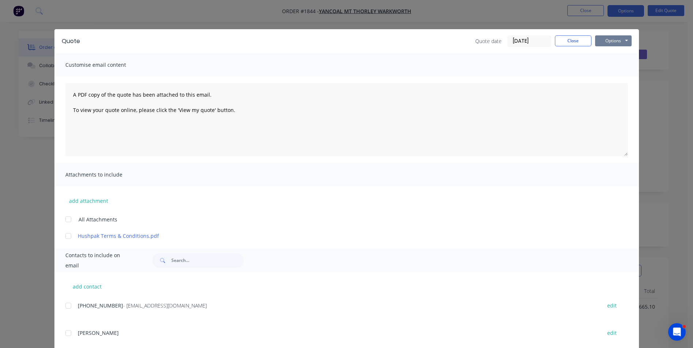
click at [616, 39] on button "Options" at bounding box center [613, 40] width 37 height 11
click at [614, 66] on button "Print" at bounding box center [618, 66] width 47 height 12
click at [576, 43] on button "Close" at bounding box center [573, 40] width 37 height 11
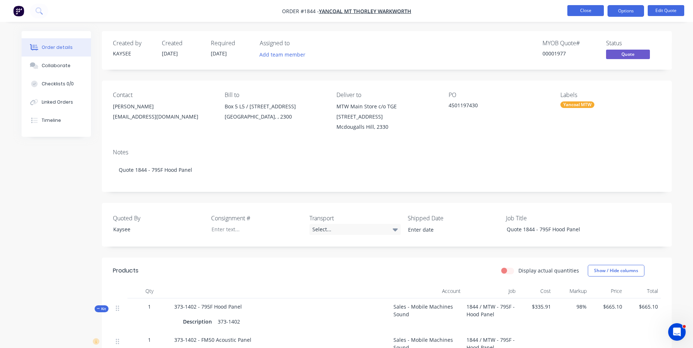
click at [586, 11] on button "Close" at bounding box center [585, 10] width 37 height 11
